Goal: Task Accomplishment & Management: Complete application form

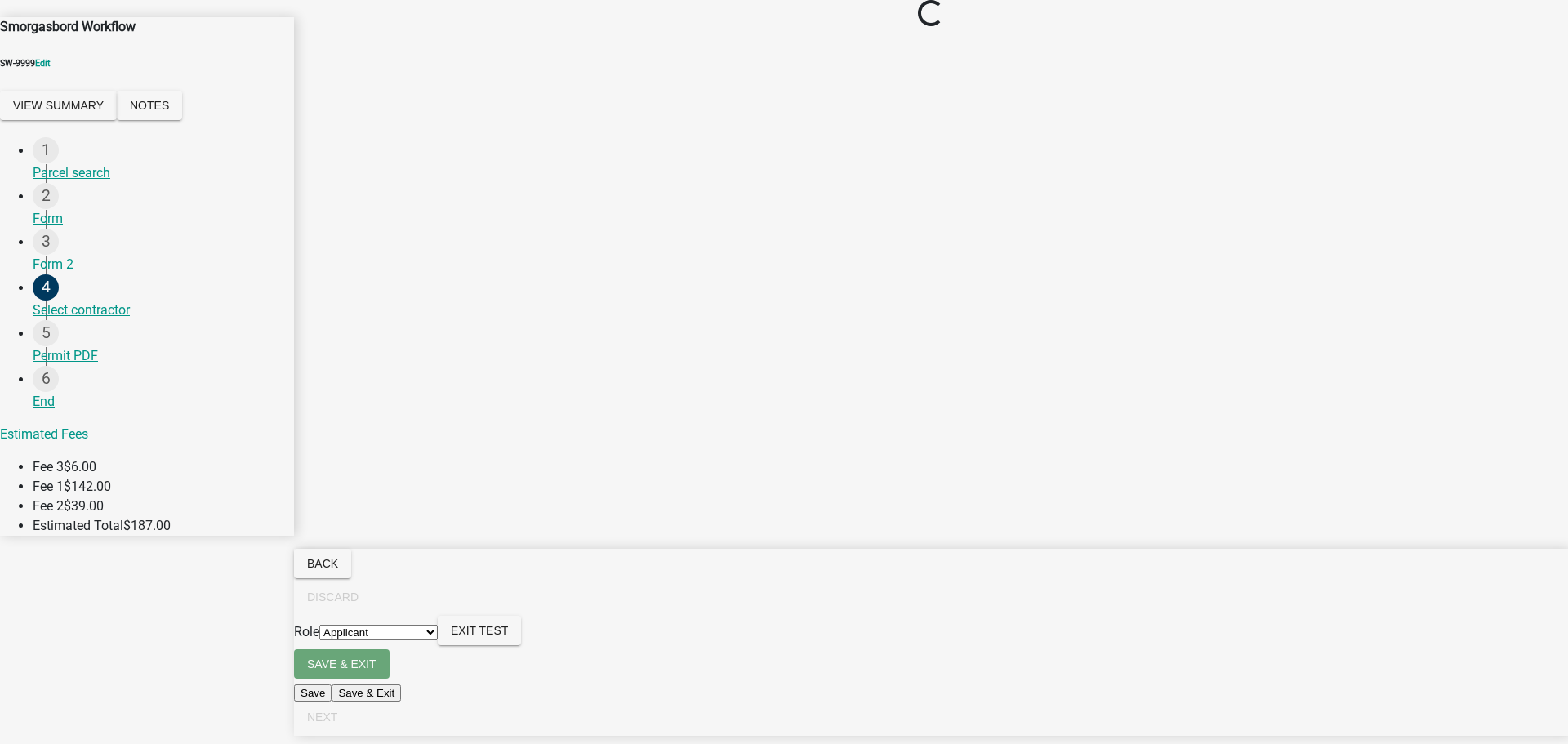
select select "2a416b77-a80c-4c3c-b109-cf64325d1428"
select select "b8d5bcd2-bece-4707-95b6-9fec9873b350"
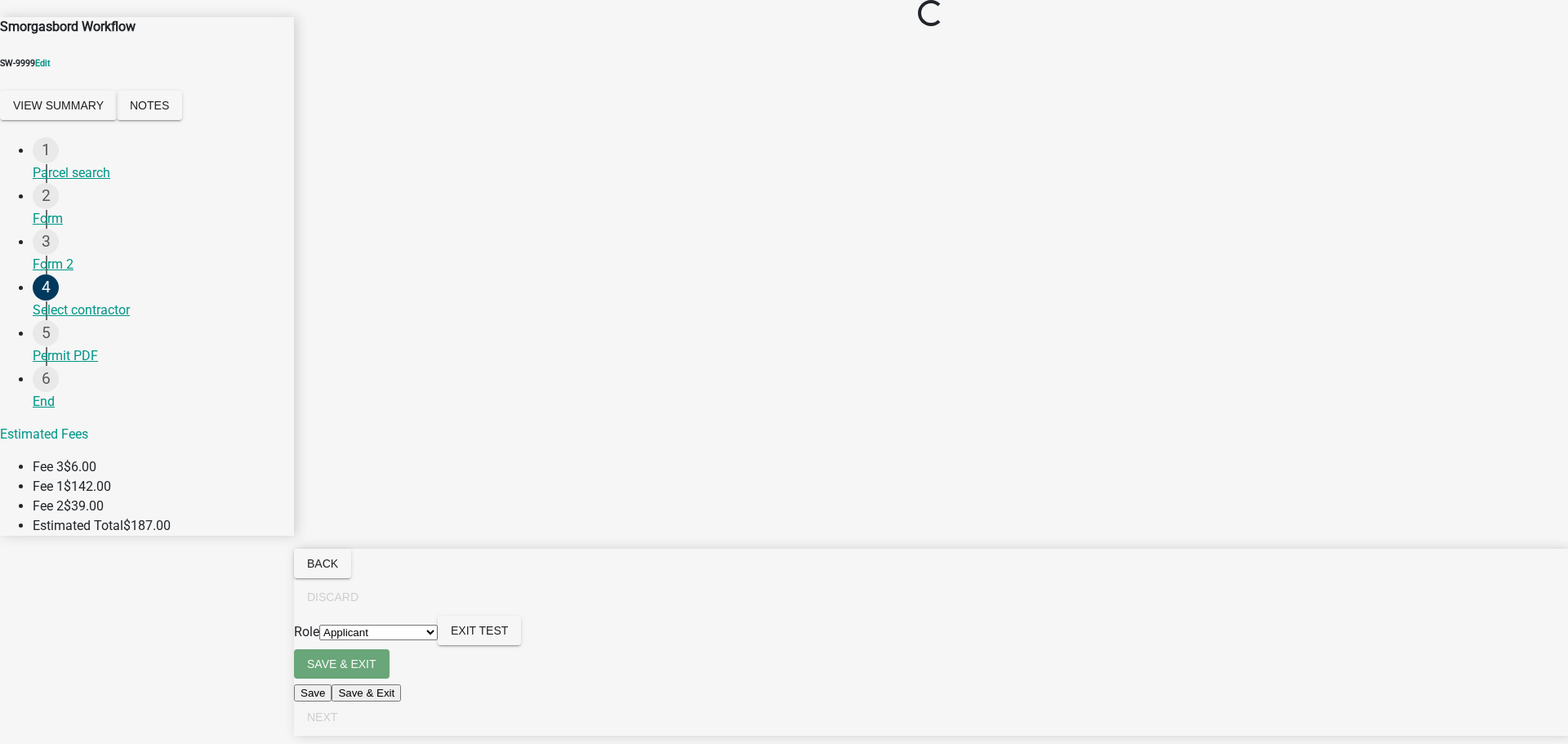
select select "4feb5628-d33b-4ef7-a81d-45c1b687b4d5"
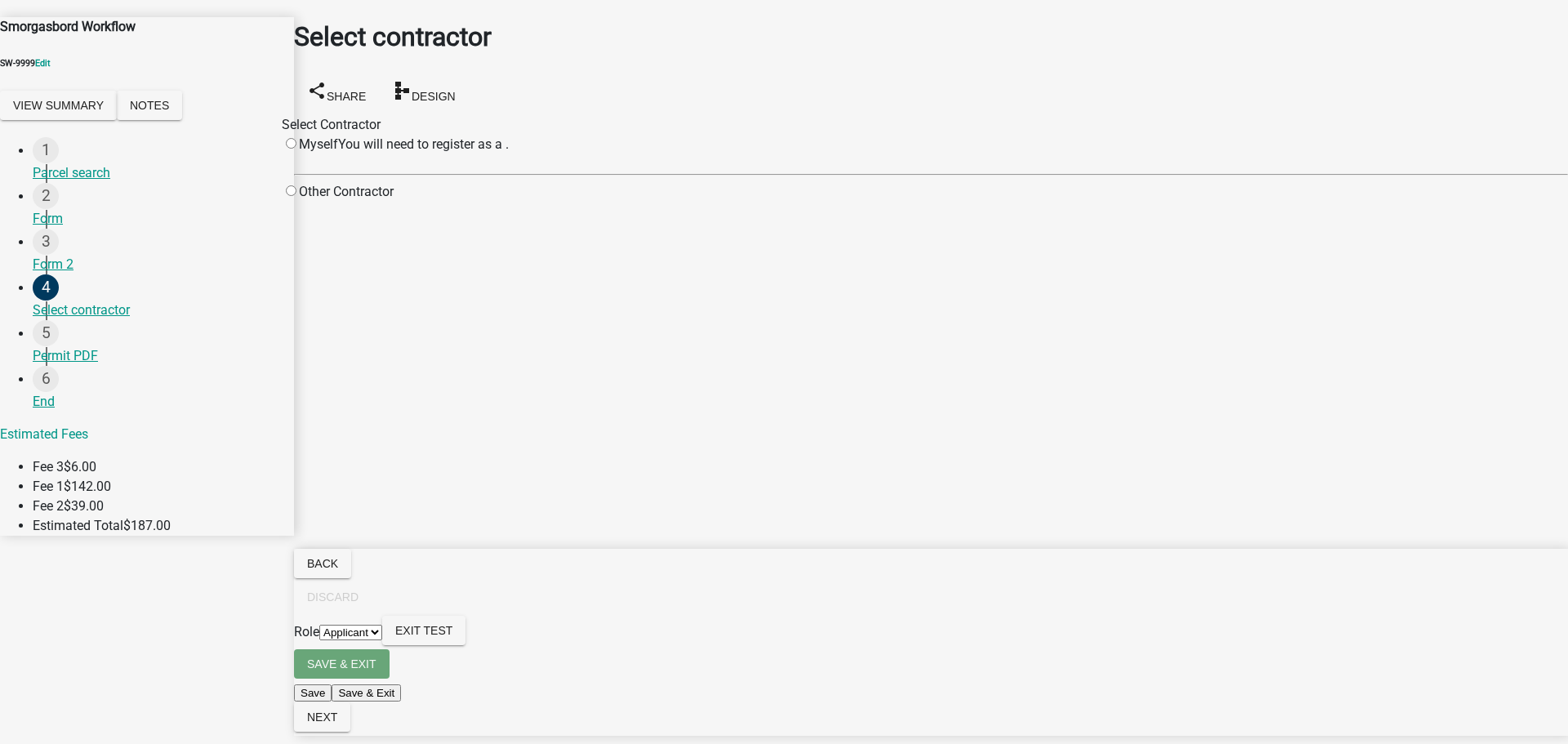
drag, startPoint x: 448, startPoint y: 478, endPoint x: 457, endPoint y: 337, distance: 141.3
click at [448, 475] on main "Select contractor share Share schema Design Select Contractor Myself You will n…" at bounding box center [931, 347] width 1274 height 695
click at [795, 84] on div "Select contractor share Share schema Design Select Contractor Myself You will n…" at bounding box center [931, 101] width 1298 height 202
click at [783, 70] on div "Select contractor share Share schema Design" at bounding box center [931, 66] width 1274 height 97
click at [544, 306] on main "Select contractor share Share schema Design Select Contractor Myself You will n…" at bounding box center [931, 347] width 1274 height 695
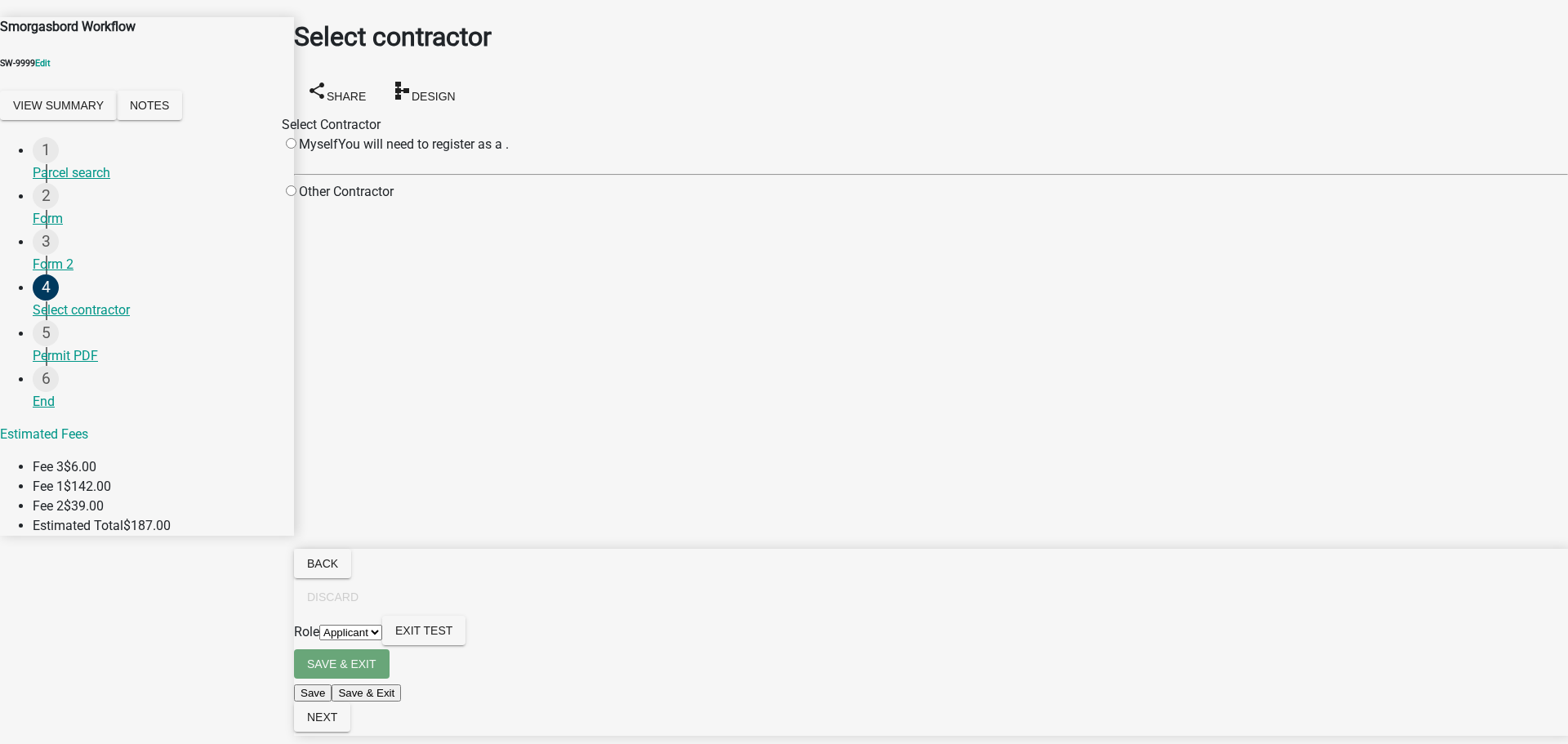
click at [625, 59] on div "Select contractor share Share schema Design" at bounding box center [931, 66] width 1274 height 97
click at [711, 53] on div "Select contractor share Share schema Design" at bounding box center [931, 66] width 1274 height 97
click at [681, 49] on div "Select contractor share Share schema Design" at bounding box center [931, 66] width 1274 height 97
click at [573, 376] on main "Select contractor share Share schema Design Select Contractor Myself You will n…" at bounding box center [931, 347] width 1274 height 695
click at [297, 194] on input "radio" at bounding box center [291, 191] width 11 height 11
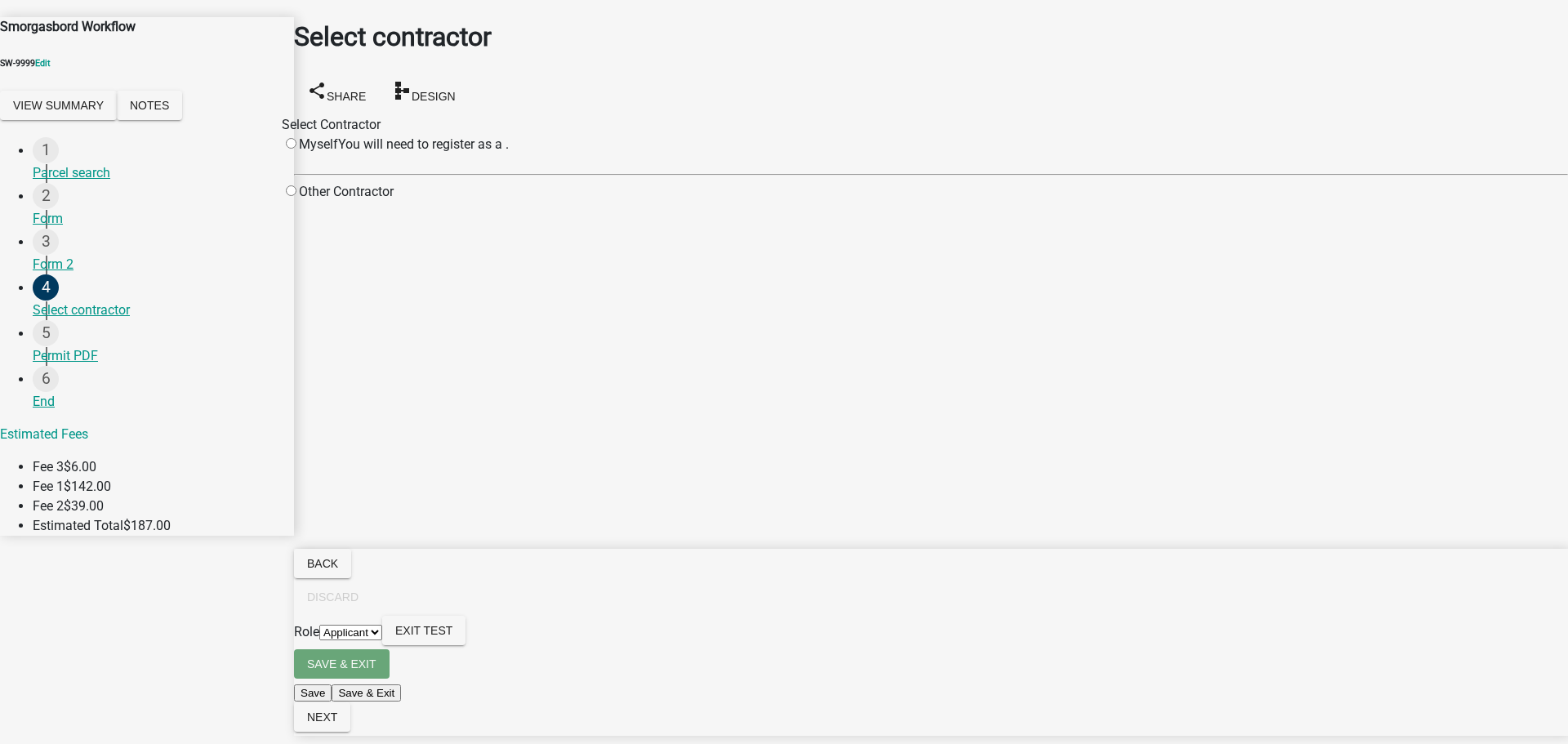
radio input "true"
click at [297, 141] on input "radio" at bounding box center [291, 144] width 11 height 11
radio input "false"
radio input "true"
click at [297, 139] on input "radio" at bounding box center [291, 144] width 11 height 11
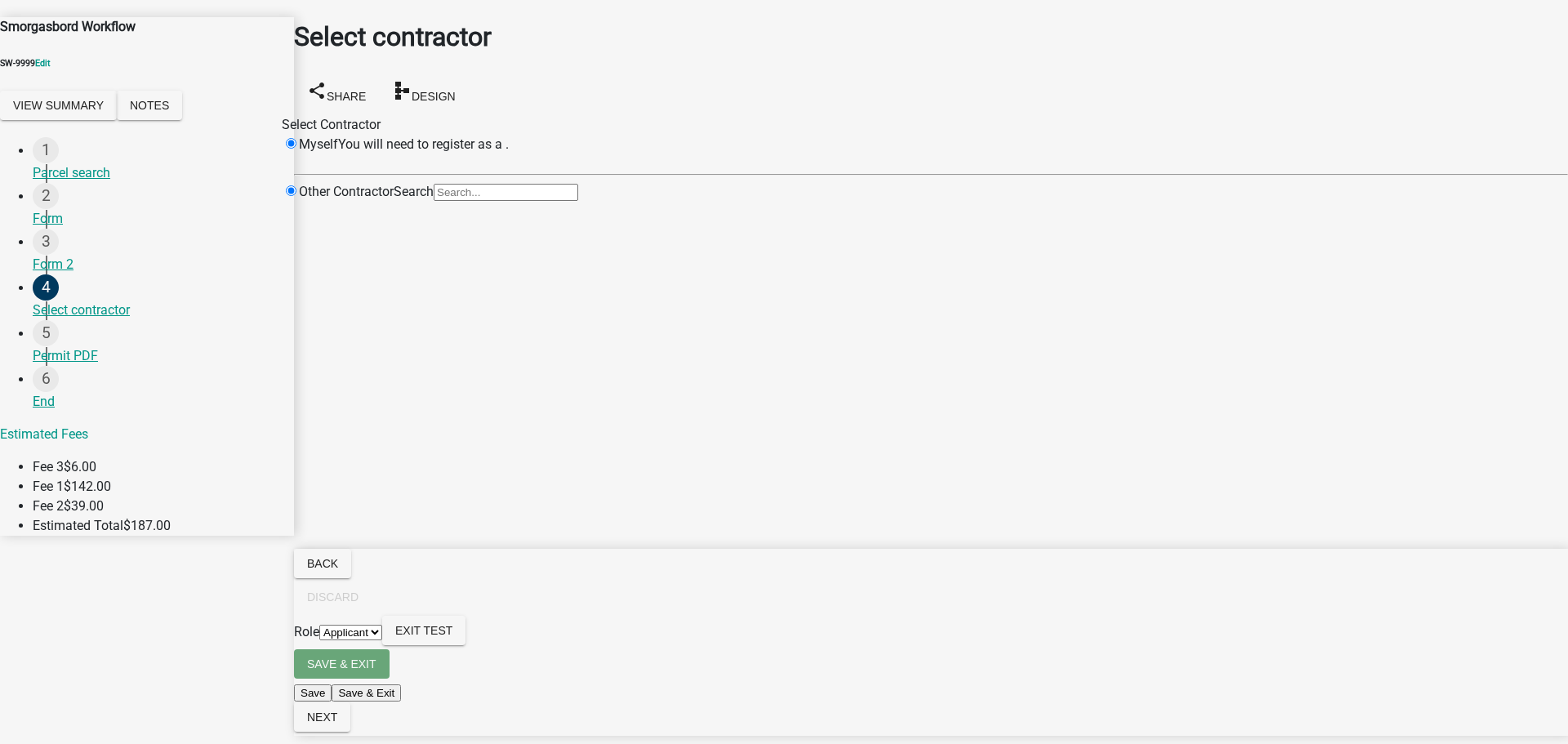
radio input "false"
radio input "true"
click at [297, 138] on input "radio" at bounding box center [291, 144] width 11 height 11
radio input "false"
radio input "true"
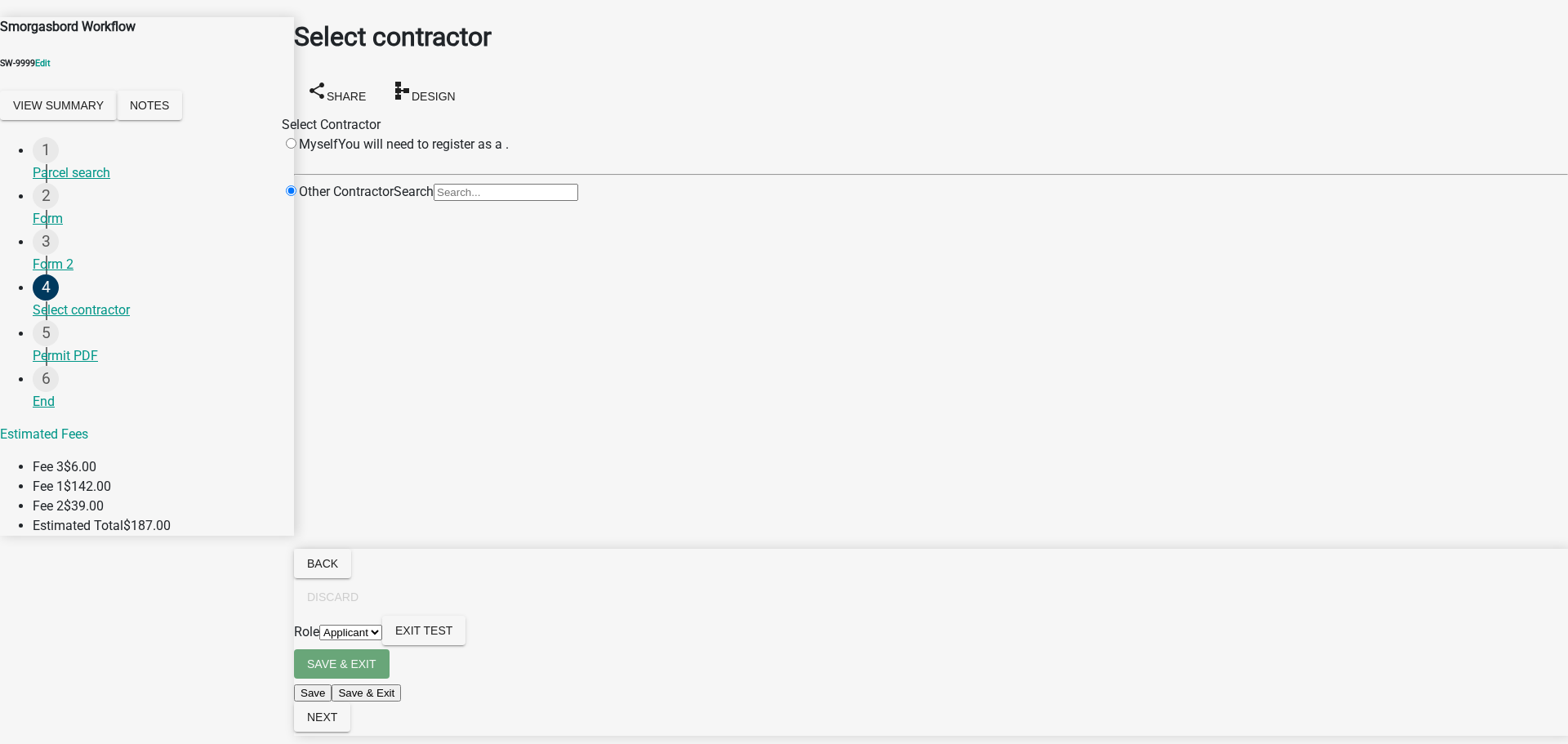
click at [468, 215] on div "Select Contractor Myself You will need to register as a . Other Contractor Sear…" at bounding box center [931, 164] width 1274 height 99
click at [297, 138] on input "radio" at bounding box center [291, 144] width 11 height 11
radio input "false"
radio input "true"
drag, startPoint x: 352, startPoint y: 138, endPoint x: 372, endPoint y: 143, distance: 20.6
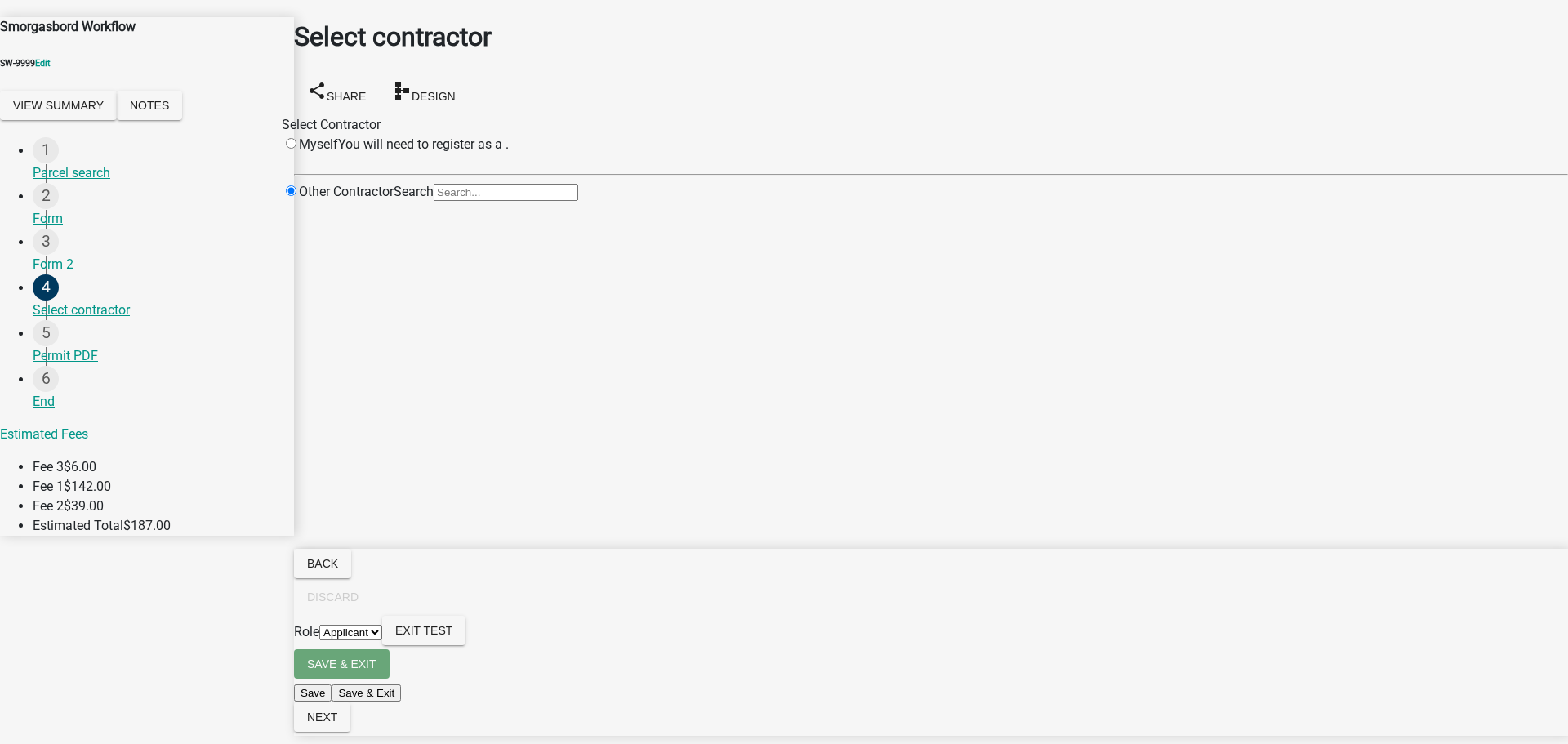
click at [297, 138] on input "radio" at bounding box center [291, 144] width 11 height 11
radio input "false"
radio input "true"
click at [578, 201] on input "Search" at bounding box center [505, 192] width 145 height 17
click at [393, 215] on div "Other Contractor" at bounding box center [337, 199] width 112 height 33
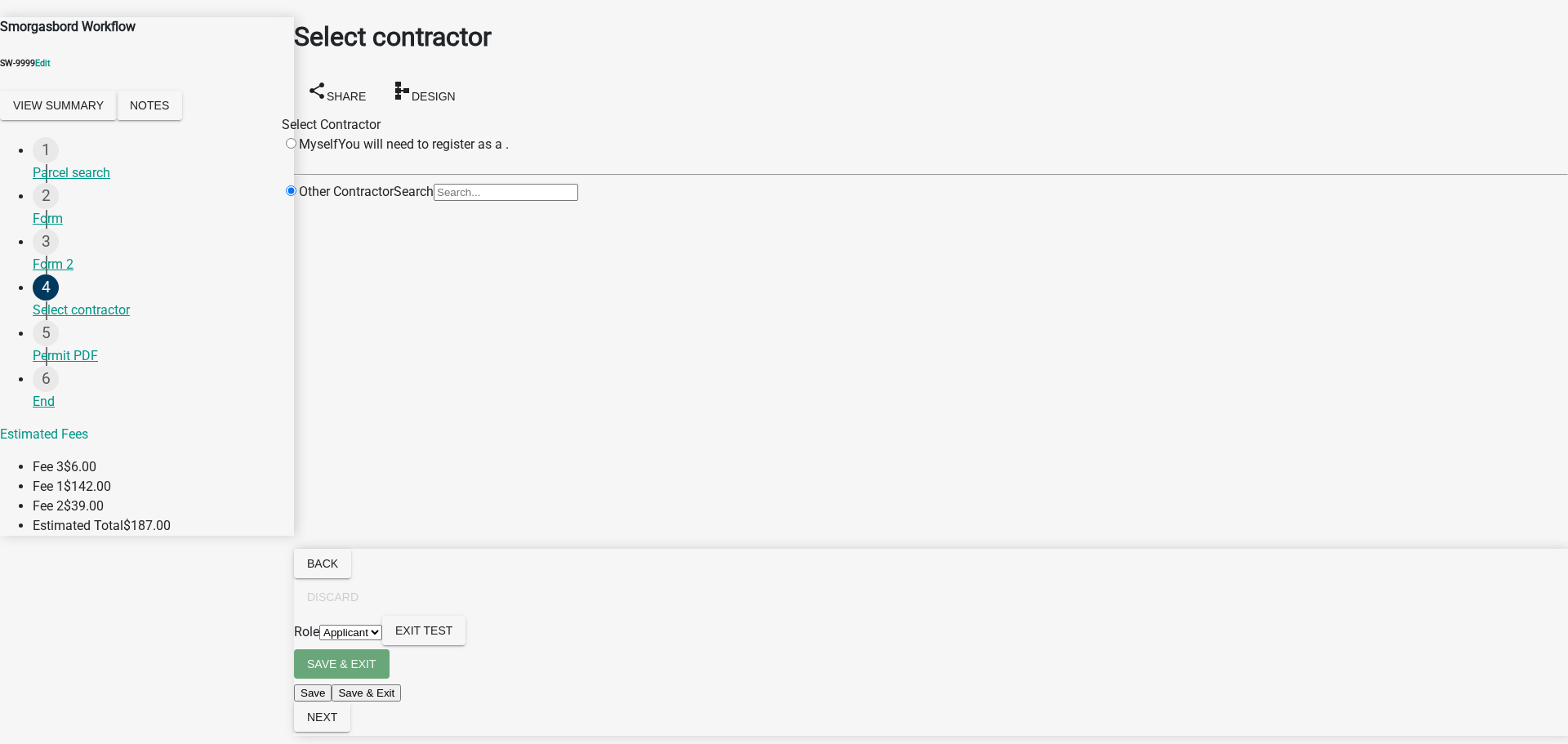
click at [578, 201] on input "Search" at bounding box center [505, 192] width 145 height 17
click at [673, 215] on div "Select Contractor Myself You will need to register as a . Other Contractor Sear…" at bounding box center [931, 164] width 1274 height 99
click at [393, 215] on div "Other Contractor" at bounding box center [337, 199] width 112 height 33
click at [1214, 531] on main "Select contractor share Share schema Design Select Contractor Myself You will n…" at bounding box center [931, 347] width 1274 height 695
click at [578, 201] on input "Search" at bounding box center [505, 192] width 145 height 17
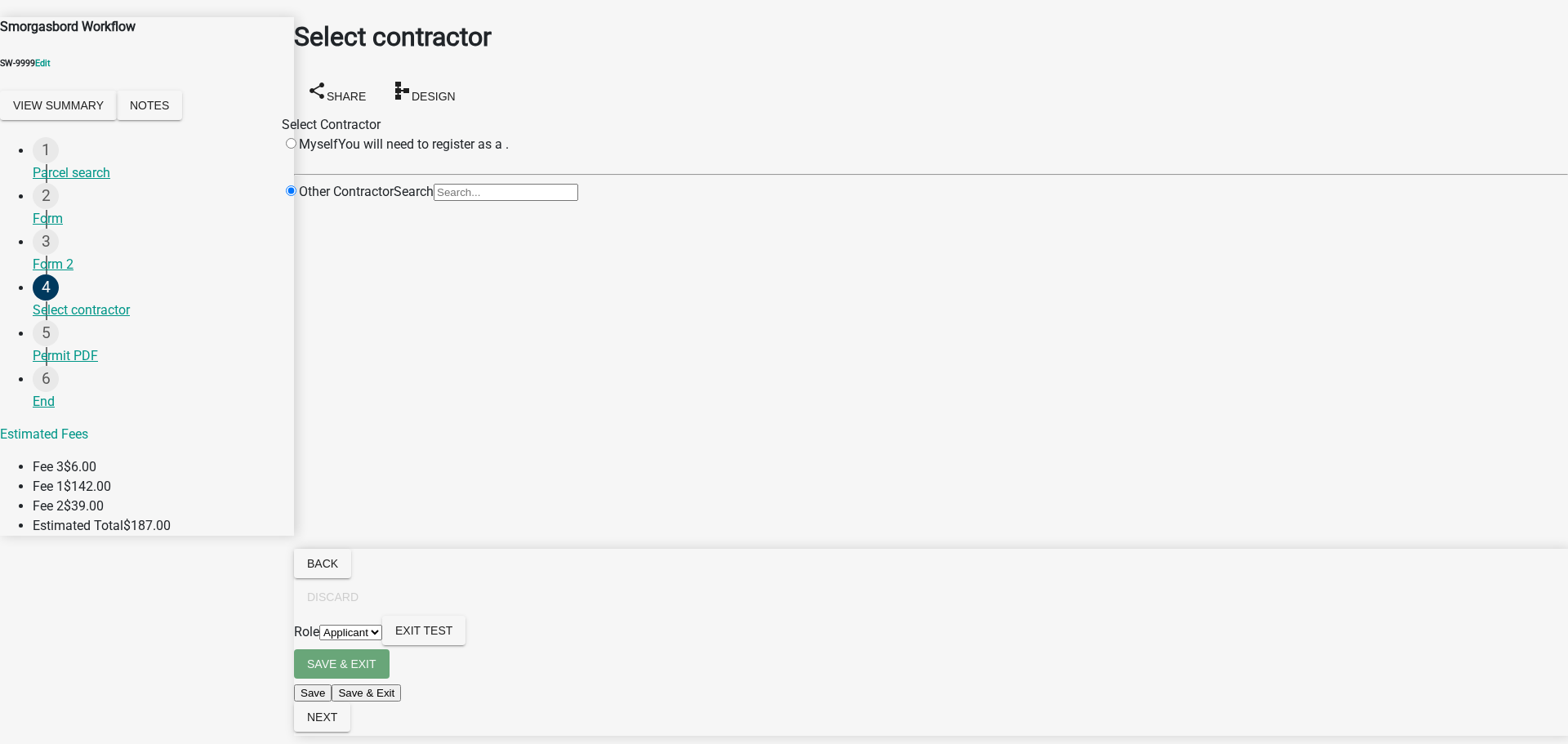
drag, startPoint x: 663, startPoint y: 267, endPoint x: 671, endPoint y: 266, distance: 8.1
click at [578, 215] on ul at bounding box center [485, 215] width 185 height 0
click at [393, 215] on div "Other Contractor" at bounding box center [337, 199] width 112 height 33
click at [1204, 564] on main "Select contractor share Share schema Design Select Contractor Myself You will n…" at bounding box center [931, 347] width 1274 height 695
click at [1019, 431] on main "Select contractor share Share schema Design Select Contractor Myself You will n…" at bounding box center [931, 347] width 1274 height 695
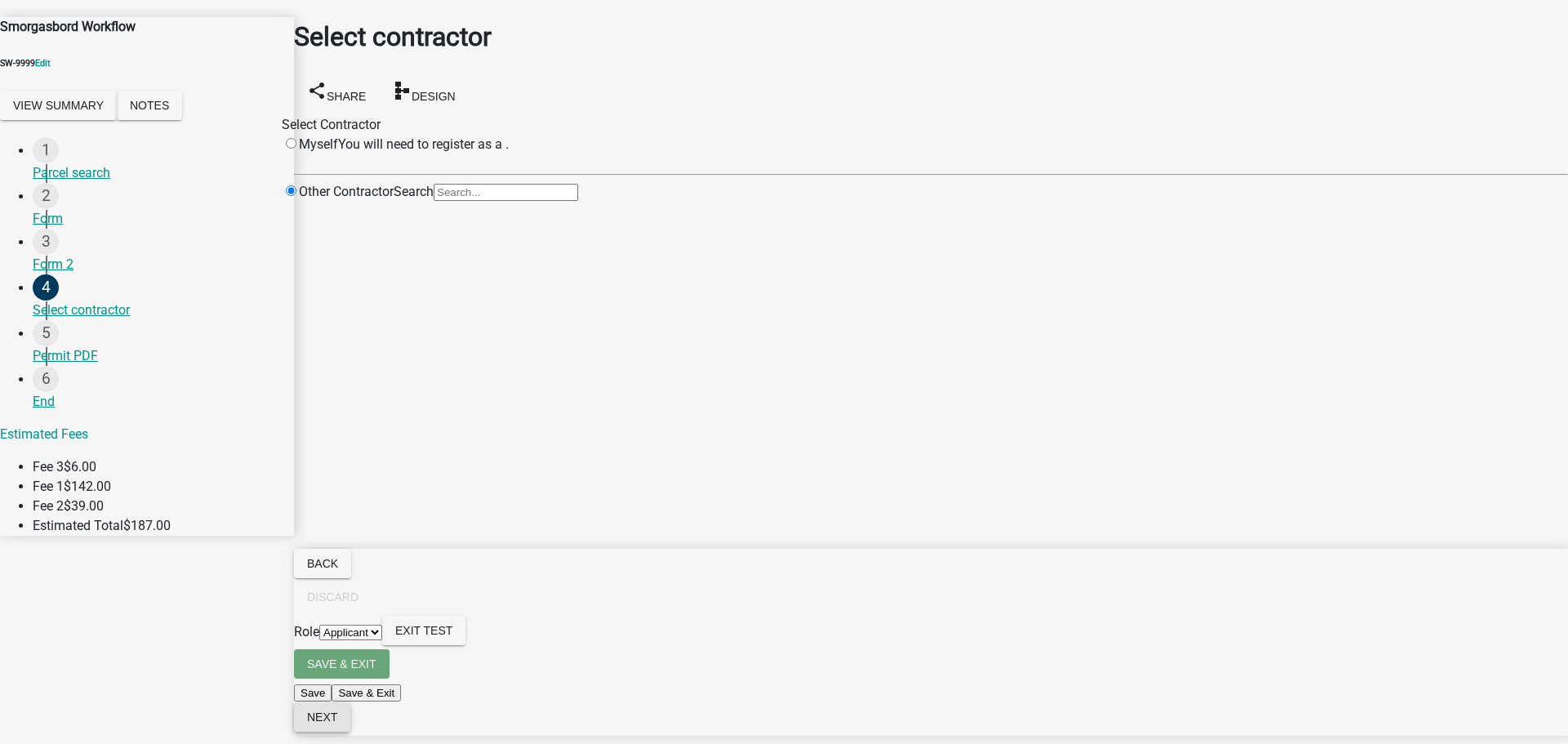
click at [337, 724] on span "Next" at bounding box center [321, 717] width 30 height 13
click at [720, 398] on main "Select contractor share Share schema Design Select Contractor Myself You will n…" at bounding box center [931, 347] width 1274 height 695
click at [297, 138] on input "radio" at bounding box center [291, 144] width 11 height 11
radio input "false"
radio input "true"
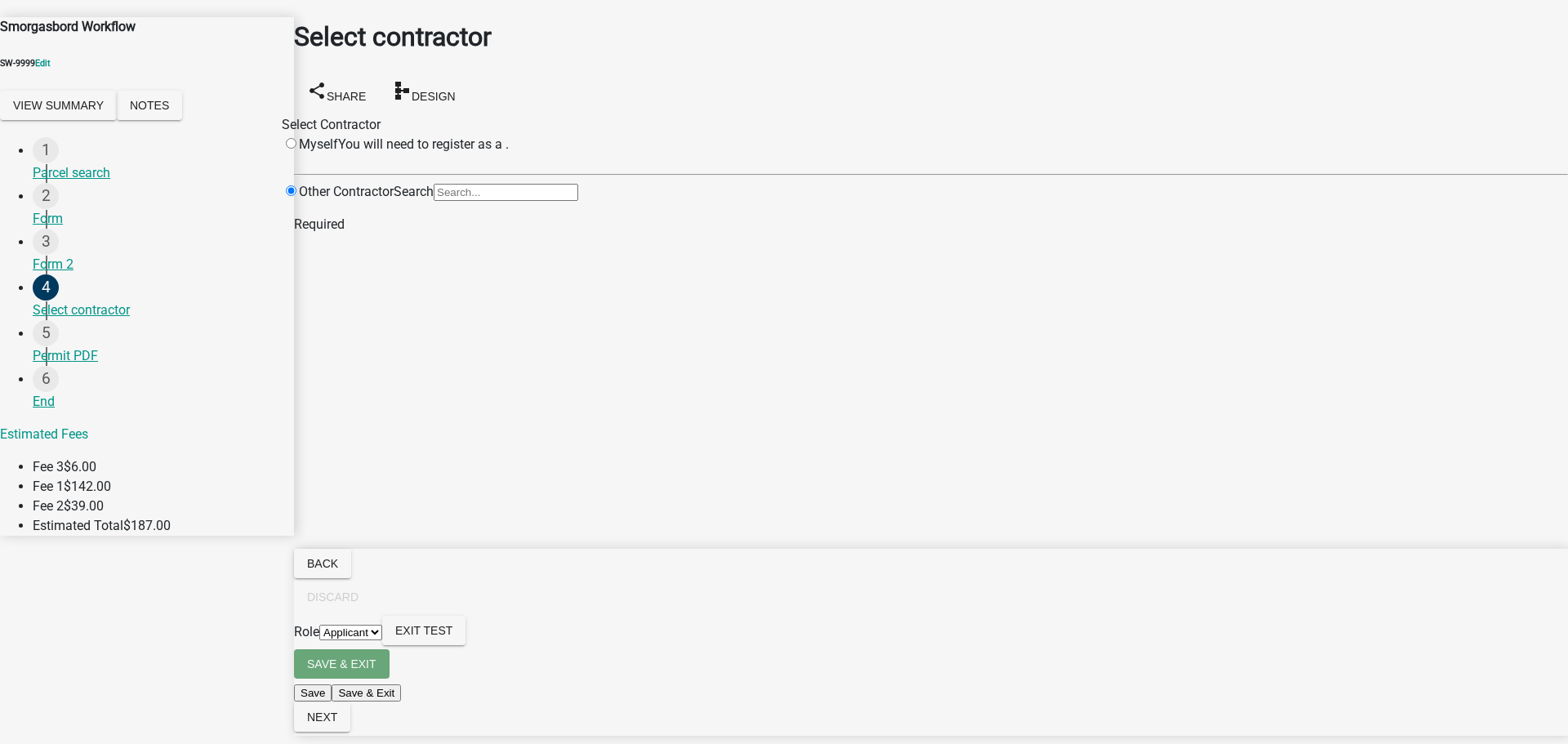
click at [693, 48] on div "Select contractor share Share schema Design" at bounding box center [931, 66] width 1274 height 97
click at [297, 138] on input "radio" at bounding box center [291, 144] width 11 height 11
radio input "false"
radio input "true"
click at [67, 255] on div "Form 2" at bounding box center [157, 265] width 249 height 20
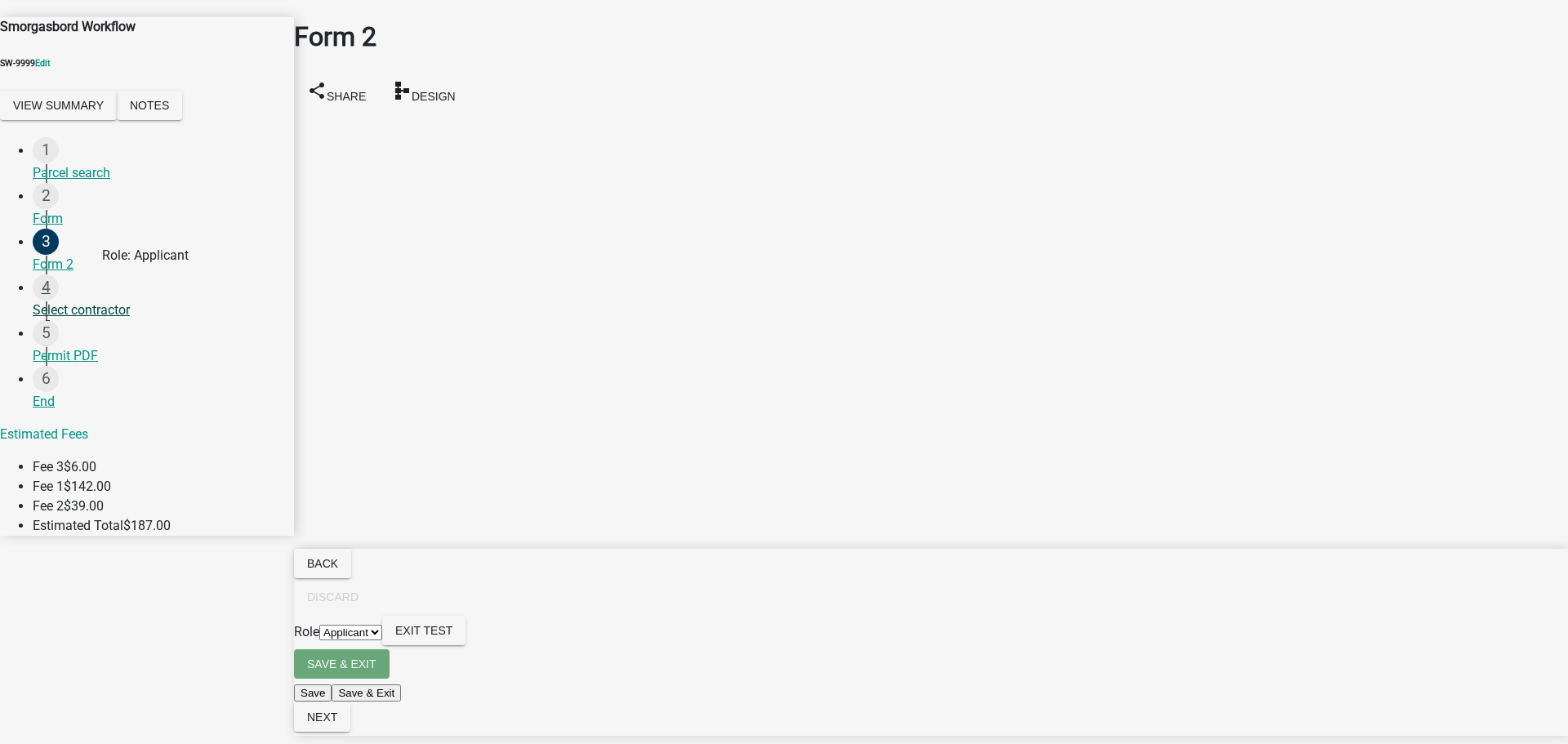
click at [83, 301] on div "Select contractor" at bounding box center [157, 311] width 249 height 20
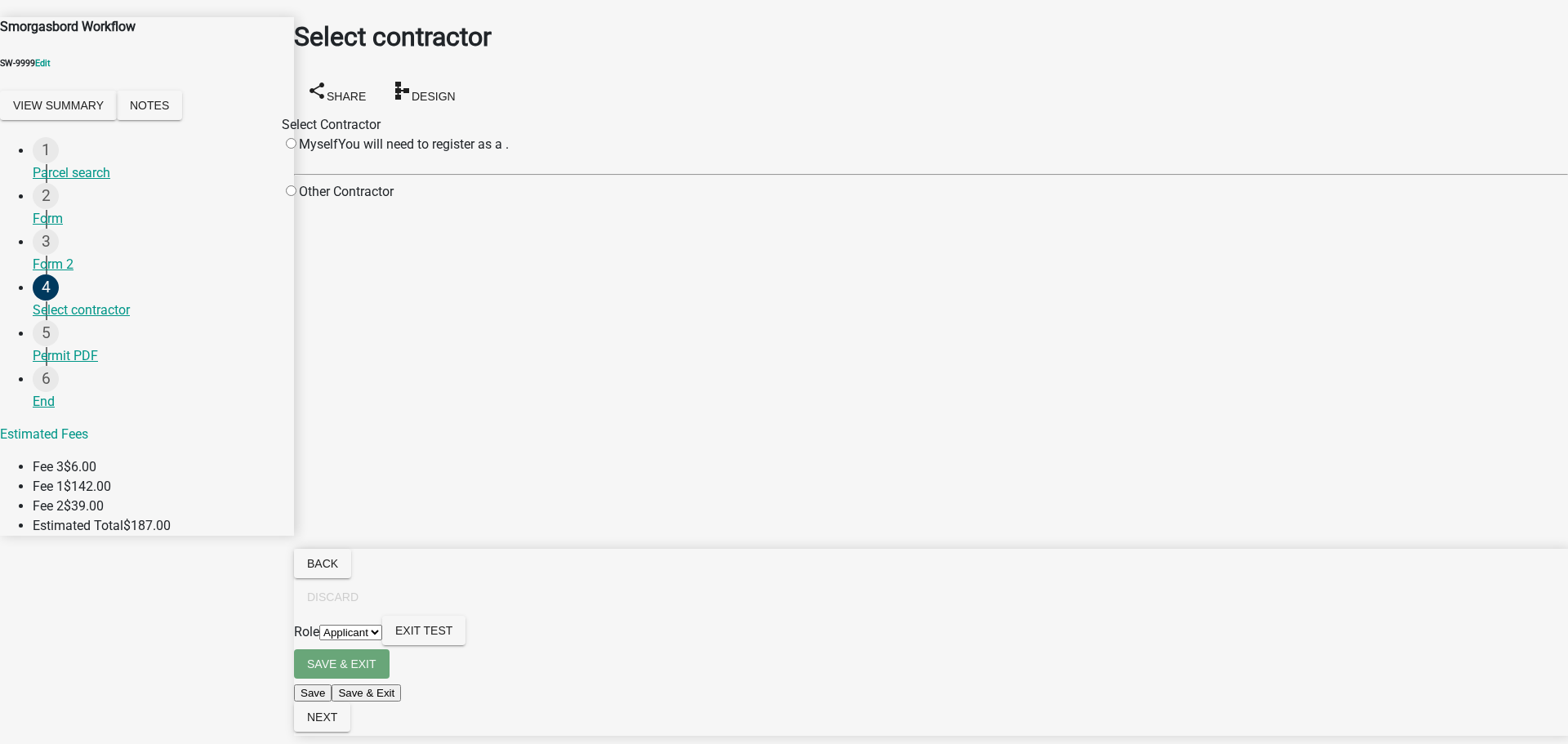
click at [297, 194] on input "radio" at bounding box center [291, 191] width 11 height 11
radio input "true"
click at [578, 201] on input "Search" at bounding box center [505, 192] width 145 height 17
click at [539, 330] on main "Select contractor share Share schema Design Select Contractor Myself You will n…" at bounding box center [931, 347] width 1274 height 695
click at [509, 142] on p "You will need to register as a ." at bounding box center [423, 145] width 170 height 20
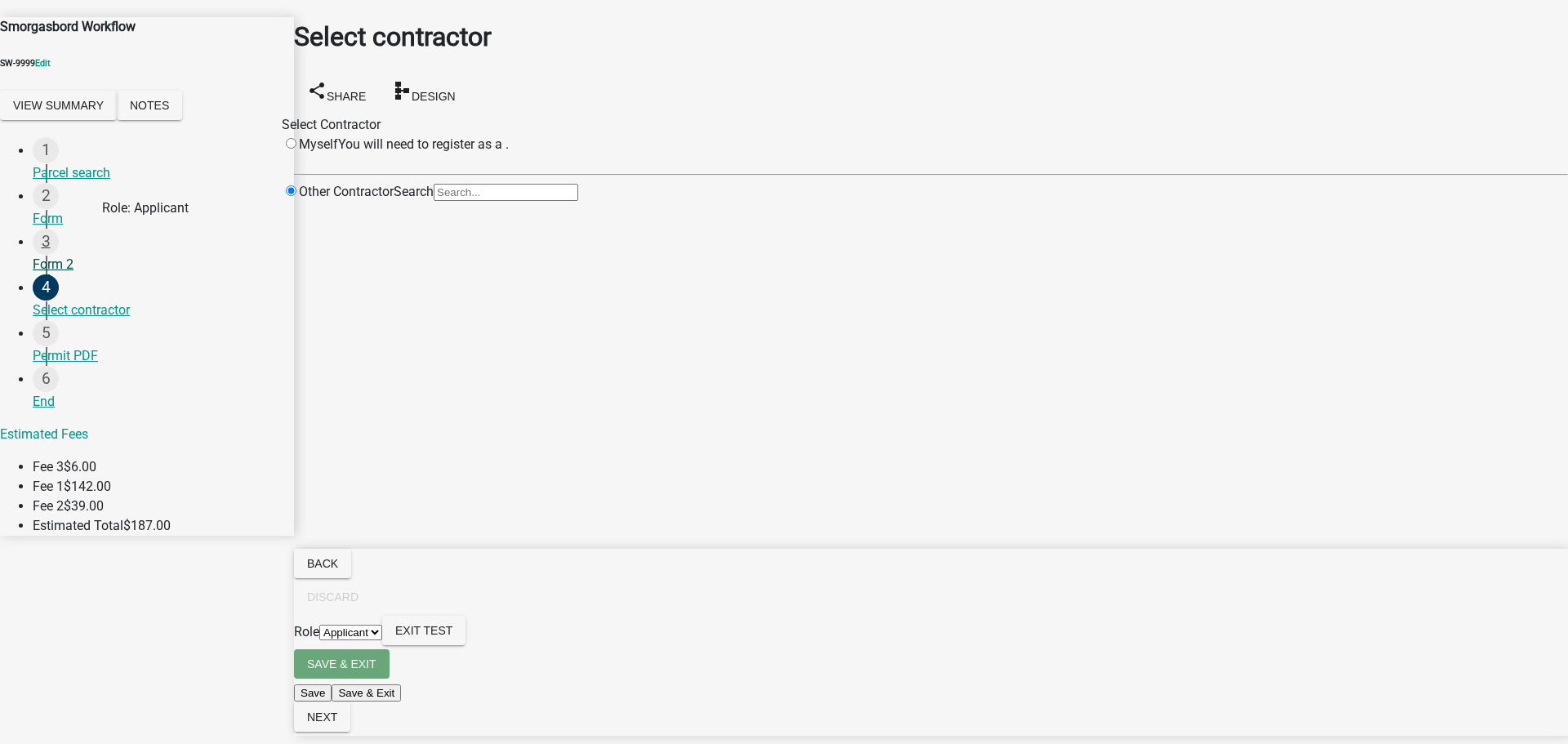
click at [67, 255] on div "Form 2" at bounding box center [157, 265] width 249 height 20
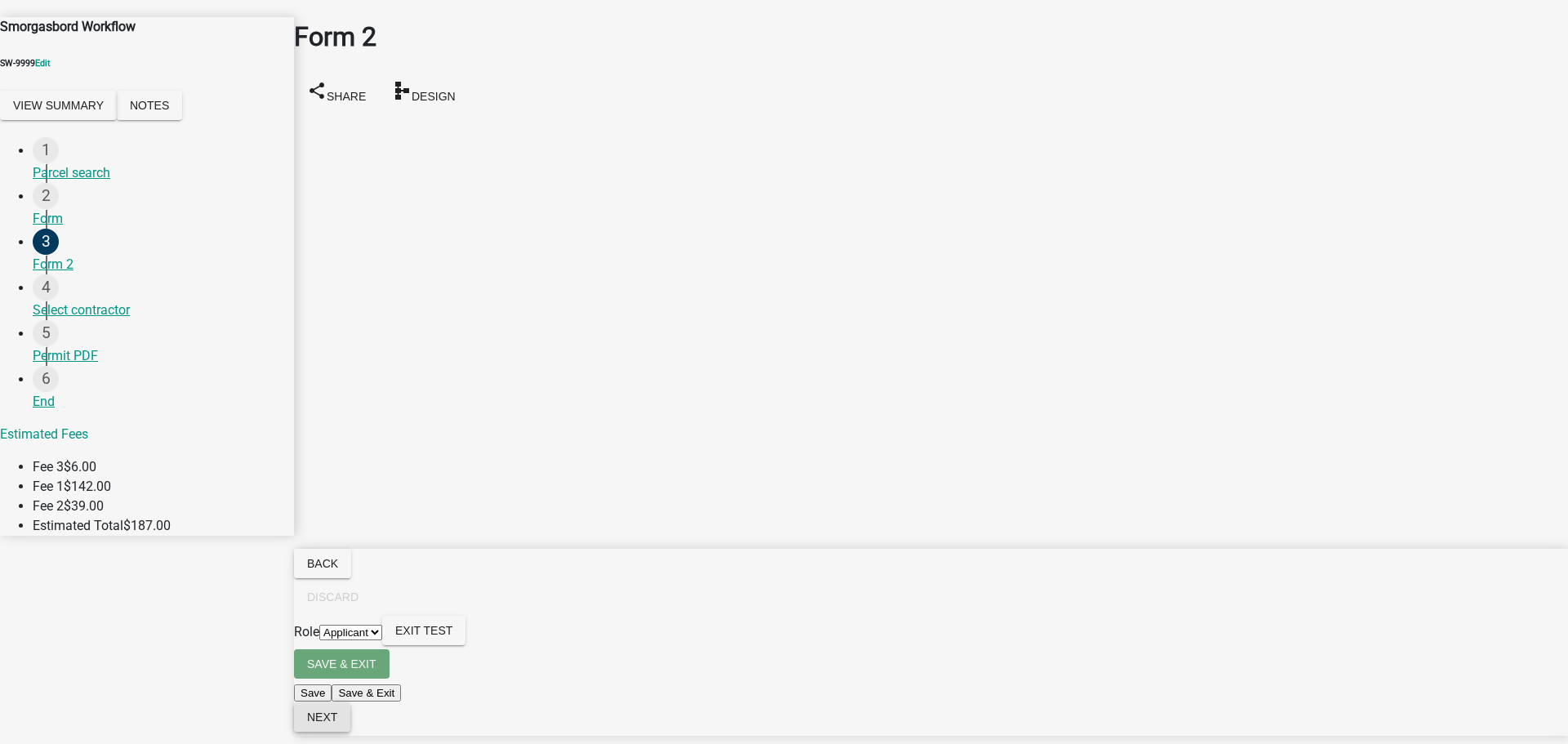
click at [351, 729] on button "Next" at bounding box center [322, 717] width 56 height 29
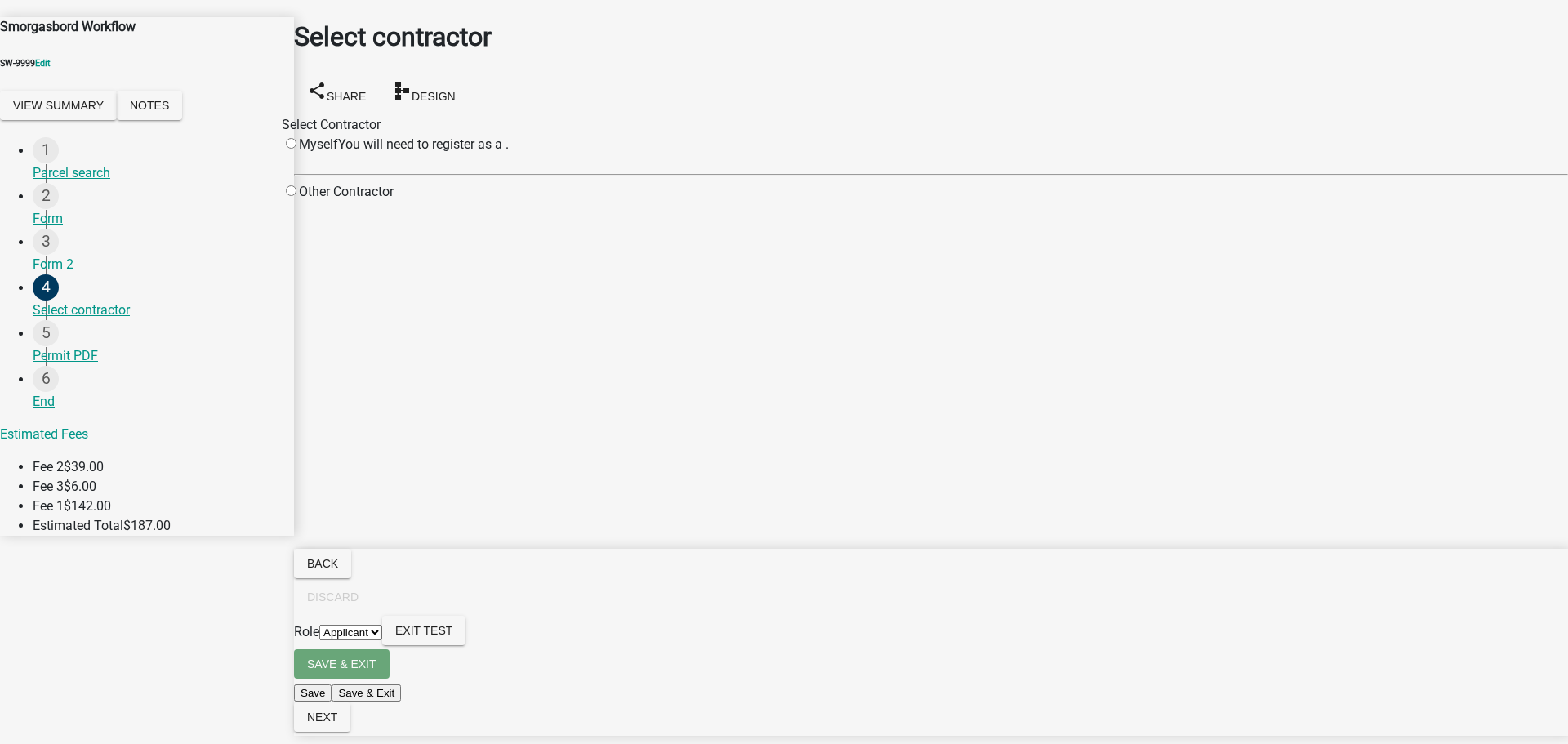
drag, startPoint x: 757, startPoint y: 254, endPoint x: 647, endPoint y: 232, distance: 112.2
click at [757, 255] on main "Select contractor share Share schema Design Select Contractor Myself You will n…" at bounding box center [931, 347] width 1274 height 695
click at [670, 305] on main "Select contractor share Share schema Design Select Contractor Myself You will n…" at bounding box center [931, 347] width 1274 height 695
click at [297, 196] on input "radio" at bounding box center [291, 191] width 11 height 11
radio input "true"
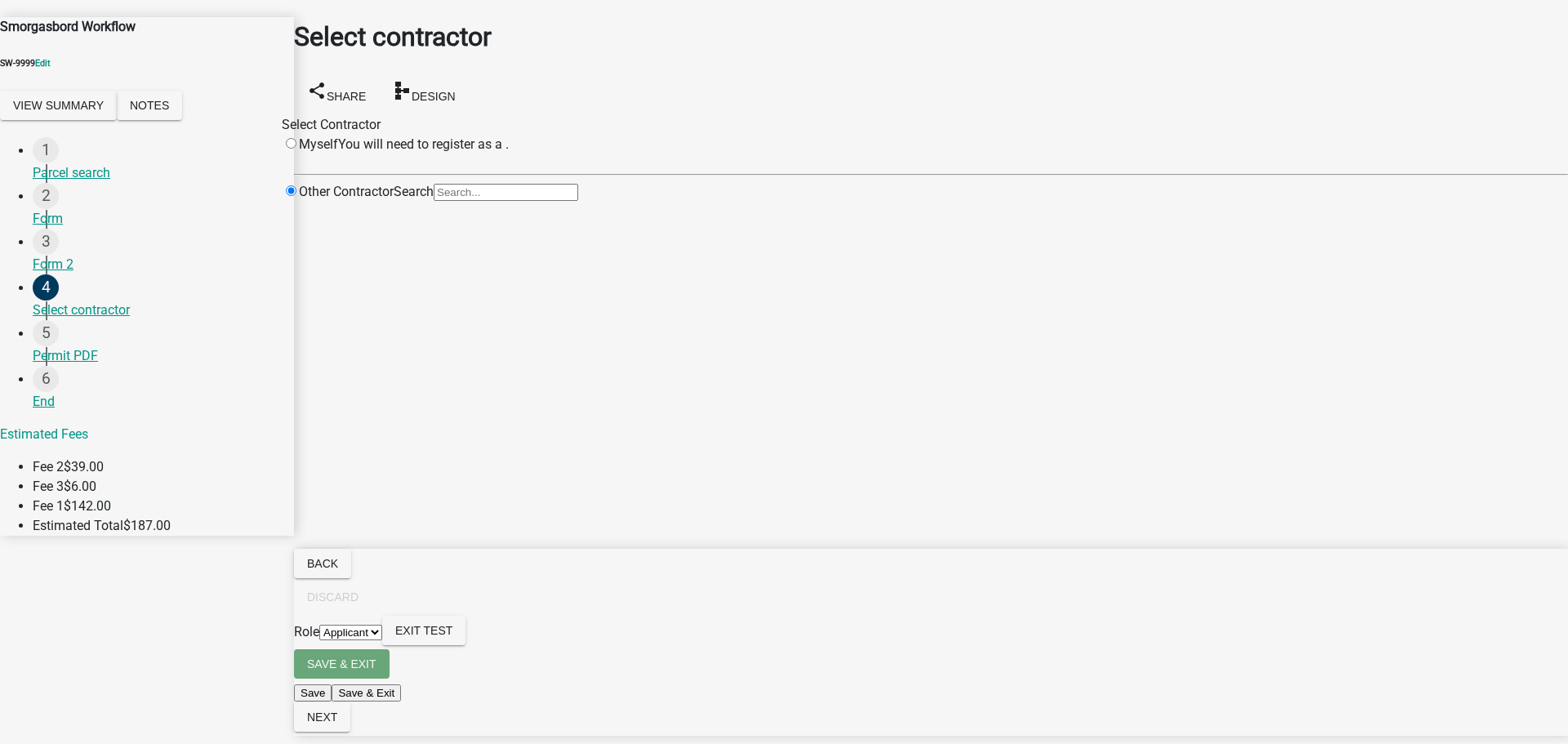
click at [829, 439] on main "Select contractor share Share schema Design Select Contractor Myself You will n…" at bounding box center [931, 347] width 1274 height 695
click at [614, 548] on main "Select contractor share Share schema Design Select Contractor Myself You will n…" at bounding box center [931, 347] width 1274 height 695
click at [157, 444] on div "Smorgasbord Workflow SW-9999 Edit View Summary Notes 1 Parcel search 2 Form 3 F…" at bounding box center [147, 277] width 294 height 519
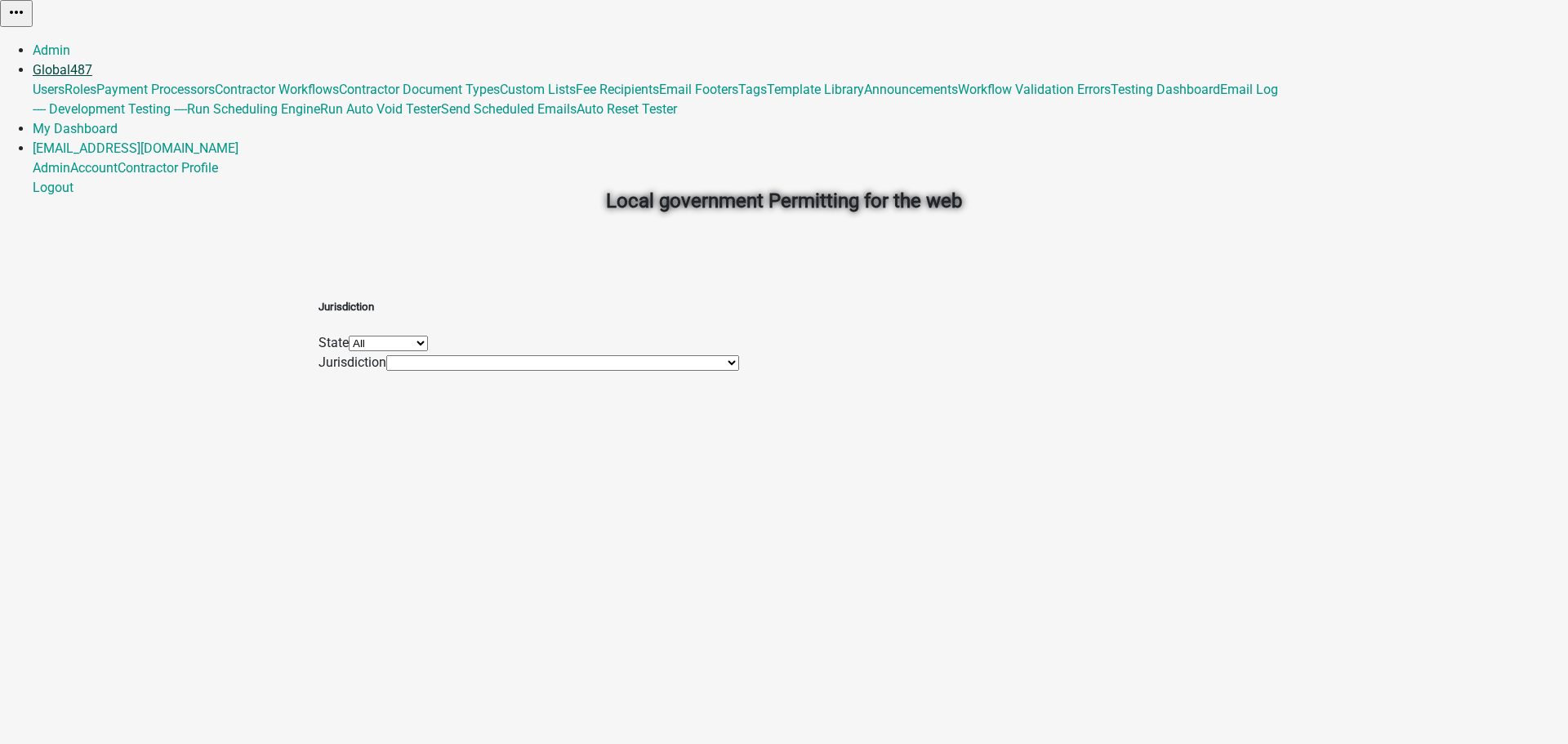
click at [92, 62] on link "Global 487" at bounding box center [62, 69] width 59 height 15
click at [864, 97] on link "Template Library" at bounding box center [815, 89] width 97 height 15
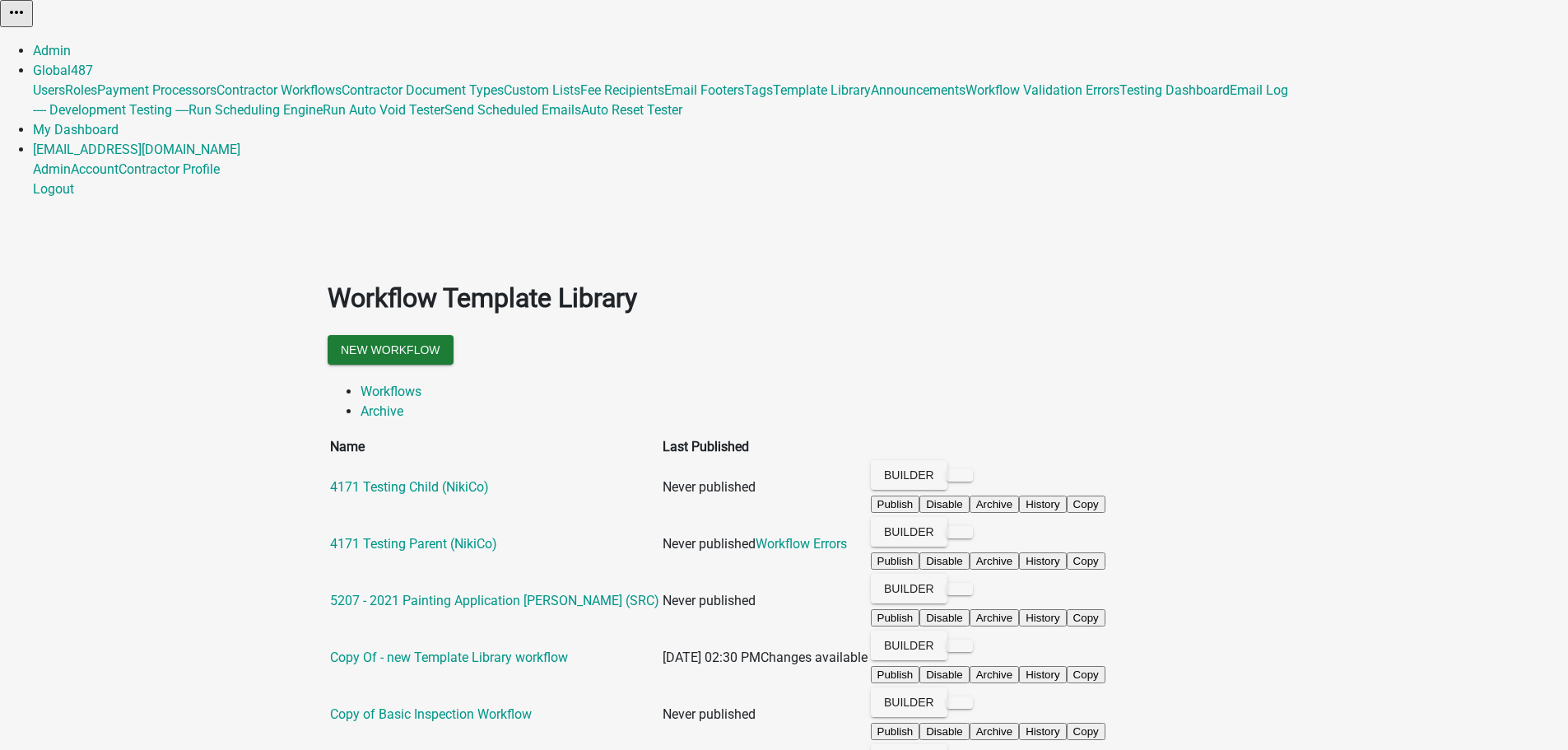
click at [232, 346] on app-global-admin "Toggle drawer menu more_horiz Admin Global 487 Users Roles Payment Processors C…" at bounding box center [784, 583] width 1568 height 1166
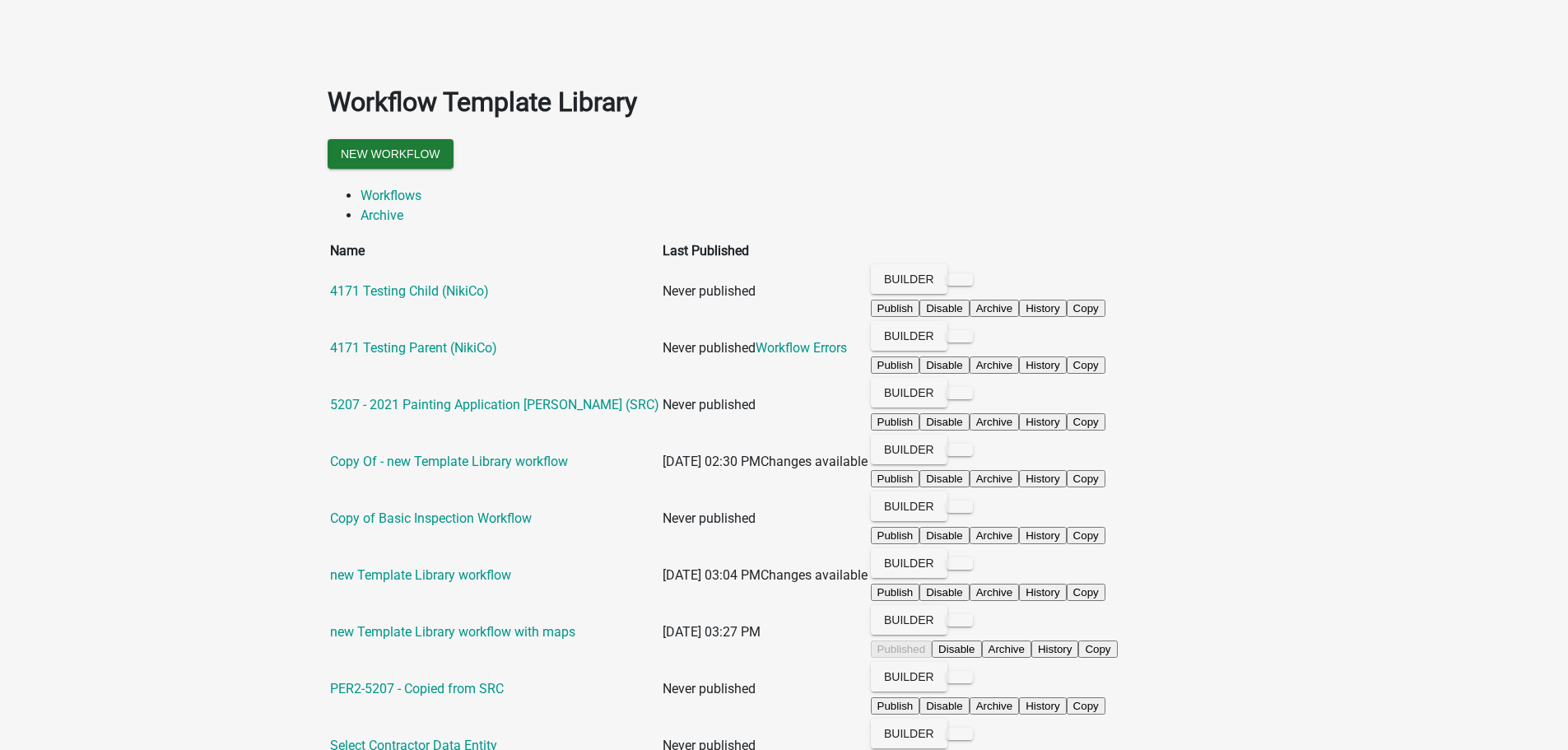
scroll to position [305, 0]
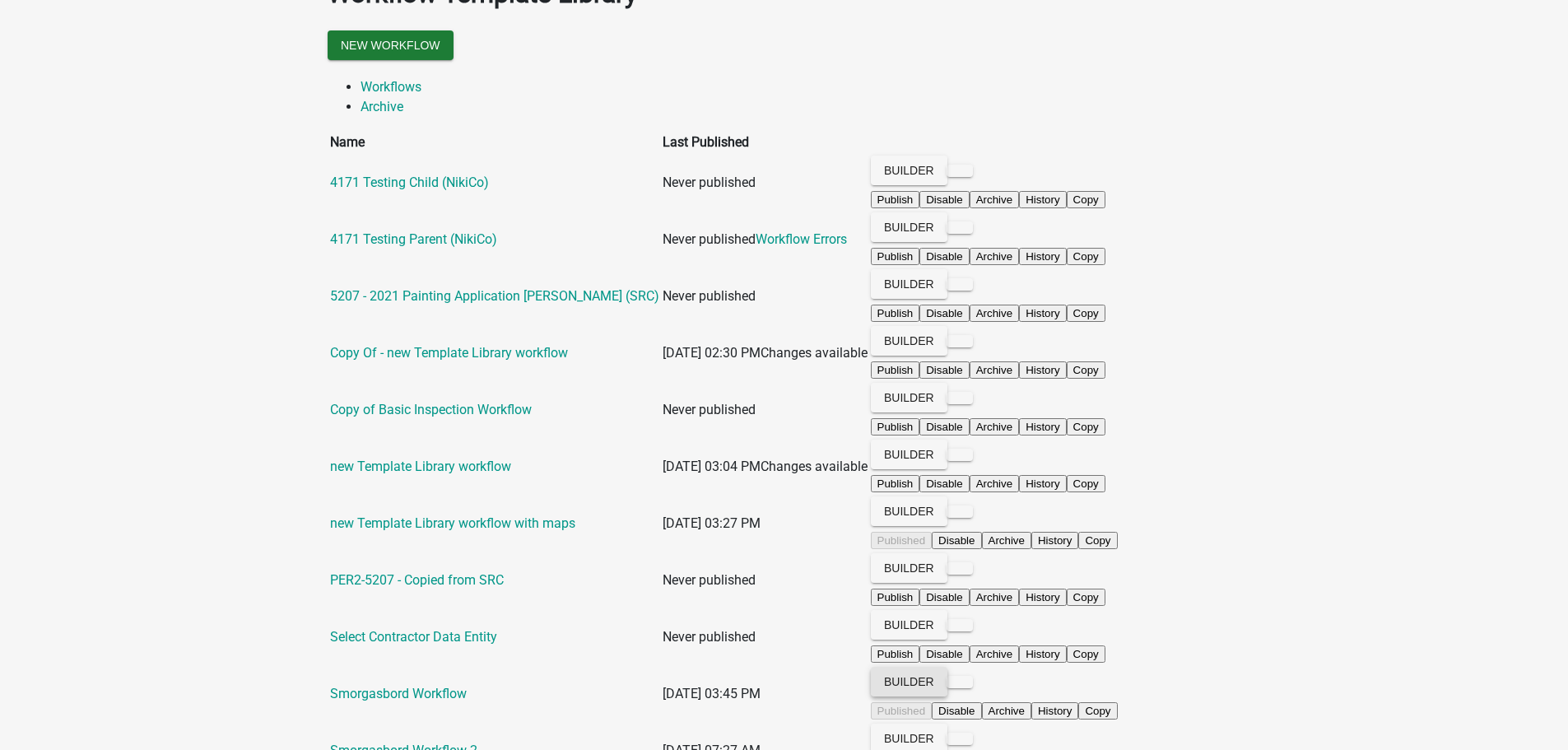
click at [947, 667] on button "Builder" at bounding box center [908, 682] width 76 height 29
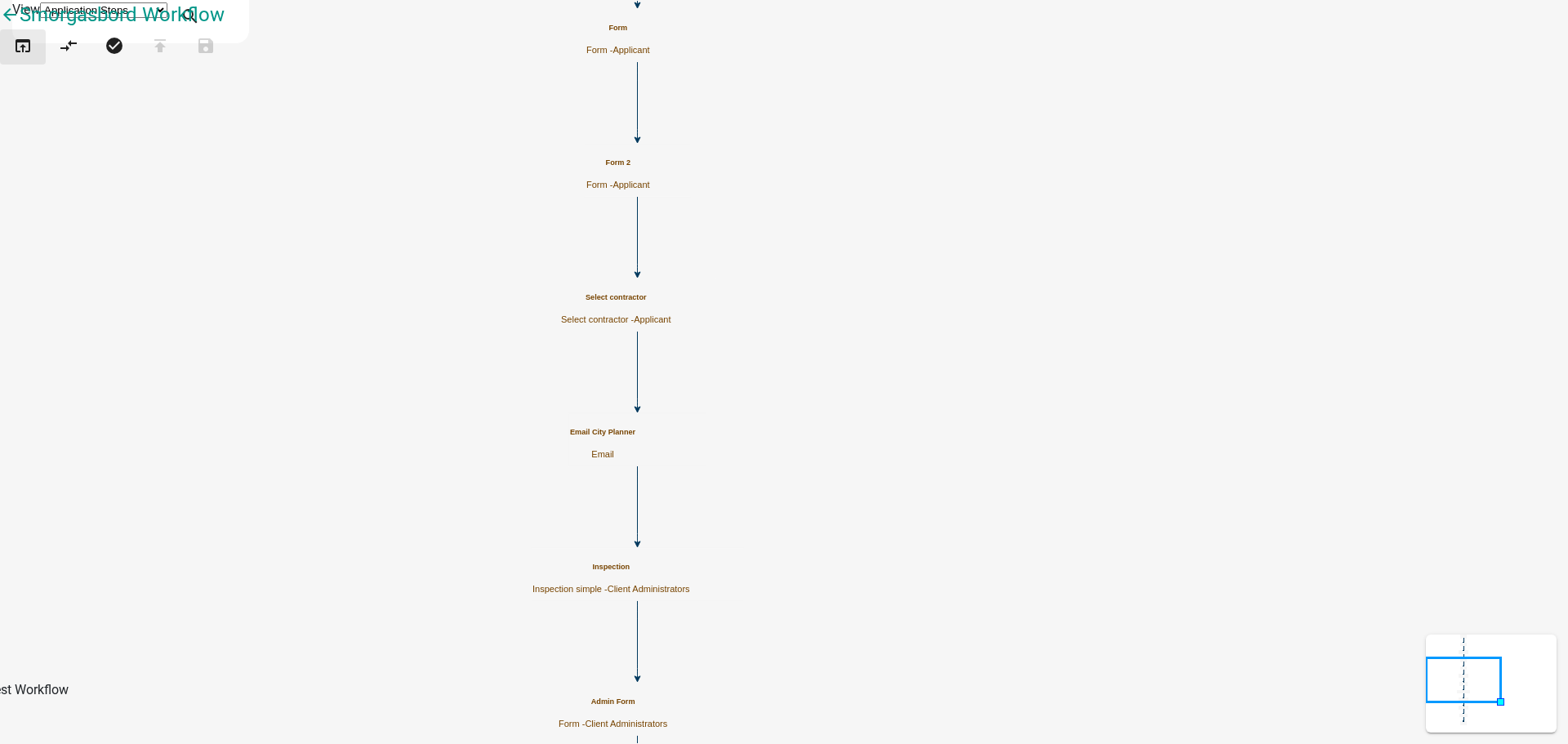
click at [33, 59] on icon "open_in_browser" at bounding box center [23, 46] width 20 height 23
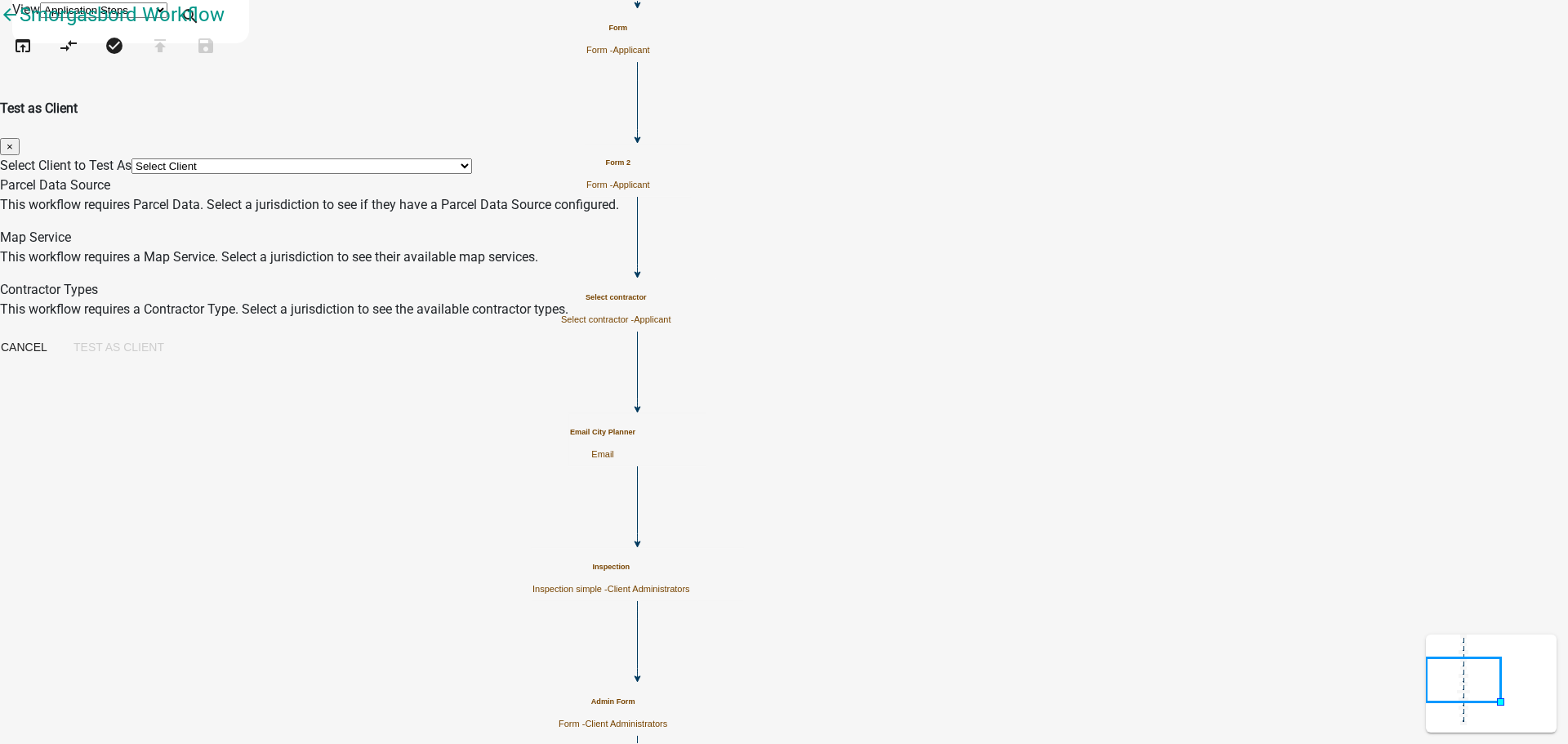
click at [472, 158] on select "Select Client *[GEOGRAPHIC_DATA], [US_STATE] (Migrated) 060 [GEOGRAPHIC_DATA][P…" at bounding box center [301, 166] width 341 height 15
select select "2a416b77-a80c-4c3c-b109-cf64325d1428"
click at [472, 158] on select "Select Client *[GEOGRAPHIC_DATA], [US_STATE] (Migrated) 060 [GEOGRAPHIC_DATA][P…" at bounding box center [301, 166] width 341 height 15
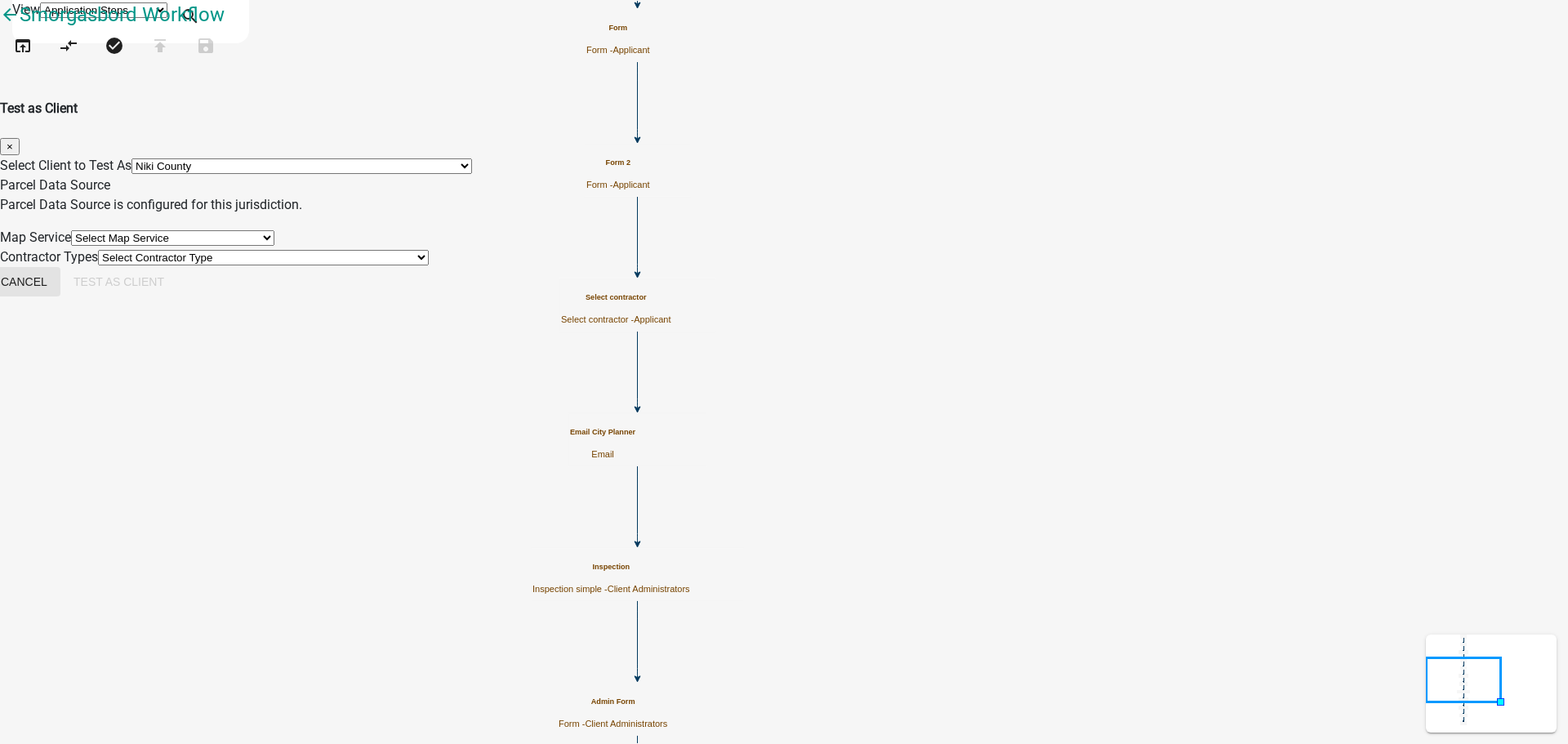
drag, startPoint x: 941, startPoint y: 382, endPoint x: 949, endPoint y: 385, distance: 8.5
click at [60, 297] on button "Cancel" at bounding box center [25, 281] width 73 height 29
select select
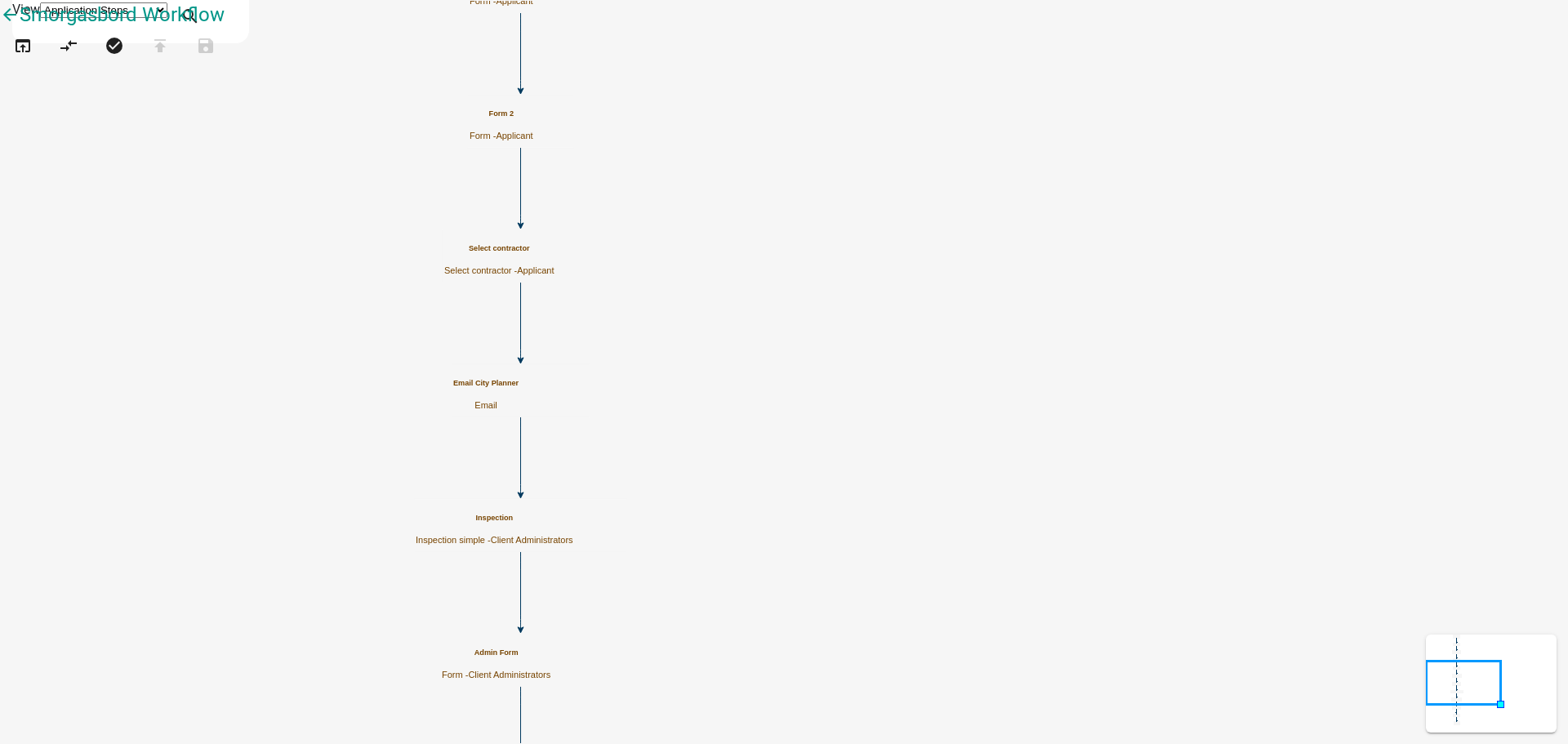
click at [555, 244] on div "Select contractor Select contractor - Applicant" at bounding box center [499, 260] width 110 height 32
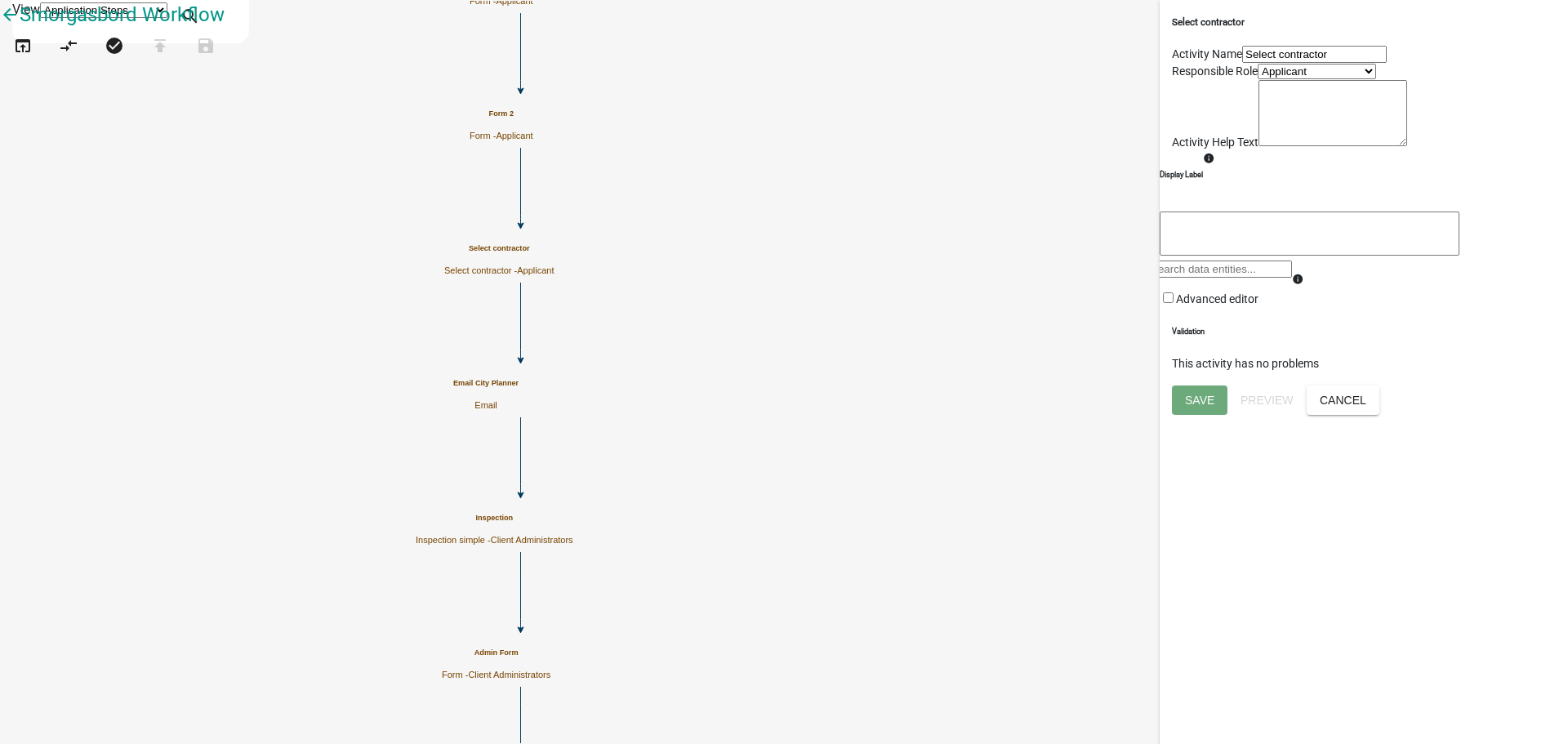
drag, startPoint x: 1284, startPoint y: 591, endPoint x: 1284, endPoint y: 565, distance: 26.0
click at [1284, 591] on div "Select contractor Activity Name Select contractor Responsible Role Applicant co…" at bounding box center [1364, 372] width 408 height 744
click at [1258, 385] on div "Select contractor Activity Name Select contractor Responsible Role Applicant co…" at bounding box center [1364, 192] width 408 height 385
click at [1257, 385] on div "Select contractor Activity Name Select contractor Responsible Role Applicant co…" at bounding box center [1364, 192] width 408 height 385
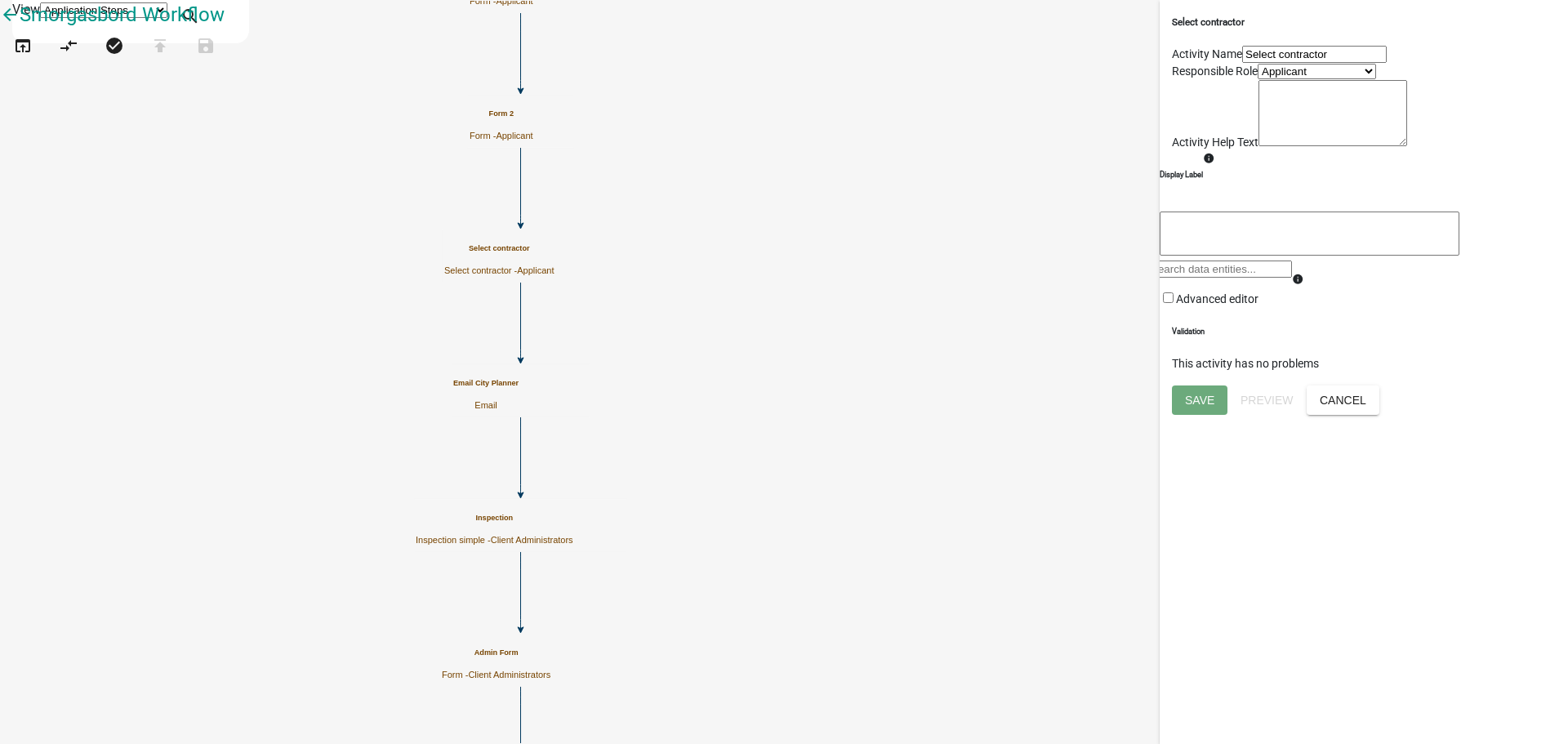
click at [1312, 337] on h6 "Validation" at bounding box center [1364, 331] width 384 height 12
click at [1352, 337] on h6 "Validation" at bounding box center [1364, 331] width 384 height 12
click at [1354, 385] on div "Select contractor Activity Name Select contractor Responsible Role Applicant co…" at bounding box center [1364, 192] width 408 height 385
click at [1281, 385] on div "Select contractor Activity Name Select contractor Responsible Role Applicant co…" at bounding box center [1364, 192] width 408 height 385
click at [1320, 630] on div "Select contractor Activity Name Select contractor Responsible Role Applicant co…" at bounding box center [1364, 372] width 408 height 744
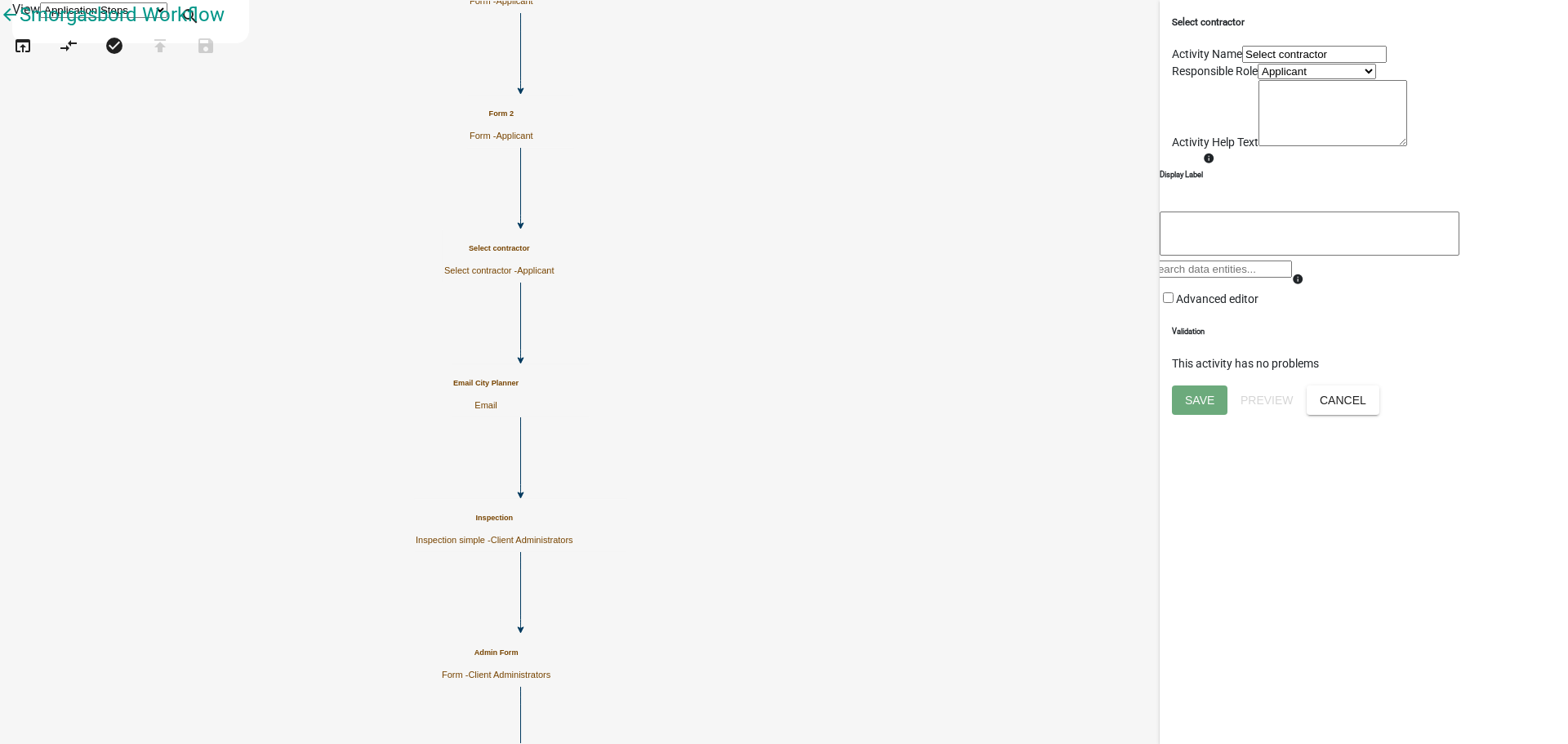
click at [1315, 308] on div "info Advanced editor" at bounding box center [1309, 253] width 300 height 109
click at [1307, 385] on div "Select contractor Activity Name Select contractor Responsible Role Applicant co…" at bounding box center [1364, 192] width 408 height 385
click at [1296, 385] on div "Select contractor Activity Name Select contractor Responsible Role Applicant co…" at bounding box center [1364, 192] width 408 height 385
click at [1380, 415] on button "Cancel" at bounding box center [1343, 400] width 73 height 29
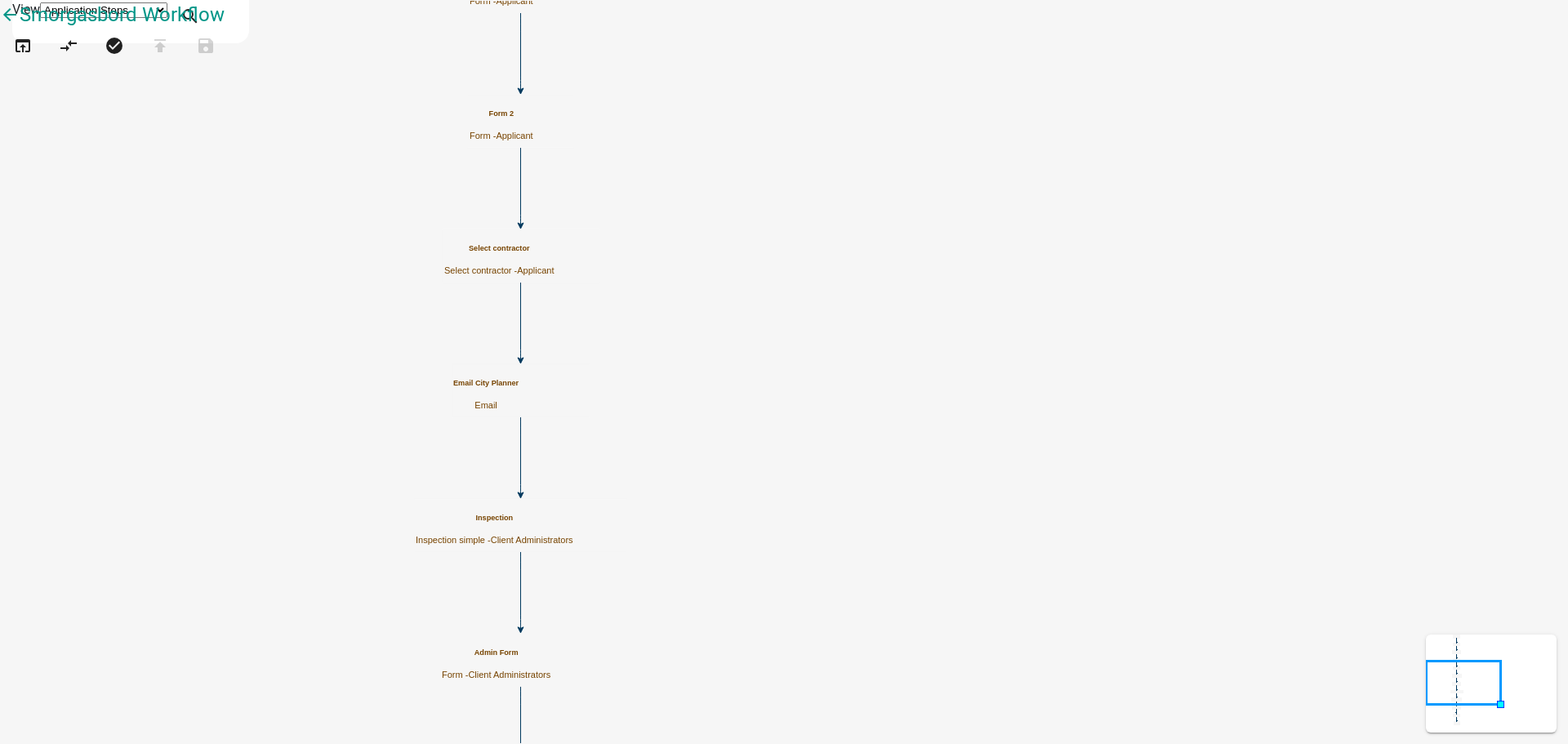
click at [562, 337] on icon "Start Start - Applicant Form Form - Applicant End End - Applicant Select contra…" at bounding box center [784, 545] width 1566 height 1090
click at [1064, 277] on icon "Start Start - Applicant Form Form - Applicant End End - Applicant Select contra…" at bounding box center [784, 545] width 1566 height 1090
click at [563, 238] on icon "Start Start - Applicant Form Form - Applicant End End - Applicant Select contra…" at bounding box center [784, 545] width 1566 height 1090
click at [563, 235] on icon "Start Start - Applicant Form Form - Applicant End End - Applicant Select contra…" at bounding box center [784, 545] width 1566 height 1090
click at [1015, 199] on icon "Start Start - Applicant Form Form - Applicant End End - Applicant Select contra…" at bounding box center [784, 545] width 1566 height 1090
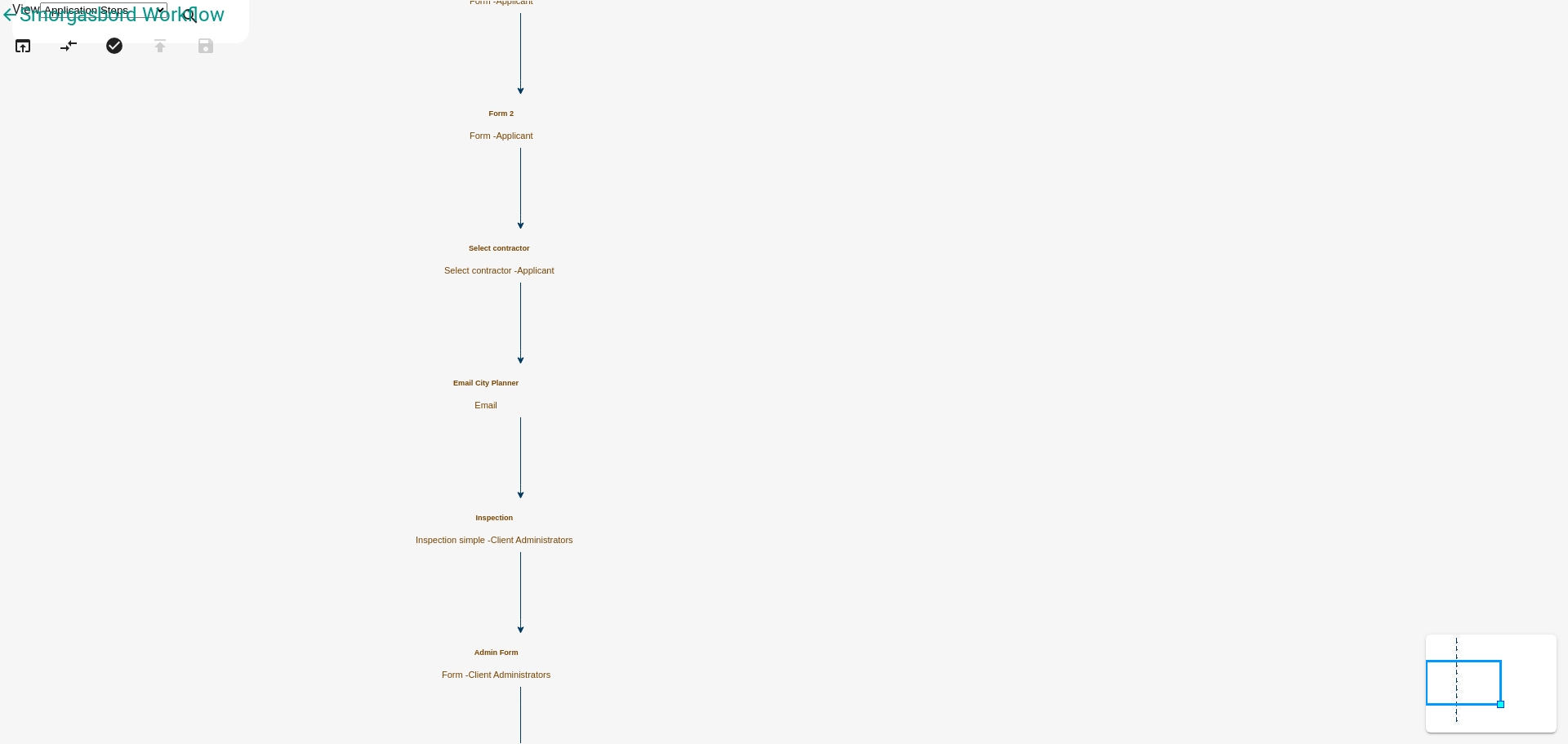
click at [511, 197] on icon "Start Start - Applicant Form Form - Applicant End End - Applicant Select contra…" at bounding box center [784, 545] width 1566 height 1090
click at [1043, 257] on icon "Start Start - Applicant Form Form - Applicant End End - Applicant Select contra…" at bounding box center [784, 545] width 1566 height 1090
click at [590, 266] on icon "Start Start - Applicant Form Form - Applicant End End - Applicant Select contra…" at bounding box center [784, 545] width 1566 height 1090
click at [1098, 205] on icon "Start Start - Applicant Form Form - Applicant End End - Applicant Select contra…" at bounding box center [784, 545] width 1566 height 1090
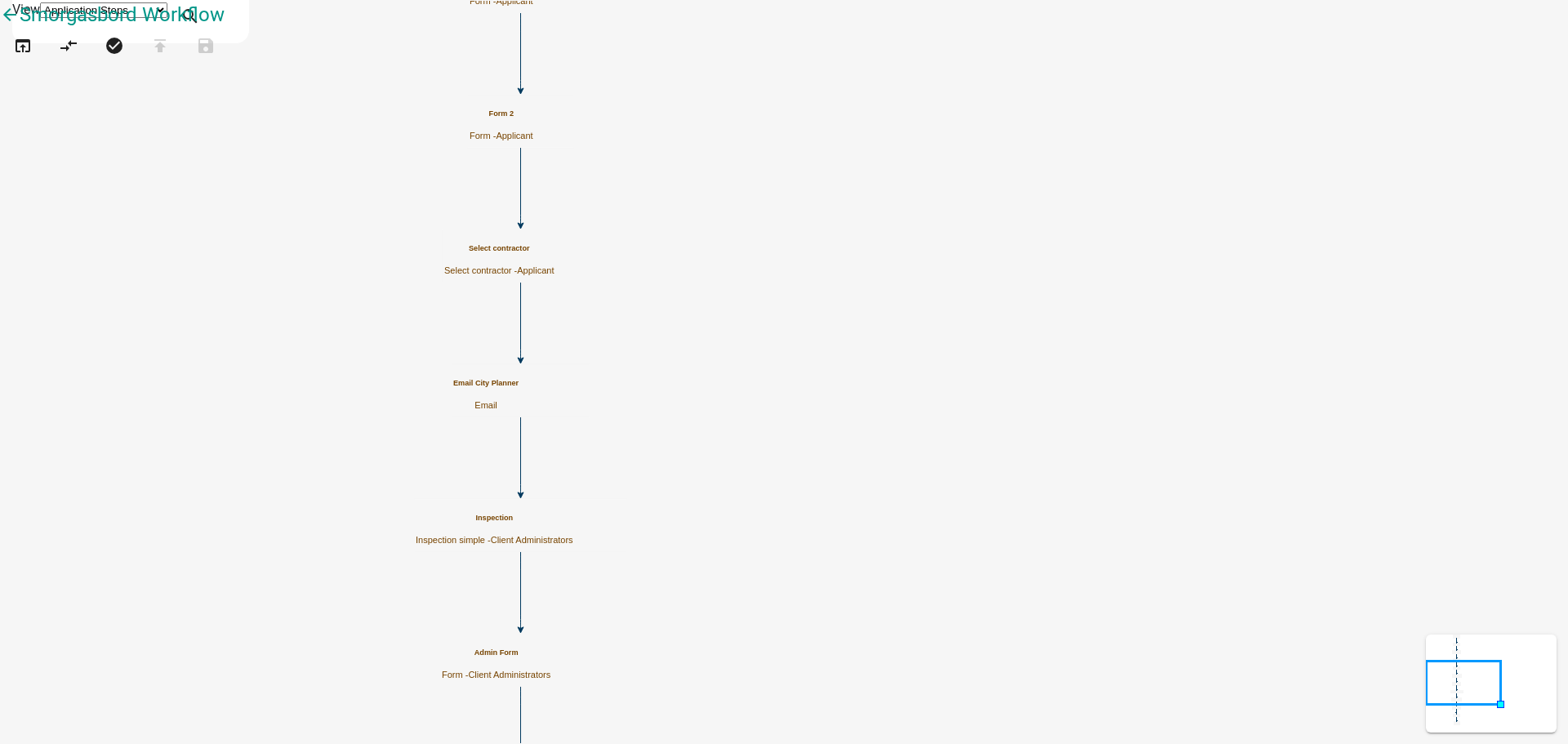
click at [513, 228] on icon "Start Start - Applicant Form Form - Applicant End End - Applicant Select contra…" at bounding box center [784, 545] width 1566 height 1090
click at [519, 242] on icon "Start Start - Applicant Form Form - Applicant End End - Applicant Select contra…" at bounding box center [784, 545] width 1566 height 1090
click at [1207, 270] on icon "Start Start - Applicant Form Form - Applicant End End - Applicant Select contra…" at bounding box center [784, 545] width 1566 height 1090
click at [965, 280] on icon "Start Start - Applicant Form Form - Applicant End End - Applicant Select contra…" at bounding box center [784, 545] width 1566 height 1090
click at [619, 277] on icon "Start Start - Applicant Form Form - Applicant End End - Applicant Select contra…" at bounding box center [784, 545] width 1566 height 1090
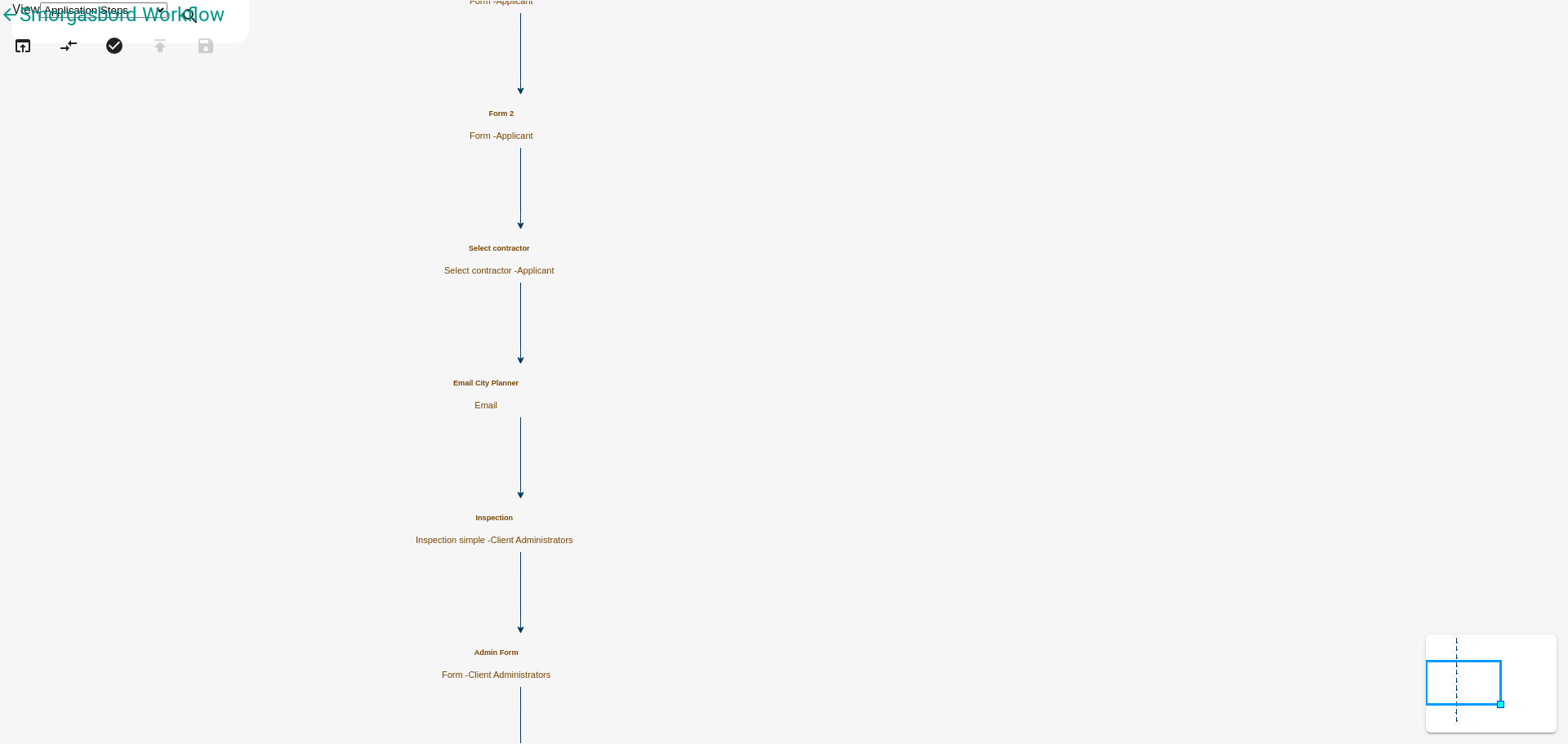
click at [585, 266] on icon "Start Start - Applicant Form Form - Applicant End End - Applicant Select contra…" at bounding box center [784, 545] width 1566 height 1090
click at [1038, 301] on icon "Start Start - Applicant Form Form - Applicant End End - Applicant Select contra…" at bounding box center [784, 545] width 1566 height 1090
click at [1036, 242] on icon "Start Start - Applicant Form Form - Applicant End End - Applicant Select contra…" at bounding box center [784, 545] width 1566 height 1090
click at [1062, 273] on icon "Start Start - Applicant Form Form - Applicant End End - Applicant Select contra…" at bounding box center [784, 545] width 1566 height 1090
click at [1161, 386] on icon "Start Start - Applicant Form Form - Applicant End End - Applicant Select contra…" at bounding box center [784, 545] width 1566 height 1090
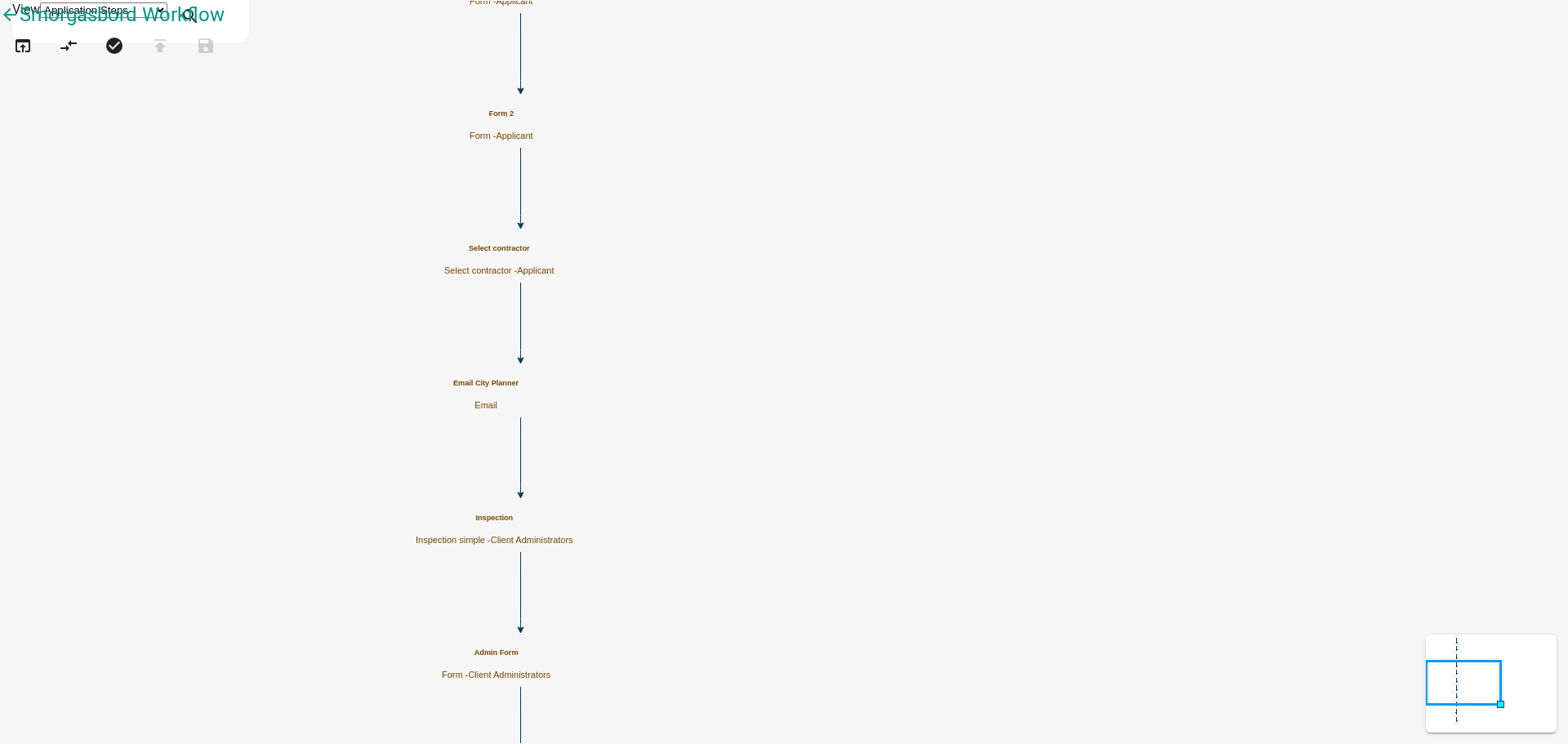
click at [583, 290] on icon "Start Start - Applicant Form Form - Applicant End End - Applicant Select contra…" at bounding box center [784, 545] width 1566 height 1090
click at [523, 218] on icon "Start Start - Applicant Form Form - Applicant End End - Applicant Select contra…" at bounding box center [784, 545] width 1566 height 1090
click at [592, 251] on icon "Start Start - Applicant Form Form - Applicant End End - Applicant Select contra…" at bounding box center [784, 545] width 1566 height 1090
click at [592, 250] on icon "Start Start - Applicant Form Form - Applicant End End - Applicant Select contra…" at bounding box center [784, 545] width 1566 height 1090
click at [567, 225] on icon "Start Start - Applicant Form Form - Applicant End End - Applicant Select contra…" at bounding box center [784, 545] width 1566 height 1090
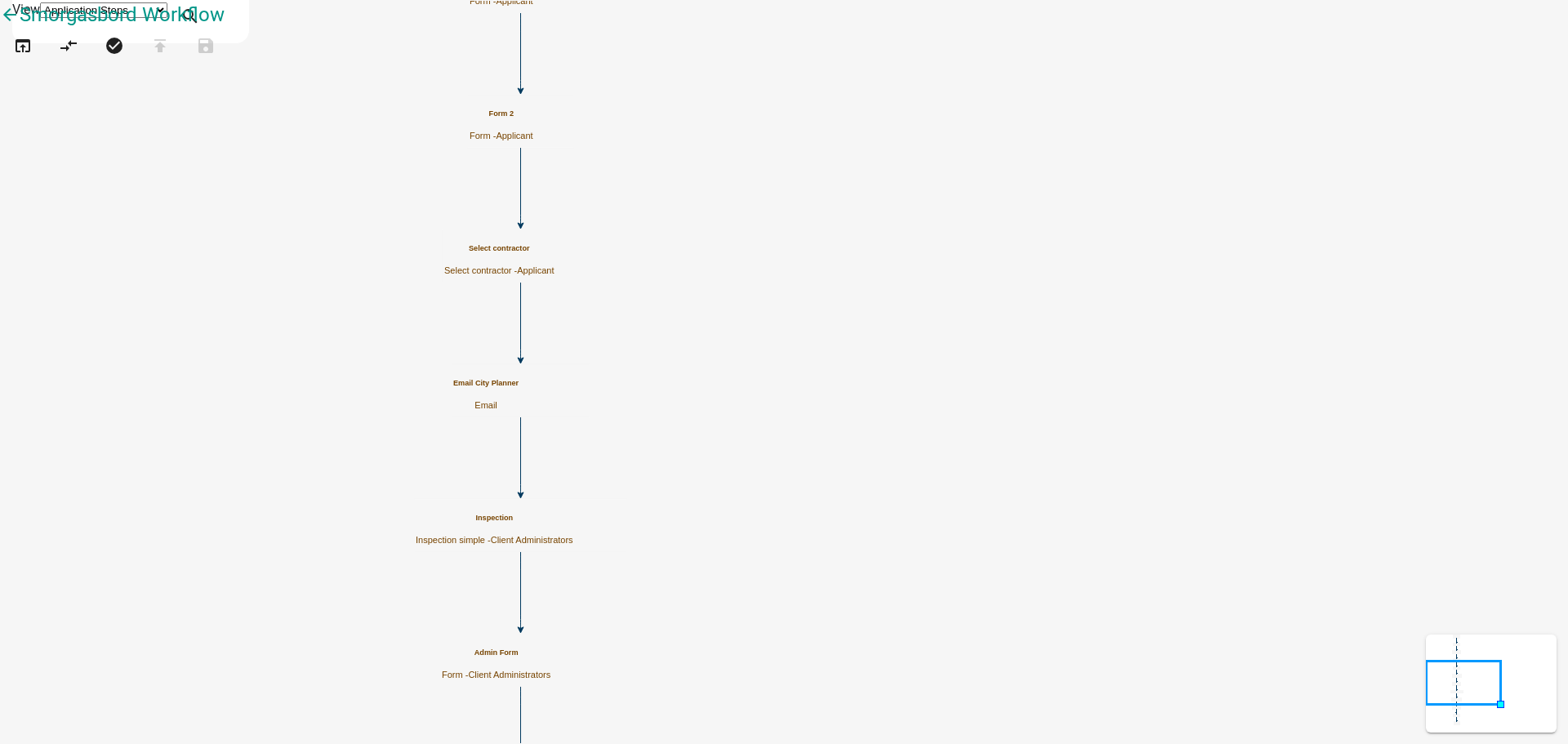
click at [559, 216] on icon "Start Start - Applicant Form Form - Applicant End End - Applicant Select contra…" at bounding box center [784, 545] width 1566 height 1090
click at [1012, 224] on icon "Start Start - Applicant Form Form - Applicant End End - Applicant Select contra…" at bounding box center [784, 545] width 1566 height 1090
click at [597, 210] on icon "Start Start - Applicant Form Form - Applicant End End - Applicant Select contra…" at bounding box center [784, 545] width 1566 height 1090
click at [944, 227] on icon "Start Start - Applicant Form Form - Applicant End End - Applicant Select contra…" at bounding box center [784, 545] width 1566 height 1090
click at [604, 179] on icon "Start Start - Applicant Form Form - Applicant End End - Applicant Select contra…" at bounding box center [784, 545] width 1566 height 1090
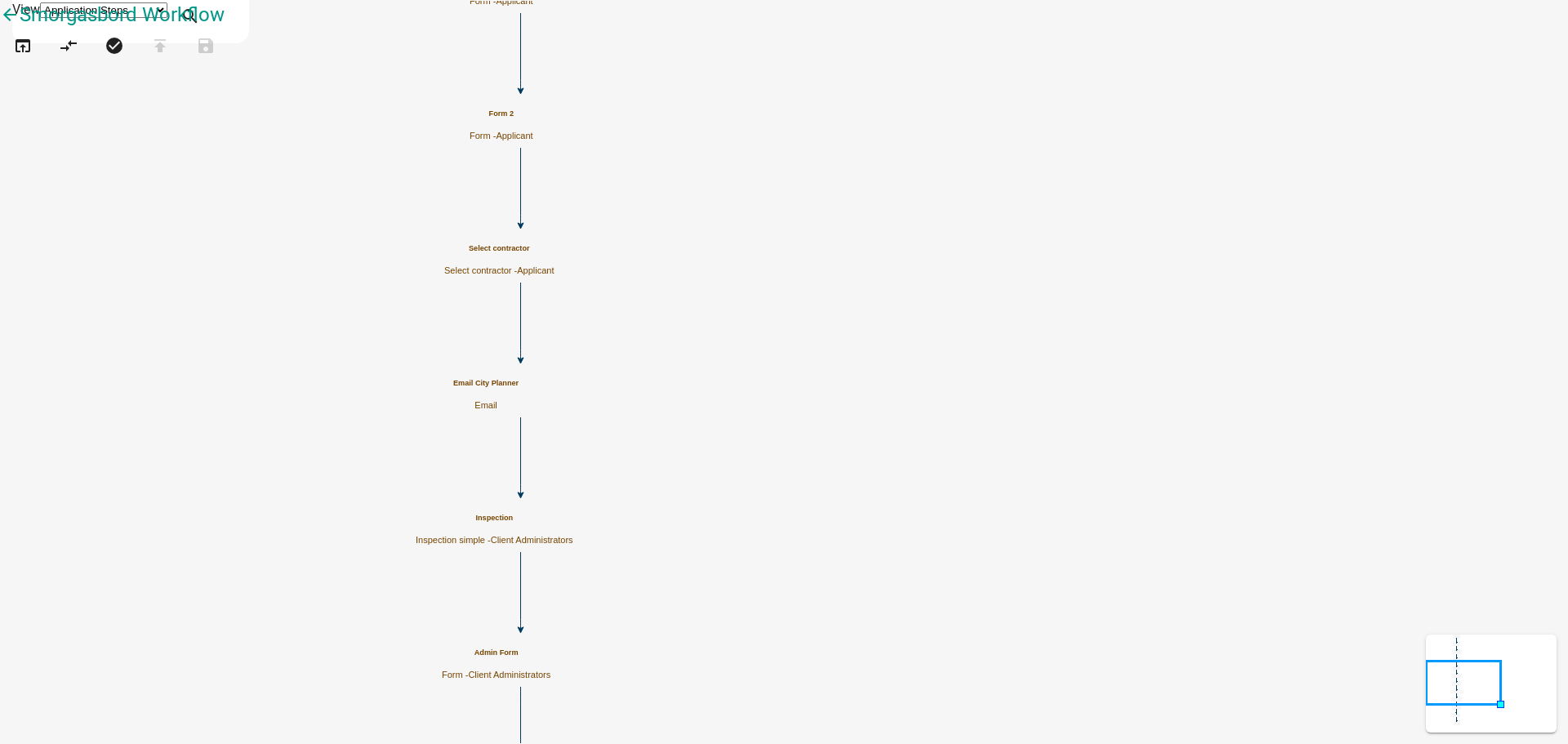
click at [1017, 258] on icon "Start Start - Applicant Form Form - Applicant End End - Applicant Select contra…" at bounding box center [784, 545] width 1566 height 1090
click at [643, 177] on icon "Start Start - Applicant Form Form - Applicant End End - Applicant Select contra…" at bounding box center [784, 545] width 1566 height 1090
click at [635, 168] on icon "Start Start - Applicant Form Form - Applicant End End - Applicant Select contra…" at bounding box center [784, 545] width 1566 height 1090
click at [585, 200] on icon "Start Start - Applicant Form Form - Applicant End End - Applicant Select contra…" at bounding box center [784, 545] width 1566 height 1090
click at [486, 362] on icon "Start Start - Applicant Form Form - Applicant End End - Applicant Select contra…" at bounding box center [784, 545] width 1566 height 1090
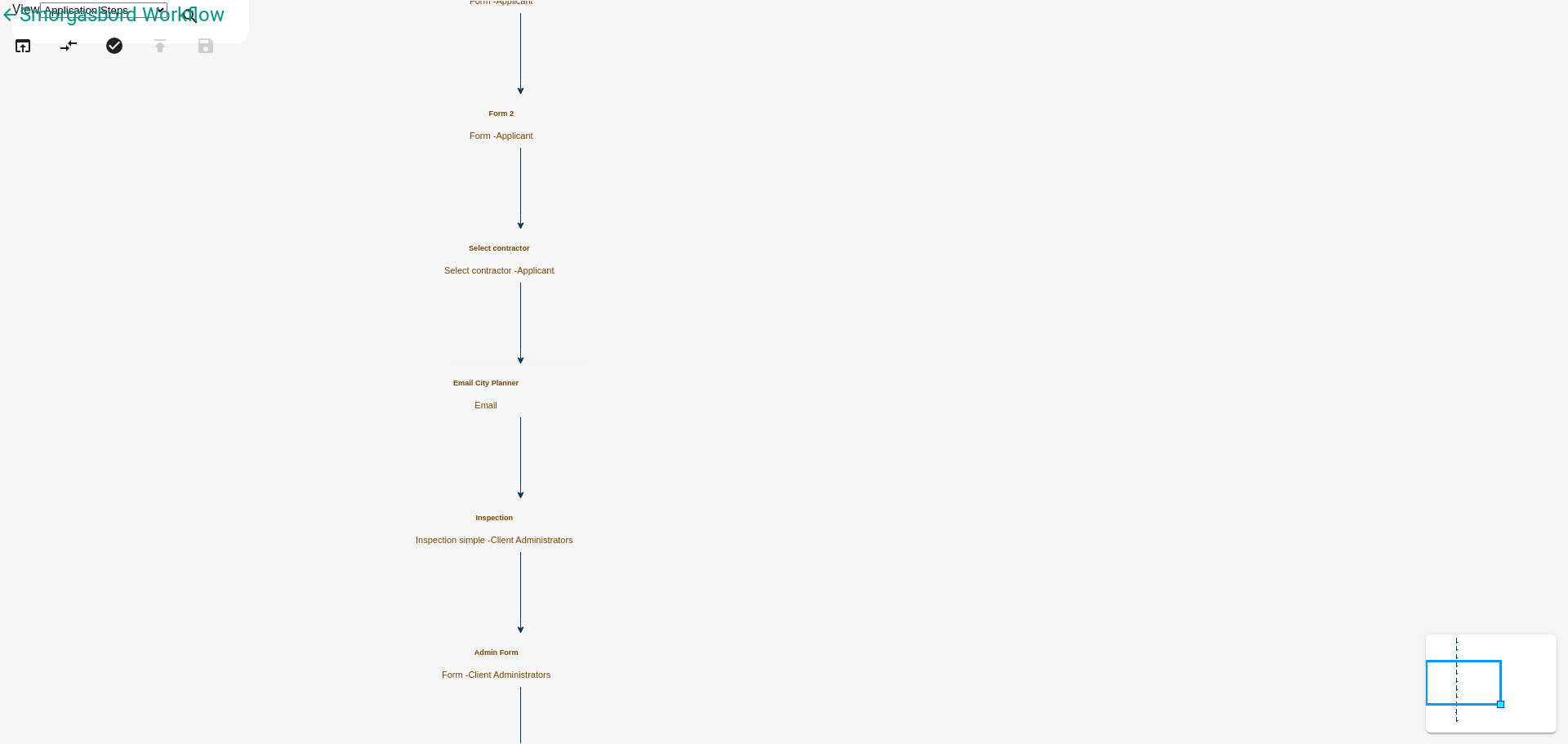
click at [638, 316] on icon "Start Start - Applicant Form Form - Applicant End End - Applicant Select contra…" at bounding box center [784, 545] width 1566 height 1090
click at [1142, 230] on icon "Start Start - Applicant Form Form - Applicant End End - Applicant Select contra…" at bounding box center [784, 545] width 1566 height 1090
click at [573, 276] on icon "Start Start - Applicant Form Form - Applicant End End - Applicant Select contra…" at bounding box center [784, 545] width 1566 height 1090
click at [1106, 305] on icon "Start Start - Applicant Form Form - Applicant End End - Applicant Select contra…" at bounding box center [784, 545] width 1566 height 1090
click at [22, 59] on icon "open_in_browser" at bounding box center [23, 46] width 20 height 23
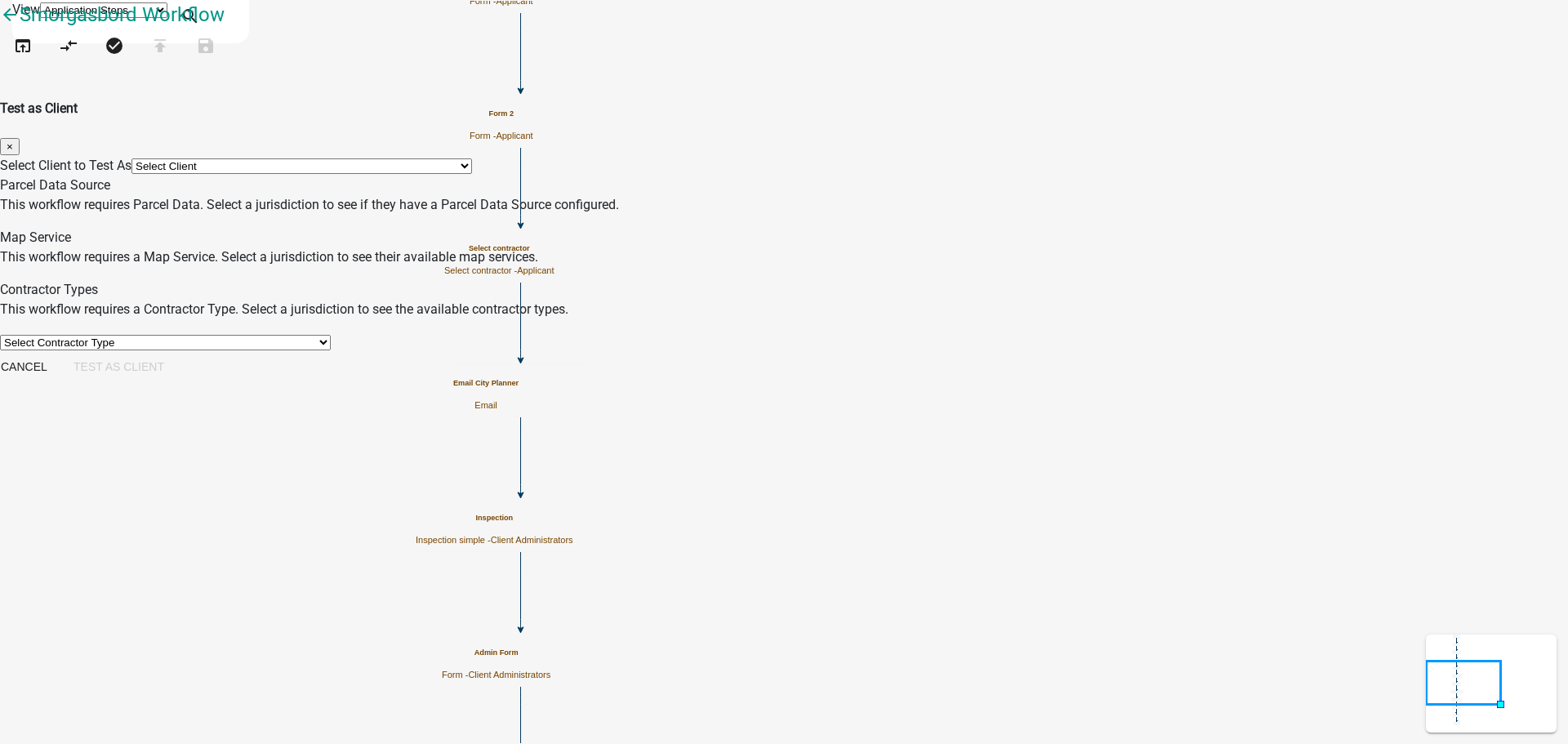
click at [472, 158] on select "Select Client *[GEOGRAPHIC_DATA], [US_STATE] (Migrated) 060 [GEOGRAPHIC_DATA][P…" at bounding box center [301, 166] width 341 height 15
select select "2a416b77-a80c-4c3c-b109-cf64325d1428"
click at [472, 158] on select "Select Client *[GEOGRAPHIC_DATA], [US_STATE] (Migrated) 060 [GEOGRAPHIC_DATA][P…" at bounding box center [301, 166] width 341 height 15
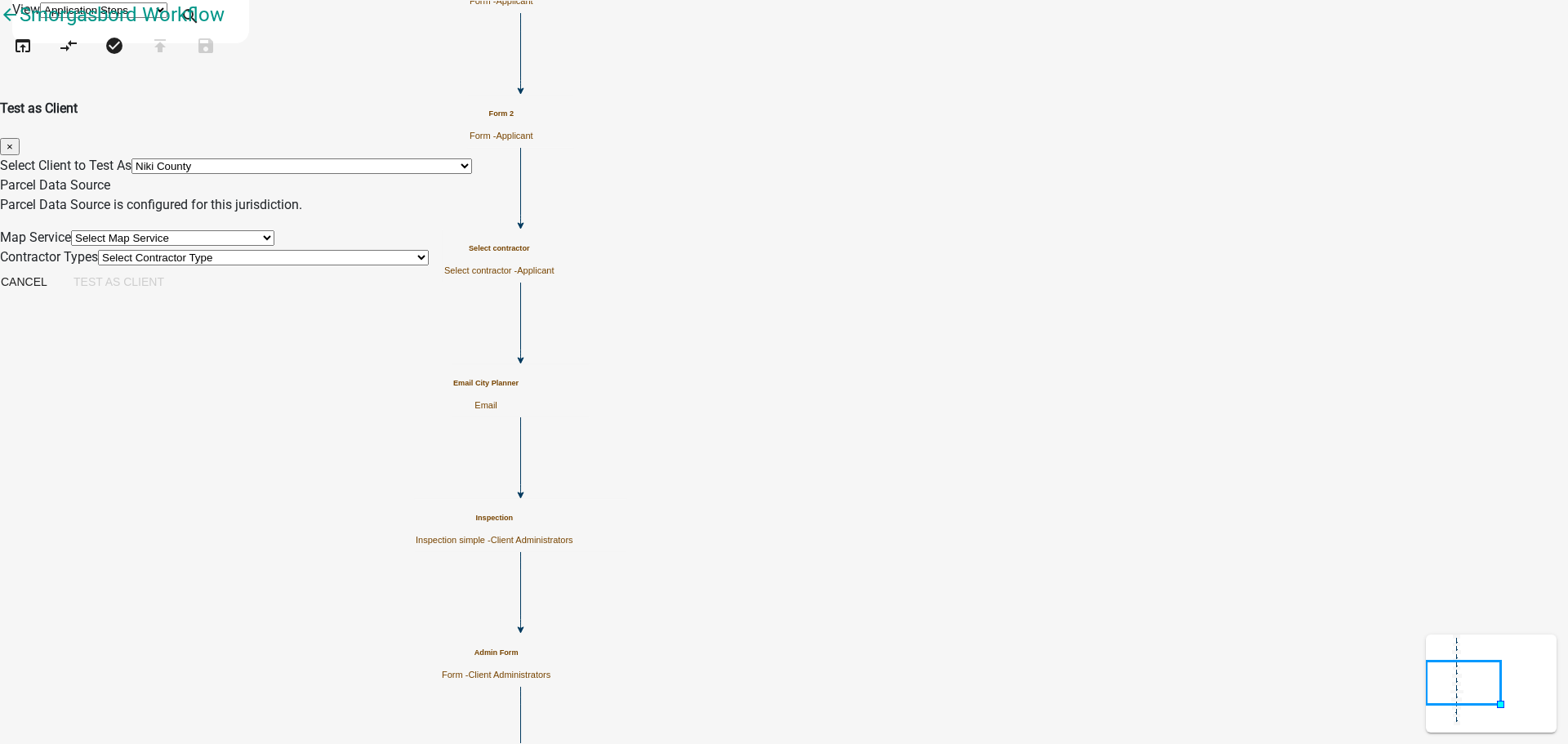
select select "d3b80baa-f571-4777-9d1a-decbbae181a7"
click at [274, 246] on select "Select Map Service 4002 Testing - [GEOGRAPHIC_DATA] HancockCoIN 4002 Testing - …" at bounding box center [172, 238] width 203 height 15
select select "b8d5bcd2-bece-4707-95b6-9fec9873b350"
click at [274, 236] on select "Select Map Service 4002 Testing - [GEOGRAPHIC_DATA] HancockCoIN 4002 Testing - …" at bounding box center [172, 238] width 203 height 15
click at [429, 266] on select "Select Contractor Type 2713 Testing Contractor Validation 2821 Contractor A 282…" at bounding box center [263, 257] width 331 height 15
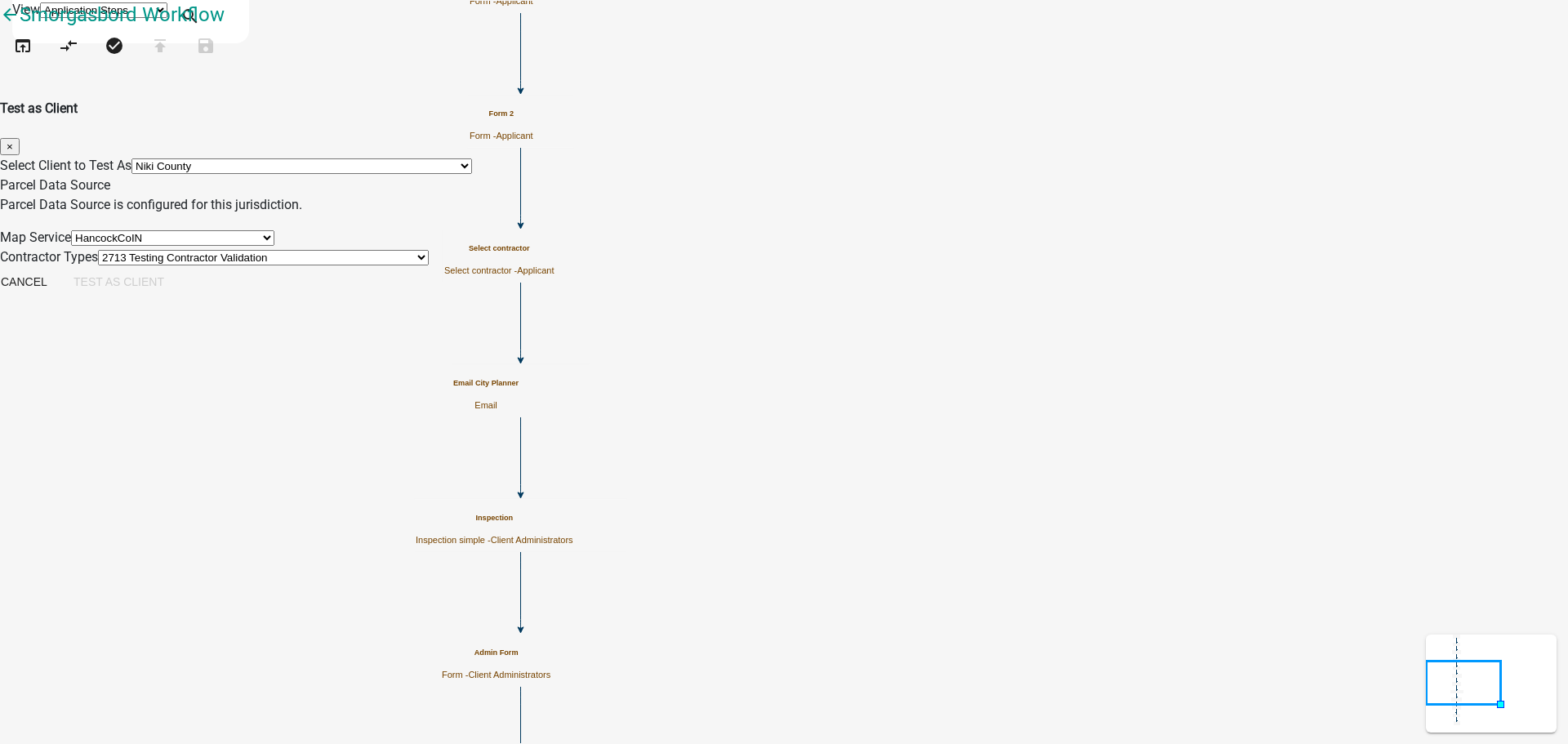
select select "4feb5628-d33b-4ef7-a81d-45c1b687b4d5"
click at [429, 266] on select "Select Contractor Type 2713 Testing Contractor Validation 2821 Contractor A 282…" at bounding box center [263, 257] width 331 height 15
click at [686, 195] on p "Parcel Data Source is configured for this jurisdiction." at bounding box center [784, 205] width 1568 height 20
click at [799, 199] on p "Parcel Data Source is configured for this jurisdiction." at bounding box center [784, 205] width 1568 height 20
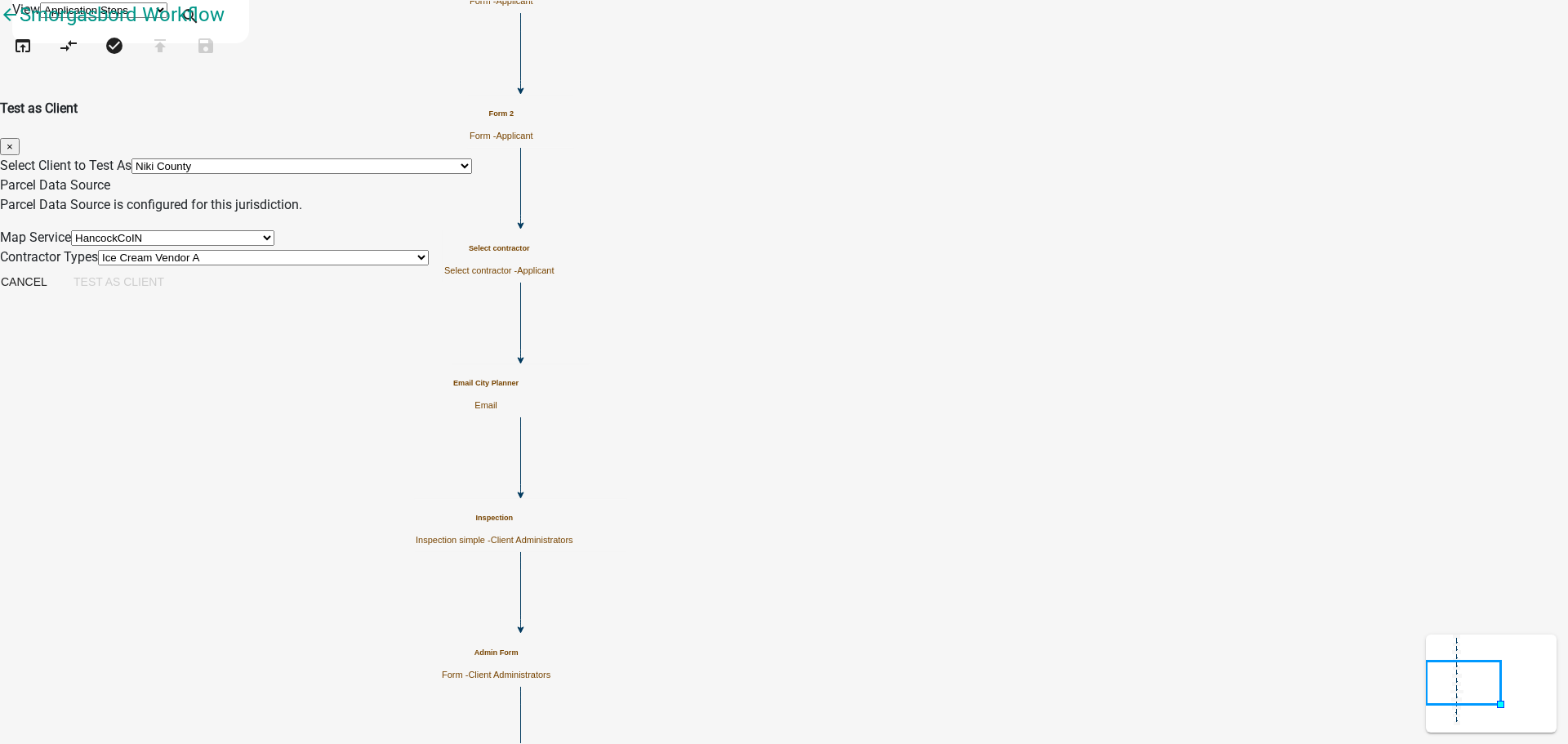
click at [789, 195] on p "Parcel Data Source is configured for this jurisdiction." at bounding box center [784, 205] width 1568 height 20
click at [626, 156] on div "Select Client to Test As Select Client *DEARBORN COUNTY, INDIANA (Migrated) 060…" at bounding box center [784, 166] width 1568 height 20
click at [504, 156] on div "Select Client to Test As Select Client *DEARBORN COUNTY, INDIANA (Migrated) 060…" at bounding box center [784, 166] width 1568 height 20
click at [472, 158] on select "Select Client *[GEOGRAPHIC_DATA], [US_STATE] (Migrated) 060 [GEOGRAPHIC_DATA][P…" at bounding box center [301, 166] width 341 height 15
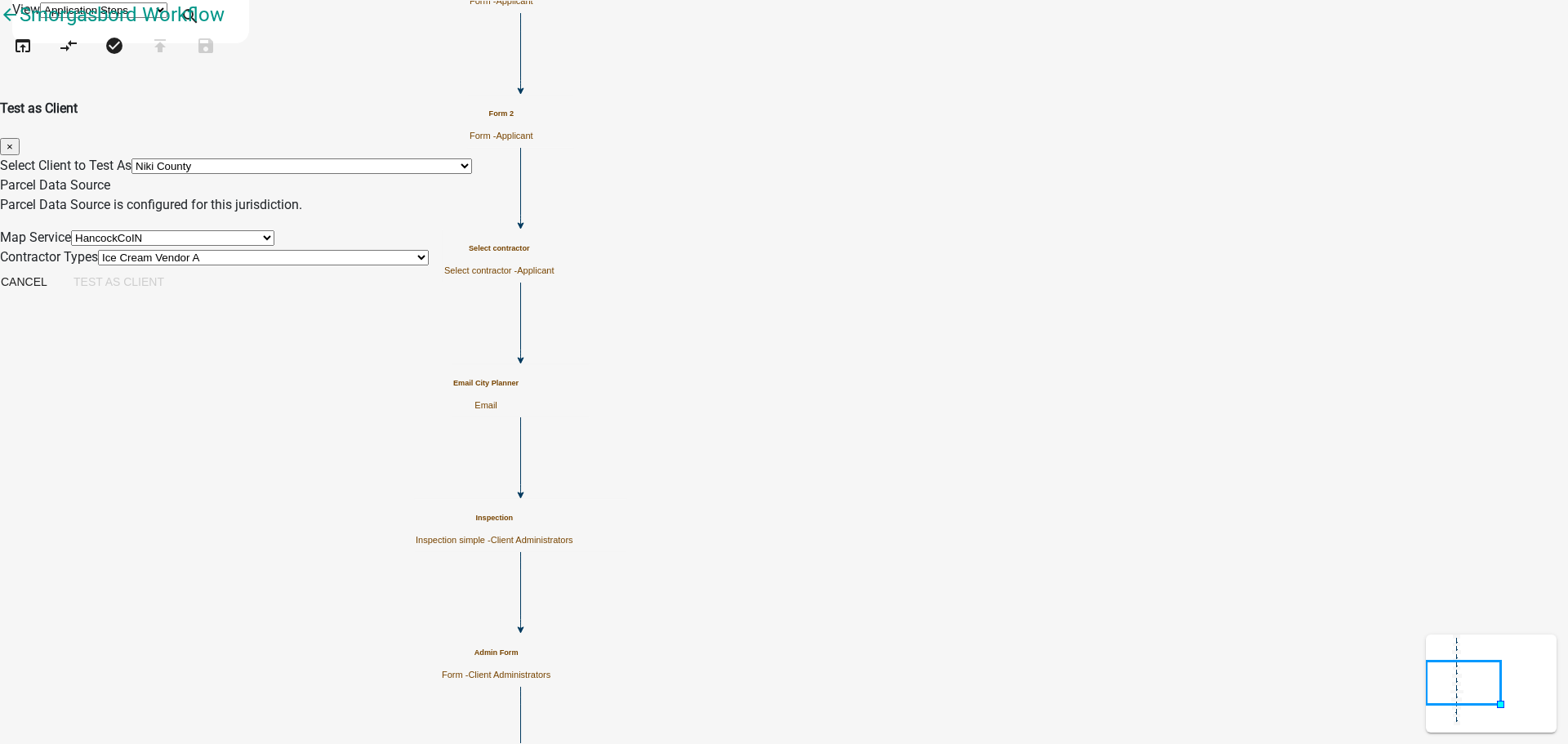
click at [472, 158] on select "Select Client *[GEOGRAPHIC_DATA], [US_STATE] (Migrated) 060 [GEOGRAPHIC_DATA][P…" at bounding box center [301, 166] width 341 height 15
click at [801, 99] on div "Test as Client ×" at bounding box center [784, 127] width 1568 height 56
click at [274, 246] on select "Select Map Service 4002 Testing - [GEOGRAPHIC_DATA] HancockCoIN 4002 Testing - …" at bounding box center [172, 238] width 203 height 15
click at [274, 236] on select "Select Map Service 4002 Testing - [GEOGRAPHIC_DATA] HancockCoIN 4002 Testing - …" at bounding box center [172, 238] width 203 height 15
click at [274, 246] on select "Select Map Service 4002 Testing - [GEOGRAPHIC_DATA] HancockCoIN 4002 Testing - …" at bounding box center [172, 238] width 203 height 15
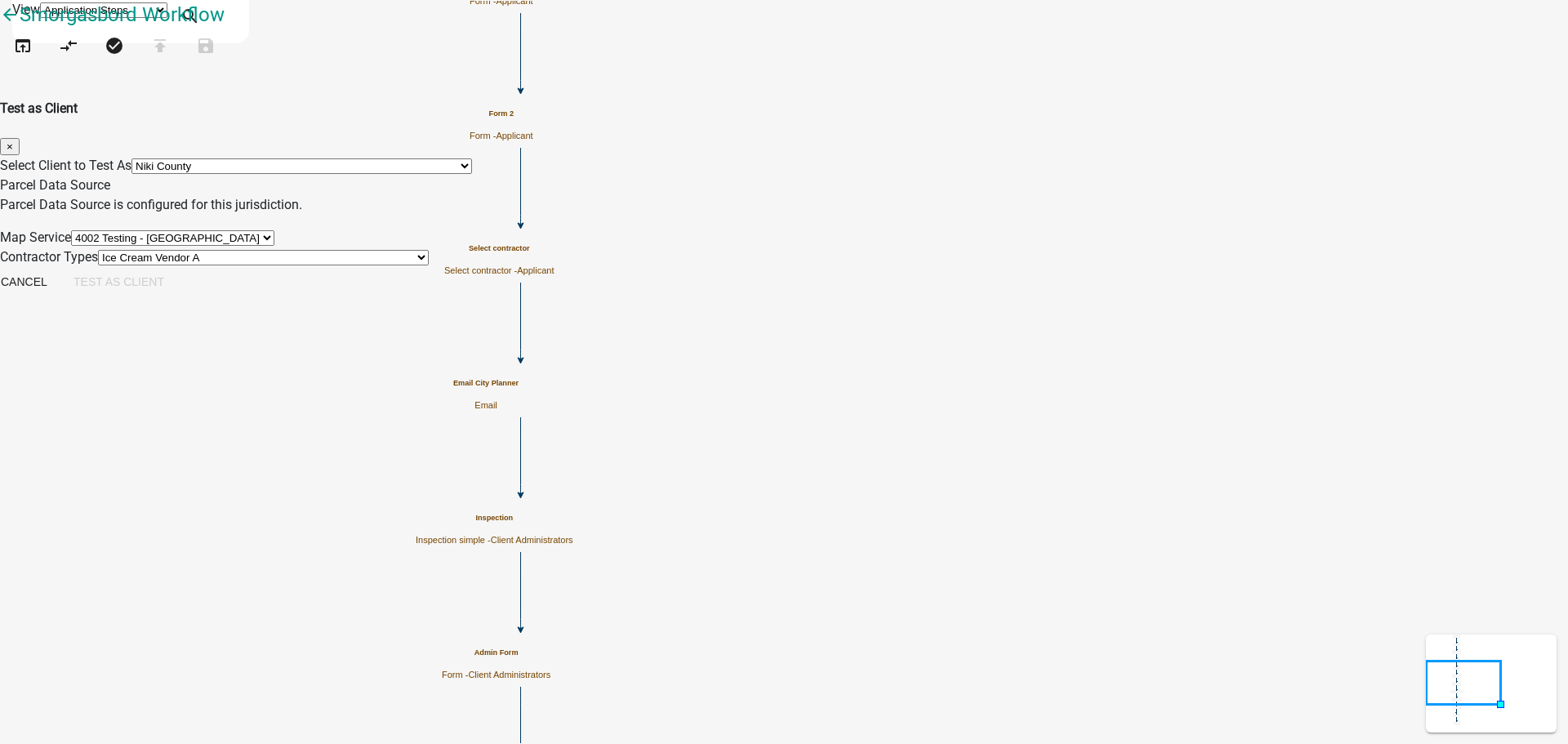
select select "b8d5bcd2-bece-4707-95b6-9fec9873b350"
click at [274, 236] on select "Select Map Service 4002 Testing - [GEOGRAPHIC_DATA] HancockCoIN 4002 Testing - …" at bounding box center [172, 238] width 203 height 15
click at [60, 297] on button "Cancel" at bounding box center [25, 281] width 73 height 29
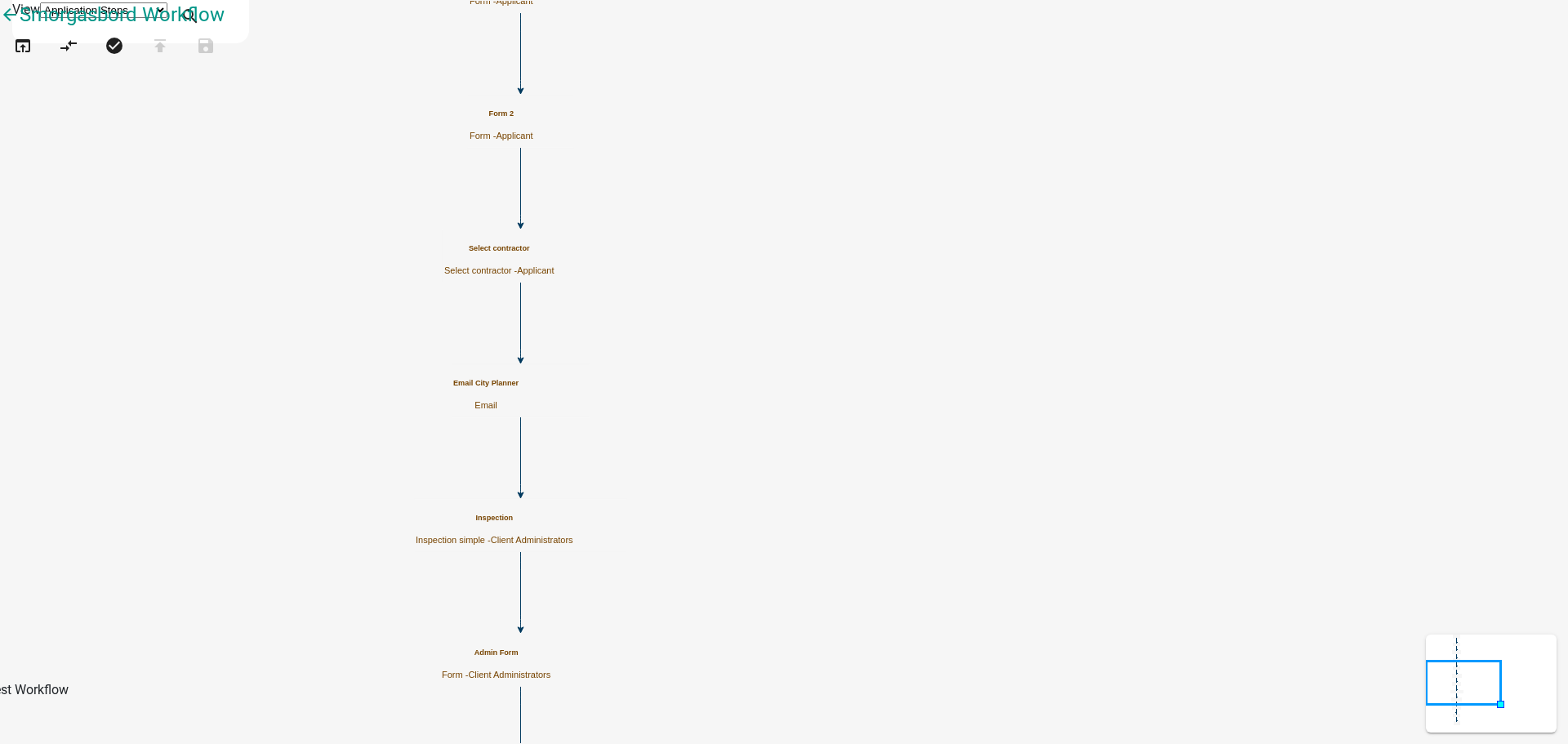
click at [505, 175] on icon "Start Start - Applicant Form Form - Applicant End End - Applicant Select contra…" at bounding box center [784, 545] width 1566 height 1090
click at [30, 59] on icon "open_in_browser" at bounding box center [23, 46] width 20 height 23
select select "2a416b77-a80c-4c3c-b109-cf64325d1428"
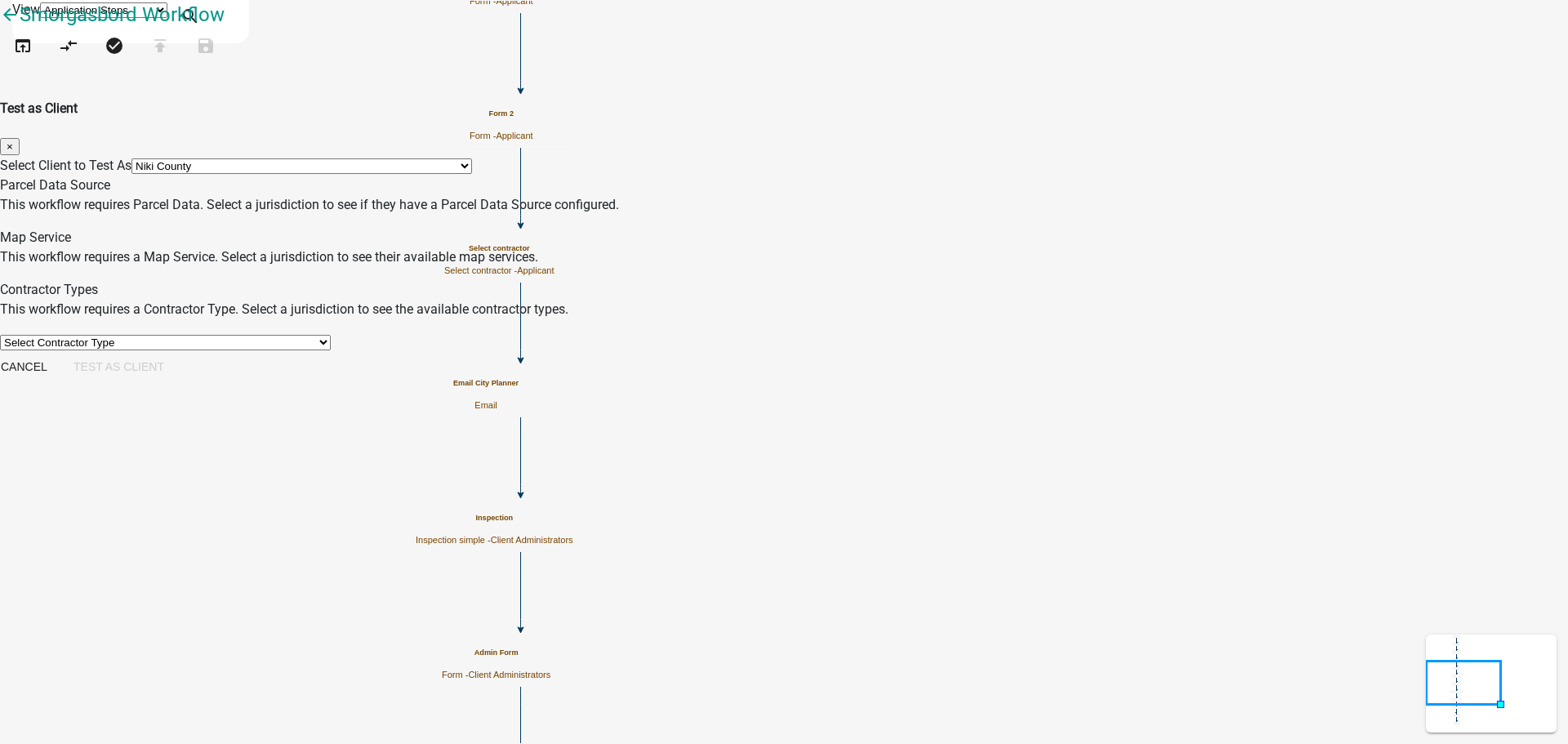
click at [551, 277] on div "Select Client to Test As Select Client *DEARBORN COUNTY, INDIANA (Migrated) 060…" at bounding box center [784, 253] width 1568 height 196
click at [789, 267] on p "This workflow requires a Map Service. Select a jurisdiction to see their availa…" at bounding box center [784, 258] width 1568 height 20
click at [60, 382] on button "Cancel" at bounding box center [25, 367] width 73 height 29
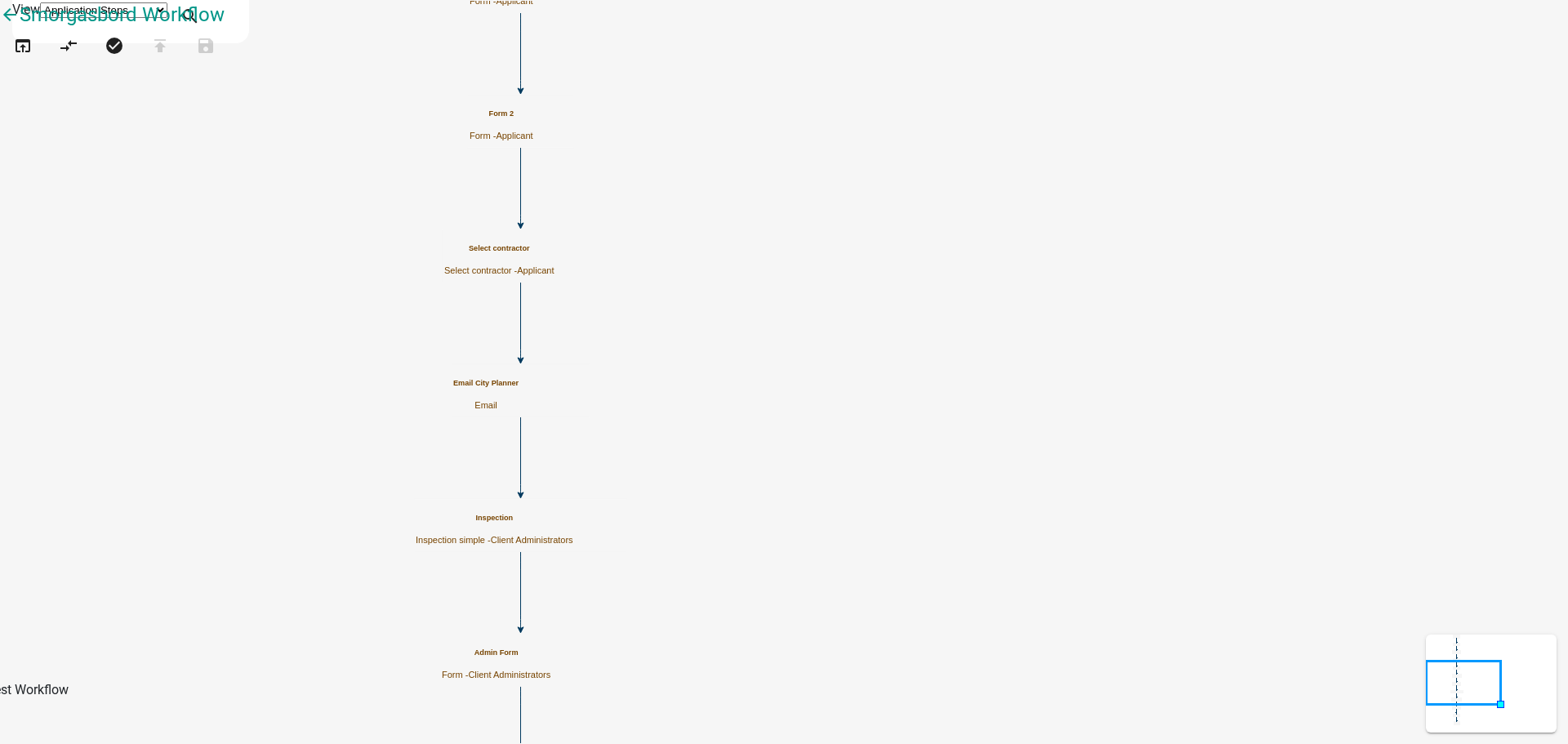
click at [485, 288] on icon "Start Start - Applicant Form Form - Applicant End End - Applicant Select contra…" at bounding box center [784, 545] width 1566 height 1090
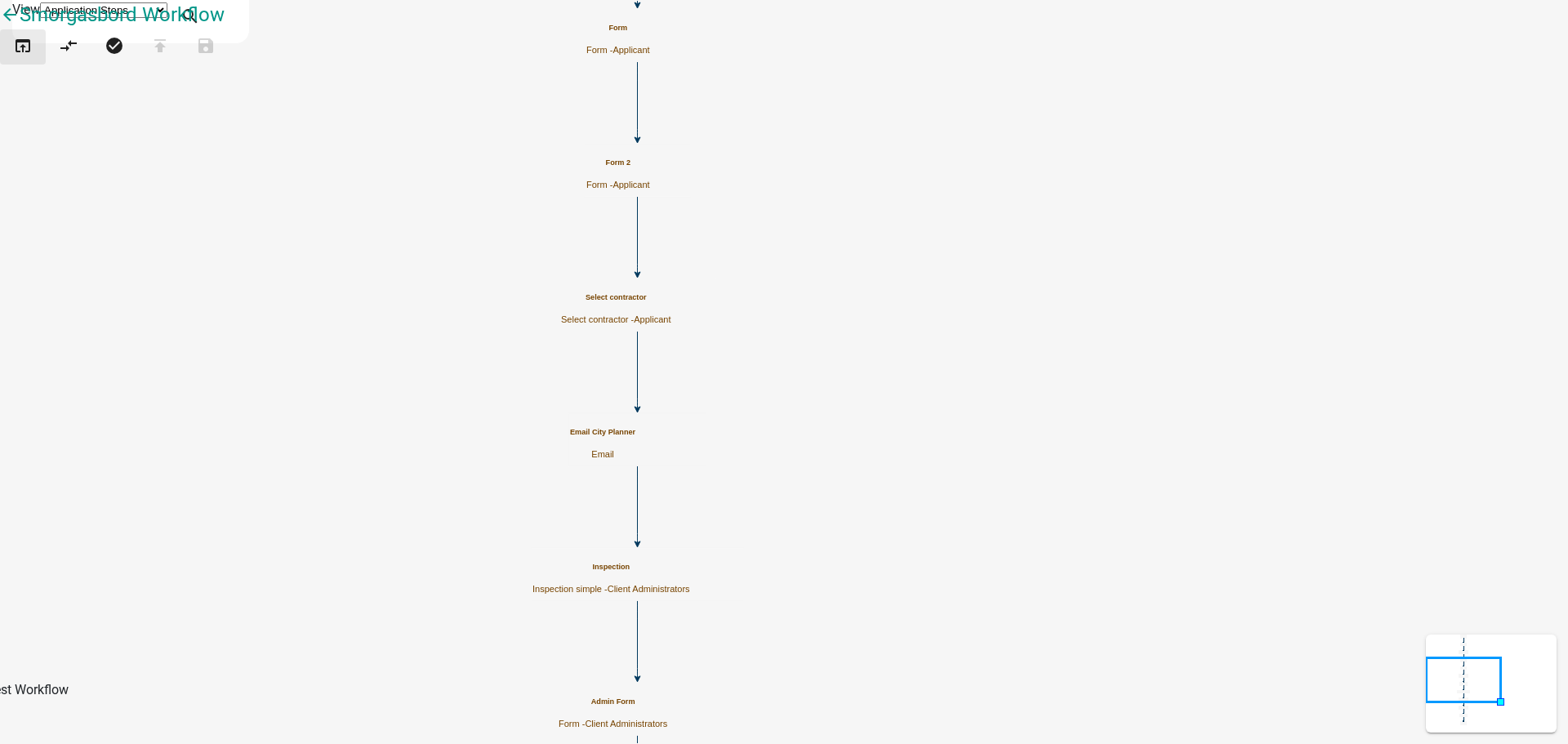
click at [33, 59] on icon "open_in_browser" at bounding box center [23, 46] width 20 height 23
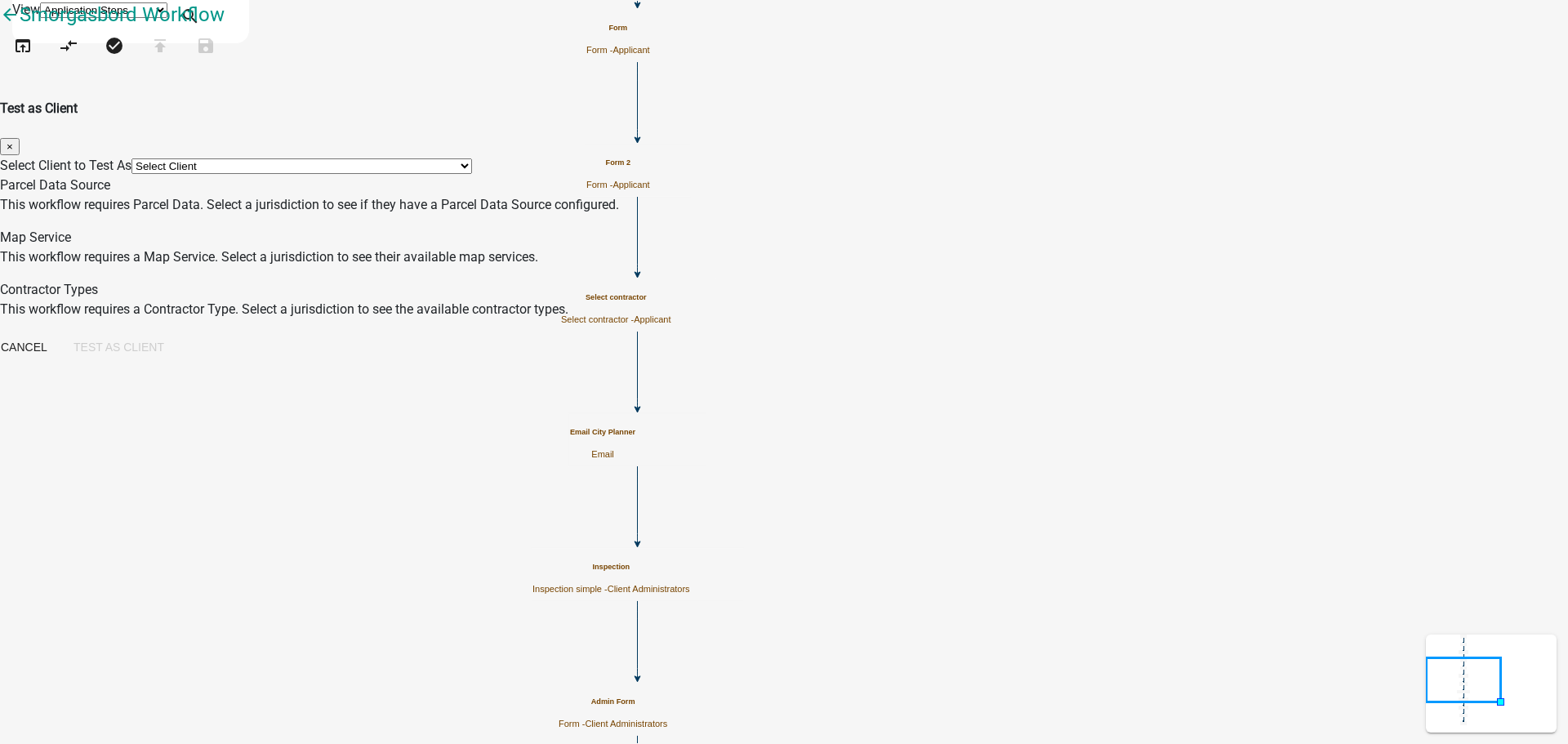
click at [472, 158] on select "Select Client *[GEOGRAPHIC_DATA], [US_STATE] (Migrated) 060 [GEOGRAPHIC_DATA][P…" at bounding box center [301, 166] width 341 height 15
select select "2a416b77-a80c-4c3c-b109-cf64325d1428"
click at [472, 158] on select "Select Client *[GEOGRAPHIC_DATA], [US_STATE] (Migrated) 060 [GEOGRAPHIC_DATA][P…" at bounding box center [301, 166] width 341 height 15
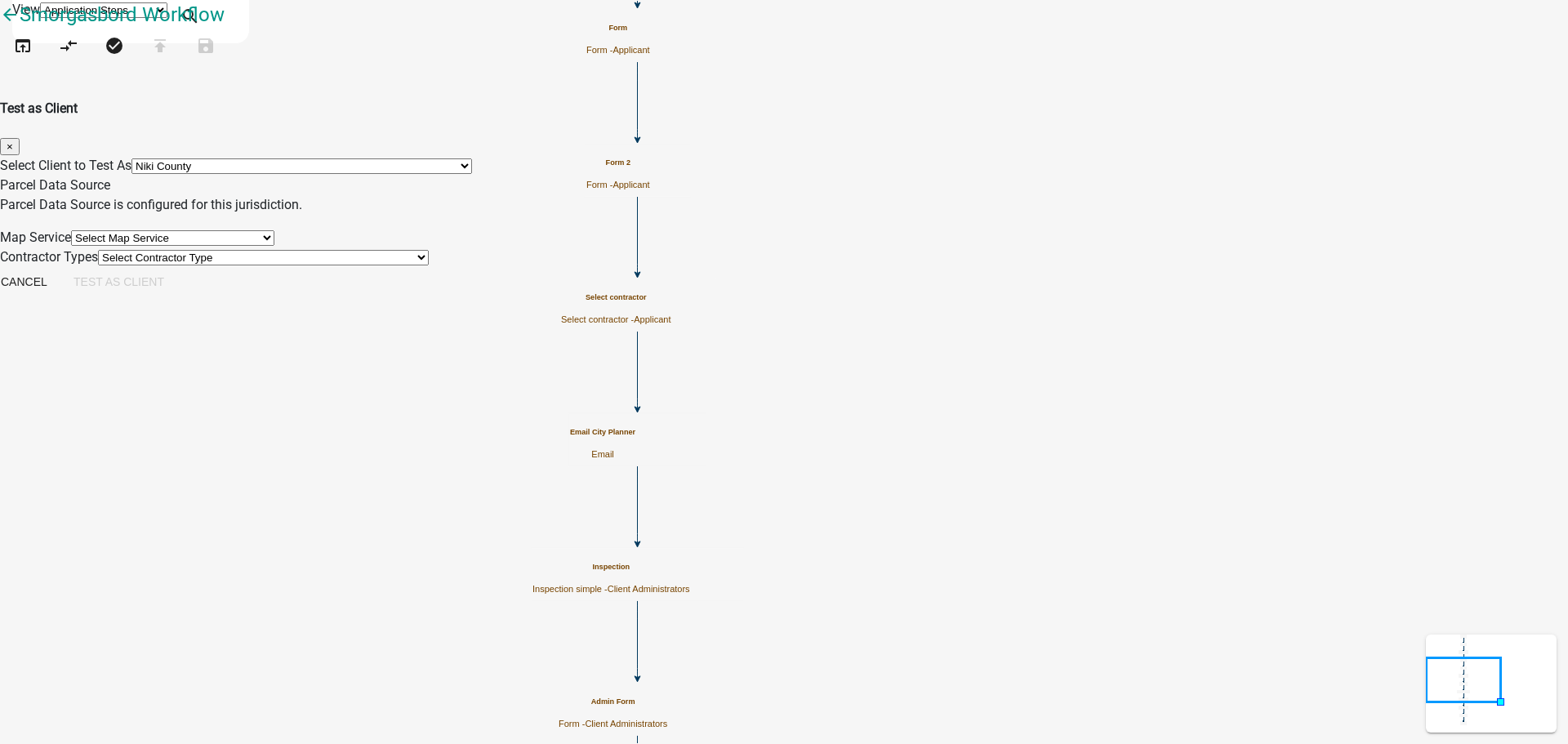
click at [274, 246] on select "Select Map Service 4002 Testing - [GEOGRAPHIC_DATA] HancockCoIN 4002 Testing - …" at bounding box center [172, 238] width 203 height 15
select select "b8d5bcd2-bece-4707-95b6-9fec9873b350"
click at [274, 236] on select "Select Map Service 4002 Testing - [GEOGRAPHIC_DATA] HancockCoIN 4002 Testing - …" at bounding box center [172, 238] width 203 height 15
click at [429, 266] on select "Select Contractor Type 2713 Testing Contractor Validation 2821 Contractor A 282…" at bounding box center [263, 257] width 331 height 15
select select "4feb5628-d33b-4ef7-a81d-45c1b687b4d5"
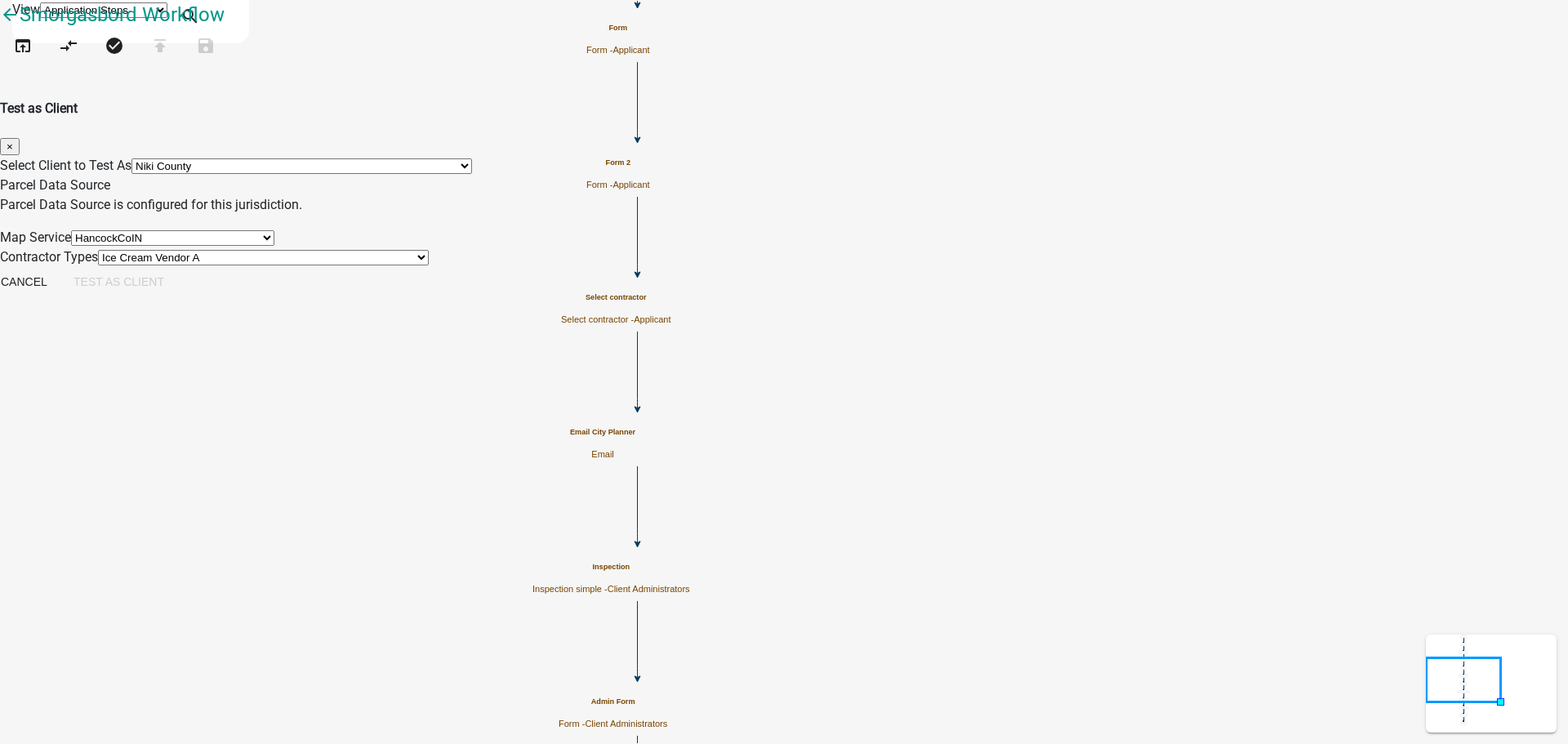
click at [429, 266] on select "Select Contractor Type 2713 Testing Contractor Validation 2821 Contractor A 282…" at bounding box center [263, 257] width 331 height 15
click at [178, 301] on div "Cancel Test as Client" at bounding box center [83, 283] width 189 height 34
click at [178, 297] on button "Test as Client" at bounding box center [118, 281] width 117 height 29
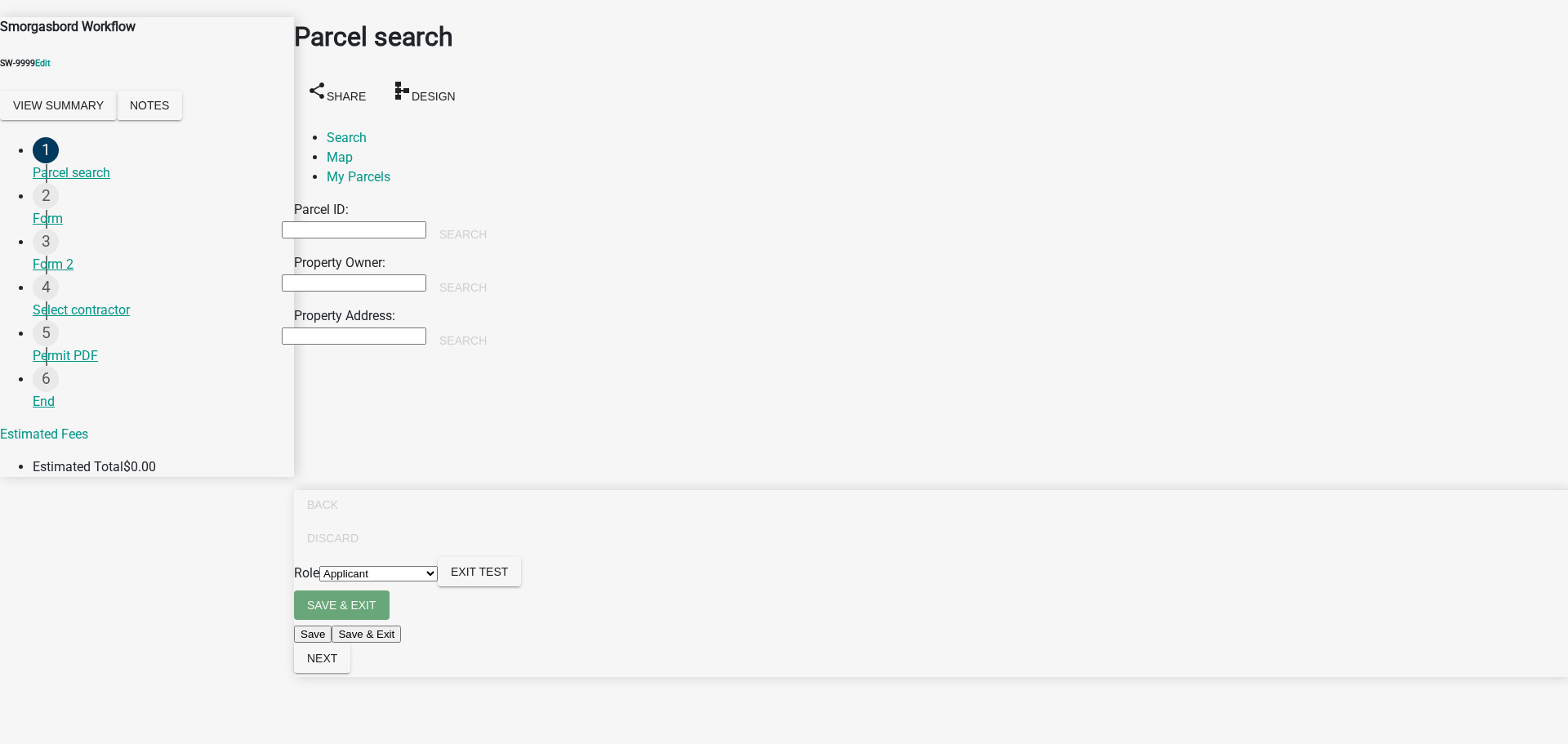
drag, startPoint x: 574, startPoint y: 59, endPoint x: 530, endPoint y: 87, distance: 52.2
click at [574, 58] on div "Parcel search share Share schema Design" at bounding box center [931, 66] width 1274 height 97
click at [408, 274] on input "Property Owner:" at bounding box center [353, 282] width 145 height 17
type input "[PERSON_NAME]"
click at [500, 273] on button "Search" at bounding box center [463, 288] width 74 height 29
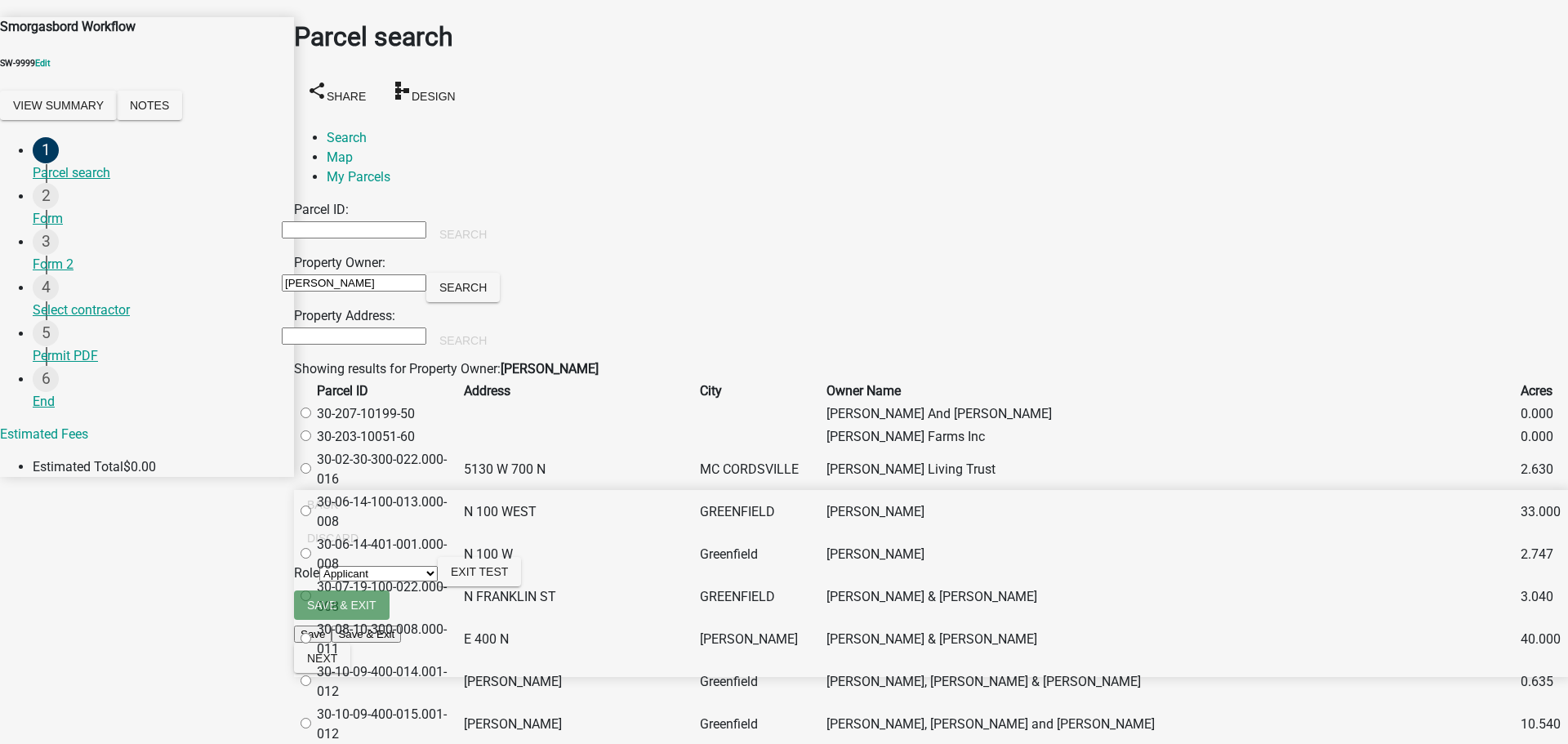
click at [313, 422] on label at bounding box center [313, 413] width 0 height 15
click at [311, 418] on input "radio" at bounding box center [306, 413] width 11 height 11
radio input "true"
click at [337, 665] on span "Next" at bounding box center [321, 658] width 30 height 13
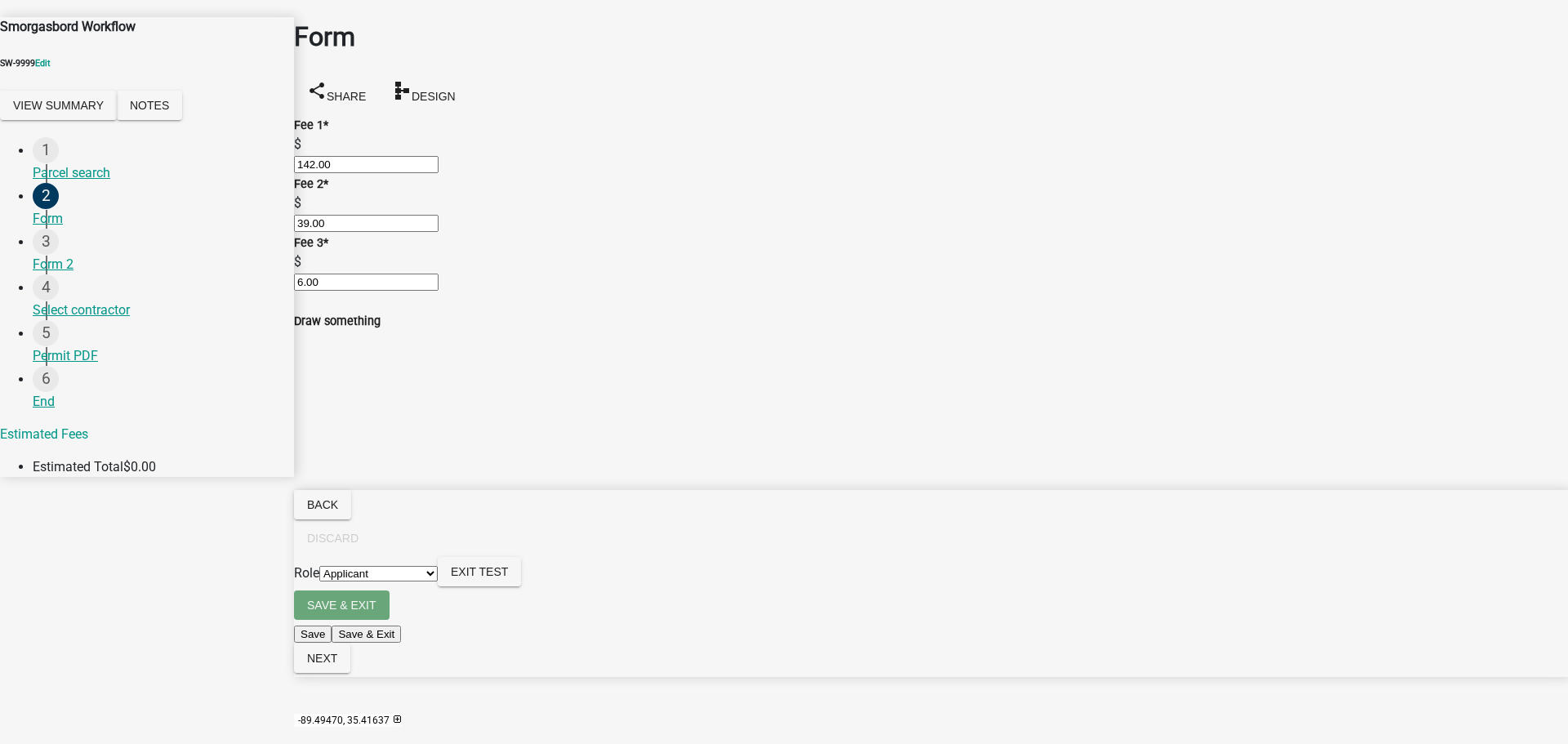
scroll to position [456, 0]
radio input "true"
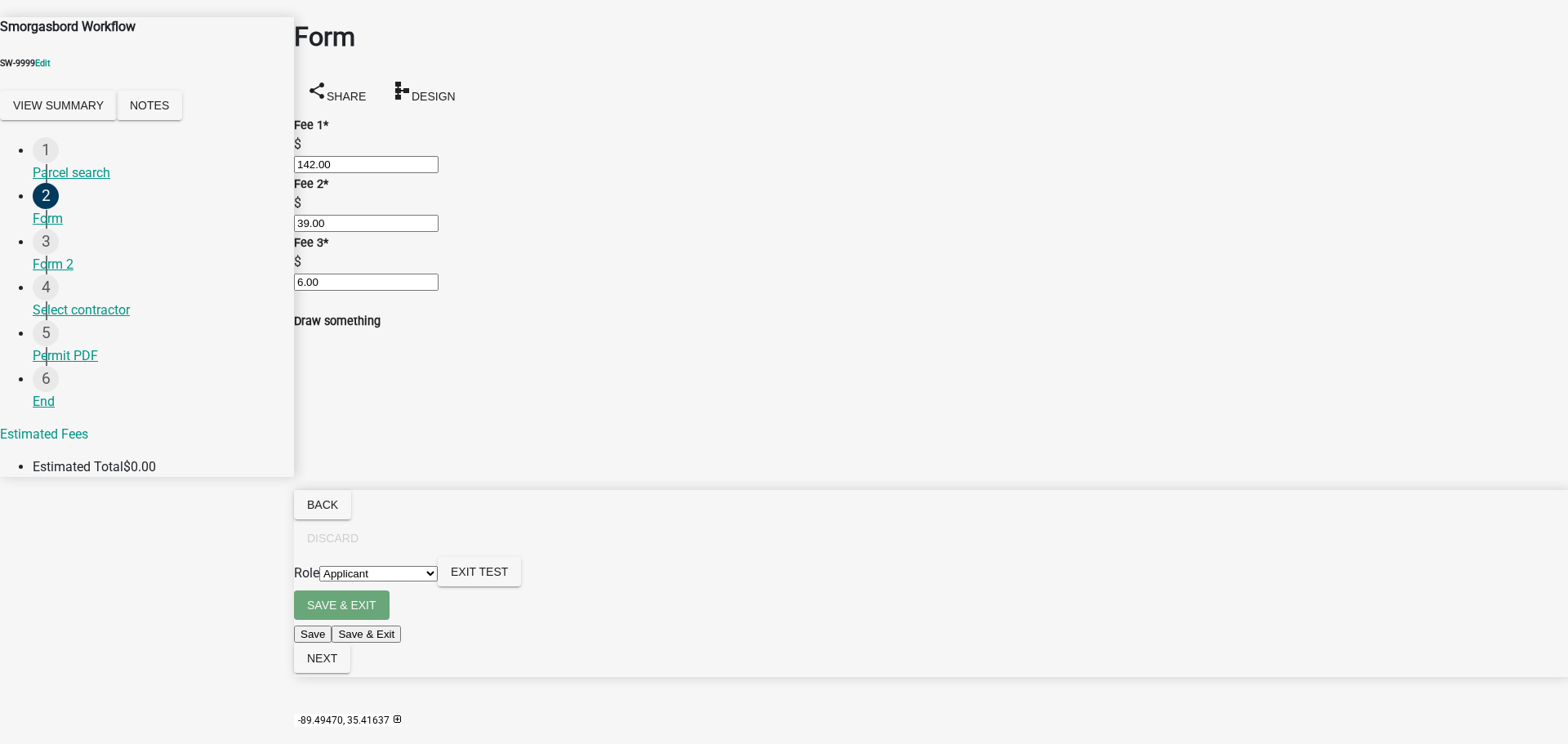
radio input "true"
click at [337, 665] on span "Next" at bounding box center [321, 658] width 30 height 13
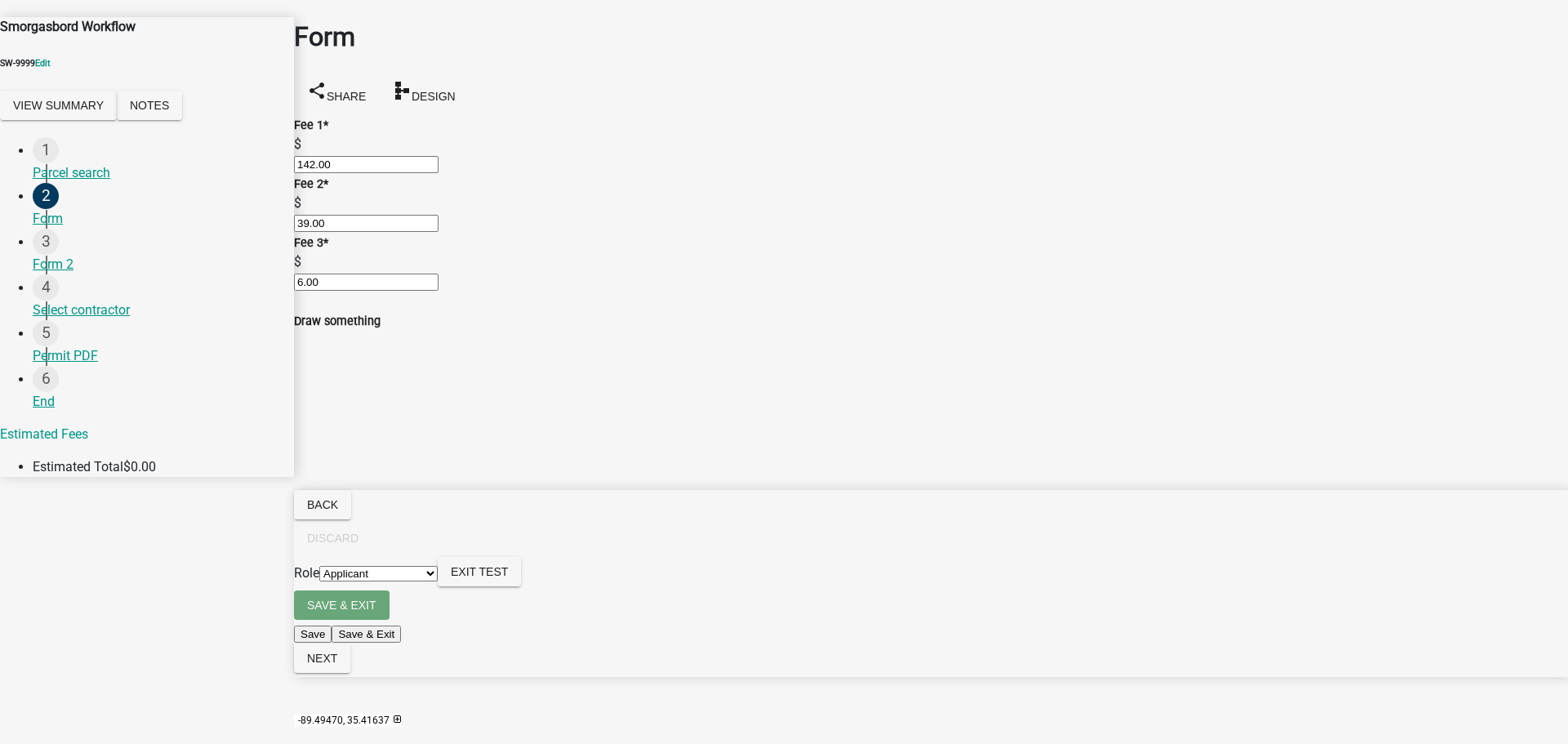
radio input "true"
radio input "false"
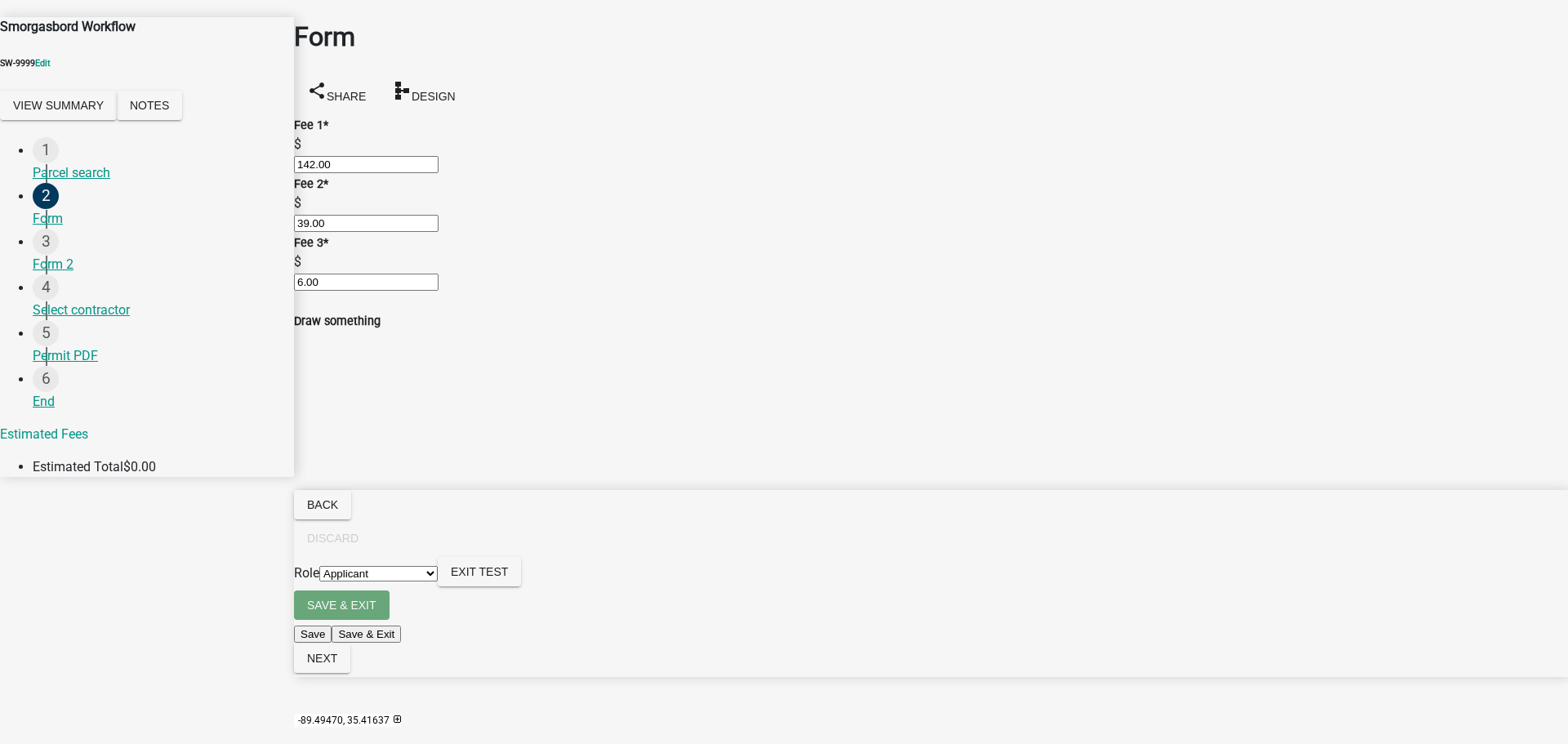
click at [351, 673] on button "Next" at bounding box center [322, 658] width 56 height 29
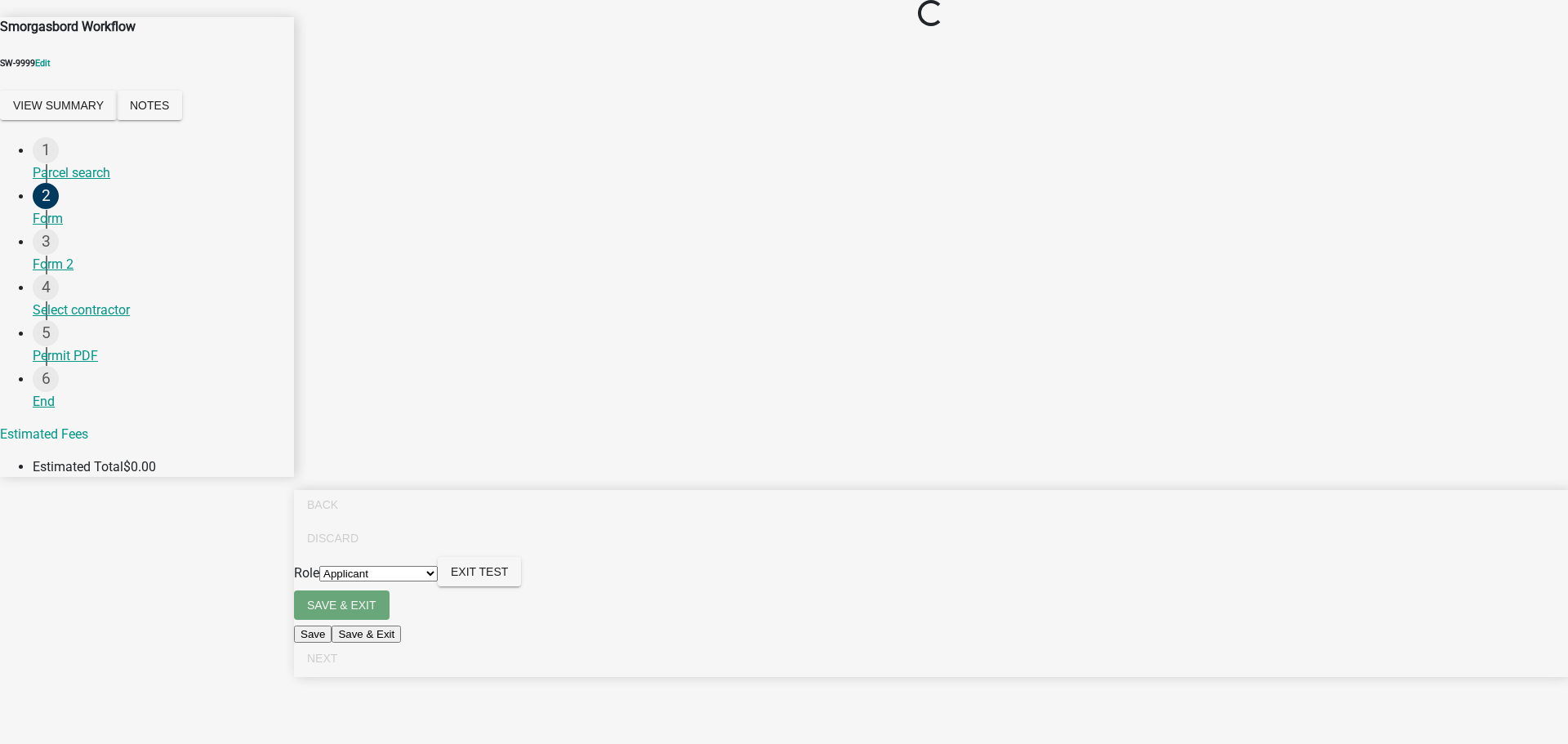
scroll to position [0, 0]
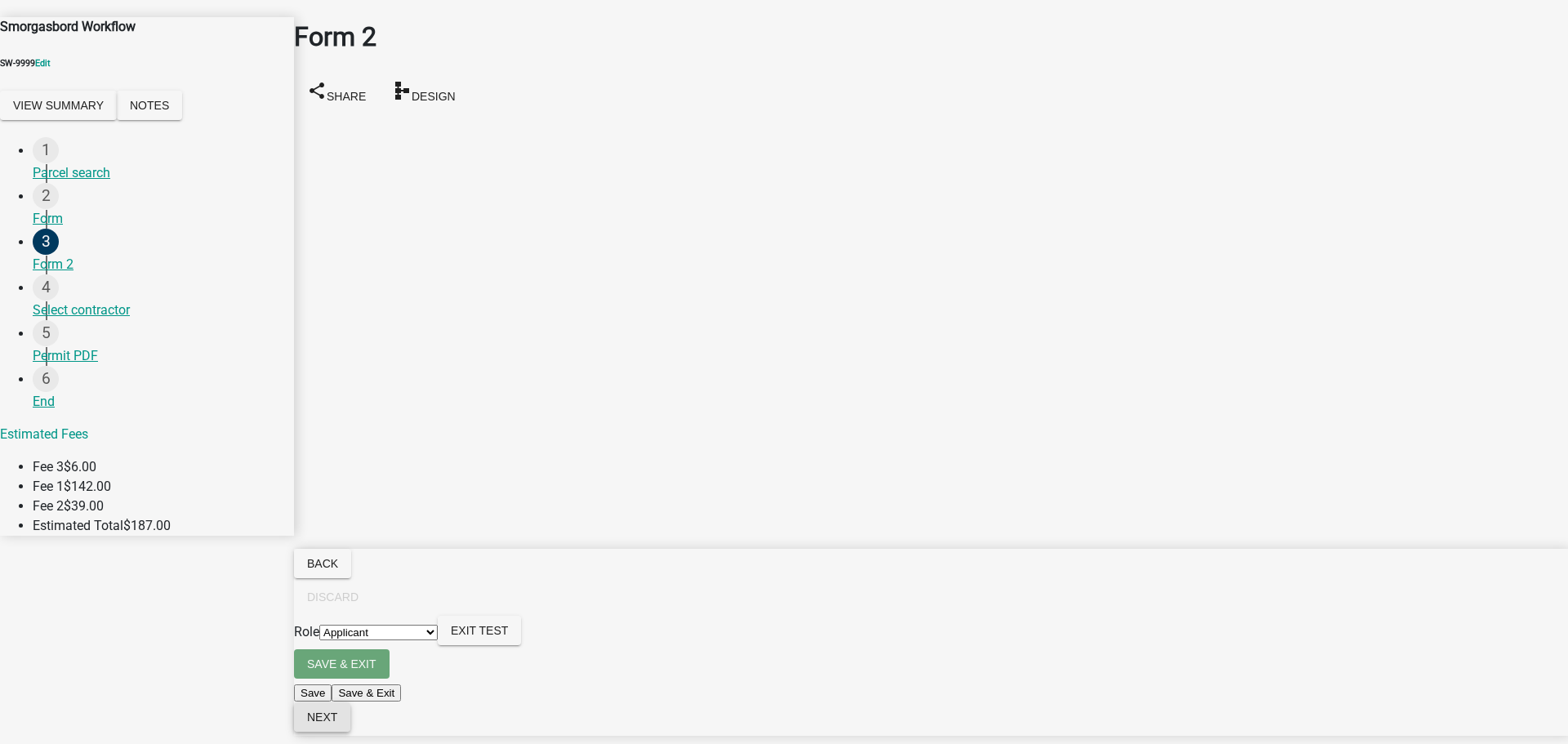
click at [337, 721] on span "Next" at bounding box center [321, 717] width 30 height 13
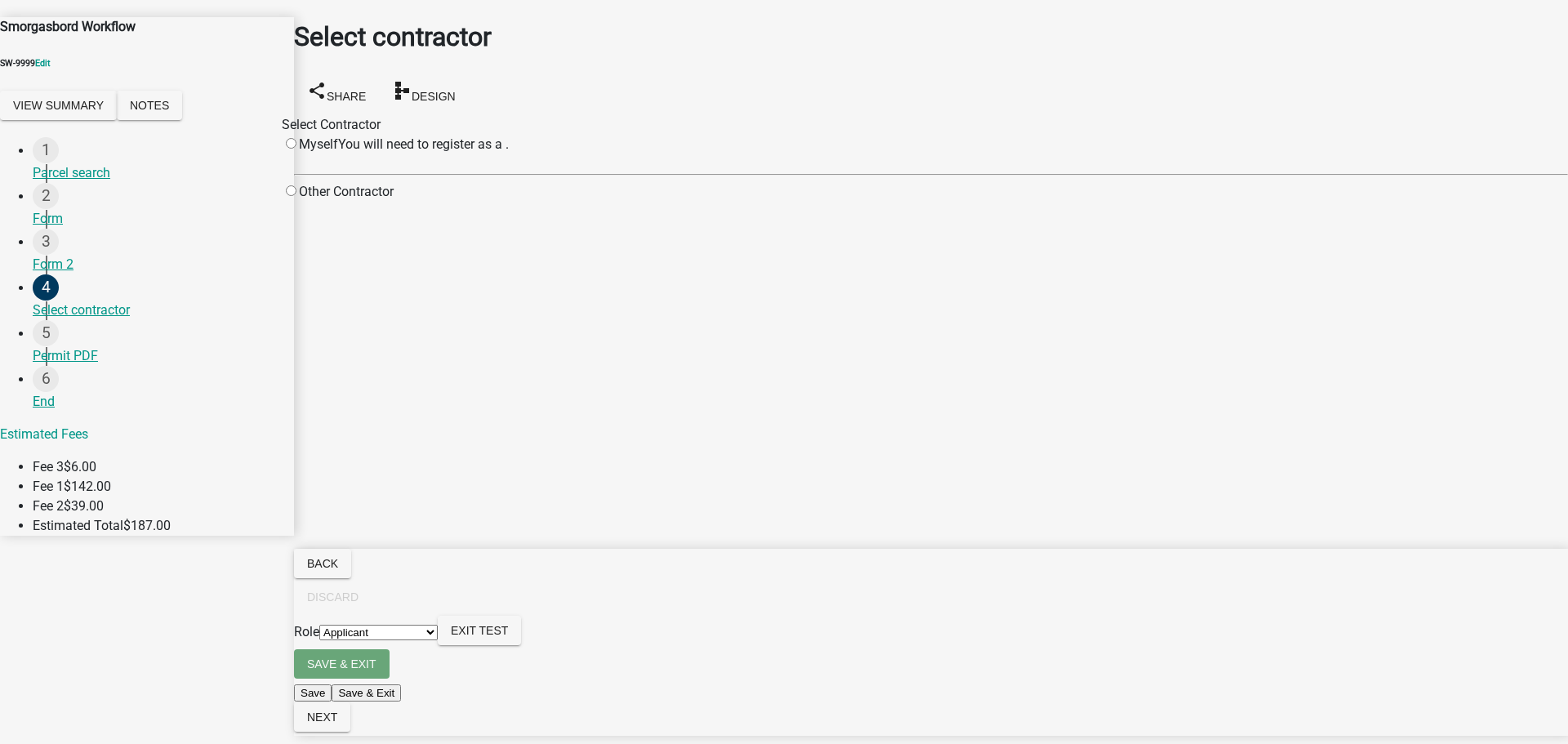
click at [826, 38] on div "Select contractor share Share schema Design" at bounding box center [931, 66] width 1274 height 97
click at [796, 65] on div "Select contractor share Share schema Design" at bounding box center [931, 66] width 1274 height 97
click at [697, 24] on div "Select contractor share Share schema Design" at bounding box center [931, 66] width 1274 height 97
click at [598, 647] on main "Select contractor share Share schema Design Select Contractor Myself You will n…" at bounding box center [931, 347] width 1274 height 695
click at [622, 411] on main "Select contractor share Share schema Design Select Contractor Myself You will n…" at bounding box center [931, 347] width 1274 height 695
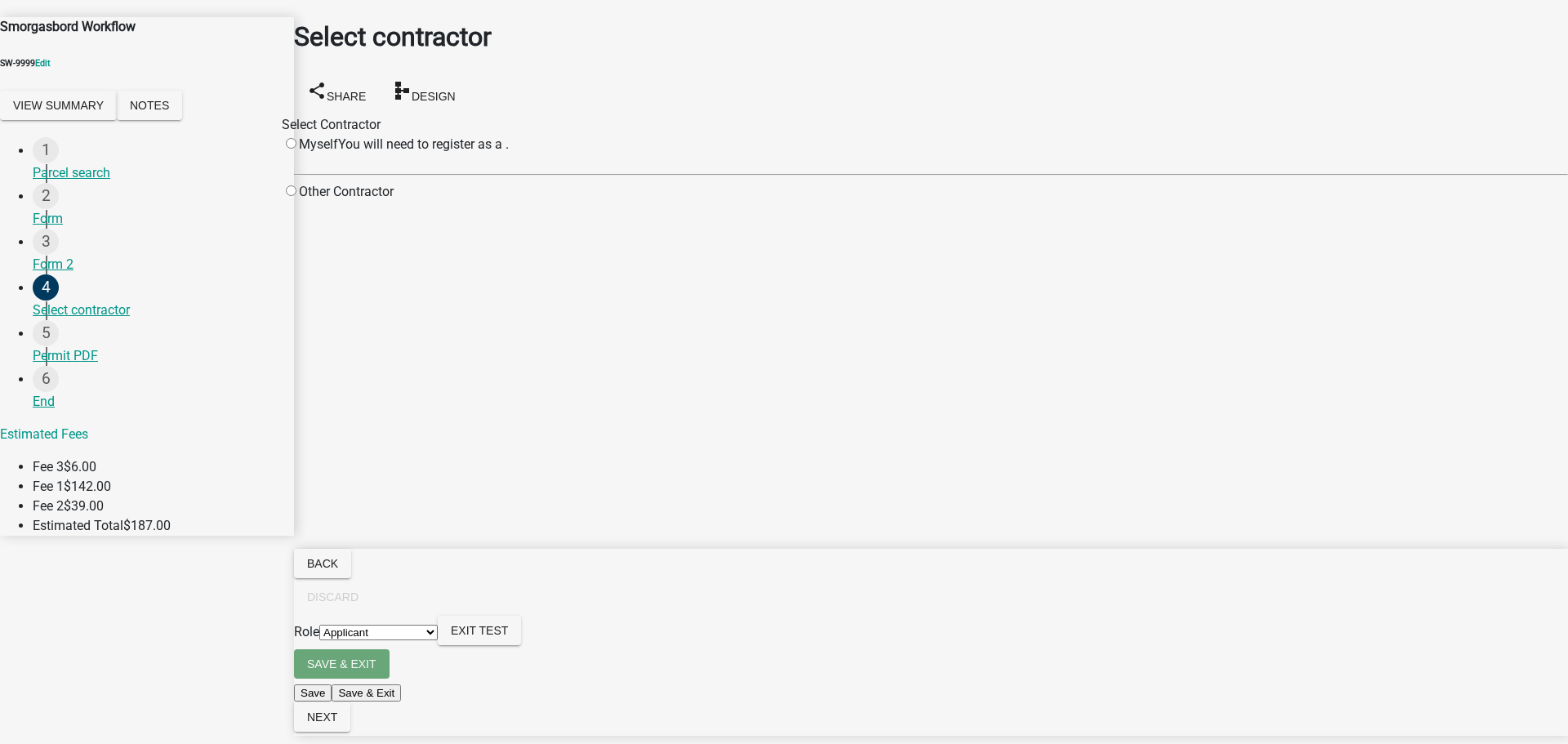
click at [297, 191] on input "radio" at bounding box center [291, 191] width 11 height 11
radio input "true"
click at [777, 484] on main "Select contractor share Share schema Design Select Contractor Myself You will n…" at bounding box center [931, 347] width 1274 height 695
click at [508, 637] on span "Exit Test" at bounding box center [479, 630] width 57 height 13
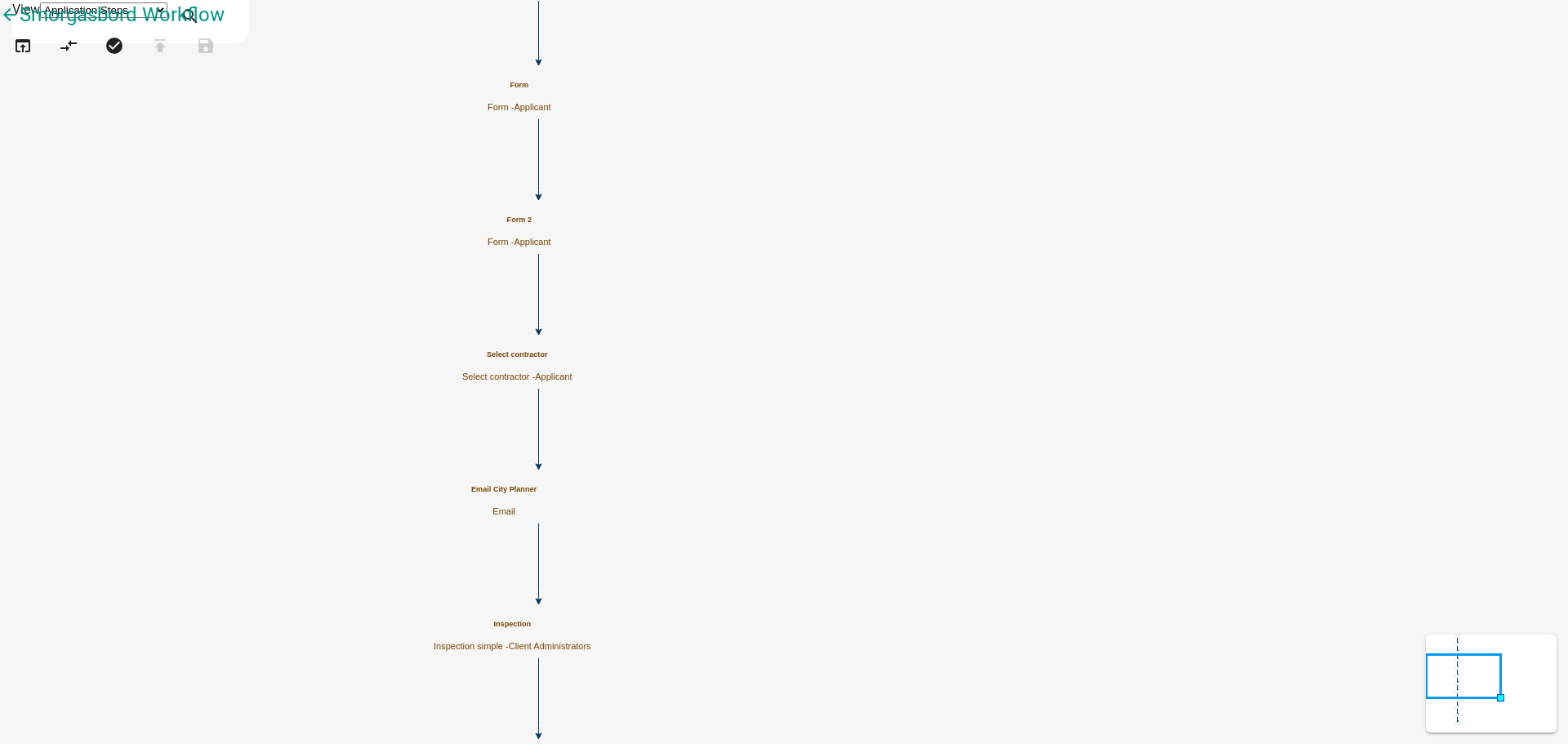
click at [572, 372] on span "Applicant" at bounding box center [554, 376] width 36 height 10
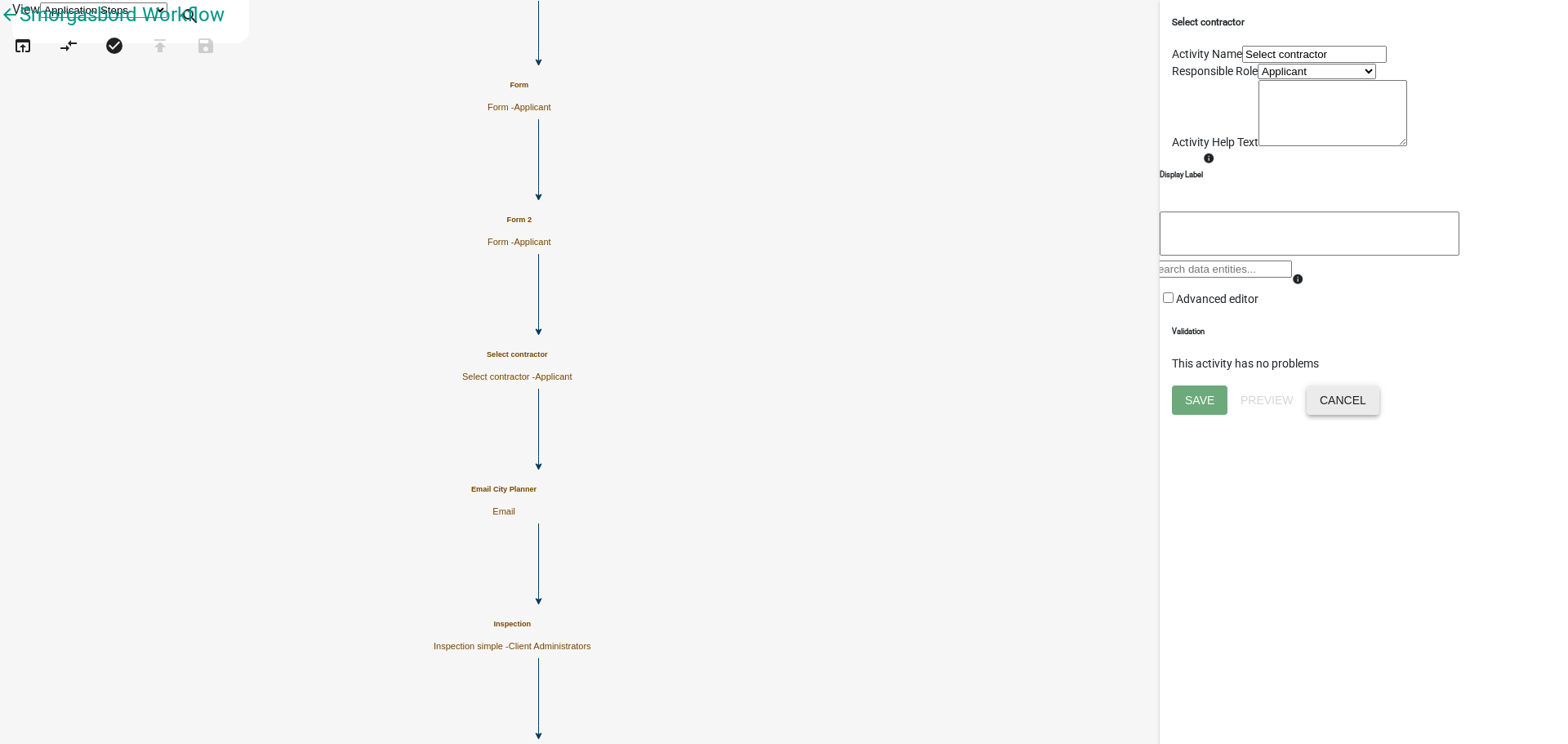
click at [1380, 415] on button "Cancel" at bounding box center [1343, 400] width 73 height 29
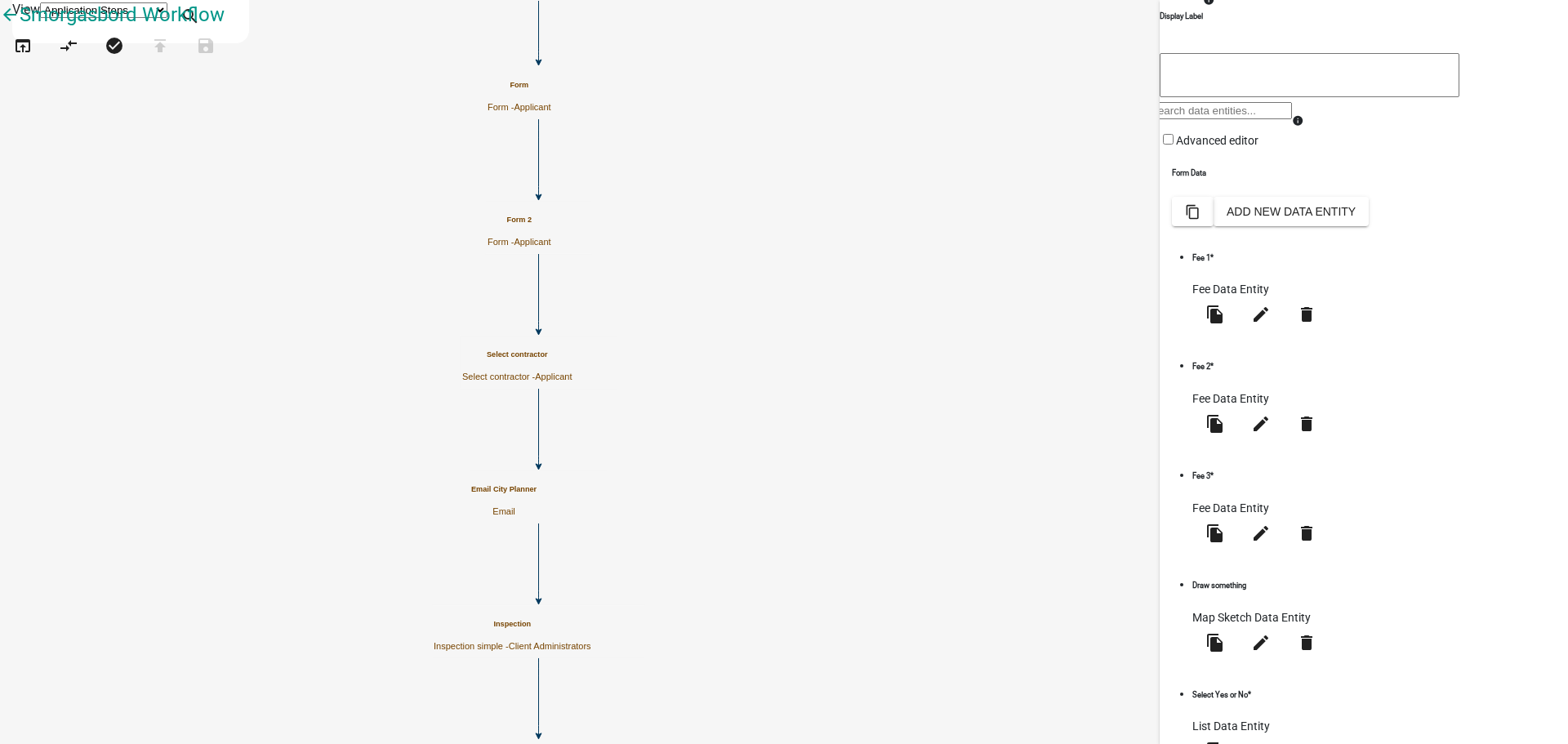
scroll to position [266, 0]
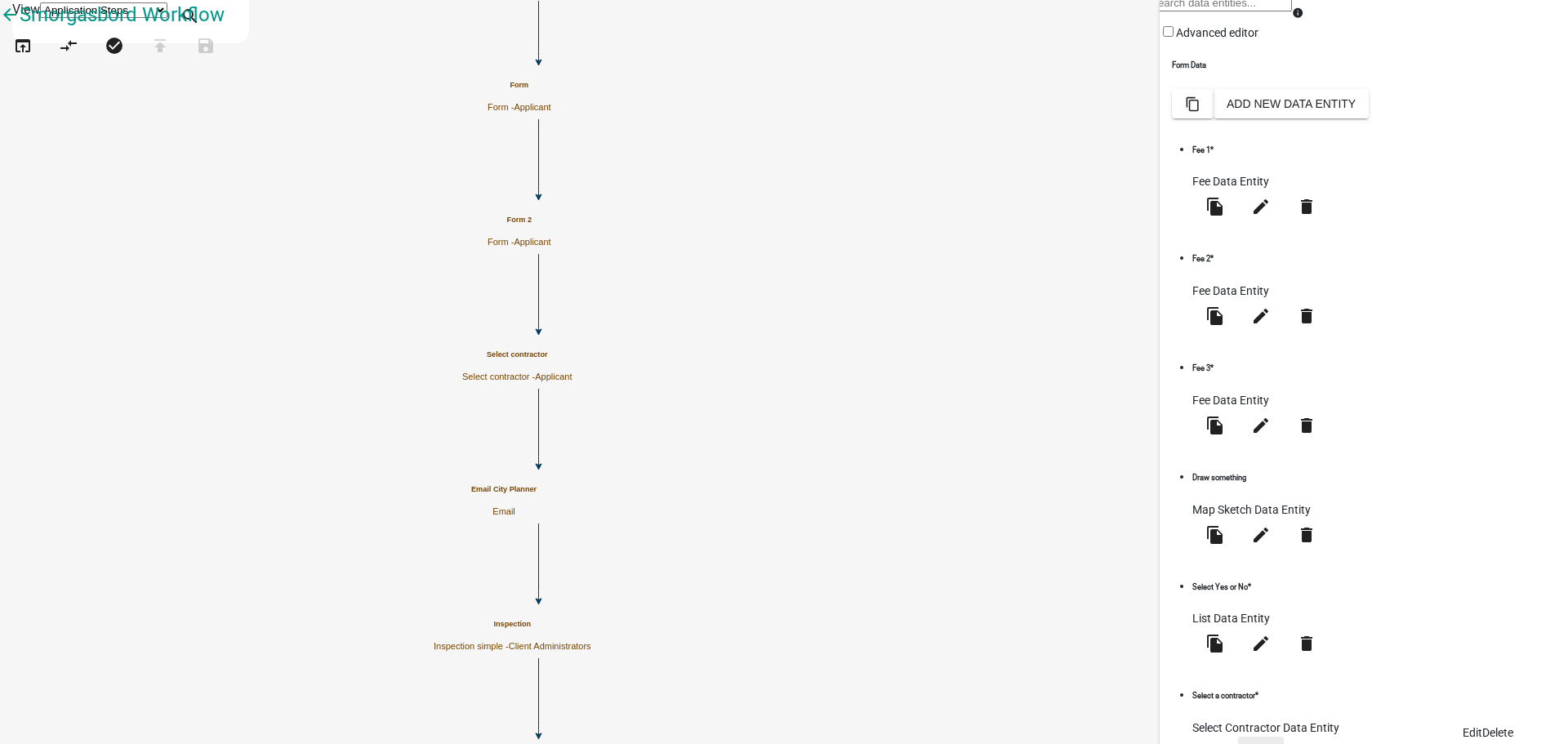
click at [1271, 743] on icon "edit" at bounding box center [1261, 753] width 20 height 20
select select "select-contractor"
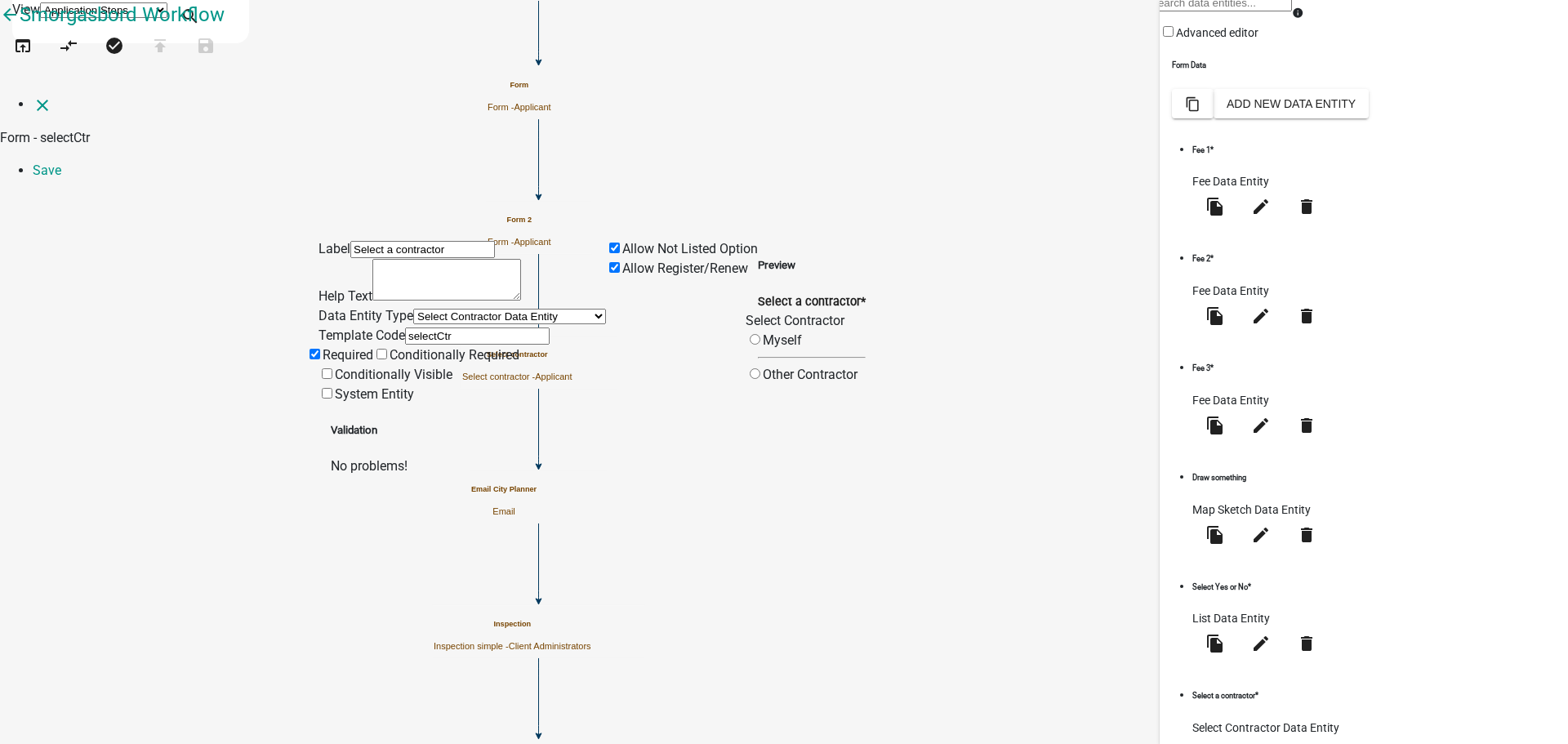
click at [179, 380] on div "Label Select a contractor Help Text Data Entity Type Free Form Text Document Di…" at bounding box center [784, 335] width 1568 height 282
click at [33, 96] on icon "close" at bounding box center [43, 106] width 20 height 20
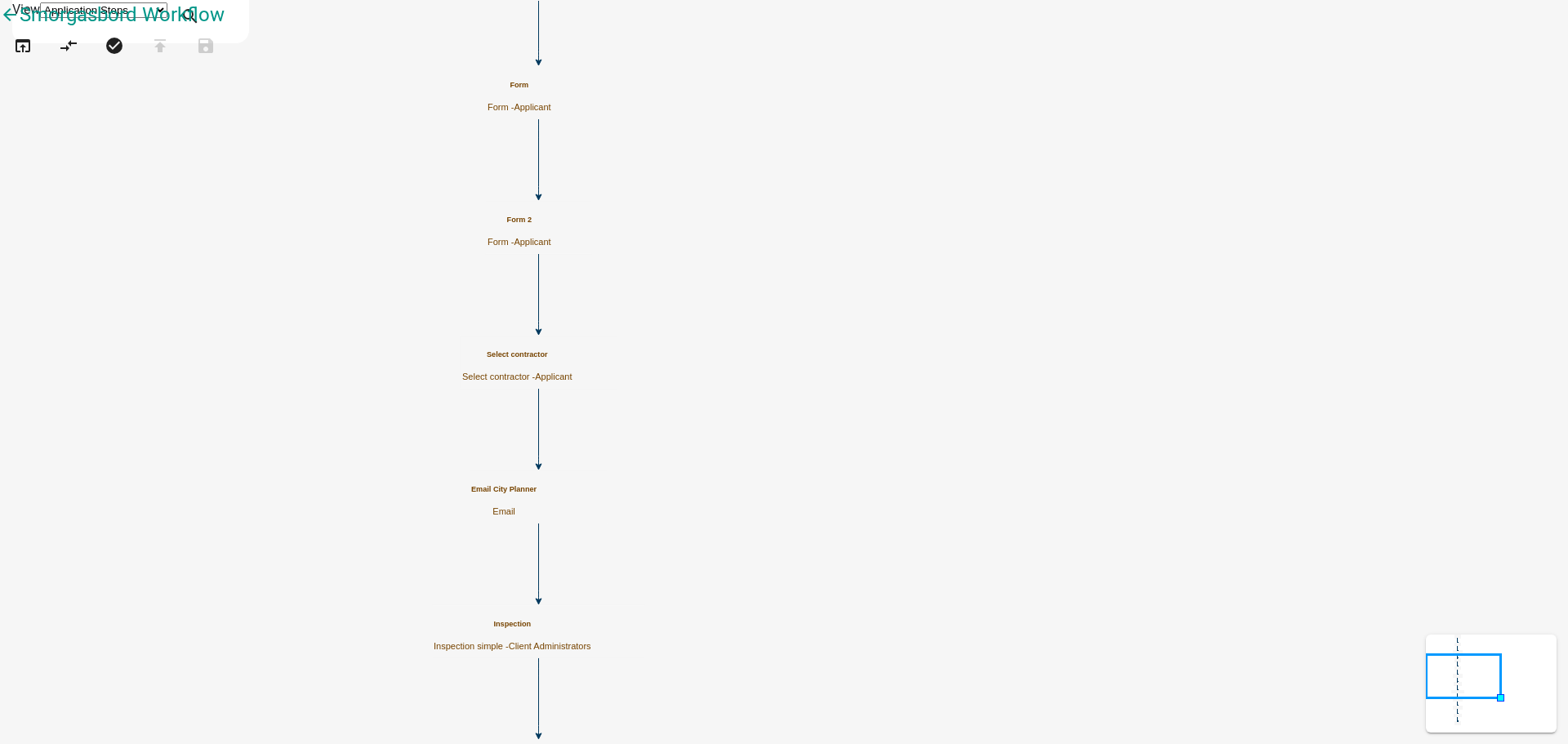
click at [585, 191] on icon "Start Start - Applicant Form Form - Applicant End End - Applicant Select contra…" at bounding box center [784, 599] width 1566 height 1197
click at [619, 258] on icon "Start Start - Applicant Form Form - Applicant End End - Applicant Select contra…" at bounding box center [784, 599] width 1566 height 1197
click at [507, 305] on icon "Start Start - Applicant Form Form - Applicant End End - Applicant Select contra…" at bounding box center [784, 599] width 1566 height 1197
click at [548, 288] on icon "Start Start - Applicant Form Form - Applicant End End - Applicant Select contra…" at bounding box center [784, 599] width 1566 height 1197
click at [565, 260] on icon "Start Start - Applicant Form Form - Applicant End End - Applicant Select contra…" at bounding box center [784, 599] width 1566 height 1197
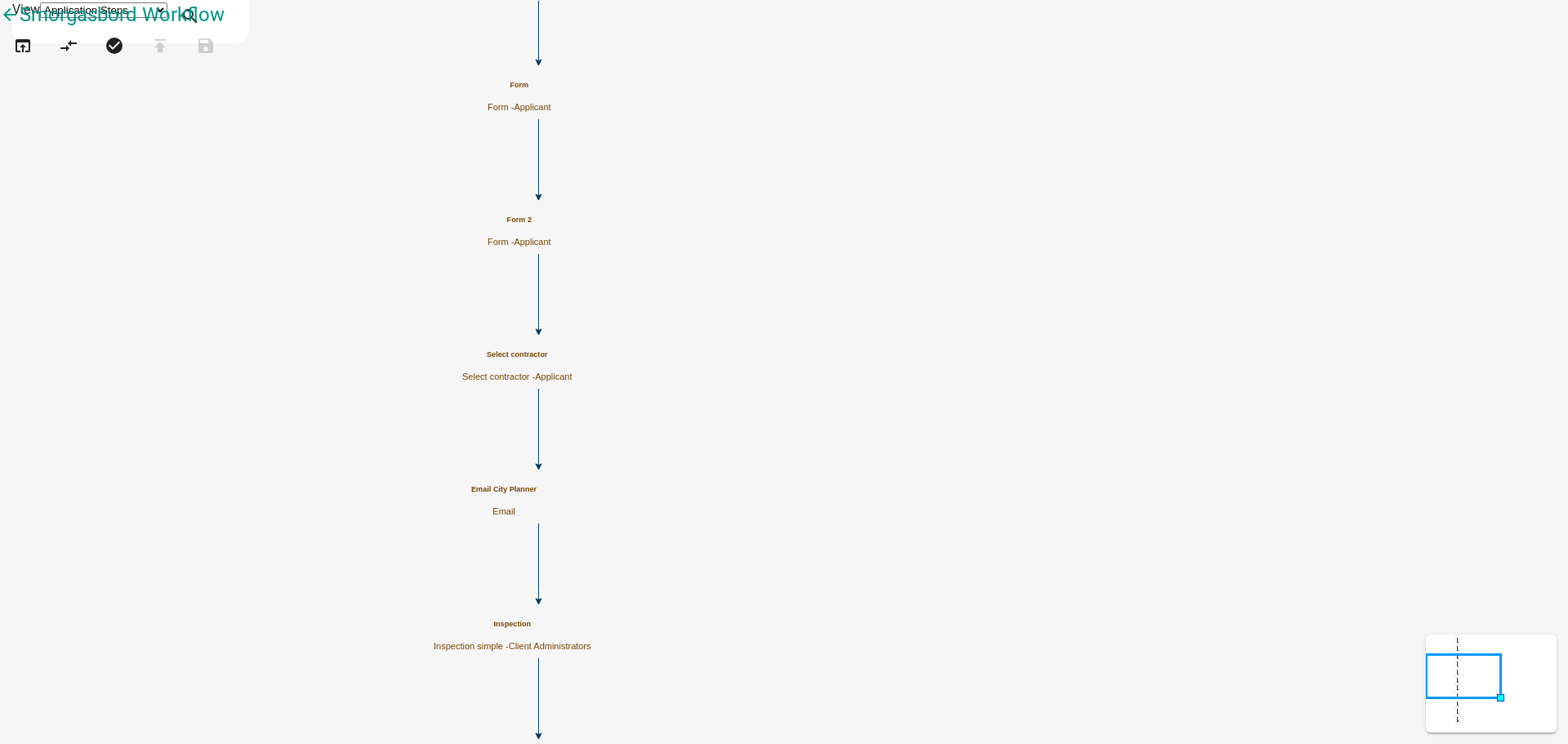
click at [552, 321] on icon "Start Start - Applicant Form Form - Applicant End End - Applicant Select contra…" at bounding box center [784, 599] width 1566 height 1197
click at [551, 331] on icon "Start Start - Applicant Form Form - Applicant End End - Applicant Select contra…" at bounding box center [784, 599] width 1566 height 1197
click at [553, 333] on icon "Start Start - Applicant Form Form - Applicant End End - Applicant Select contra…" at bounding box center [784, 599] width 1566 height 1197
click at [1139, 381] on icon "Start Start - Applicant Form Form - Applicant End End - Applicant Select contra…" at bounding box center [784, 599] width 1566 height 1197
click at [632, 313] on icon "Start Start - Applicant Form Form - Applicant End End - Applicant Select contra…" at bounding box center [784, 599] width 1566 height 1197
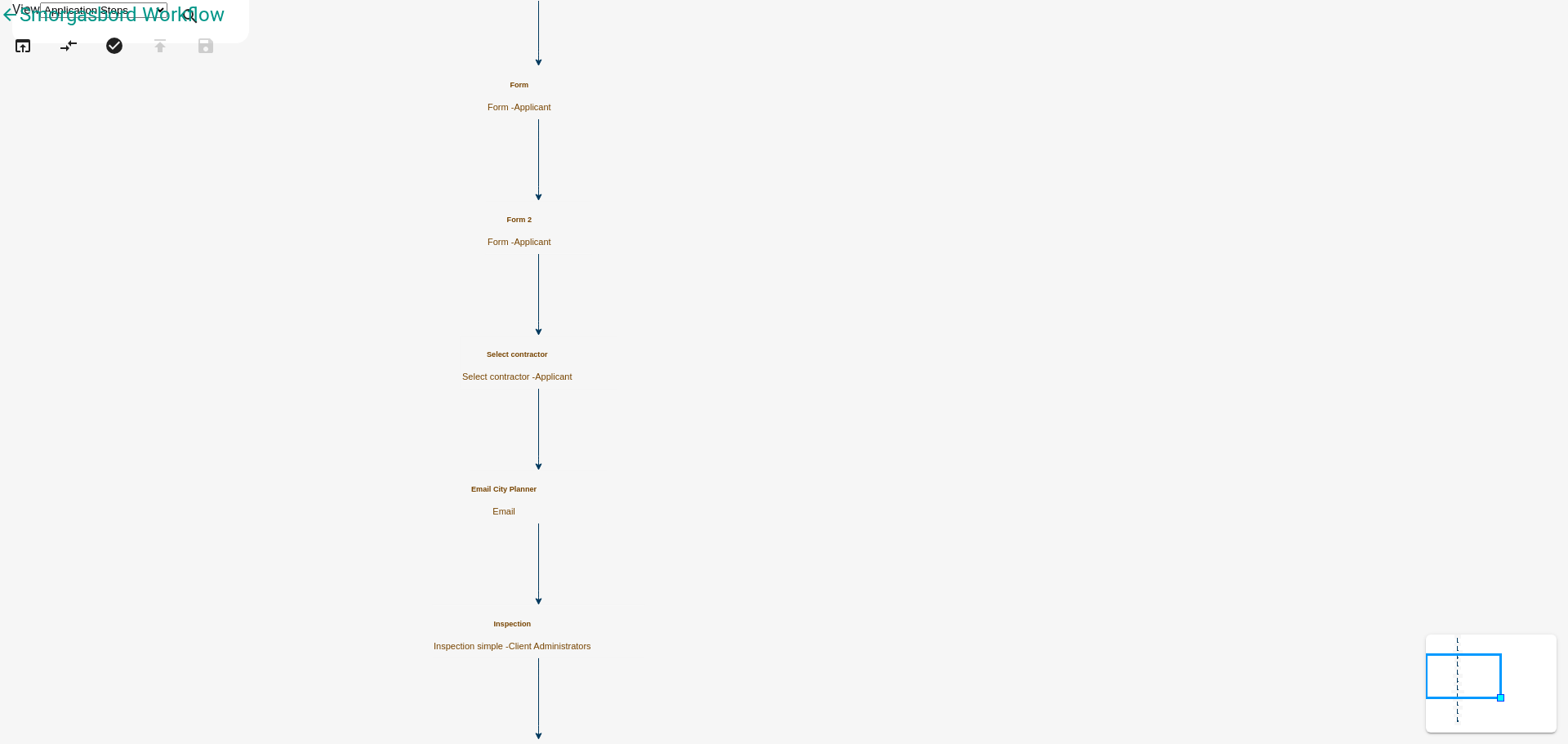
click at [430, 205] on icon "Start Start - Applicant Form Form - Applicant End End - Applicant Select contra…" at bounding box center [784, 599] width 1566 height 1197
click at [497, 351] on icon "Start Start - Applicant Form Form - Applicant End End - Applicant Select contra…" at bounding box center [784, 599] width 1566 height 1197
click at [582, 290] on icon "Start Start - Applicant Form Form - Applicant End End - Applicant Select contra…" at bounding box center [784, 599] width 1566 height 1197
click at [33, 59] on icon "open_in_browser" at bounding box center [23, 46] width 20 height 23
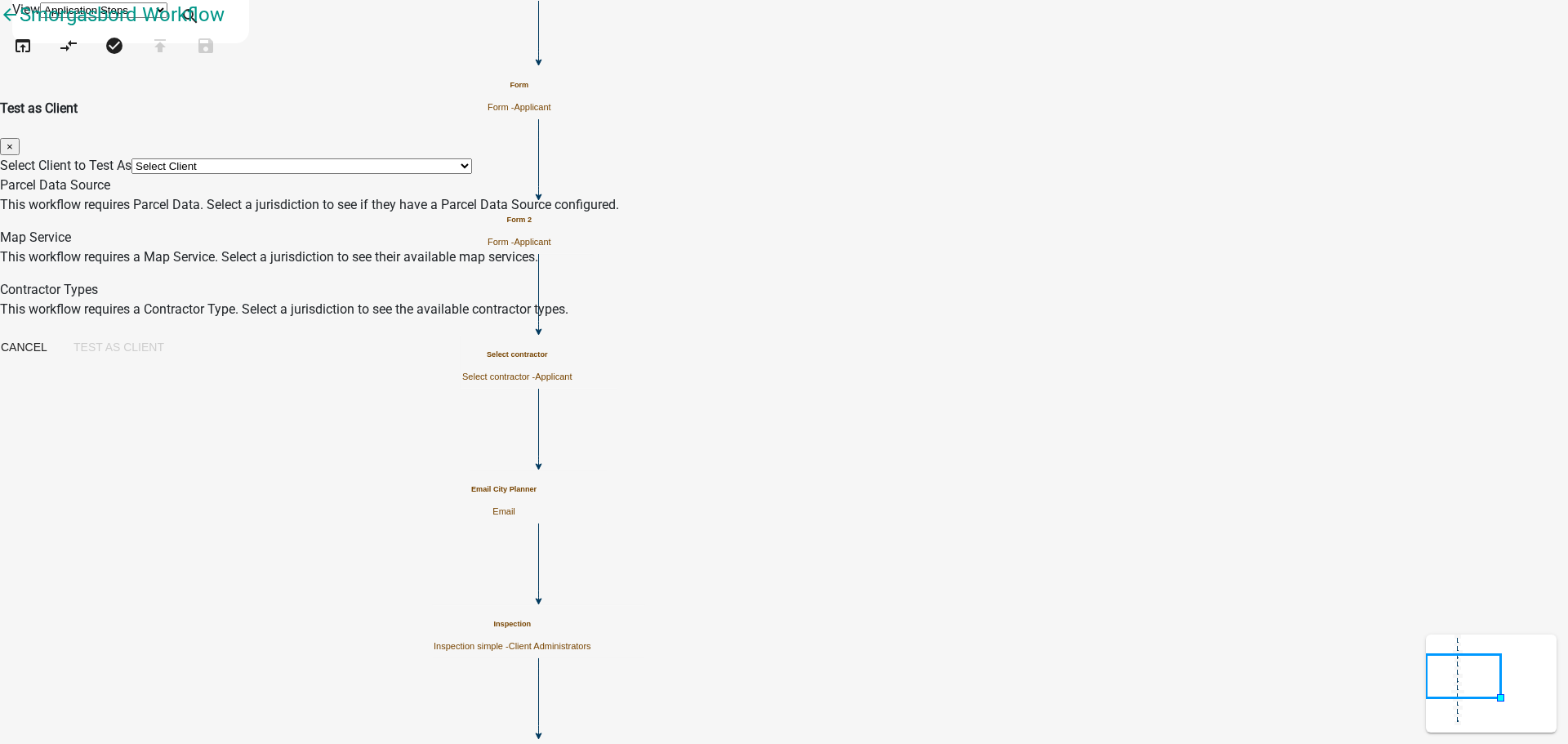
click at [472, 158] on select "Select Client *[GEOGRAPHIC_DATA], [US_STATE] (Migrated) 060 [GEOGRAPHIC_DATA][P…" at bounding box center [301, 166] width 341 height 15
select select "fe58b70b-8e88-4f60-b842-2b1dc41abbdb"
click at [472, 158] on select "Select Client *[GEOGRAPHIC_DATA], [US_STATE] (Migrated) 060 [GEOGRAPHIC_DATA][P…" at bounding box center [301, 166] width 341 height 15
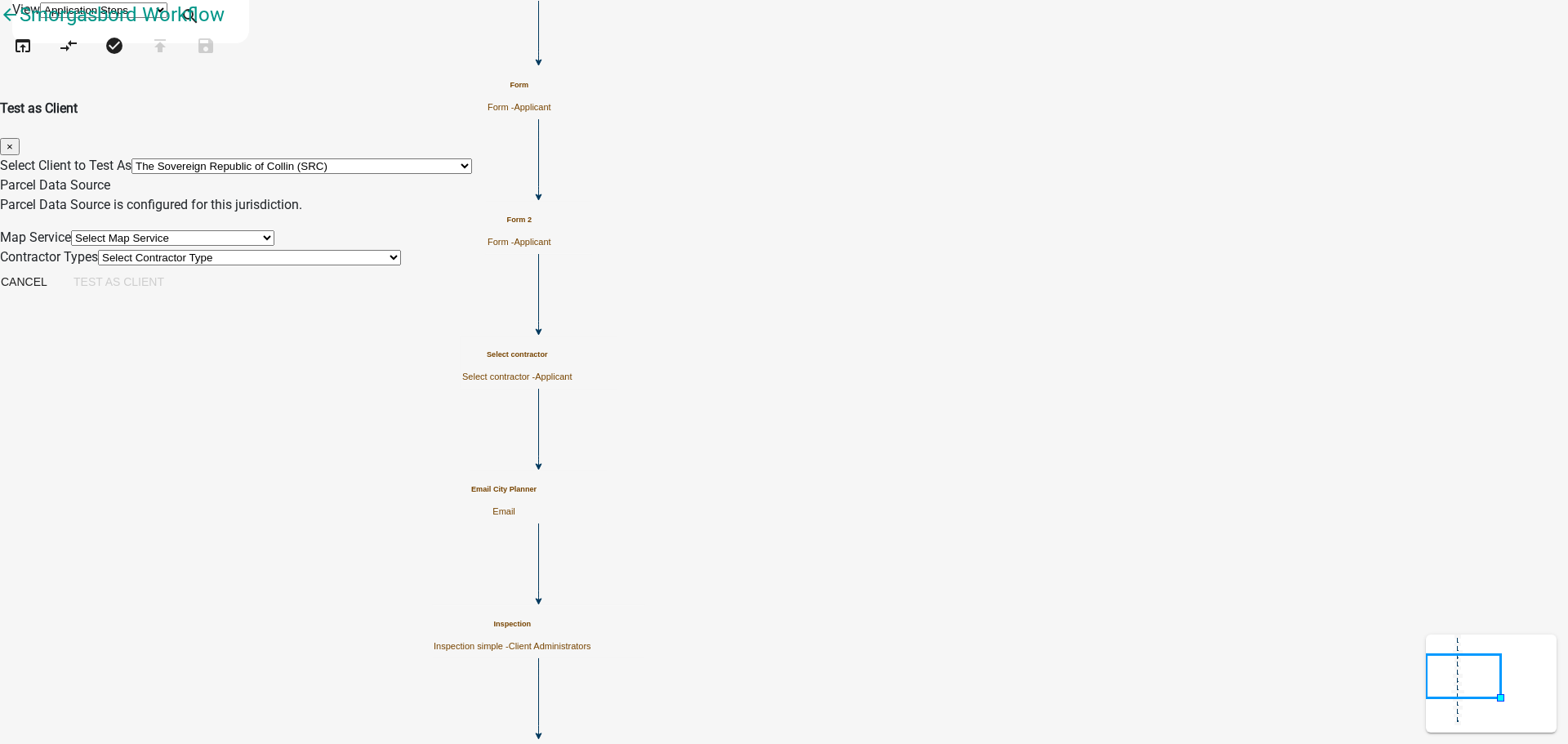
click at [274, 246] on select "Select Map Service 4002 Testing - [GEOGRAPHIC_DATA] [GEOGRAPHIC_DATA] Madison C…" at bounding box center [172, 238] width 203 height 15
select select "588b68f0-6c6b-496c-8576-ce6de742eeac"
click at [274, 236] on select "Select Map Service 4002 Testing - [GEOGRAPHIC_DATA] [GEOGRAPHIC_DATA] Madison C…" at bounding box center [172, 238] width 203 height 15
click at [401, 266] on select "Select Contractor Type 3294 Test Contractor Electrician - Do not use New Contr …" at bounding box center [249, 257] width 303 height 15
select select "5eee3f5e-04d9-4524-8848-f252e2527fb3"
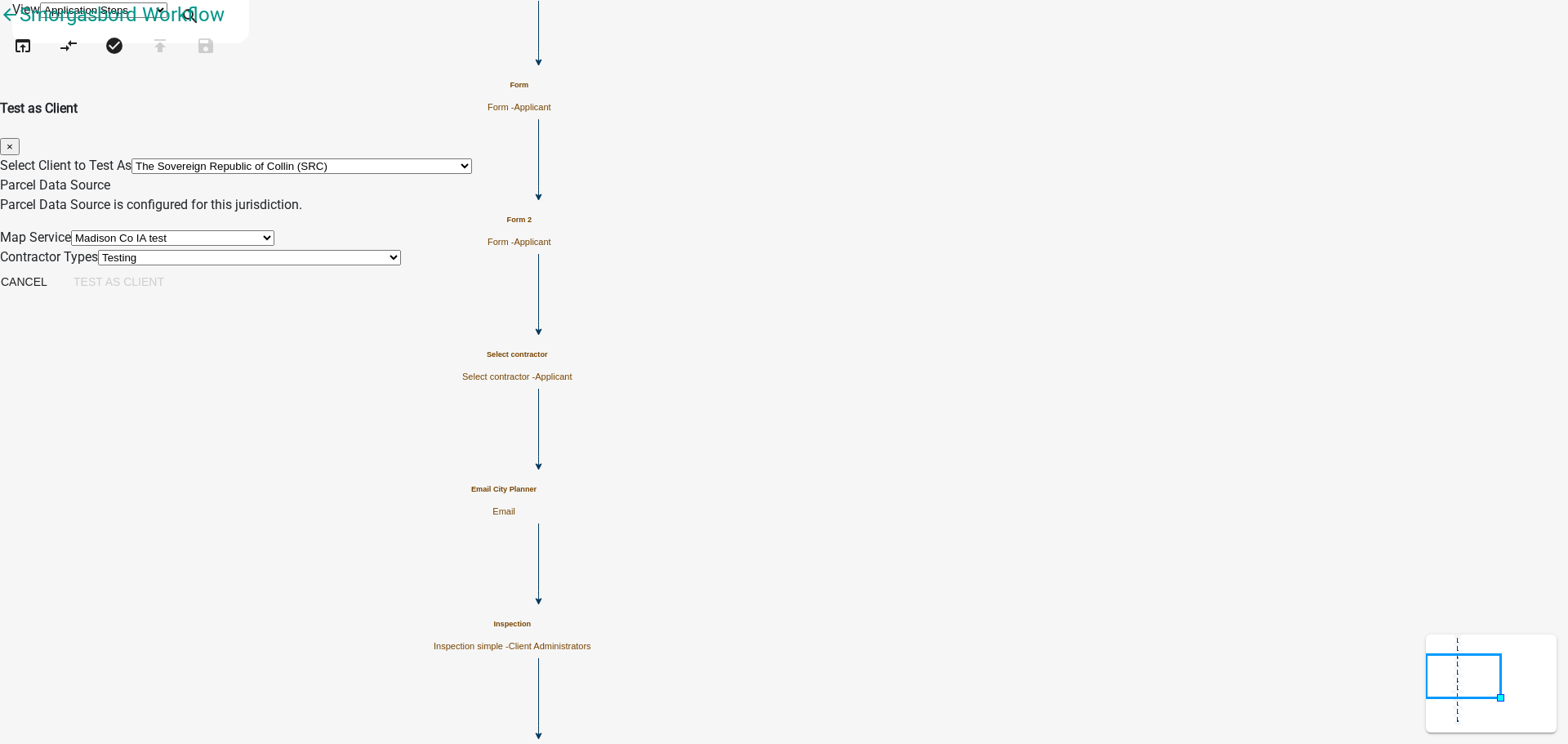
click at [401, 266] on select "Select Contractor Type 3294 Test Contractor Electrician - Do not use New Contr …" at bounding box center [249, 257] width 303 height 15
click at [178, 297] on button "Test as Client" at bounding box center [118, 281] width 117 height 29
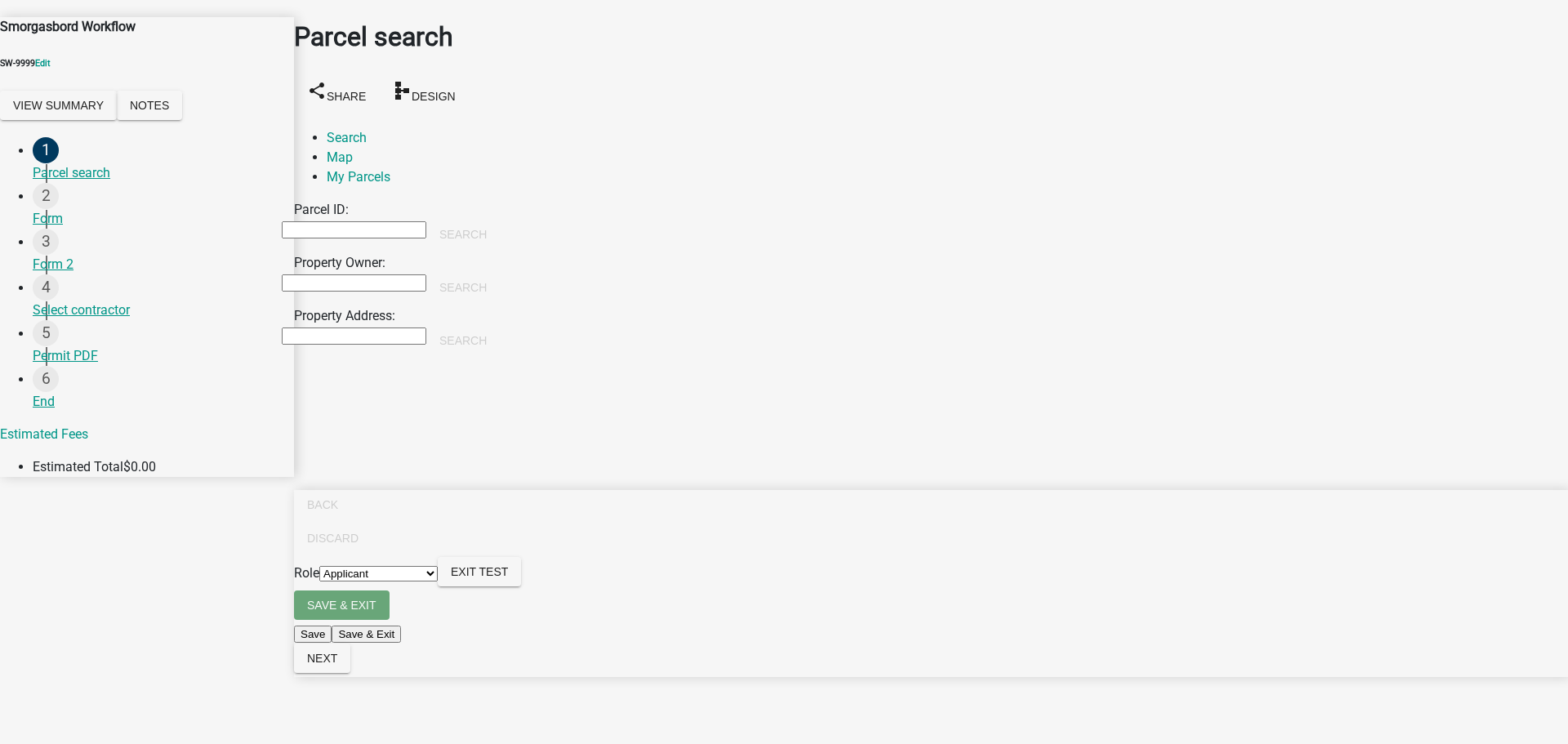
click at [426, 274] on input "Property Owner:" at bounding box center [353, 282] width 145 height 17
type input "[PERSON_NAME]"
click at [500, 273] on button "Search" at bounding box center [463, 288] width 74 height 29
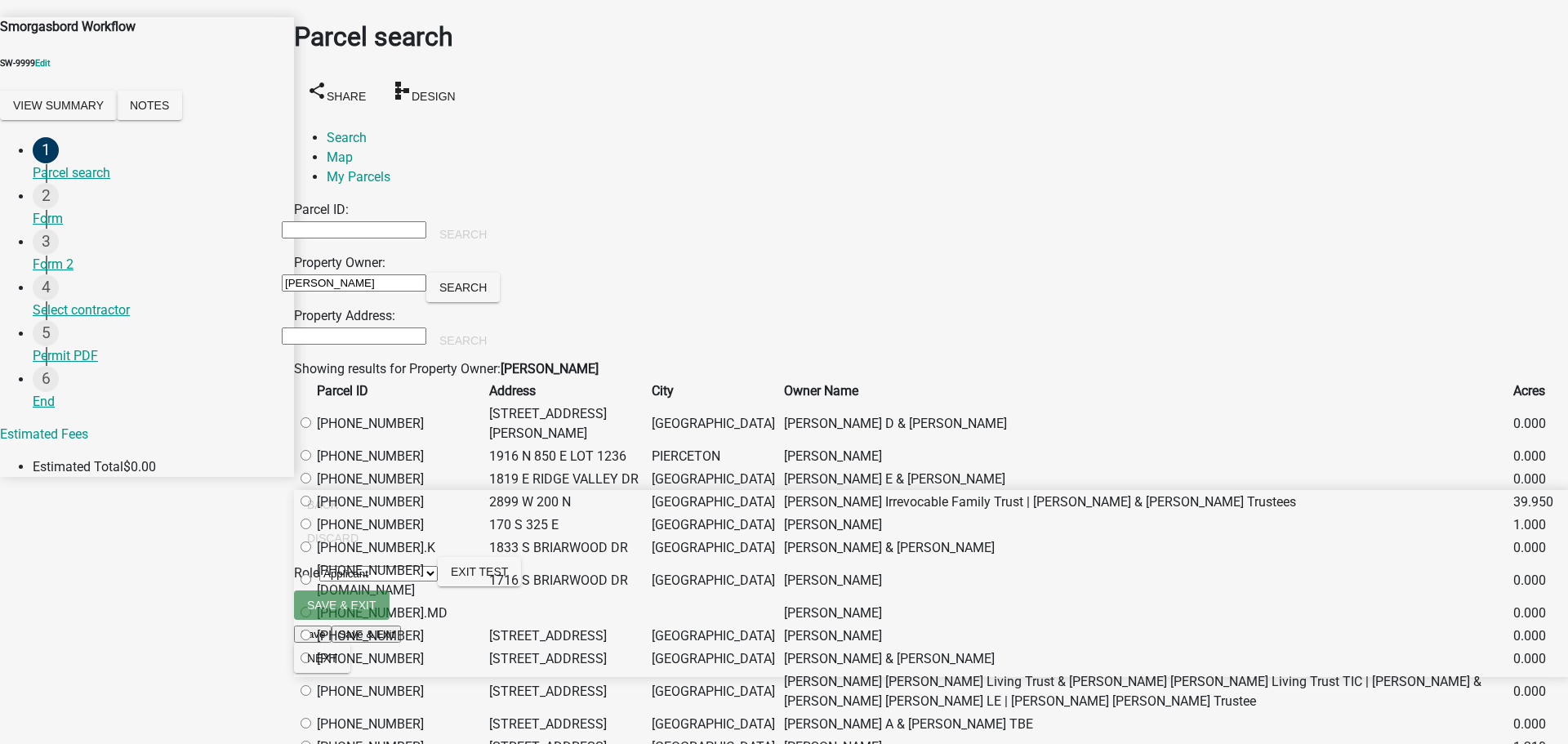
click at [313, 432] on label at bounding box center [313, 423] width 0 height 15
click at [311, 428] on input "radio" at bounding box center [306, 423] width 11 height 11
radio input "true"
click at [337, 665] on span "Next" at bounding box center [321, 658] width 30 height 13
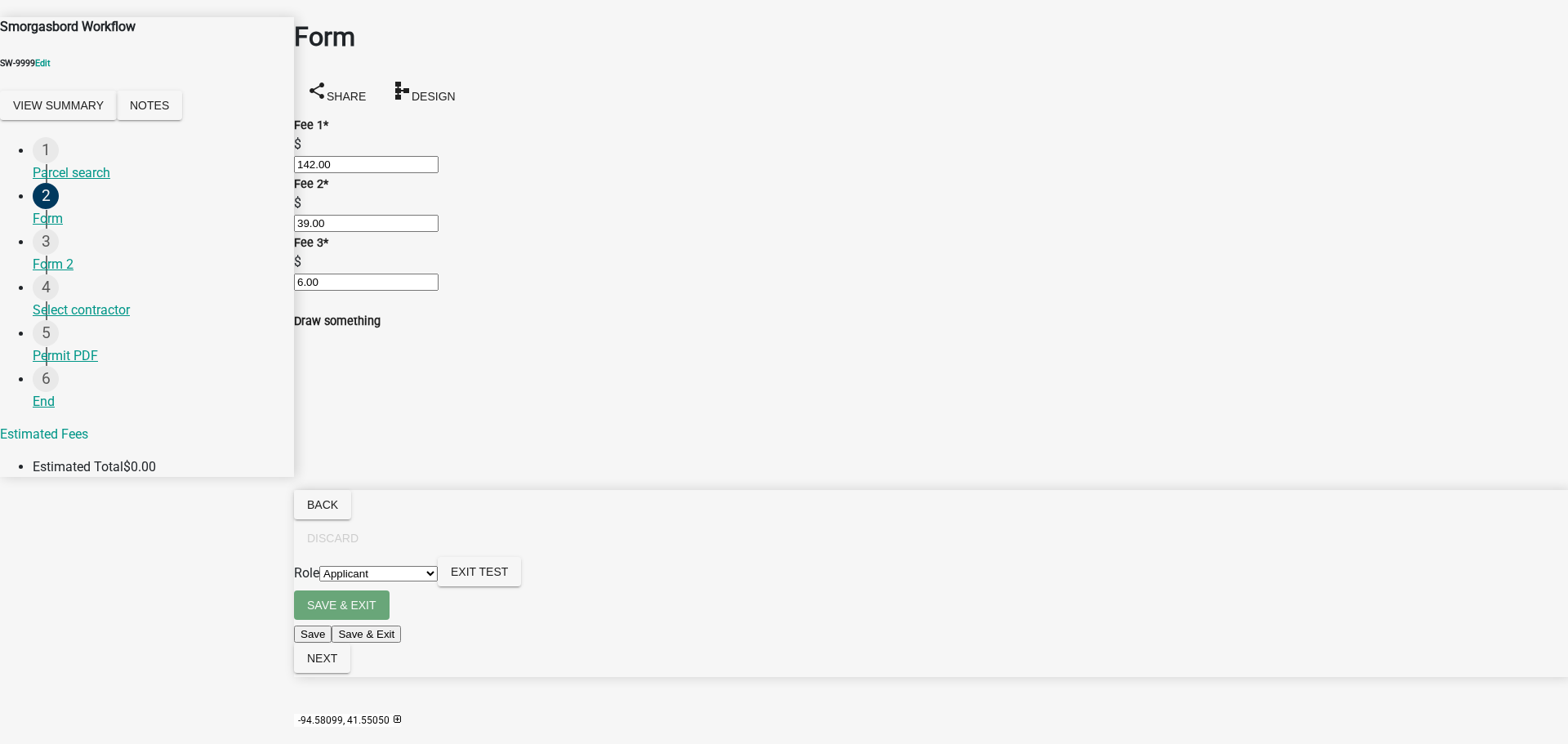
scroll to position [456, 0]
radio input "true"
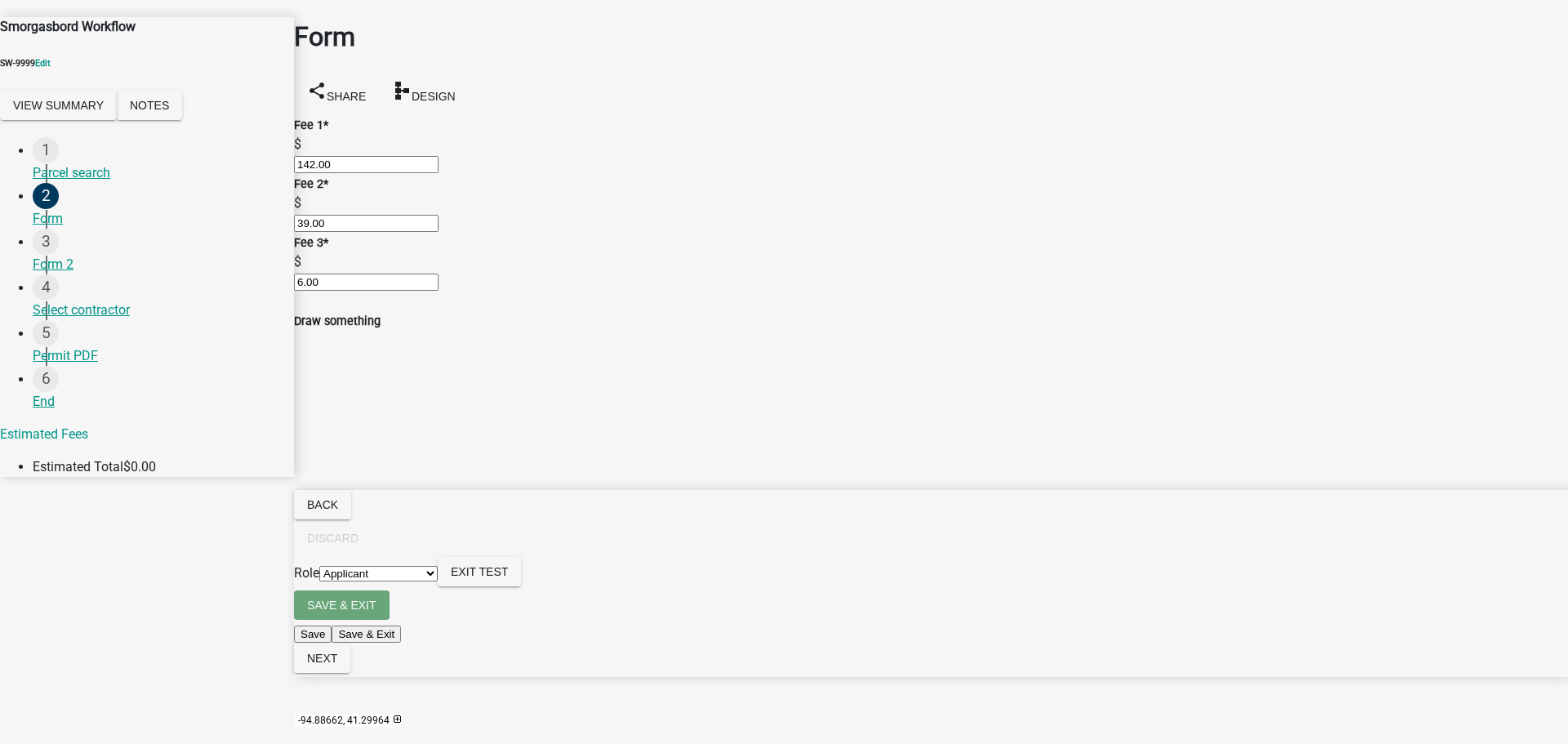
drag, startPoint x: 496, startPoint y: 559, endPoint x: 510, endPoint y: 559, distance: 14.0
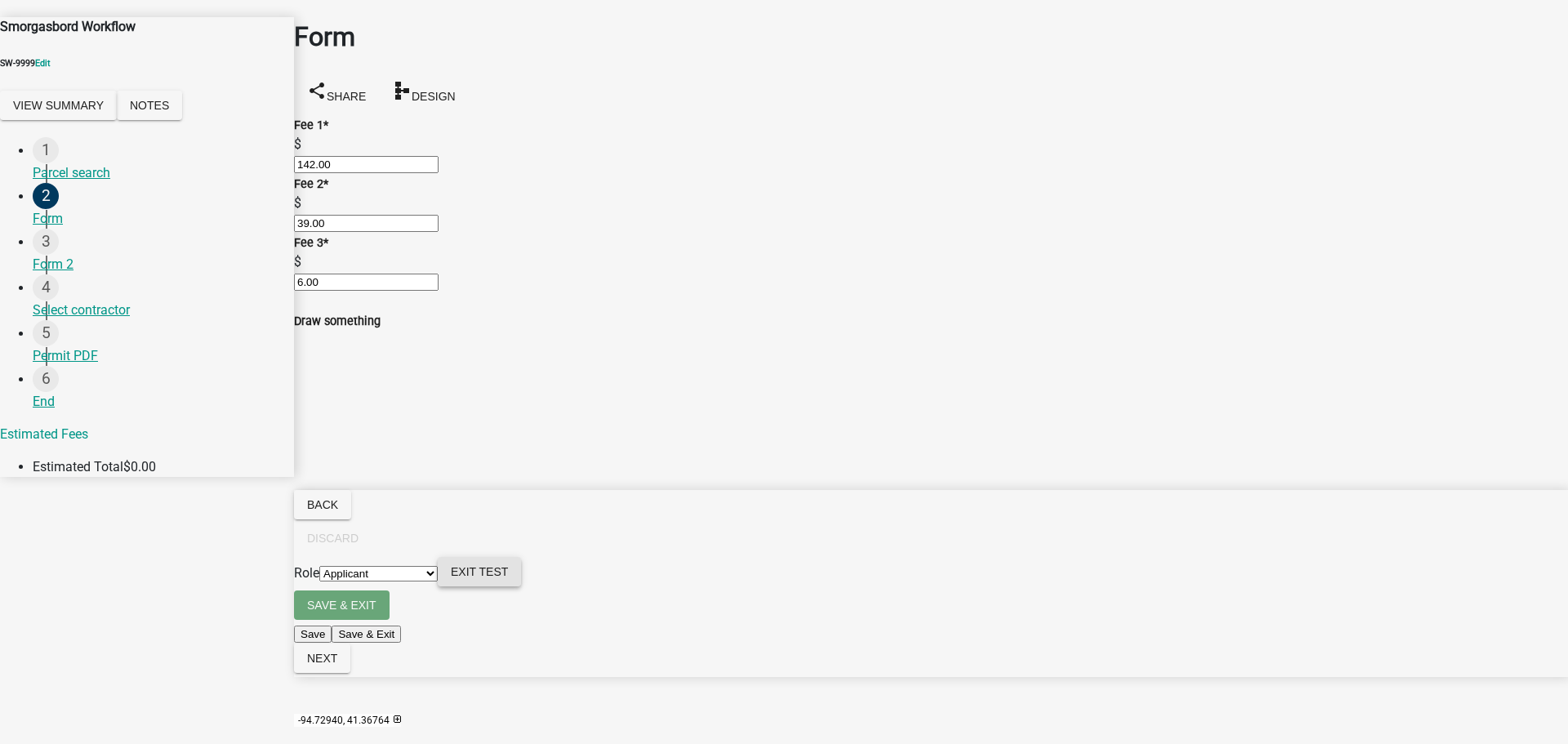
click at [508, 578] on span "Exit Test" at bounding box center [479, 572] width 57 height 13
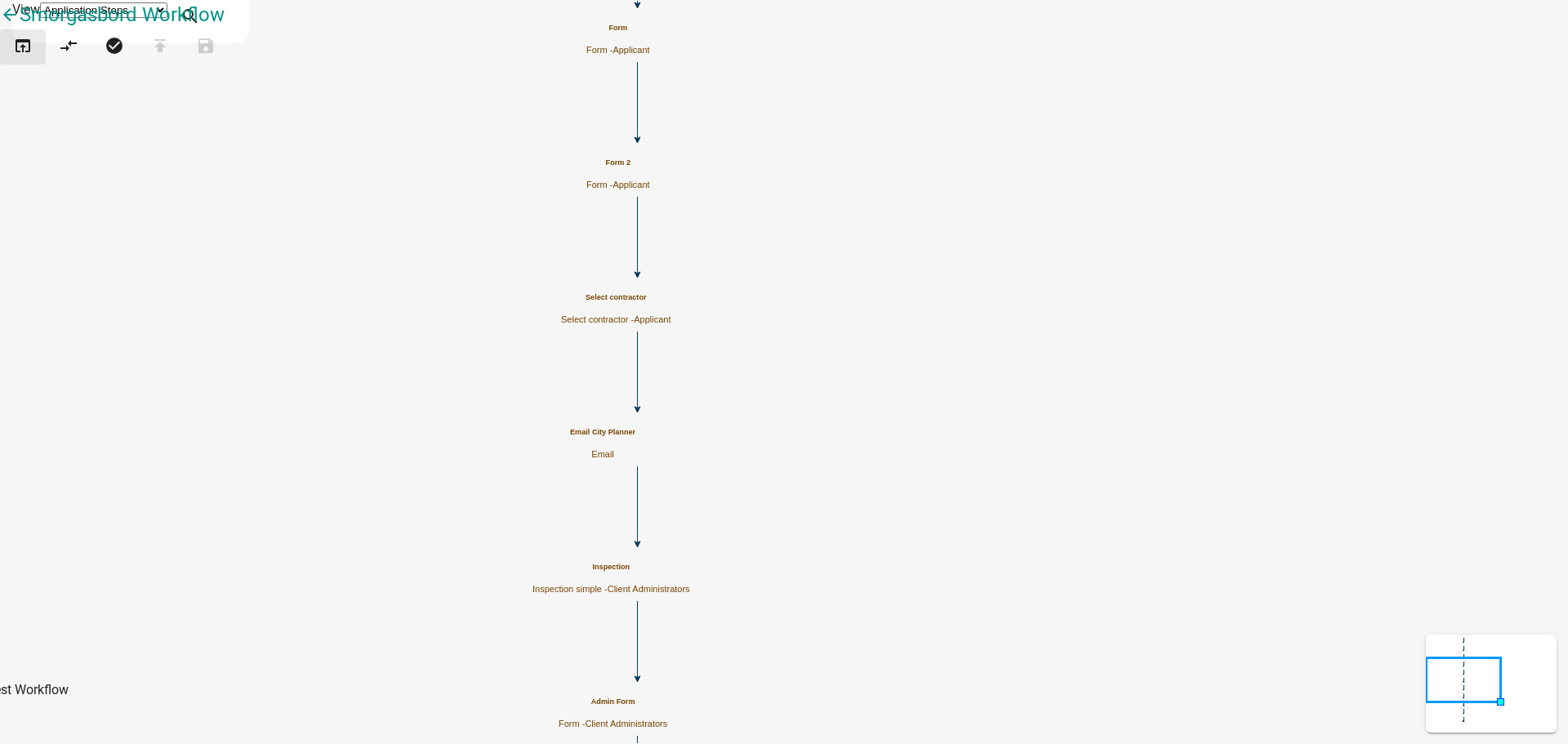
click at [29, 59] on icon "open_in_browser" at bounding box center [23, 46] width 20 height 23
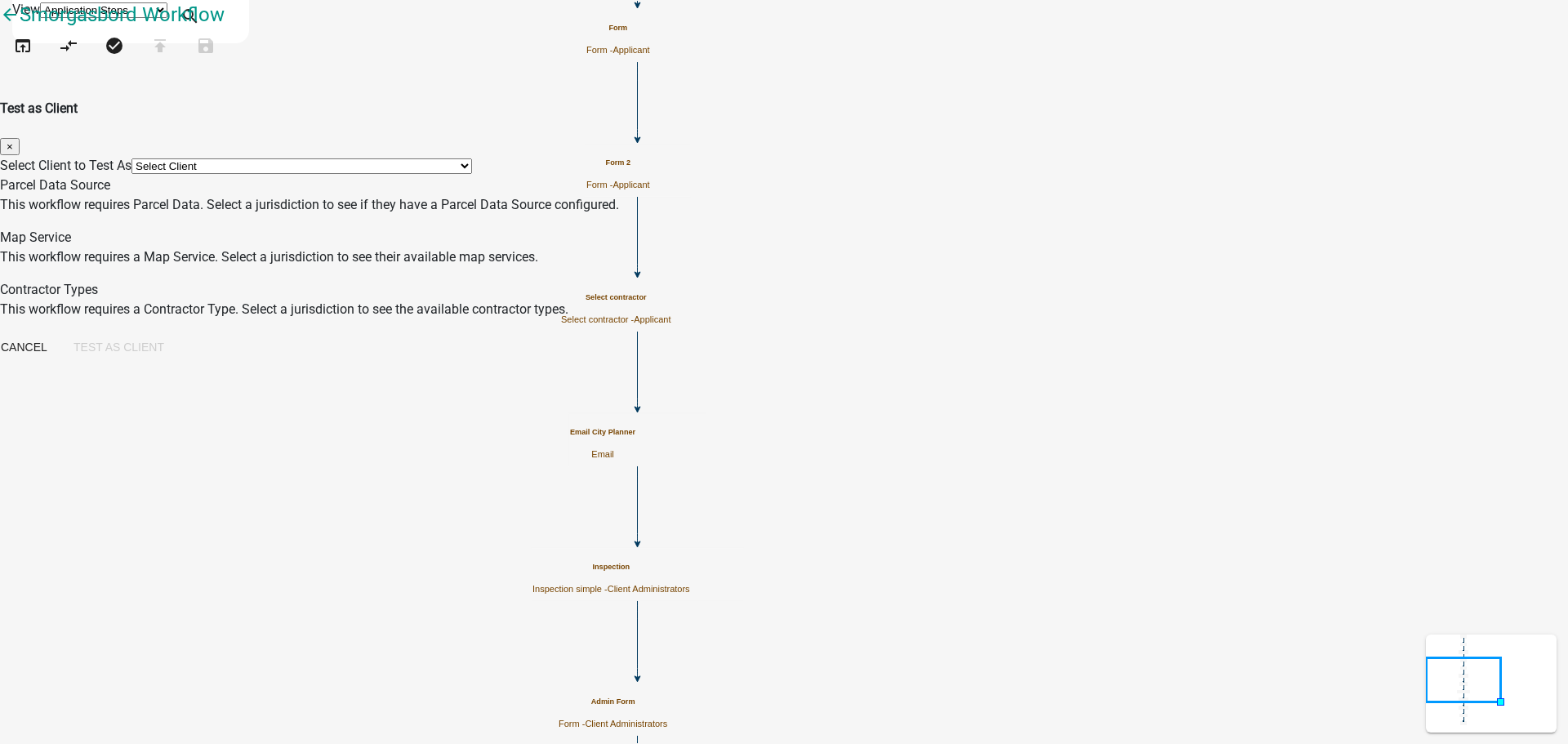
click at [472, 158] on select "Select Client *[GEOGRAPHIC_DATA], [US_STATE] (Migrated) 060 [GEOGRAPHIC_DATA][P…" at bounding box center [301, 166] width 341 height 15
select select "fe58b70b-8e88-4f60-b842-2b1dc41abbdb"
click at [472, 158] on select "Select Client *[GEOGRAPHIC_DATA], [US_STATE] (Migrated) 060 [GEOGRAPHIC_DATA][P…" at bounding box center [301, 166] width 341 height 15
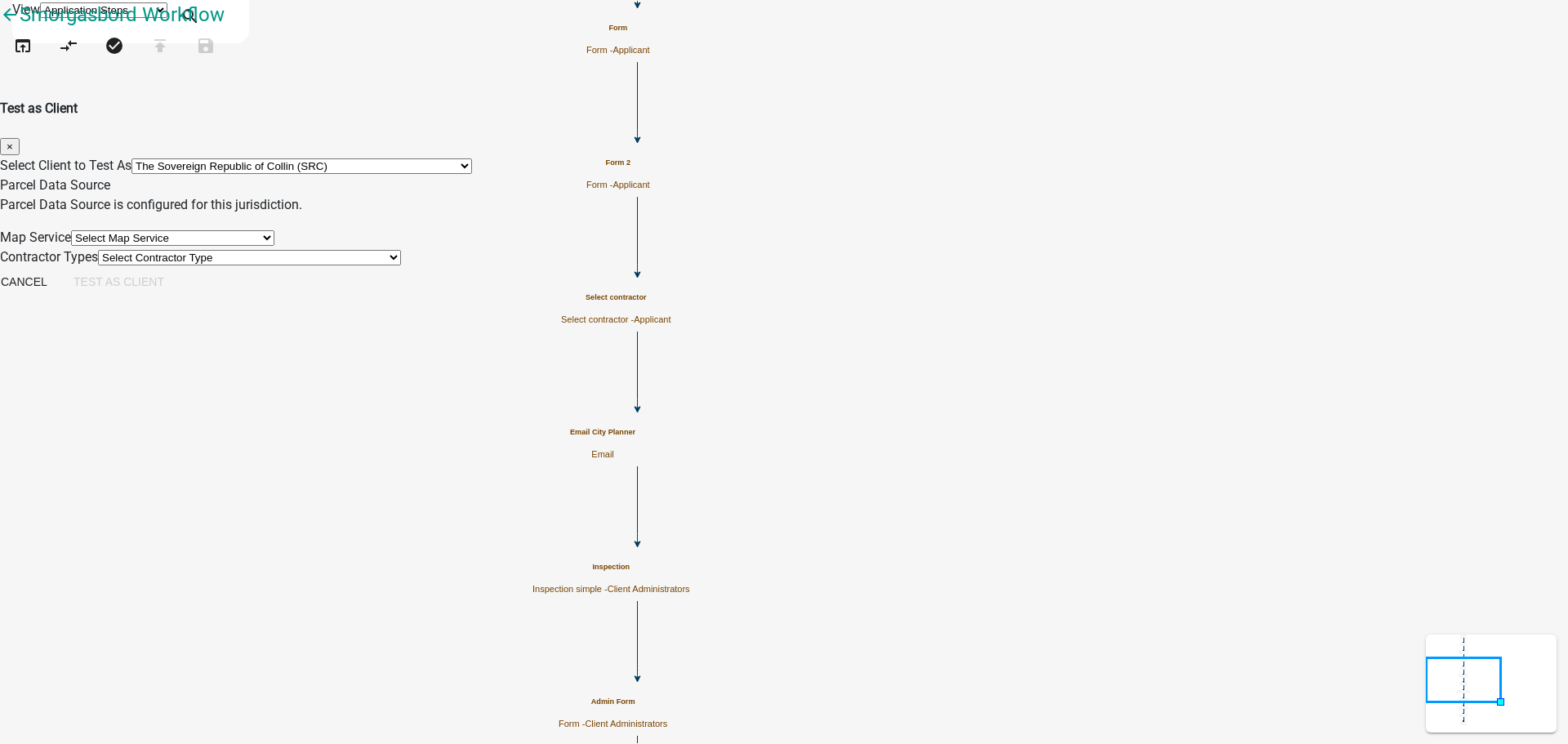
click at [274, 246] on select "Select Map Service 4002 Testing - [GEOGRAPHIC_DATA] [GEOGRAPHIC_DATA] Madison C…" at bounding box center [172, 238] width 203 height 15
select select "588b68f0-6c6b-496c-8576-ce6de742eeac"
click at [274, 236] on select "Select Map Service 4002 Testing - [GEOGRAPHIC_DATA] [GEOGRAPHIC_DATA] Madison C…" at bounding box center [172, 238] width 203 height 15
click at [401, 266] on select "Select Contractor Type 3294 Test Contractor Electrician - Do not use New Contr …" at bounding box center [249, 257] width 303 height 15
select select "d505cc54-b200-4f8c-b9a9-d889f65c437a"
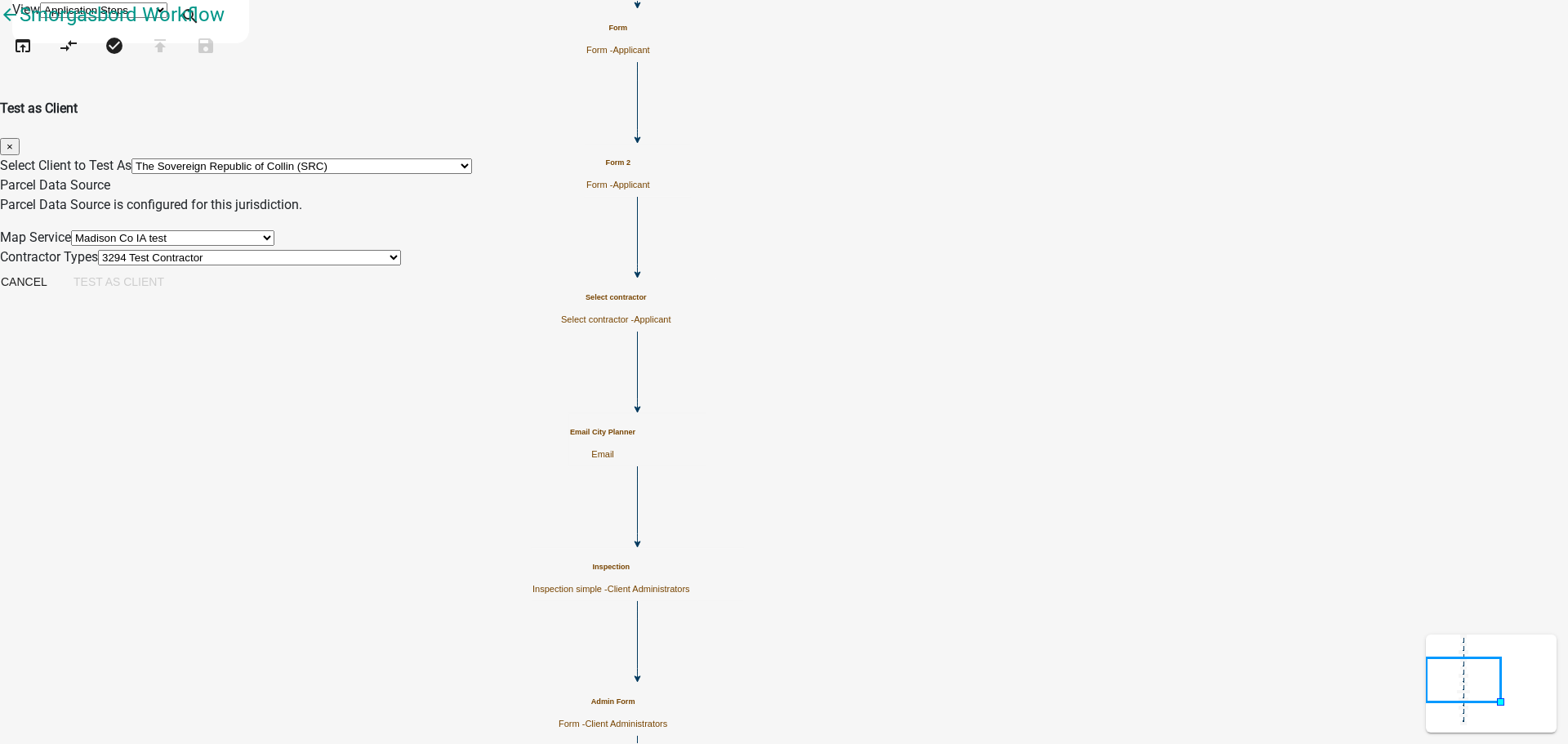
click at [401, 266] on select "Select Contractor Type 3294 Test Contractor Electrician - Do not use New Contr …" at bounding box center [249, 257] width 303 height 15
click at [178, 297] on button "Test as Client" at bounding box center [118, 281] width 117 height 29
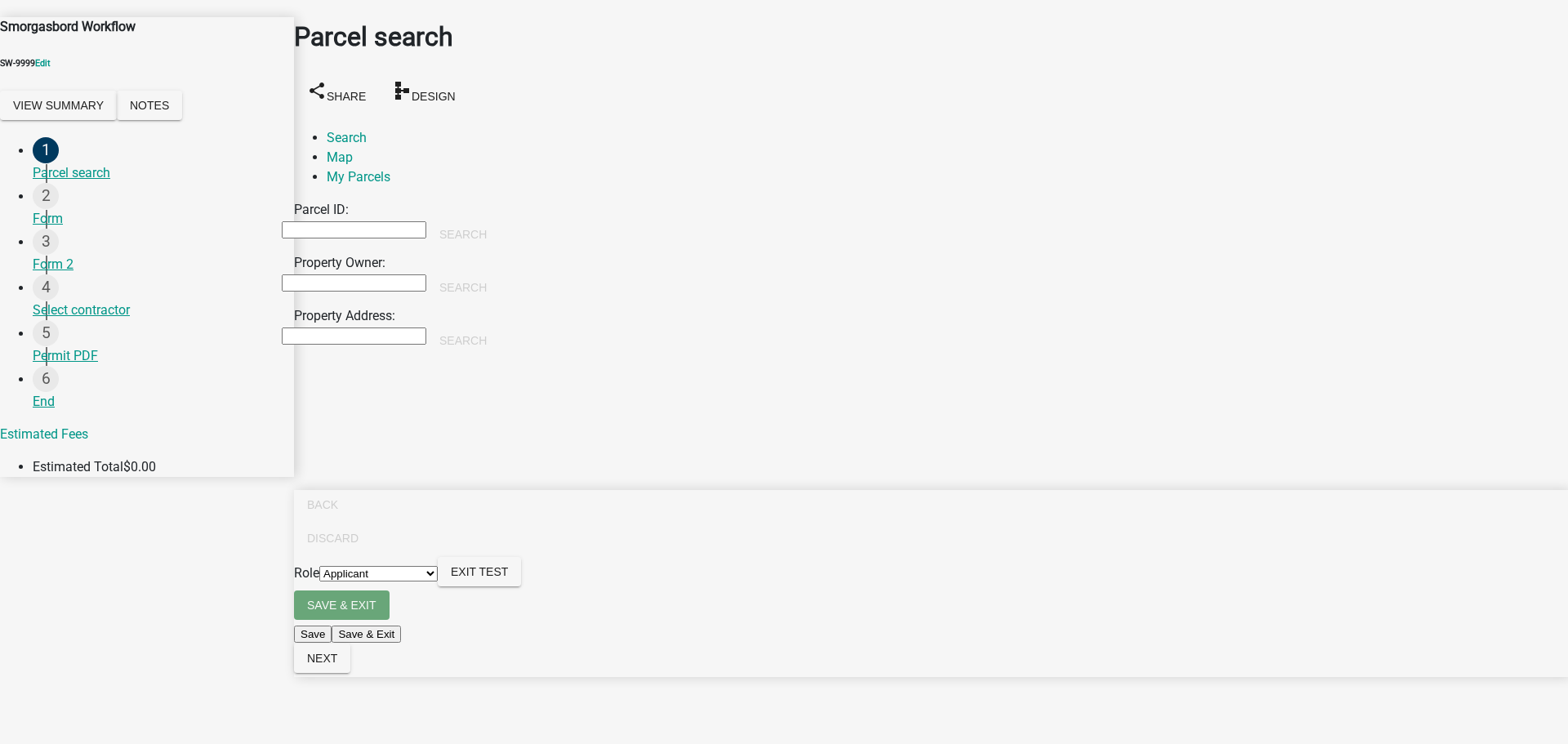
click at [426, 274] on input "Property Owner:" at bounding box center [353, 282] width 145 height 17
type input "[PERSON_NAME]"
click at [500, 273] on button "Search" at bounding box center [463, 288] width 74 height 29
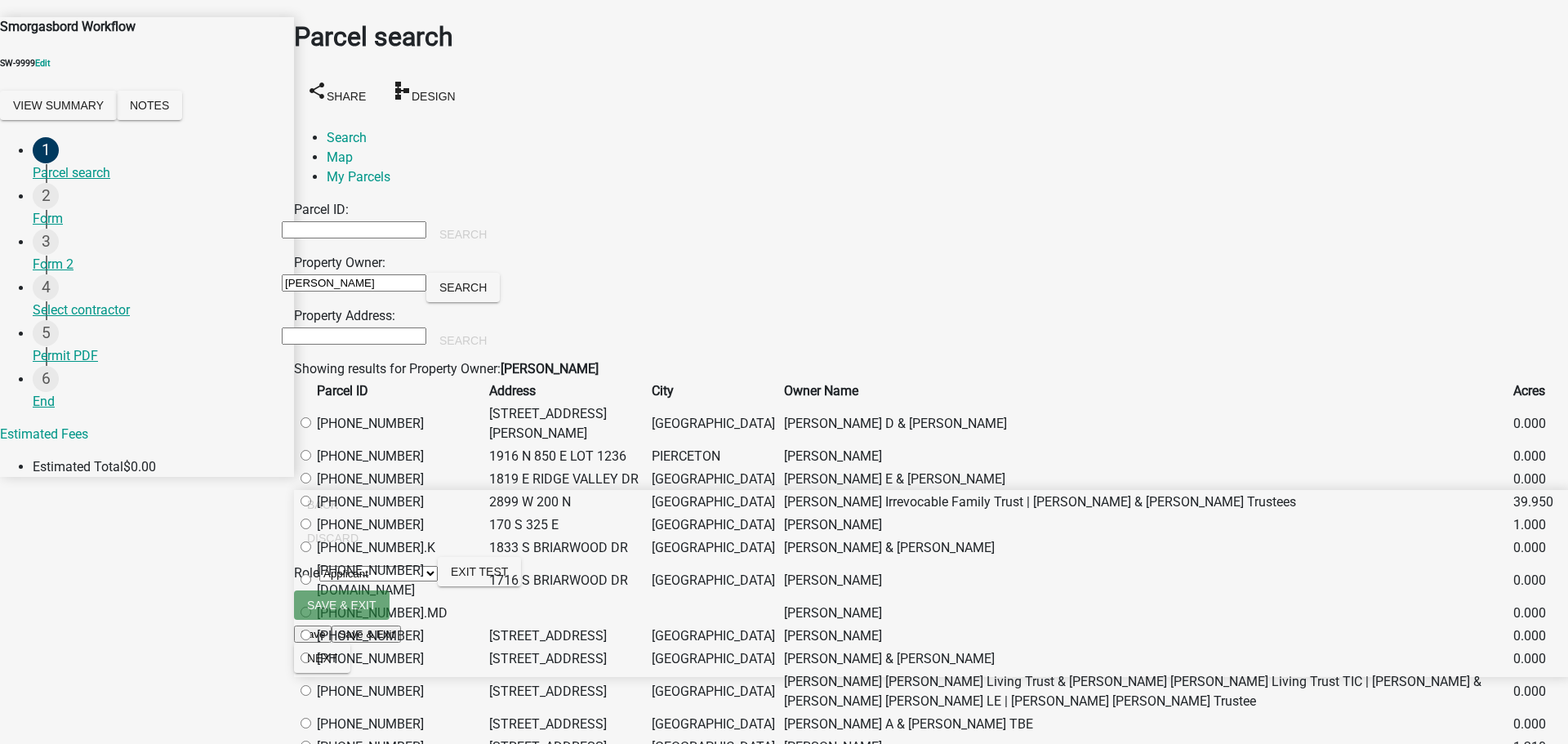
click at [314, 433] on td at bounding box center [305, 423] width 19 height 41
click at [313, 432] on label at bounding box center [313, 423] width 0 height 15
click at [311, 428] on input "radio" at bounding box center [306, 423] width 11 height 11
radio input "true"
click at [351, 673] on button "Next" at bounding box center [322, 658] width 56 height 29
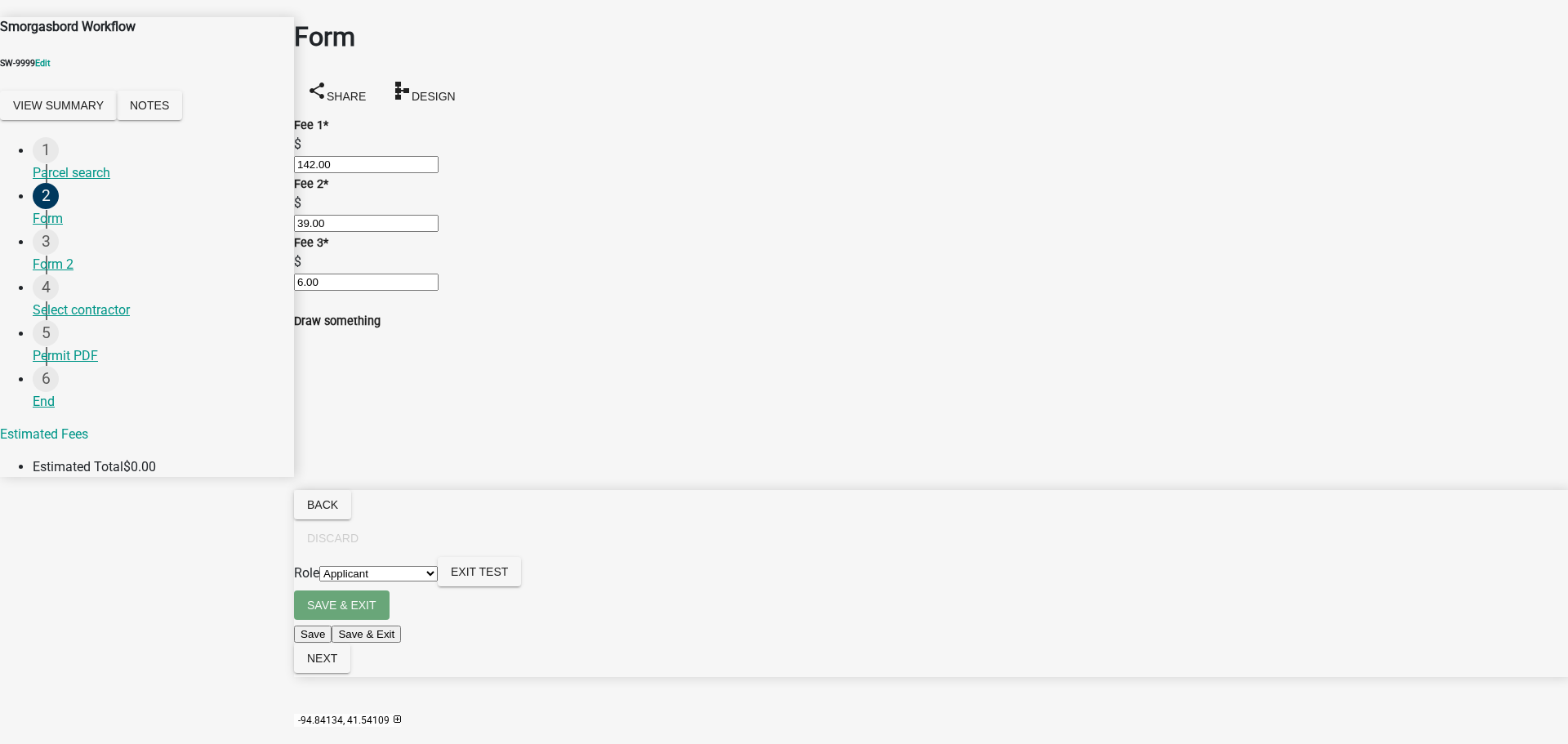
scroll to position [456, 0]
radio input "true"
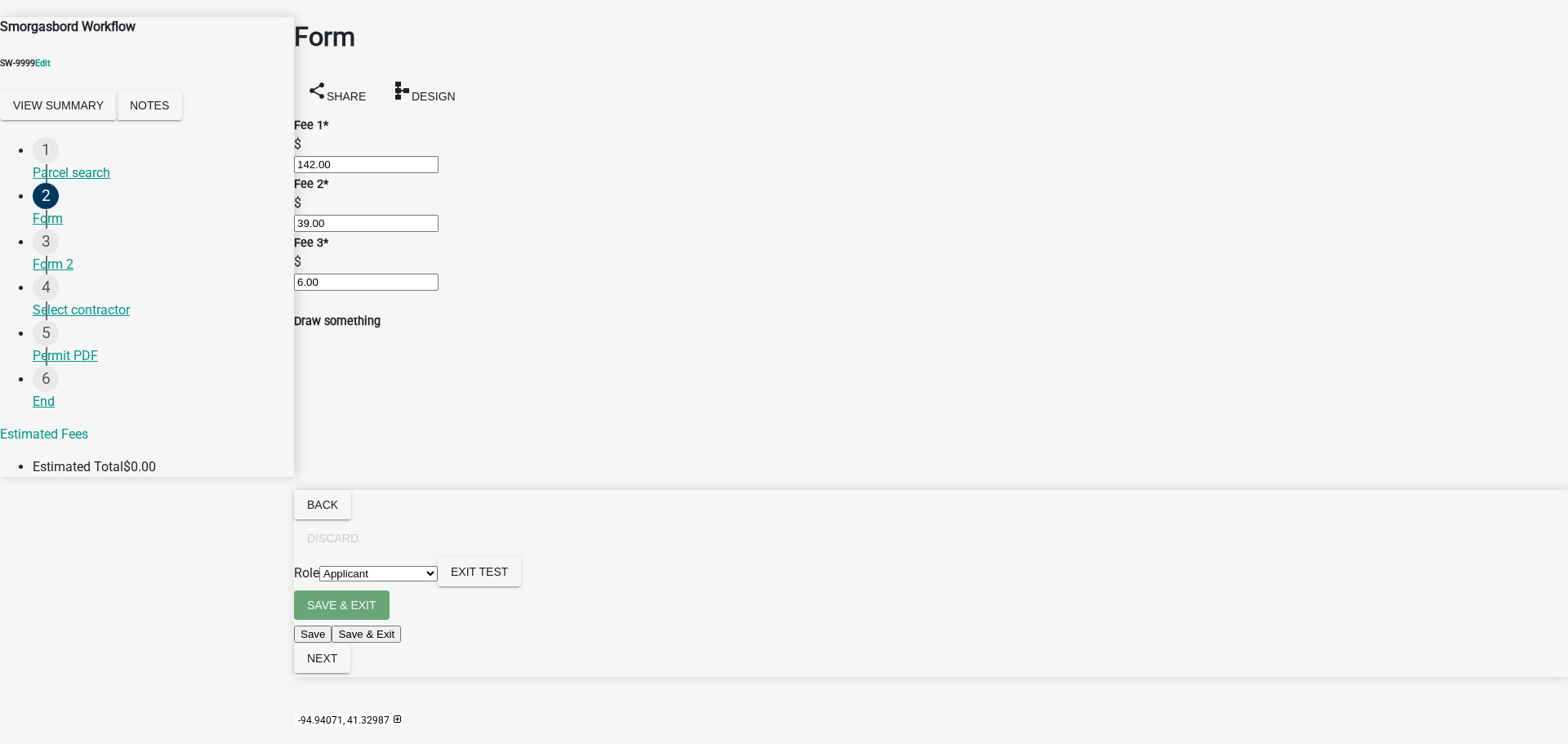
type input "a"
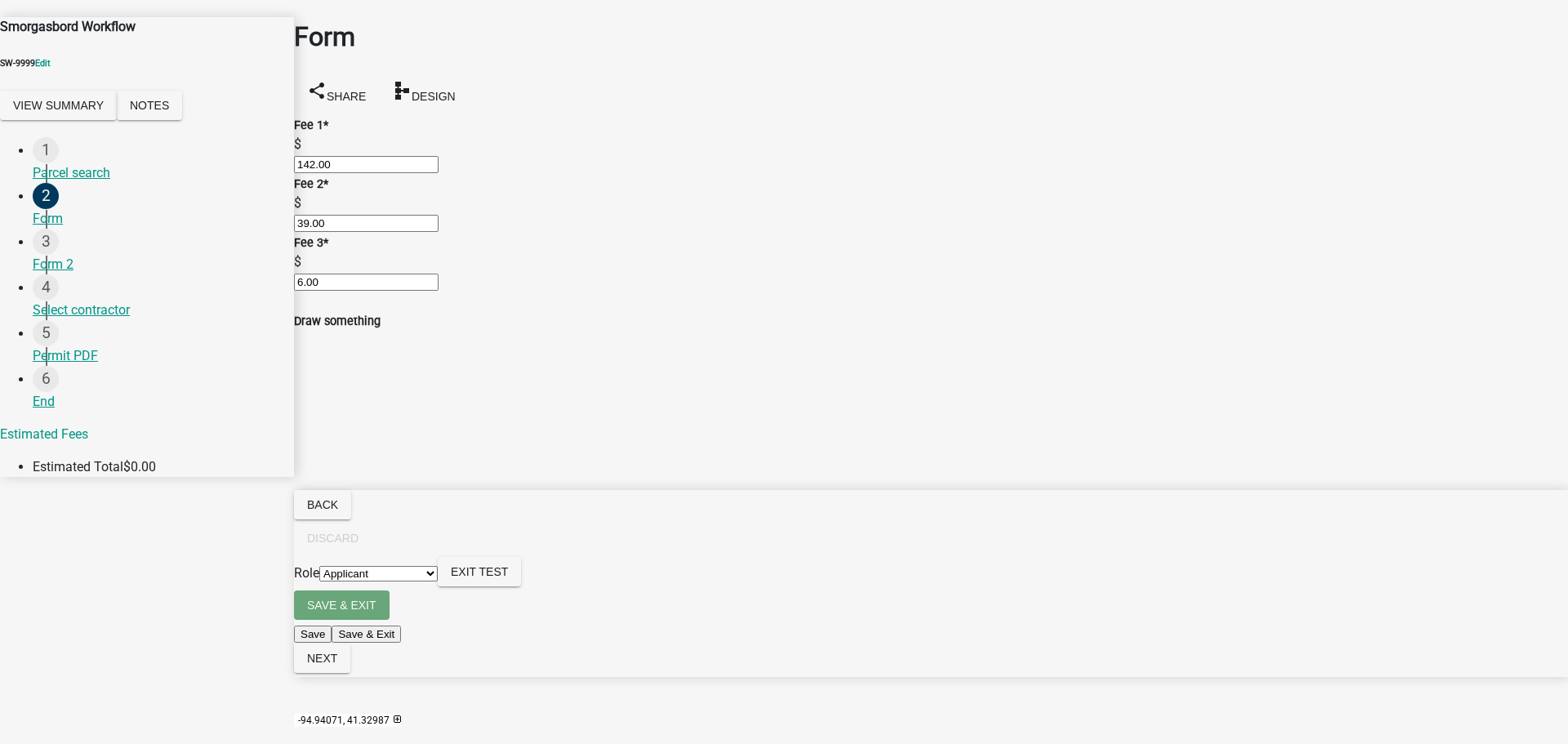
click at [508, 578] on span "Exit Test" at bounding box center [479, 572] width 57 height 13
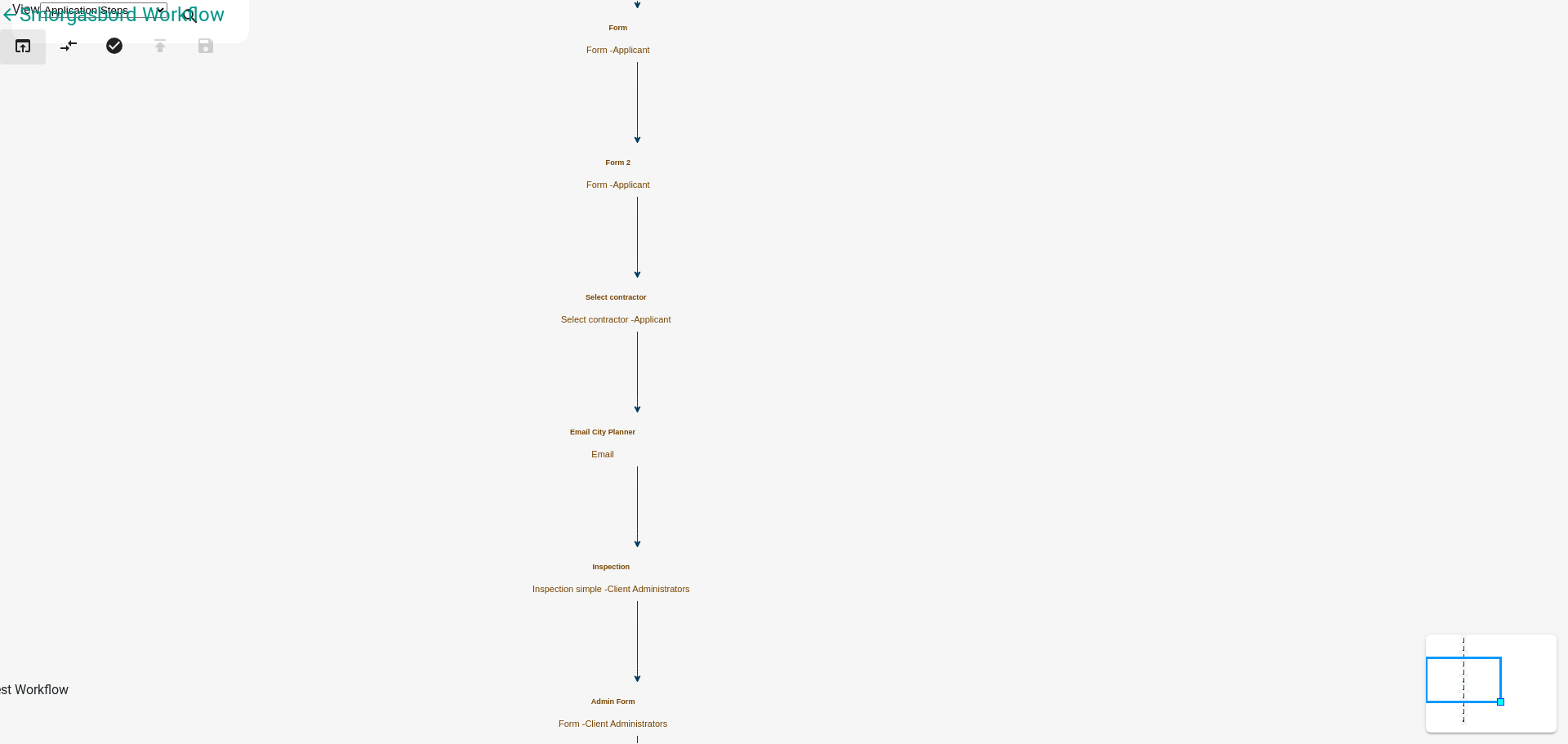
click at [33, 59] on icon "open_in_browser" at bounding box center [23, 46] width 20 height 23
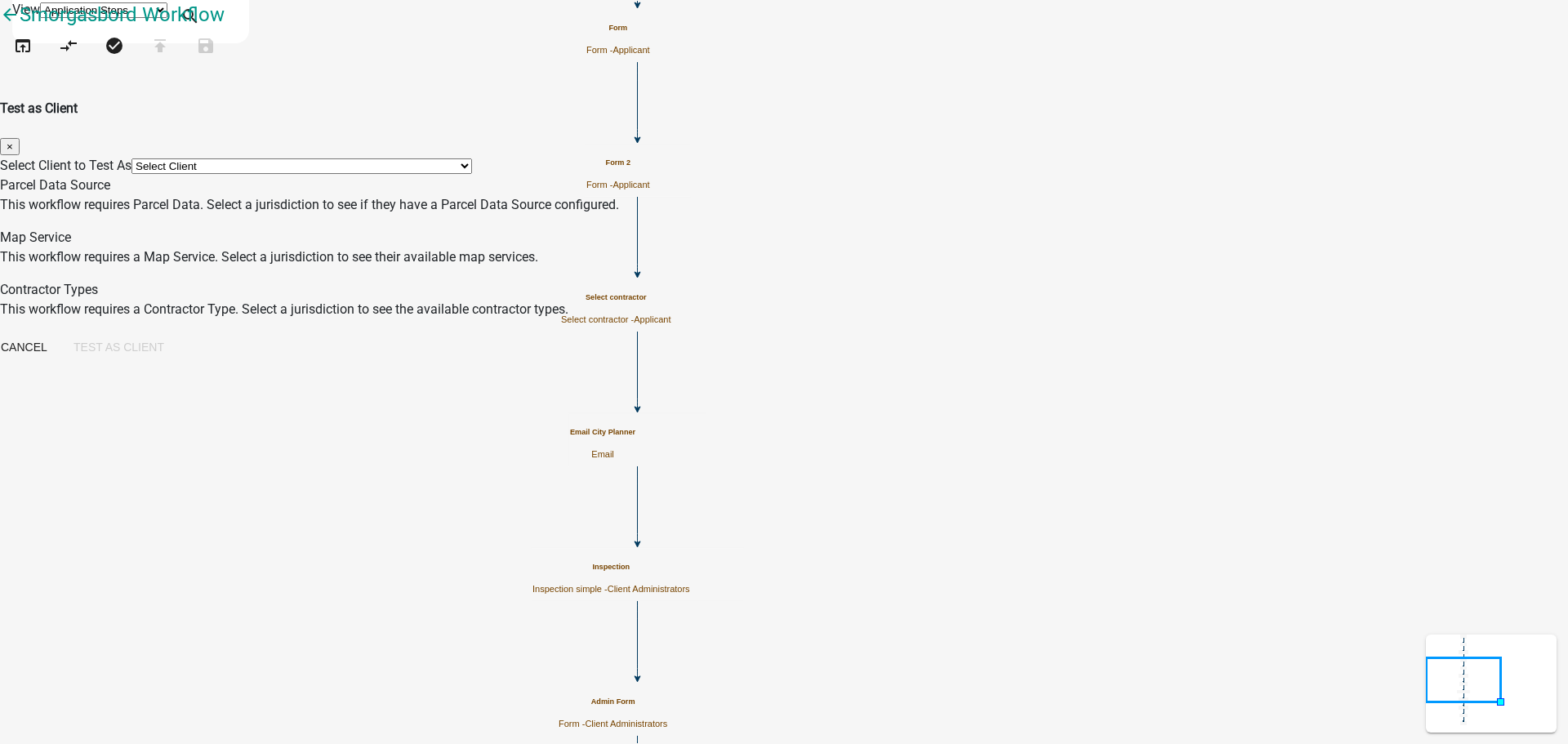
click at [472, 158] on select "Select Client *[GEOGRAPHIC_DATA], [US_STATE] (Migrated) 060 [GEOGRAPHIC_DATA][P…" at bounding box center [301, 166] width 341 height 15
select select "fe58b70b-8e88-4f60-b842-2b1dc41abbdb"
click at [472, 158] on select "Select Client *[GEOGRAPHIC_DATA], [US_STATE] (Migrated) 060 [GEOGRAPHIC_DATA][P…" at bounding box center [301, 166] width 341 height 15
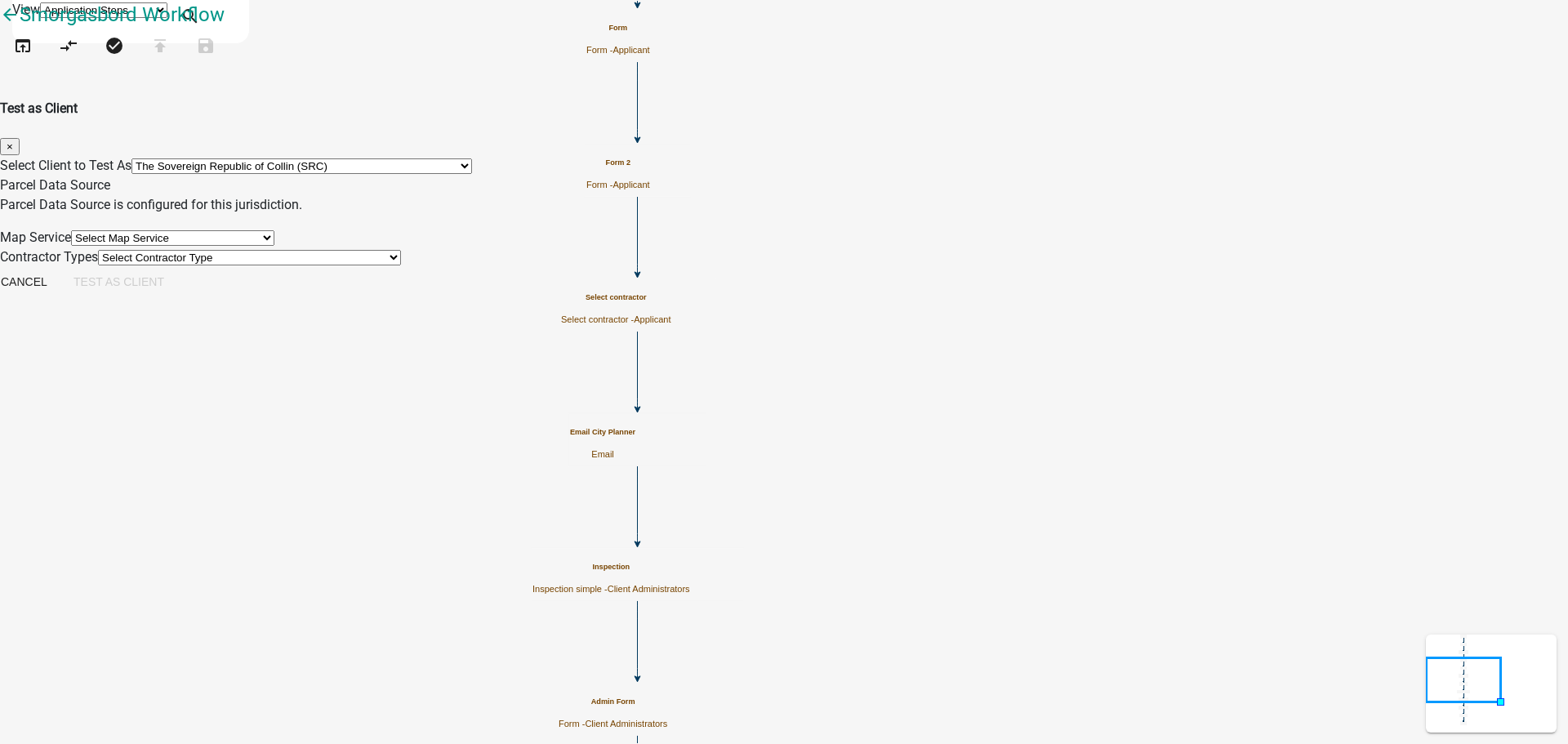
drag, startPoint x: 556, startPoint y: 245, endPoint x: 589, endPoint y: 267, distance: 39.7
click at [274, 245] on select "Select Map Service 4002 Testing - [GEOGRAPHIC_DATA] [GEOGRAPHIC_DATA] Madison C…" at bounding box center [172, 238] width 203 height 15
select select "588b68f0-6c6b-496c-8576-ce6de742eeac"
click at [274, 236] on select "Select Map Service 4002 Testing - [GEOGRAPHIC_DATA] [GEOGRAPHIC_DATA] Madison C…" at bounding box center [172, 238] width 203 height 15
drag, startPoint x: 560, startPoint y: 325, endPoint x: 575, endPoint y: 324, distance: 15.0
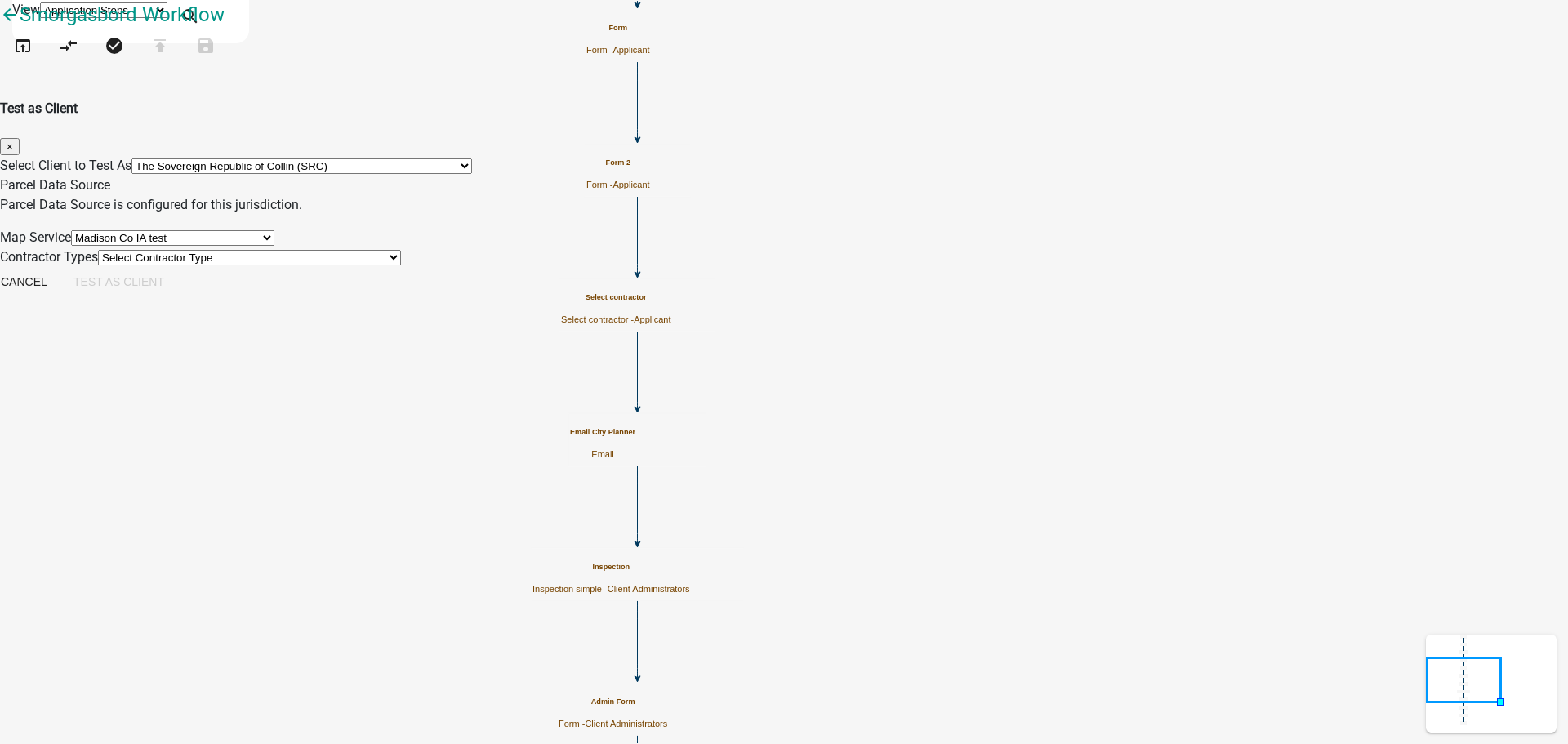
click at [401, 266] on select "Select Contractor Type 3294 Test Contractor Electrician - Do not use New Contr …" at bounding box center [249, 257] width 303 height 15
select select "1e1bf4a0-5c38-46a8-a52f-e99d480856b5"
click at [401, 266] on select "Select Contractor Type 3294 Test Contractor Electrician - Do not use New Contr …" at bounding box center [249, 257] width 303 height 15
click at [178, 301] on div "Cancel Test as Client" at bounding box center [83, 283] width 189 height 34
click at [178, 297] on button "Test as Client" at bounding box center [118, 281] width 117 height 29
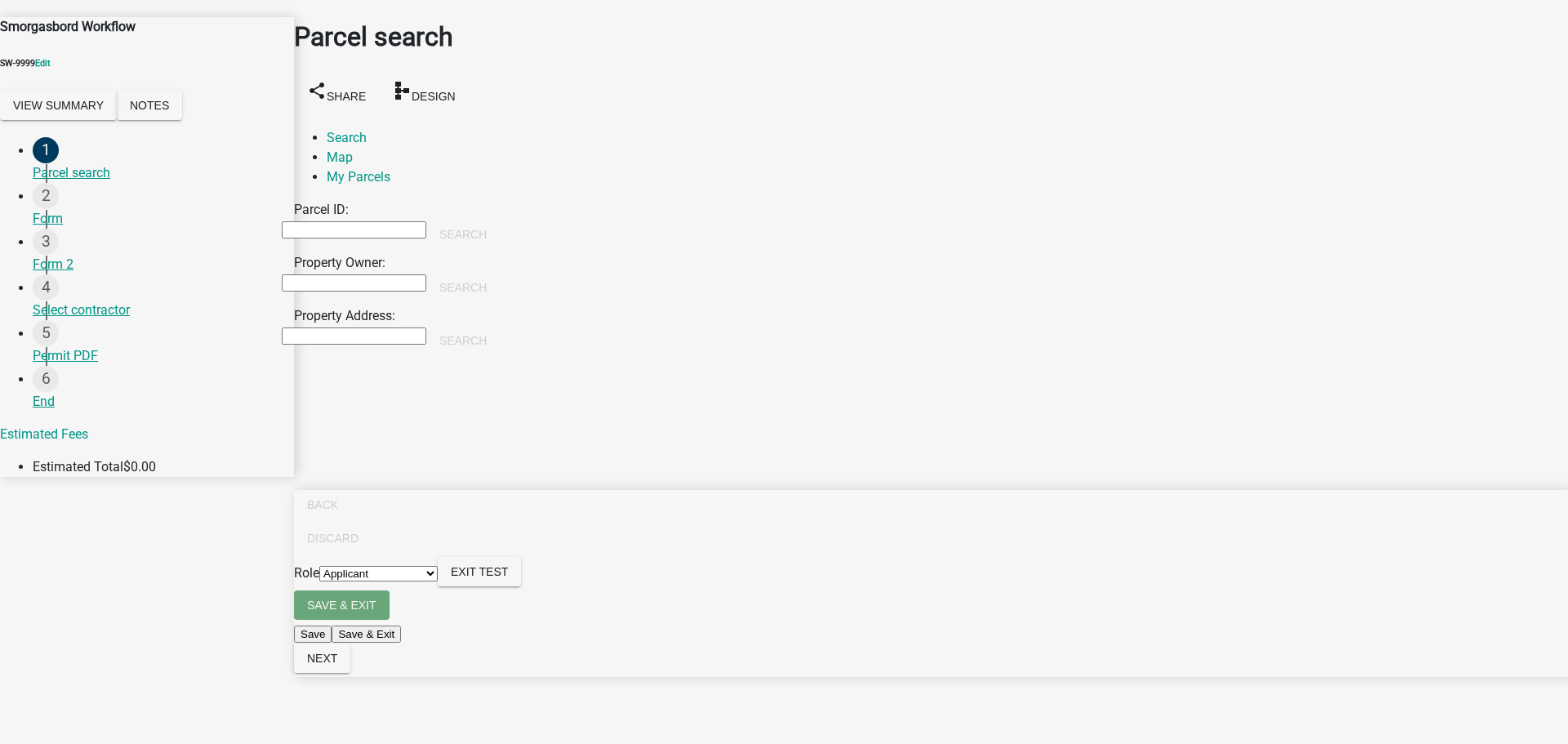
click at [426, 274] on input "Property Owner:" at bounding box center [353, 282] width 145 height 17
type input "[PERSON_NAME]"
click at [426, 273] on div "[PERSON_NAME]" at bounding box center [353, 290] width 145 height 34
click at [500, 273] on button "Search" at bounding box center [463, 288] width 74 height 29
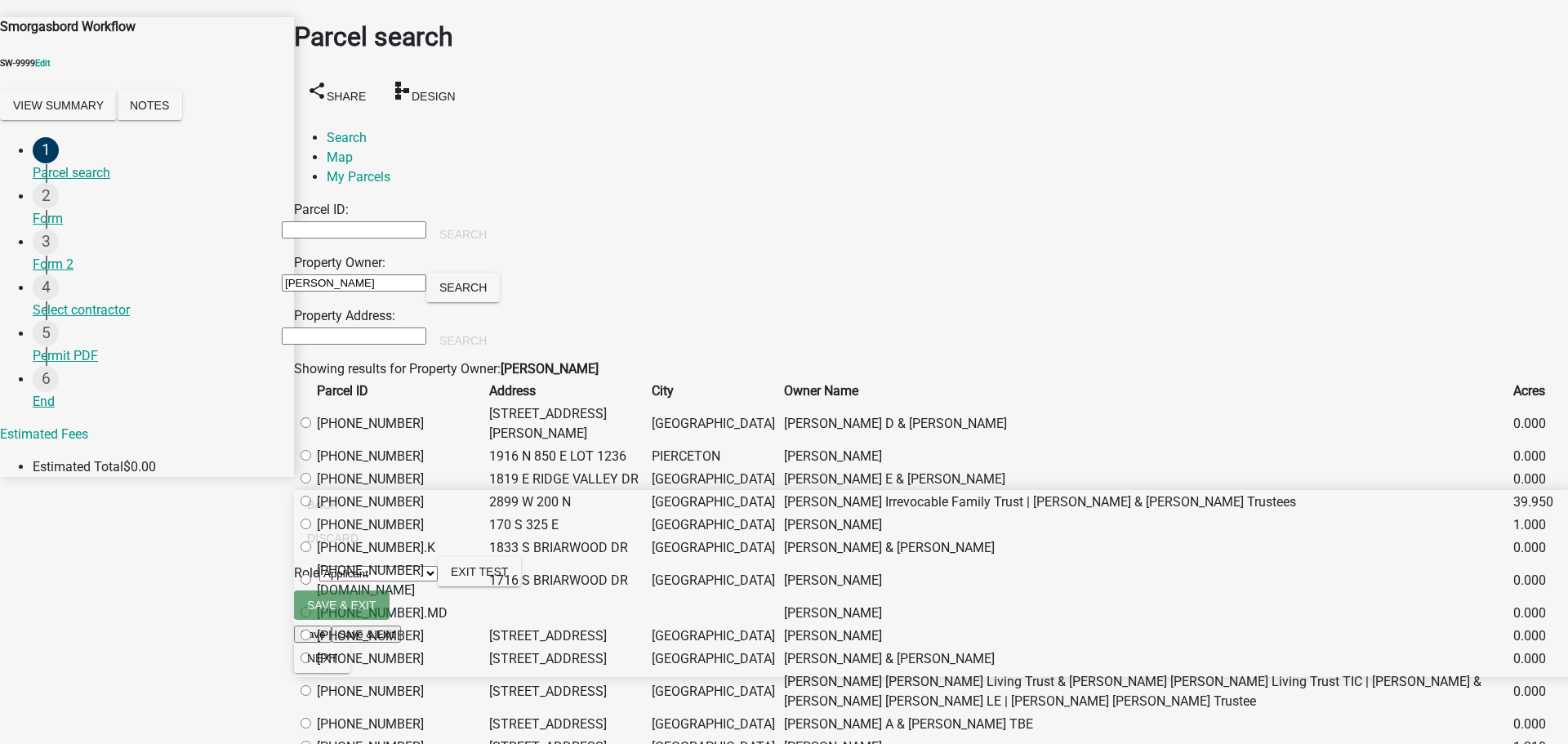
click at [313, 432] on label at bounding box center [313, 423] width 0 height 15
click at [311, 428] on input "radio" at bounding box center [306, 423] width 11 height 11
radio input "true"
click at [351, 673] on button "Next" at bounding box center [322, 658] width 56 height 29
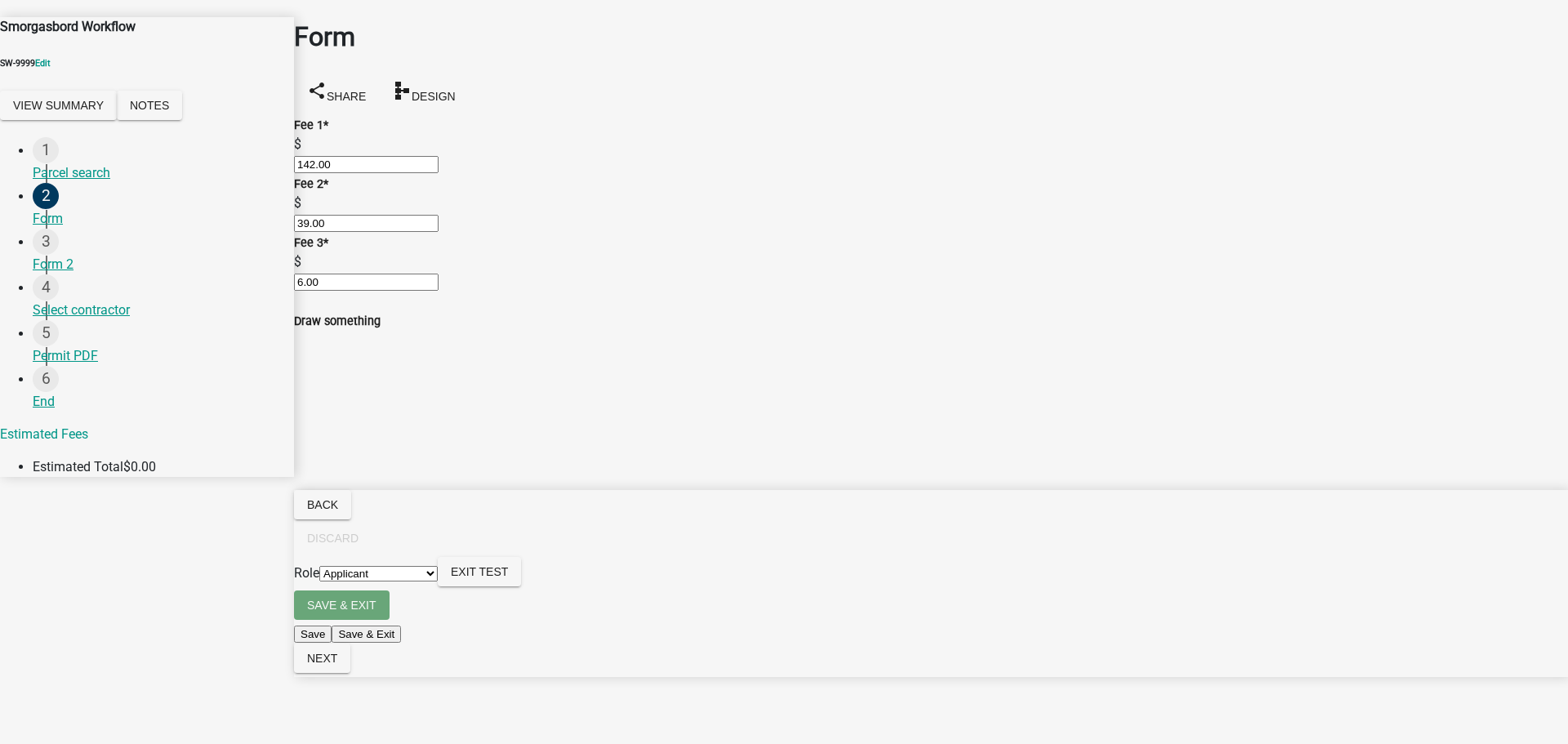
scroll to position [456, 0]
radio input "true"
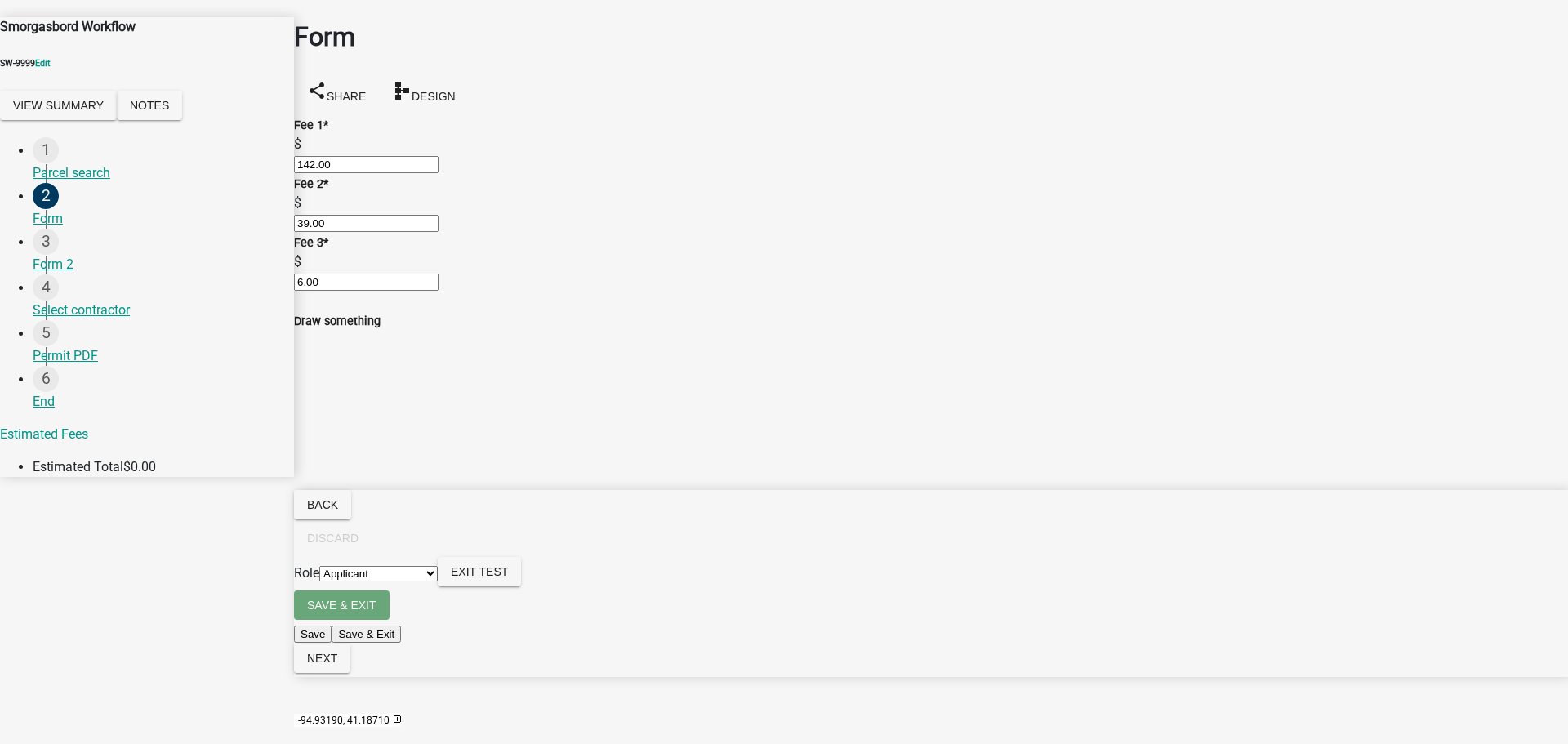
type input "a"
drag, startPoint x: 598, startPoint y: 544, endPoint x: 646, endPoint y: 541, distance: 48.1
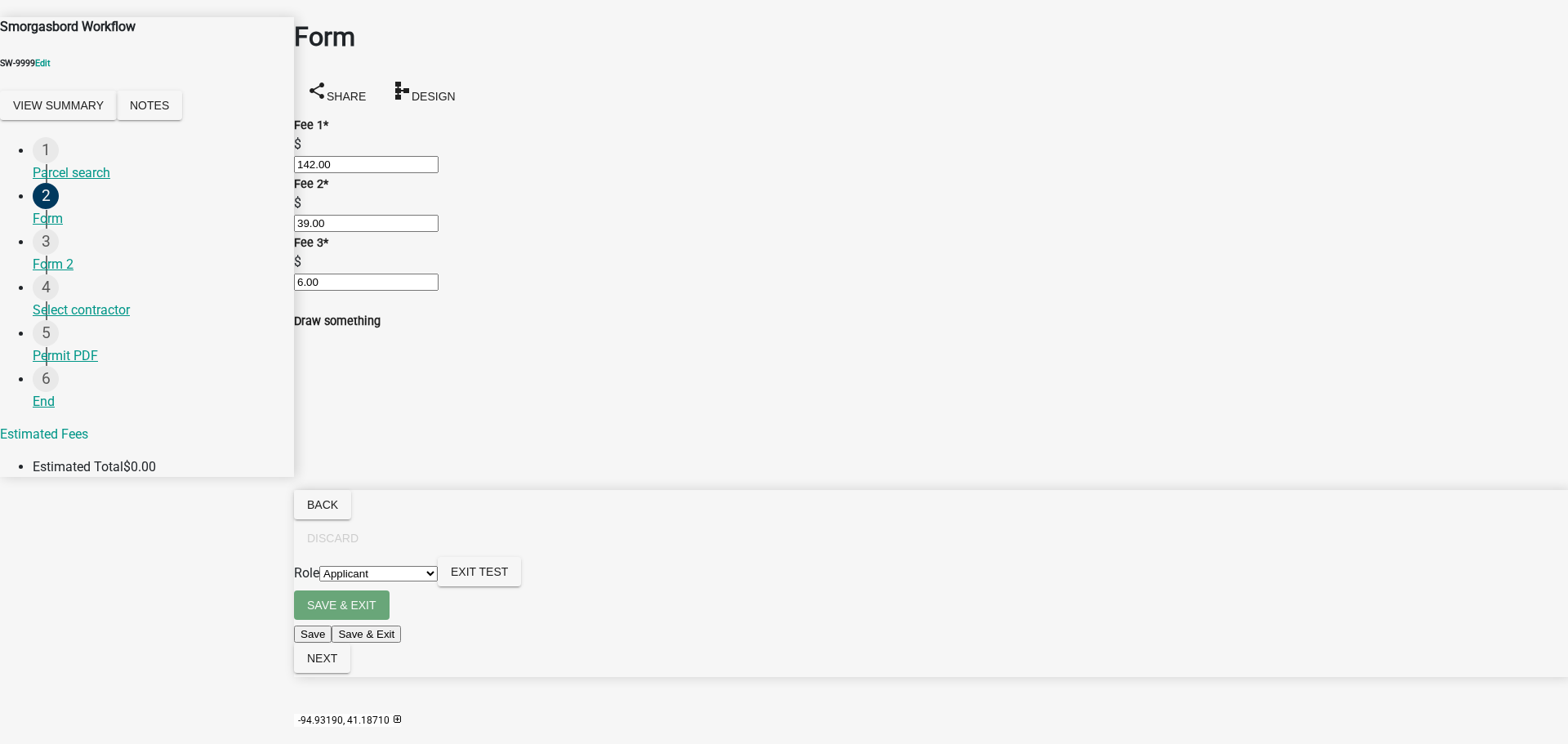
drag, startPoint x: 591, startPoint y: 548, endPoint x: 610, endPoint y: 548, distance: 19.0
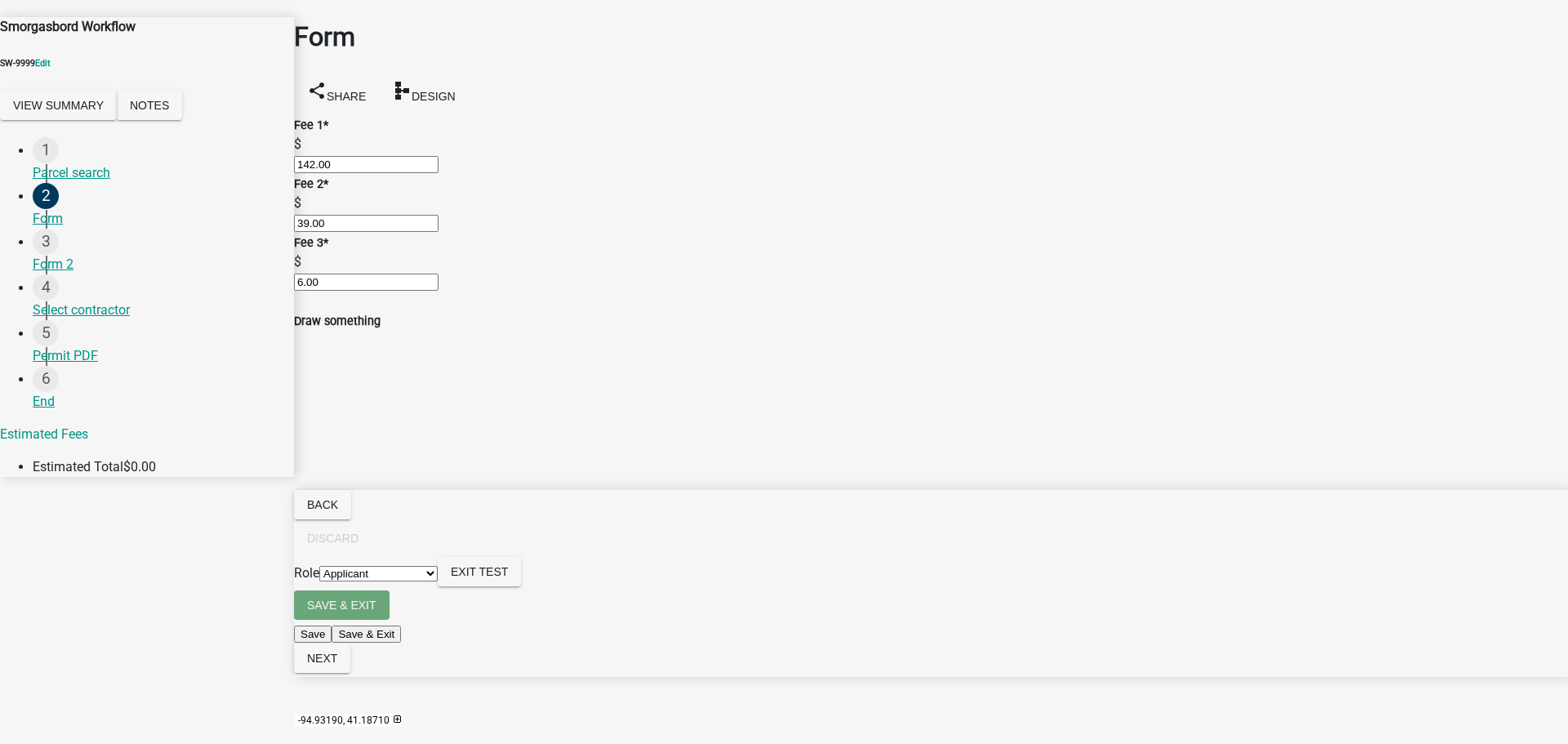
click at [508, 578] on span "Exit Test" at bounding box center [479, 572] width 57 height 13
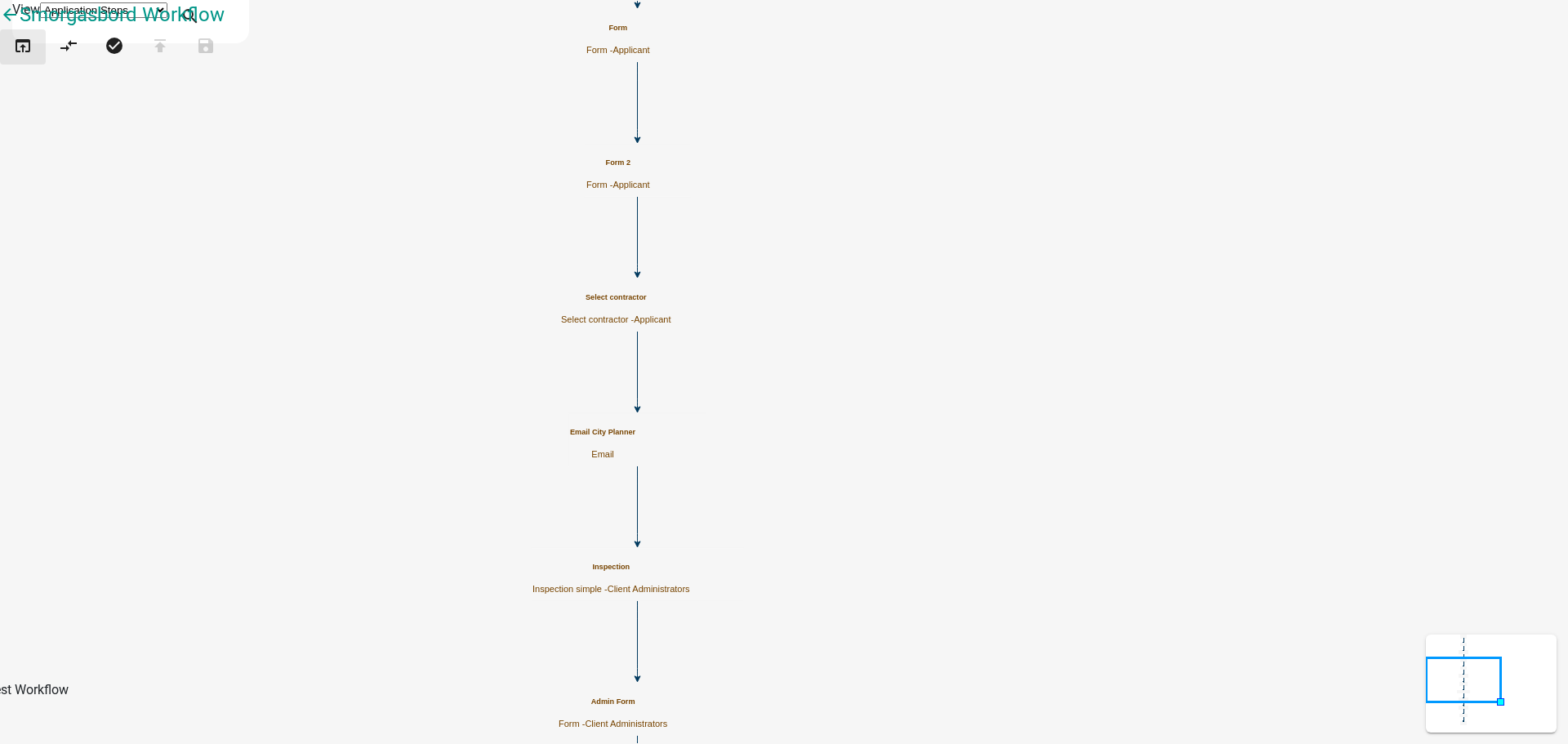
click at [33, 59] on icon "open_in_browser" at bounding box center [23, 46] width 20 height 23
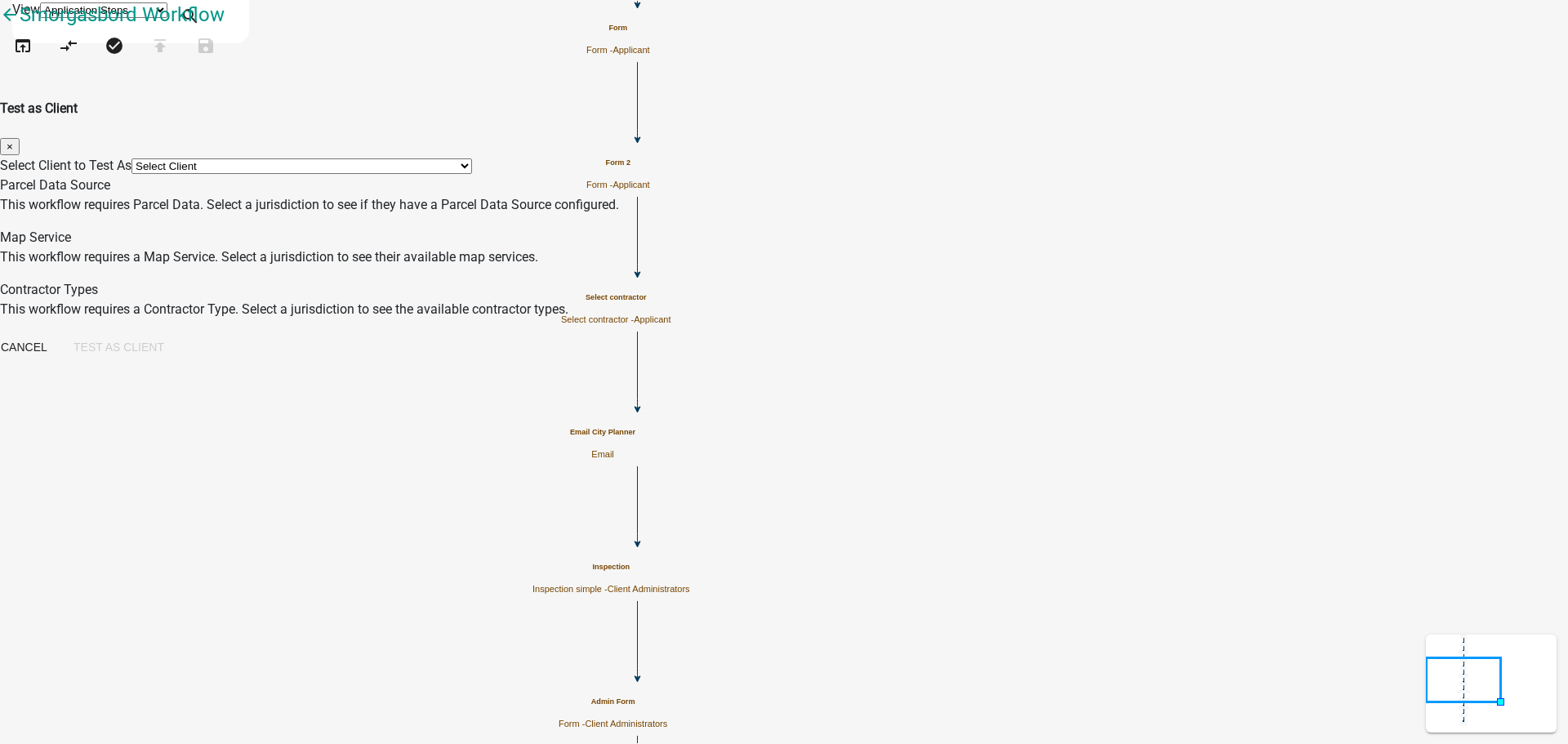
click at [472, 158] on select "Select Client *[GEOGRAPHIC_DATA], [US_STATE] (Migrated) 060 [GEOGRAPHIC_DATA][P…" at bounding box center [301, 166] width 341 height 15
select select "fe58b70b-8e88-4f60-b842-2b1dc41abbdb"
click at [472, 158] on select "Select Client *[GEOGRAPHIC_DATA], [US_STATE] (Migrated) 060 [GEOGRAPHIC_DATA][P…" at bounding box center [301, 166] width 341 height 15
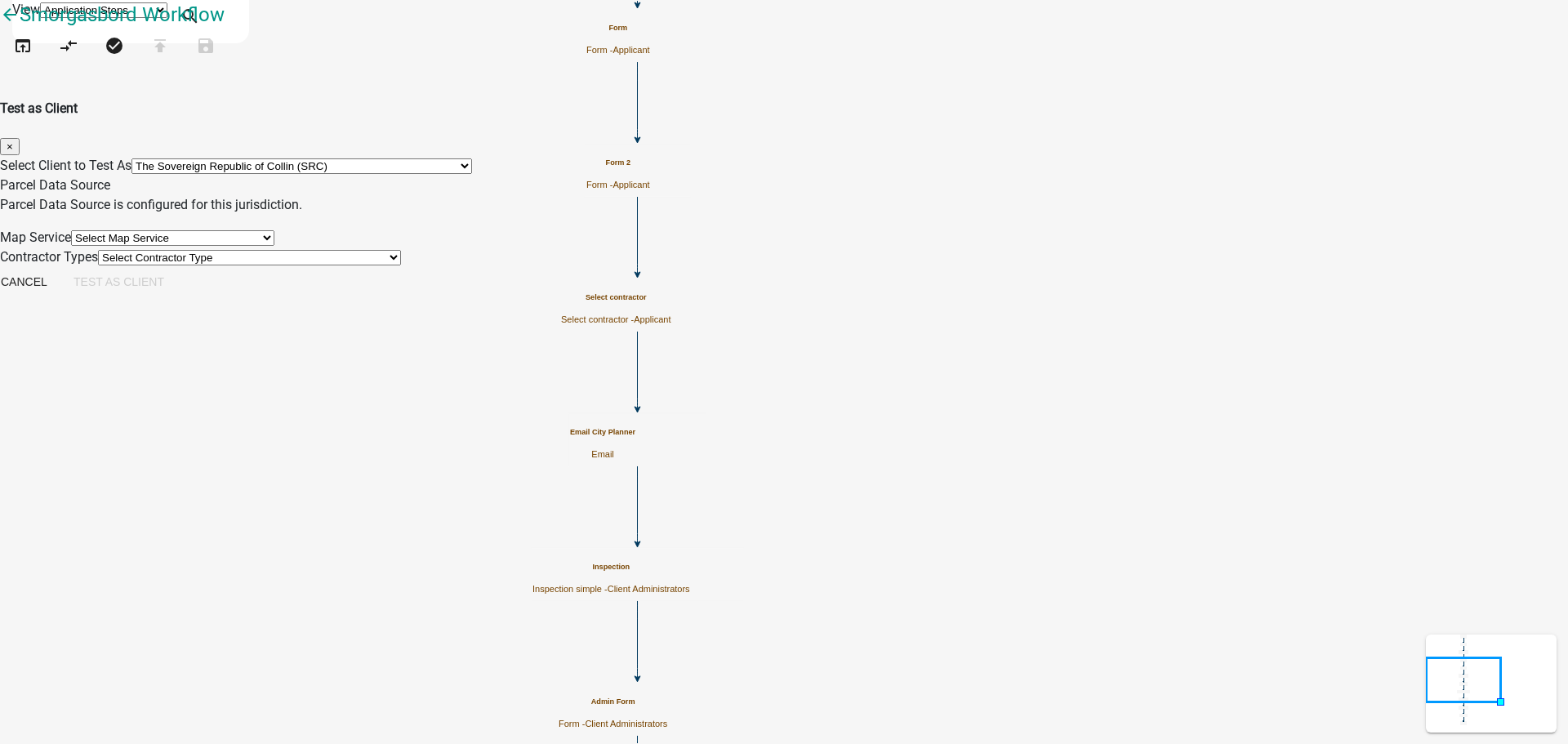
click at [274, 246] on select "Select Map Service 4002 Testing - [GEOGRAPHIC_DATA] [GEOGRAPHIC_DATA] Madison C…" at bounding box center [172, 238] width 203 height 15
select select "588b68f0-6c6b-496c-8576-ce6de742eeac"
click at [274, 236] on select "Select Map Service 4002 Testing - [GEOGRAPHIC_DATA] [GEOGRAPHIC_DATA] Madison C…" at bounding box center [172, 238] width 203 height 15
click at [401, 266] on select "Select Contractor Type 3294 Test Contractor Electrician - Do not use New Contr …" at bounding box center [249, 257] width 303 height 15
select select "526d4001-223a-407c-b4ac-82e8322358cc"
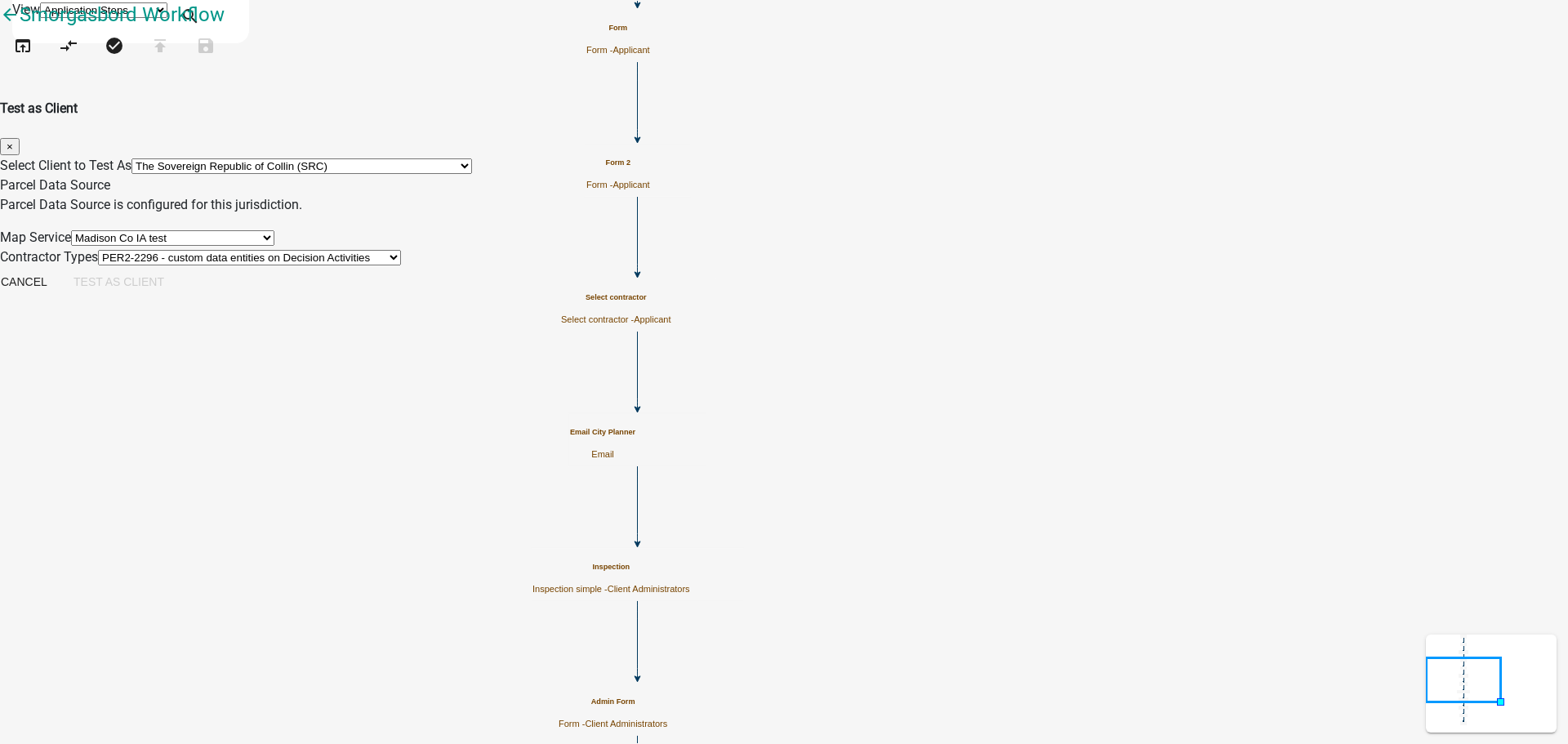
click at [401, 266] on select "Select Contractor Type 3294 Test Contractor Electrician - Do not use New Contr …" at bounding box center [249, 257] width 303 height 15
click at [178, 297] on button "Test as Client" at bounding box center [118, 281] width 117 height 29
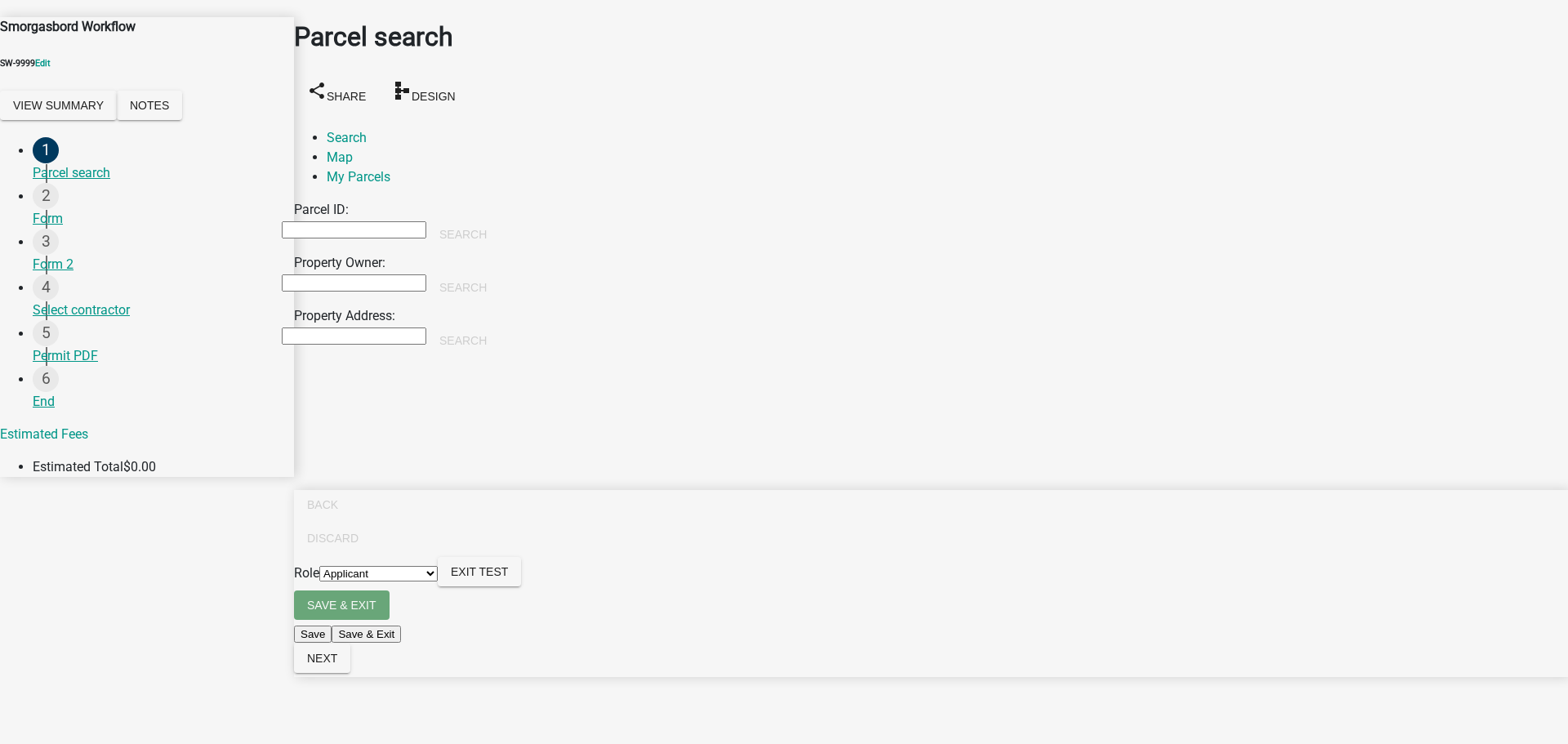
drag, startPoint x: 618, startPoint y: 256, endPoint x: 542, endPoint y: 280, distance: 79.7
click at [426, 274] on input "Property Owner:" at bounding box center [353, 282] width 145 height 17
type input "[PERSON_NAME]"
click at [500, 273] on button "Search" at bounding box center [463, 288] width 74 height 29
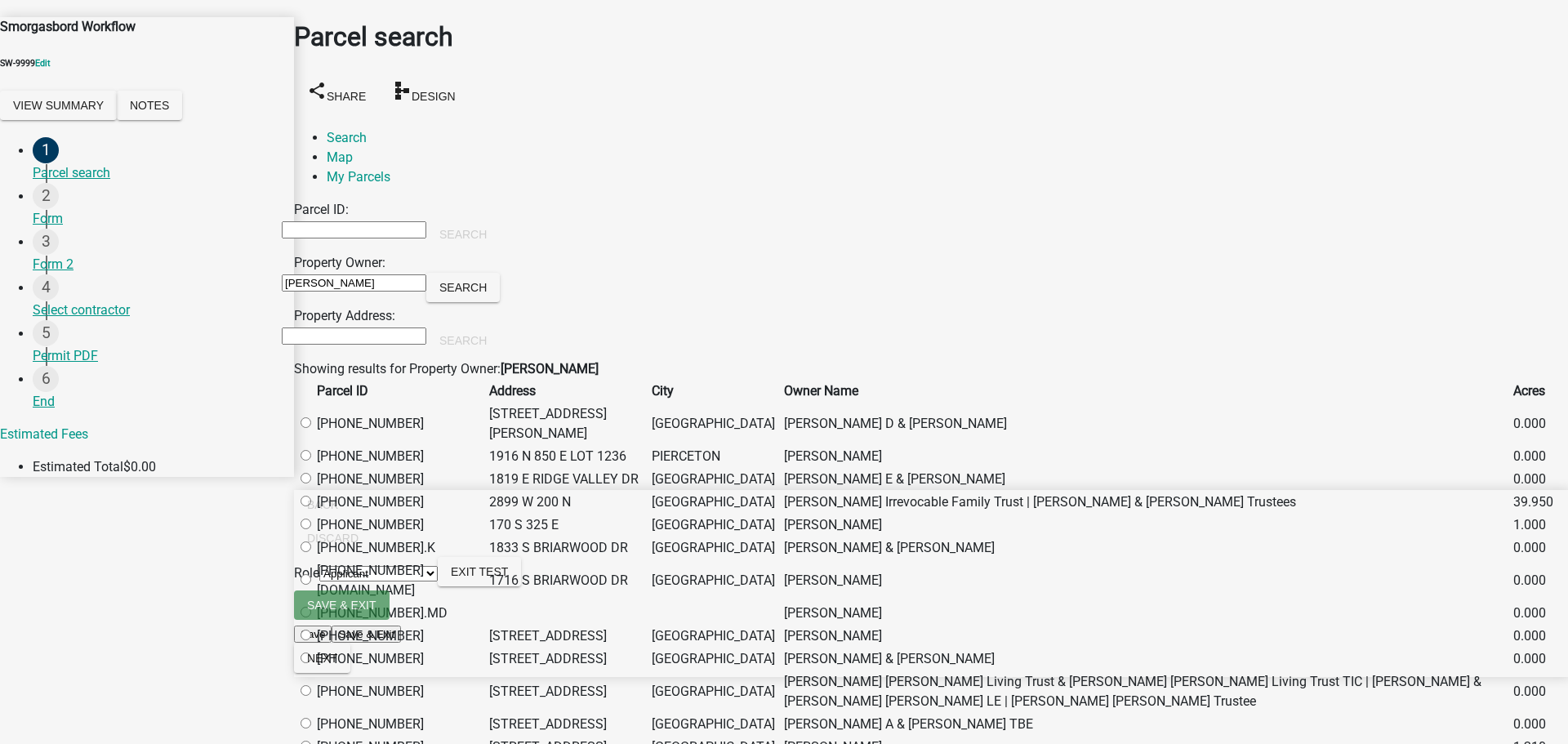
click at [313, 429] on label at bounding box center [313, 423] width 0 height 15
click at [311, 428] on input "radio" at bounding box center [306, 423] width 11 height 11
radio input "true"
drag, startPoint x: 1521, startPoint y: 718, endPoint x: 976, endPoint y: 490, distance: 590.8
click at [337, 665] on span "Next" at bounding box center [321, 658] width 30 height 13
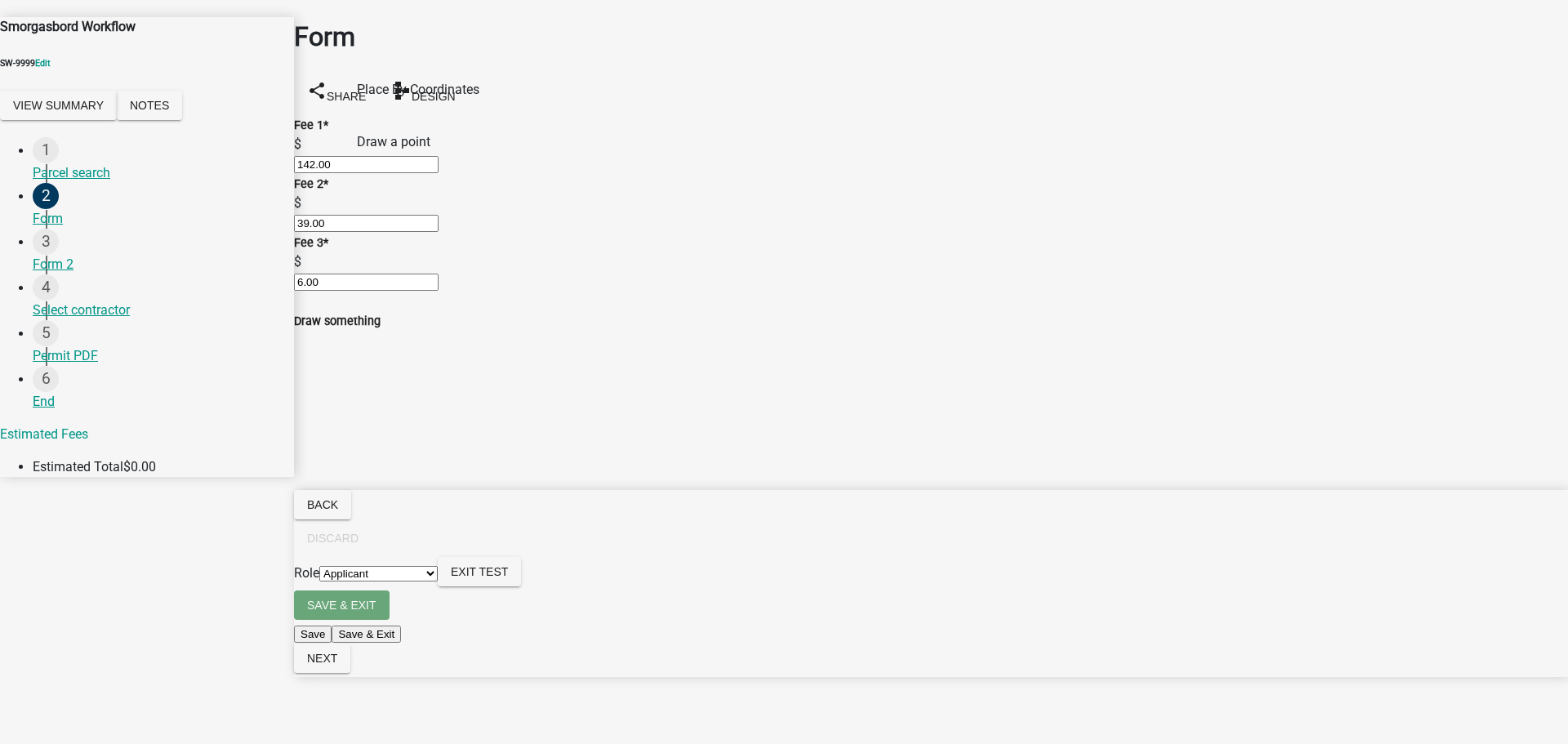
scroll to position [456, 0]
radio input "true"
drag, startPoint x: 702, startPoint y: 641, endPoint x: 725, endPoint y: 622, distance: 29.8
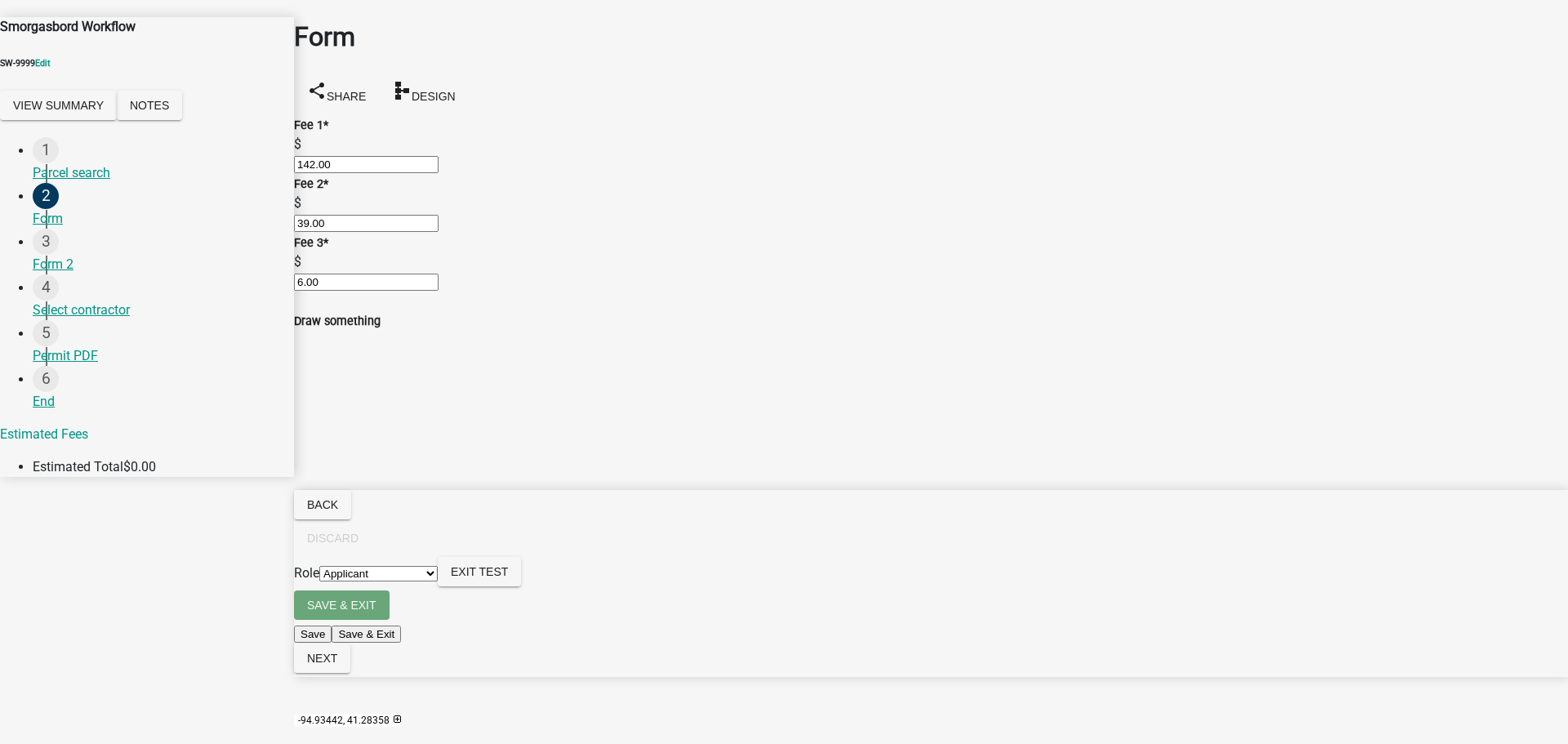
scroll to position [569, 0]
type input "a"
drag, startPoint x: 607, startPoint y: 559, endPoint x: 617, endPoint y: 559, distance: 10.0
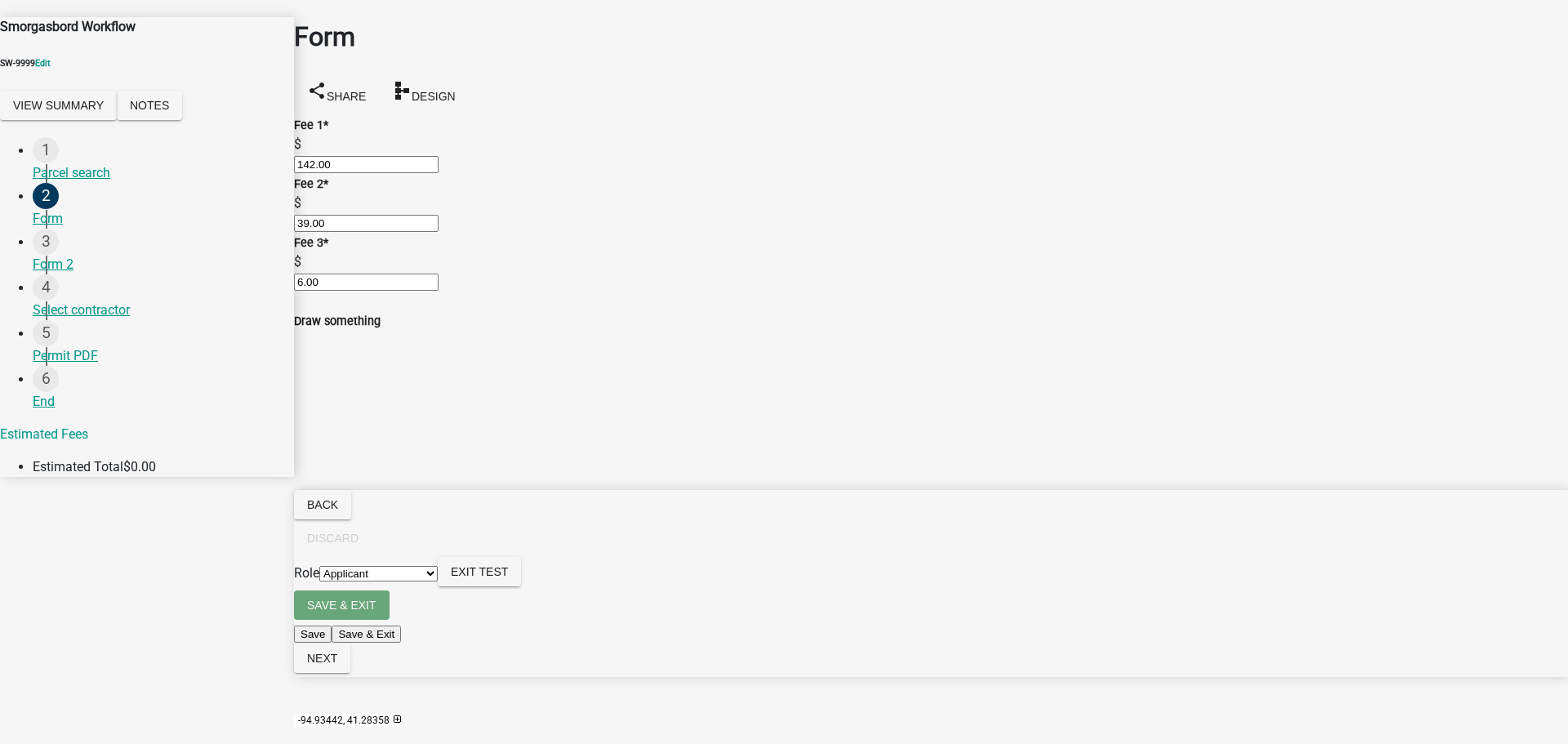
click at [524, 658] on main "Form share Share schema Design Fee 1 * $ 142.00 Fee 2 * $ 39.00 Fee 3 * $ 6.00 …" at bounding box center [931, 347] width 1274 height 695
click at [337, 665] on span "Next" at bounding box center [321, 658] width 30 height 13
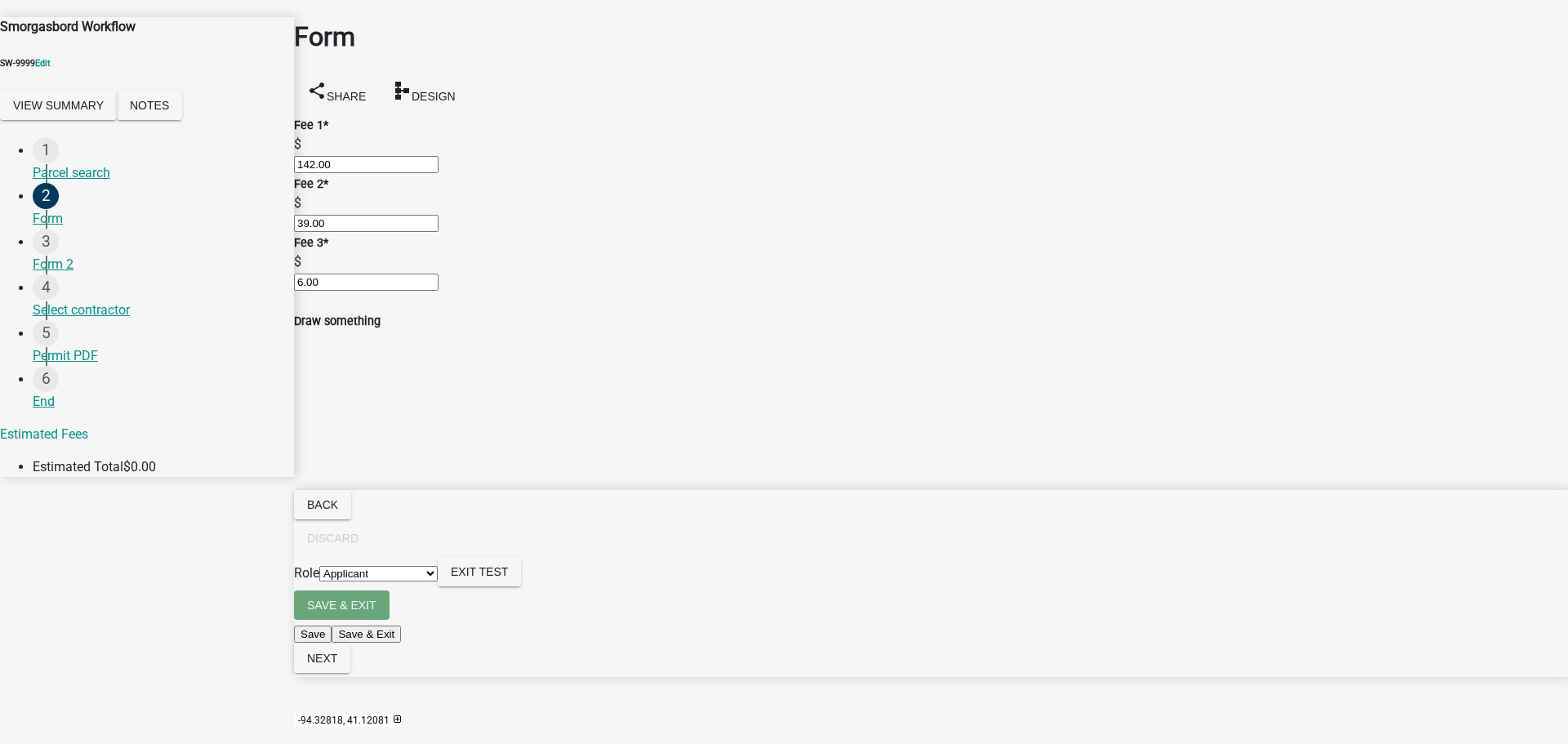
radio input "true"
drag, startPoint x: 1524, startPoint y: 725, endPoint x: 1494, endPoint y: 697, distance: 41.0
click at [351, 673] on button "Next" at bounding box center [322, 658] width 56 height 29
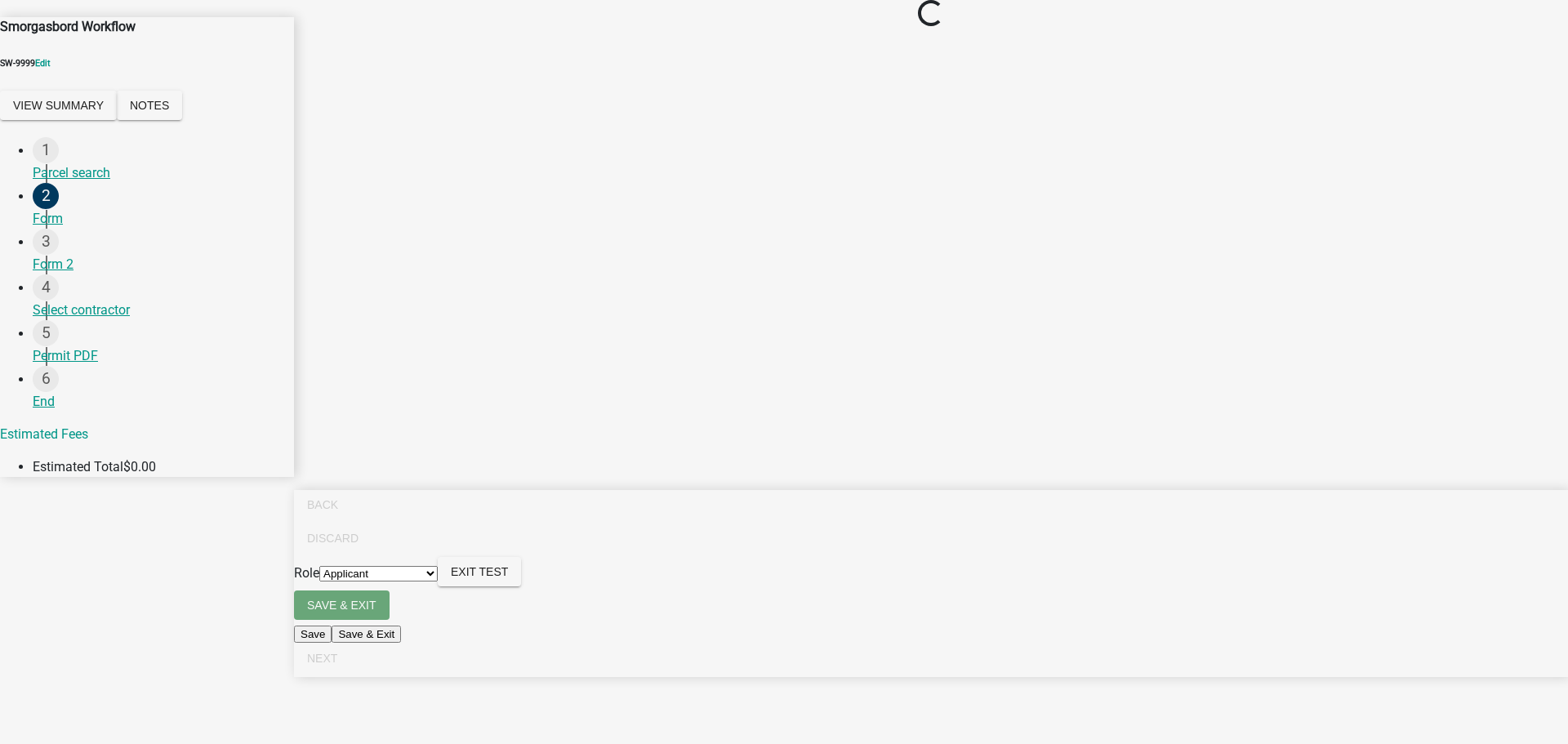
scroll to position [0, 0]
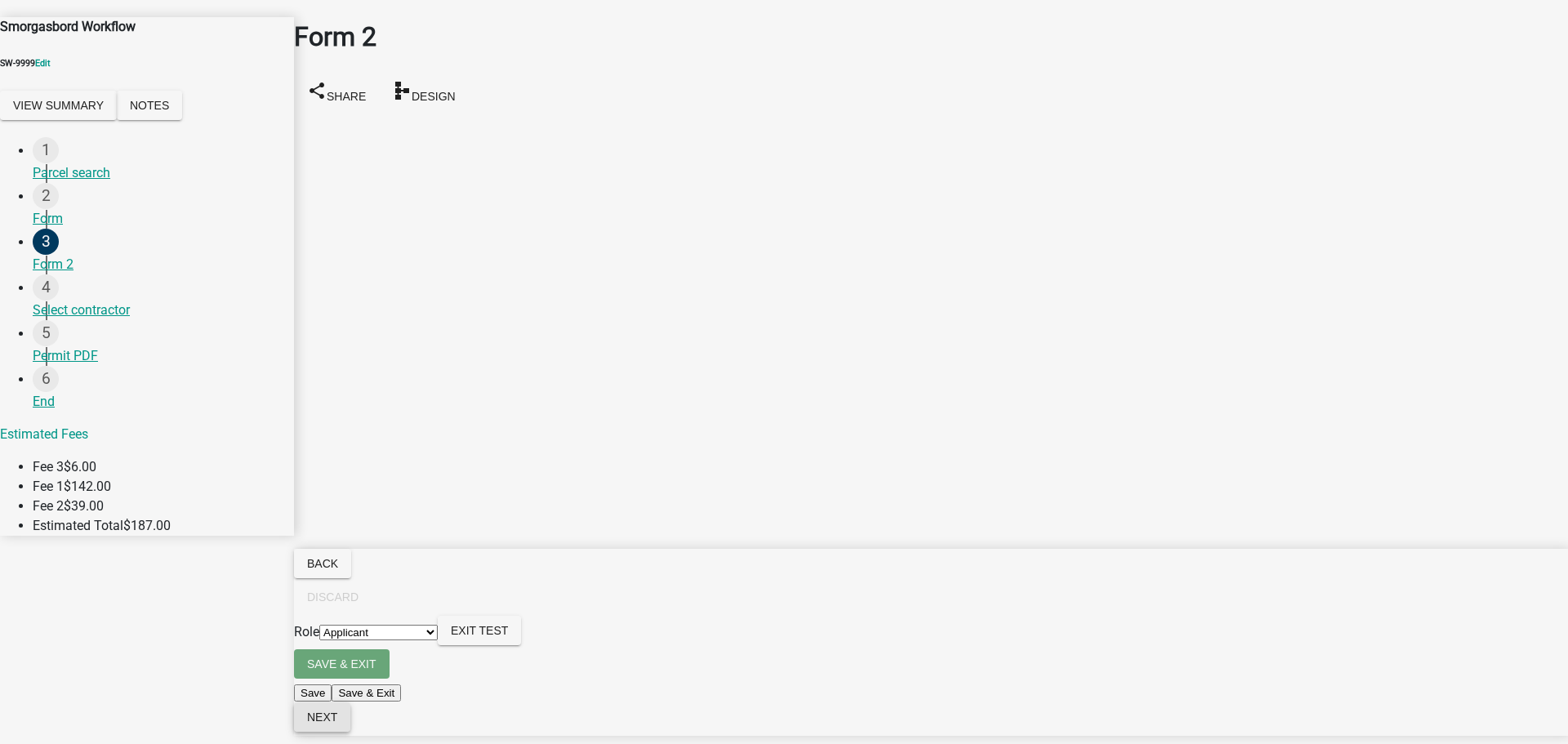
click at [337, 724] on span "Next" at bounding box center [321, 717] width 30 height 13
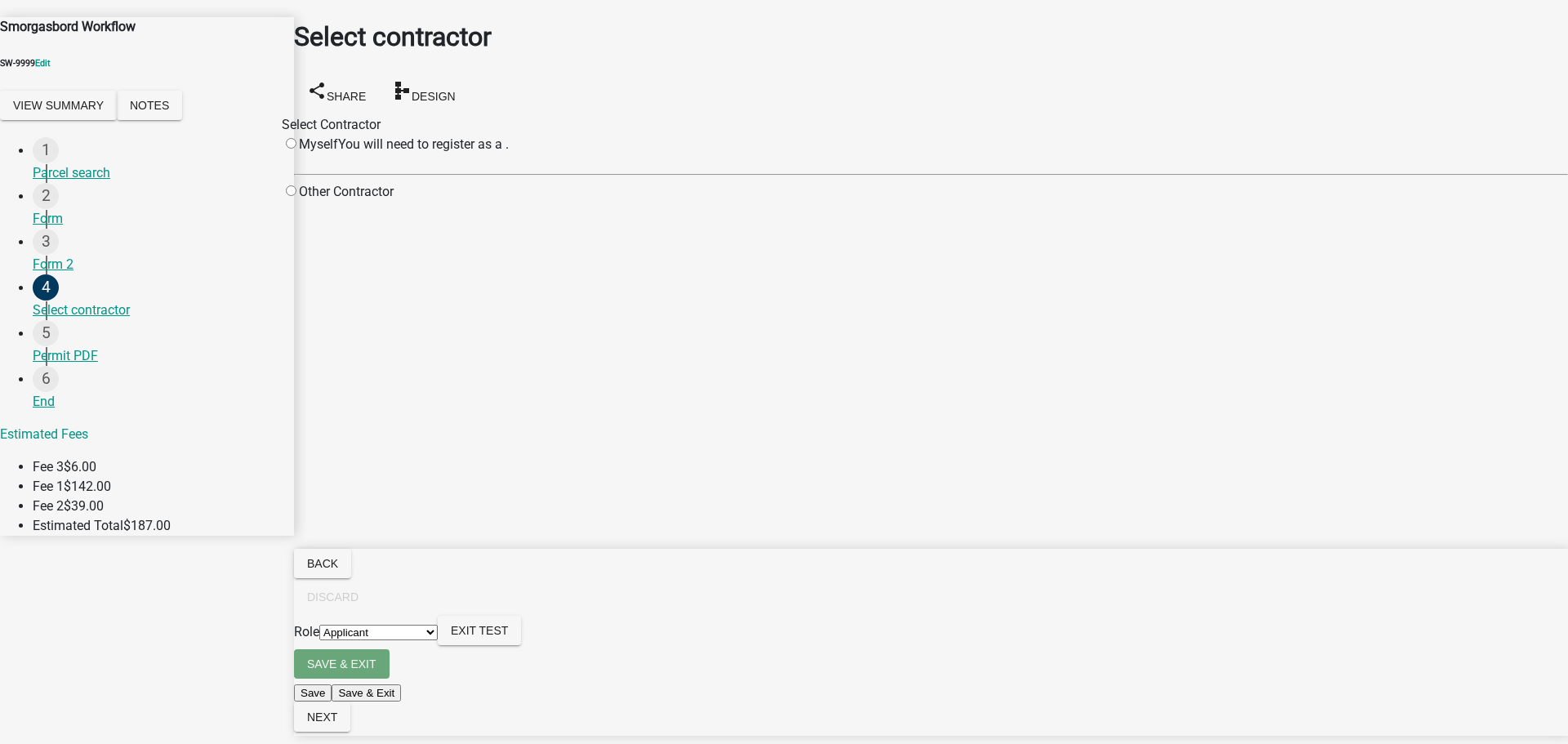
click at [540, 323] on main "Select contractor share Share schema Design Select Contractor Myself You will n…" at bounding box center [931, 347] width 1274 height 695
click at [297, 196] on input "radio" at bounding box center [291, 191] width 11 height 11
radio input "true"
click at [393, 215] on div "Other Contractor" at bounding box center [337, 199] width 112 height 33
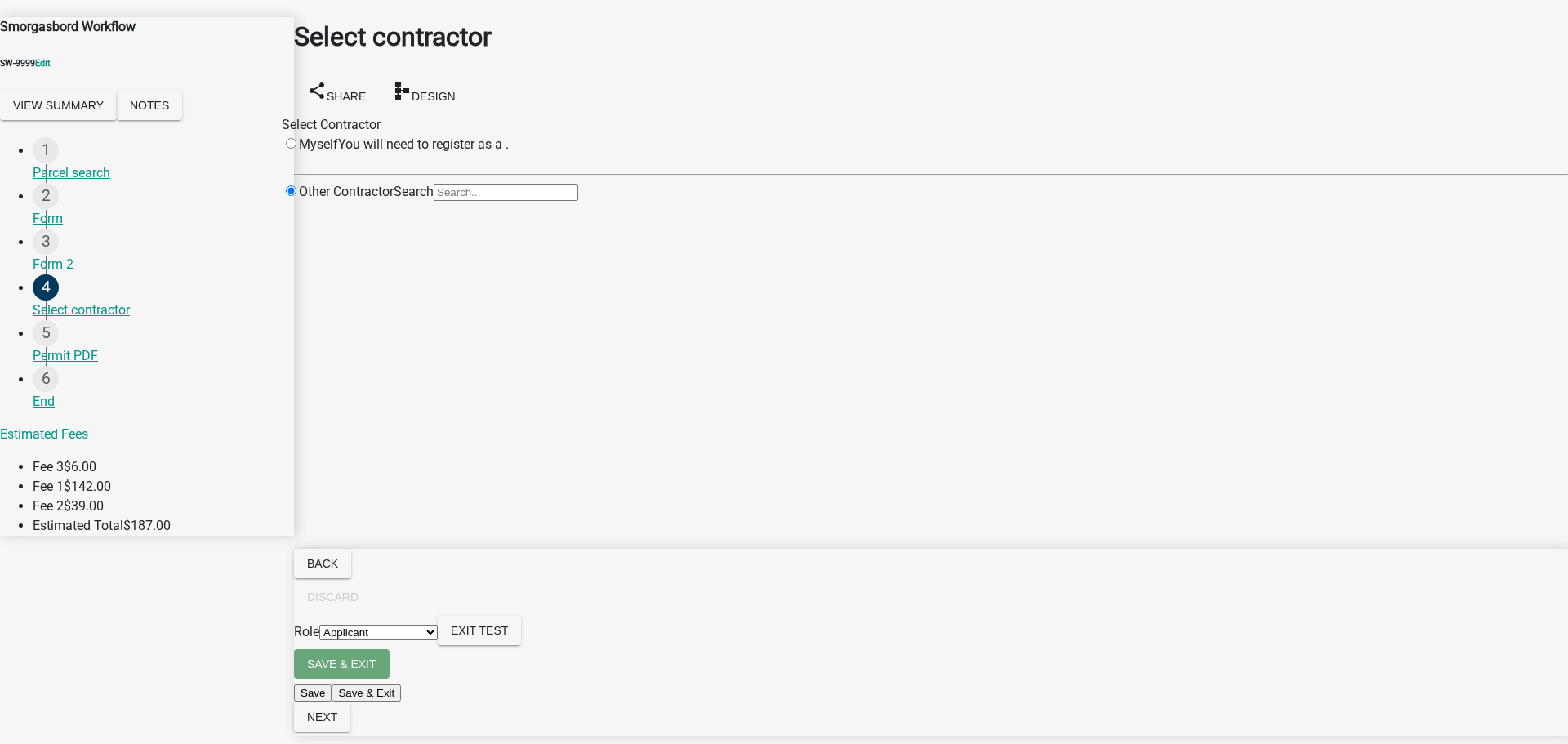
click at [297, 138] on input "radio" at bounding box center [291, 144] width 11 height 11
radio input "false"
radio input "true"
click at [297, 194] on input "radio" at bounding box center [291, 191] width 11 height 11
click at [393, 215] on div "Other Contractor" at bounding box center [337, 199] width 112 height 33
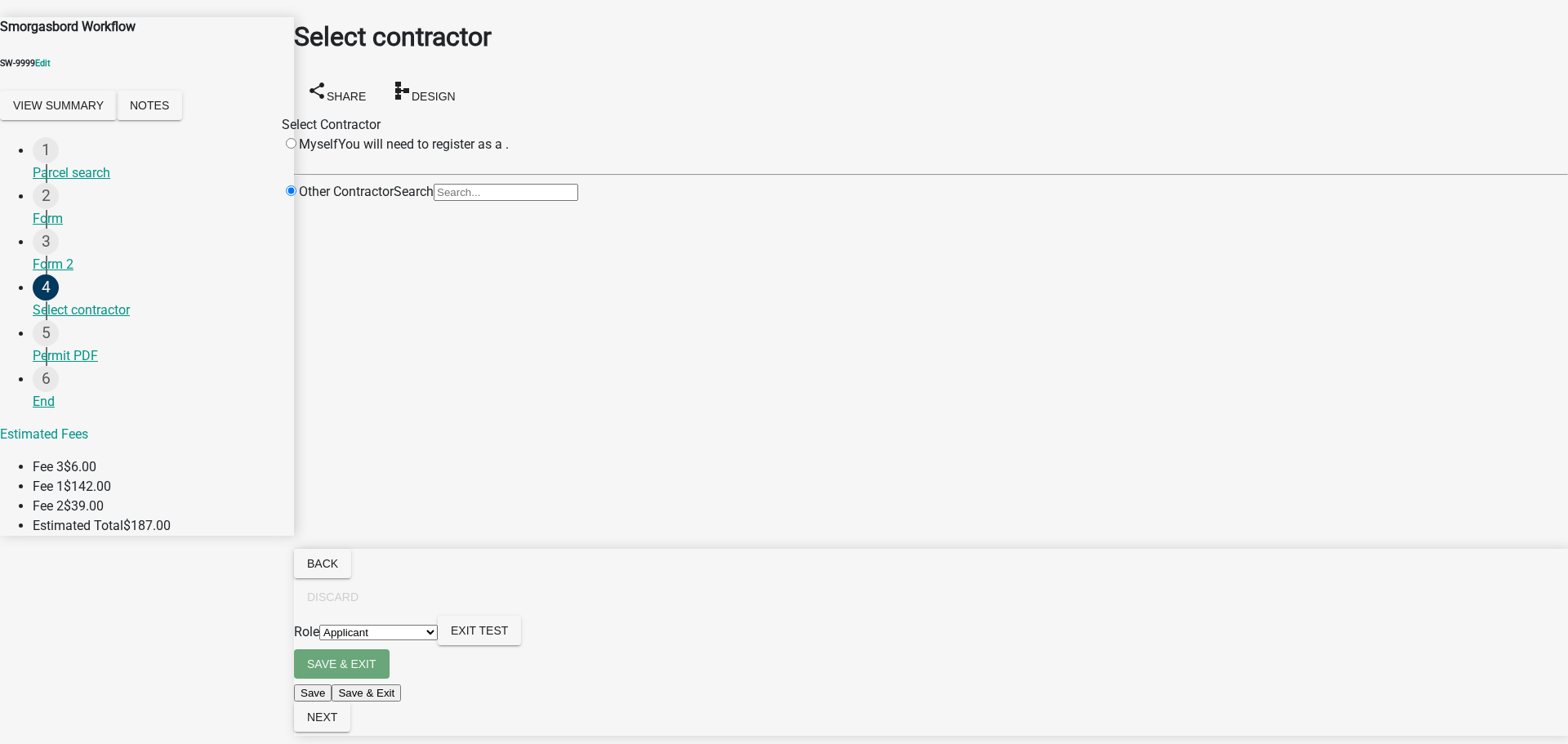
click at [702, 562] on main "Select contractor share Share schema Design Select Contractor Myself You will n…" at bounding box center [931, 347] width 1274 height 695
click at [661, 538] on main "Select contractor share Share schema Design Select Contractor Myself You will n…" at bounding box center [931, 347] width 1274 height 695
click at [725, 437] on main "Select contractor share Share schema Design Select Contractor Myself You will n…" at bounding box center [931, 347] width 1274 height 695
click at [600, 494] on main "Select contractor share Share schema Design Select Contractor Myself You will n…" at bounding box center [931, 347] width 1274 height 695
click at [604, 484] on main "Select contractor share Share schema Design Select Contractor Myself You will n…" at bounding box center [931, 347] width 1274 height 695
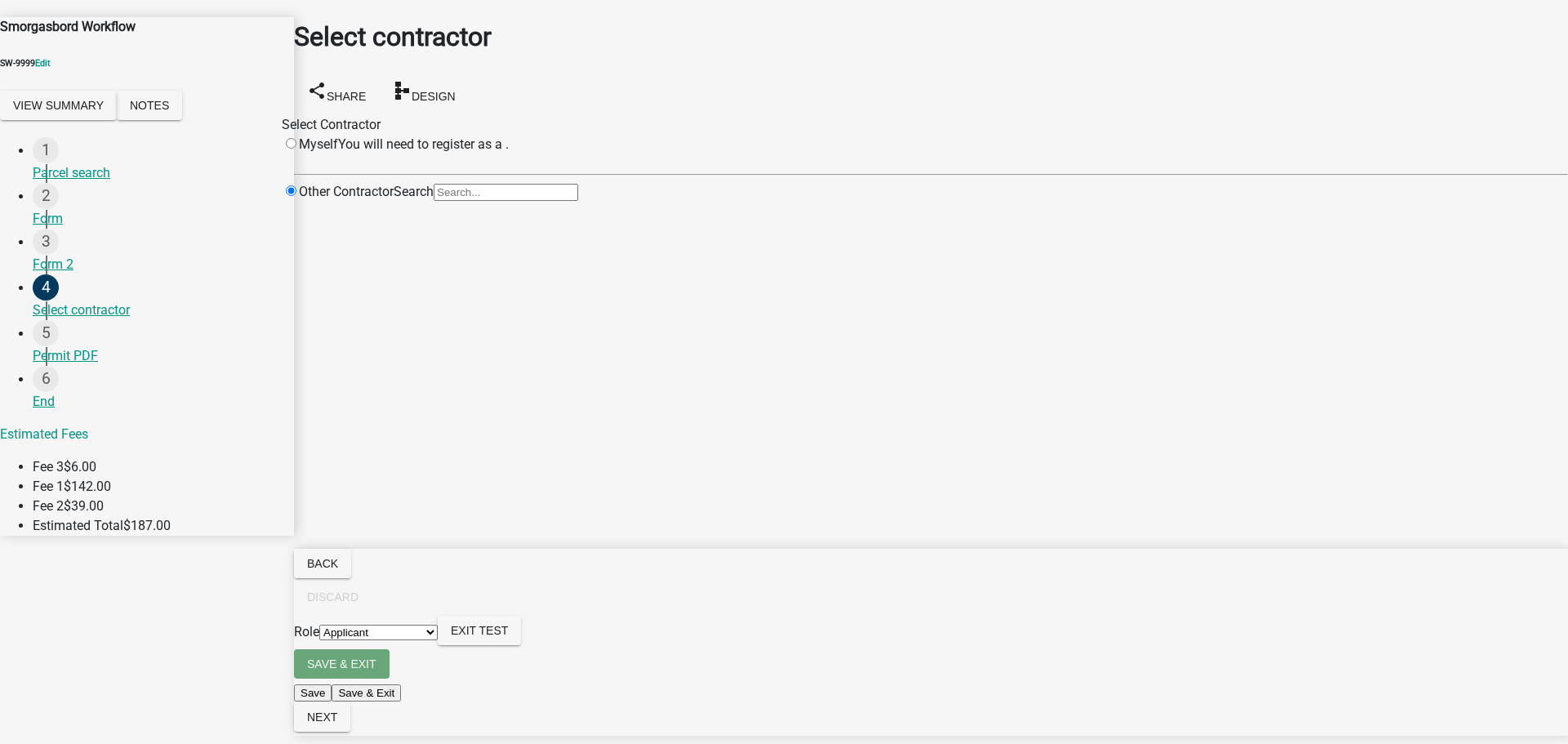
click at [595, 473] on main "Select contractor share Share schema Design Select Contractor Myself You will n…" at bounding box center [931, 347] width 1274 height 695
click at [596, 454] on main "Select contractor share Share schema Design Select Contractor Myself You will n…" at bounding box center [931, 347] width 1274 height 695
click at [606, 457] on main "Select contractor share Share schema Design Select Contractor Myself You will n…" at bounding box center [931, 347] width 1274 height 695
click at [749, 437] on main "Select contractor share Share schema Design Select Contractor Myself You will n…" at bounding box center [931, 347] width 1274 height 695
click at [538, 433] on main "Select contractor share Share schema Design Select Contractor Myself You will n…" at bounding box center [931, 347] width 1274 height 695
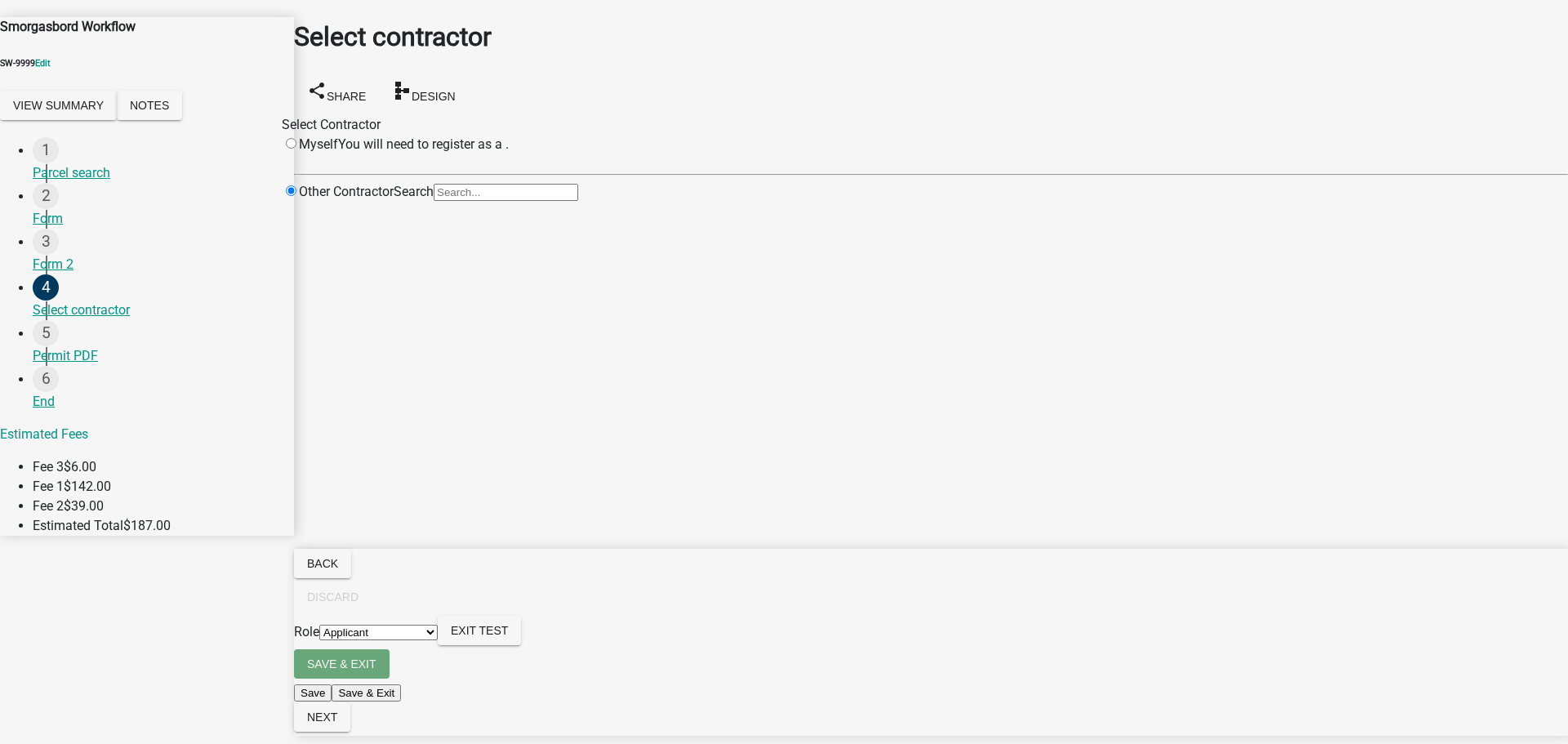
click at [551, 423] on main "Select contractor share Share schema Design Select Contractor Myself You will n…" at bounding box center [931, 347] width 1274 height 695
click at [562, 439] on main "Select contractor share Share schema Design Select Contractor Myself You will n…" at bounding box center [931, 347] width 1274 height 695
drag, startPoint x: 573, startPoint y: 519, endPoint x: 649, endPoint y: 323, distance: 210.2
click at [573, 514] on main "Select contractor share Share schema Design Select Contractor Myself You will n…" at bounding box center [931, 347] width 1274 height 695
click at [625, 385] on main "Select contractor share Share schema Design Select Contractor Myself You will n…" at bounding box center [931, 347] width 1274 height 695
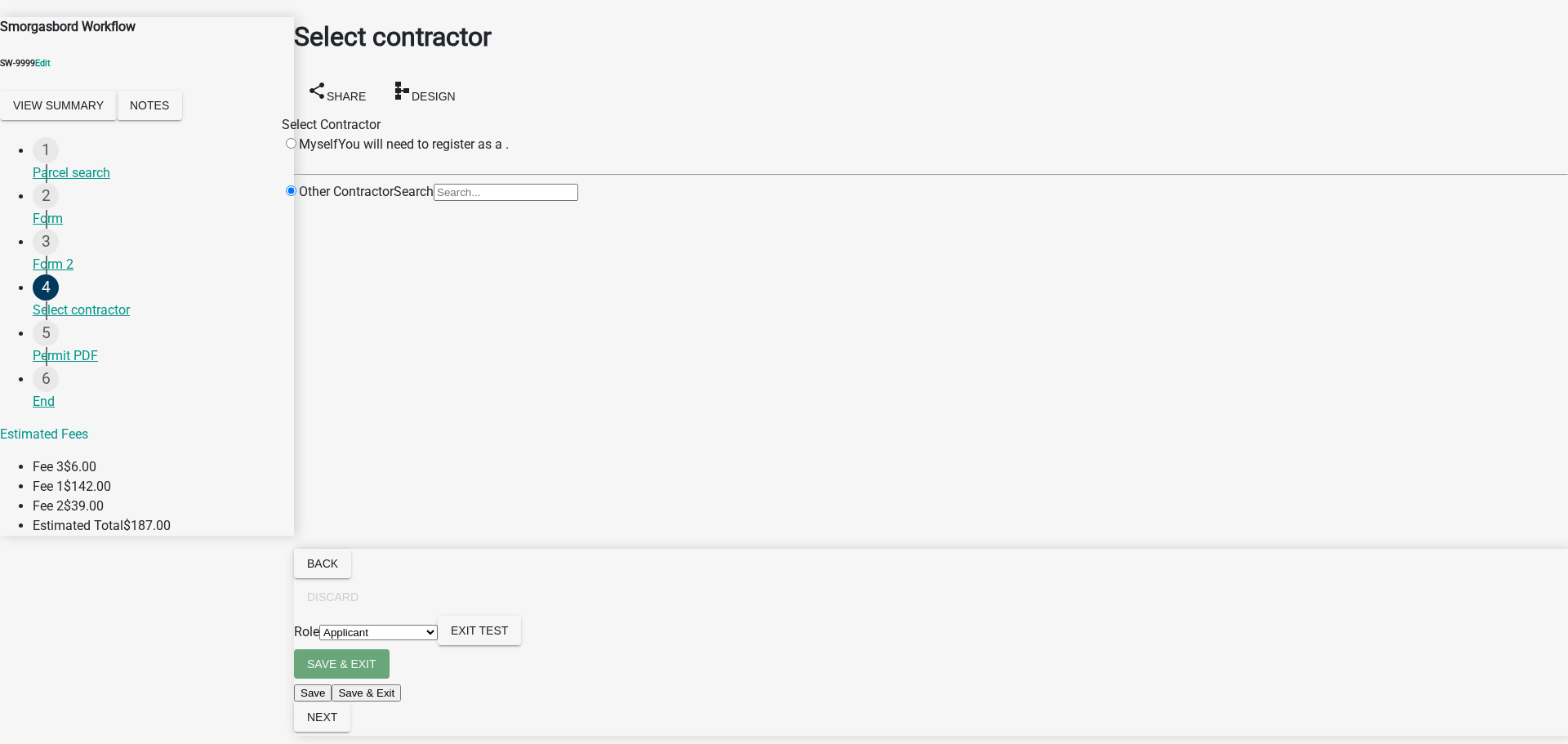
click at [610, 378] on main "Select contractor share Share schema Design Select Contractor Myself You will n…" at bounding box center [931, 347] width 1274 height 695
click at [769, 401] on main "Select contractor share Share schema Design Select Contractor Myself You will n…" at bounding box center [931, 347] width 1274 height 695
click at [757, 454] on main "Select contractor share Share schema Design Select Contractor Myself You will n…" at bounding box center [931, 347] width 1274 height 695
click at [853, 560] on main "Select contractor share Share schema Design Select Contractor Myself You will n…" at bounding box center [931, 347] width 1274 height 695
click at [591, 443] on main "Select contractor share Share schema Design Select Contractor Myself You will n…" at bounding box center [931, 347] width 1274 height 695
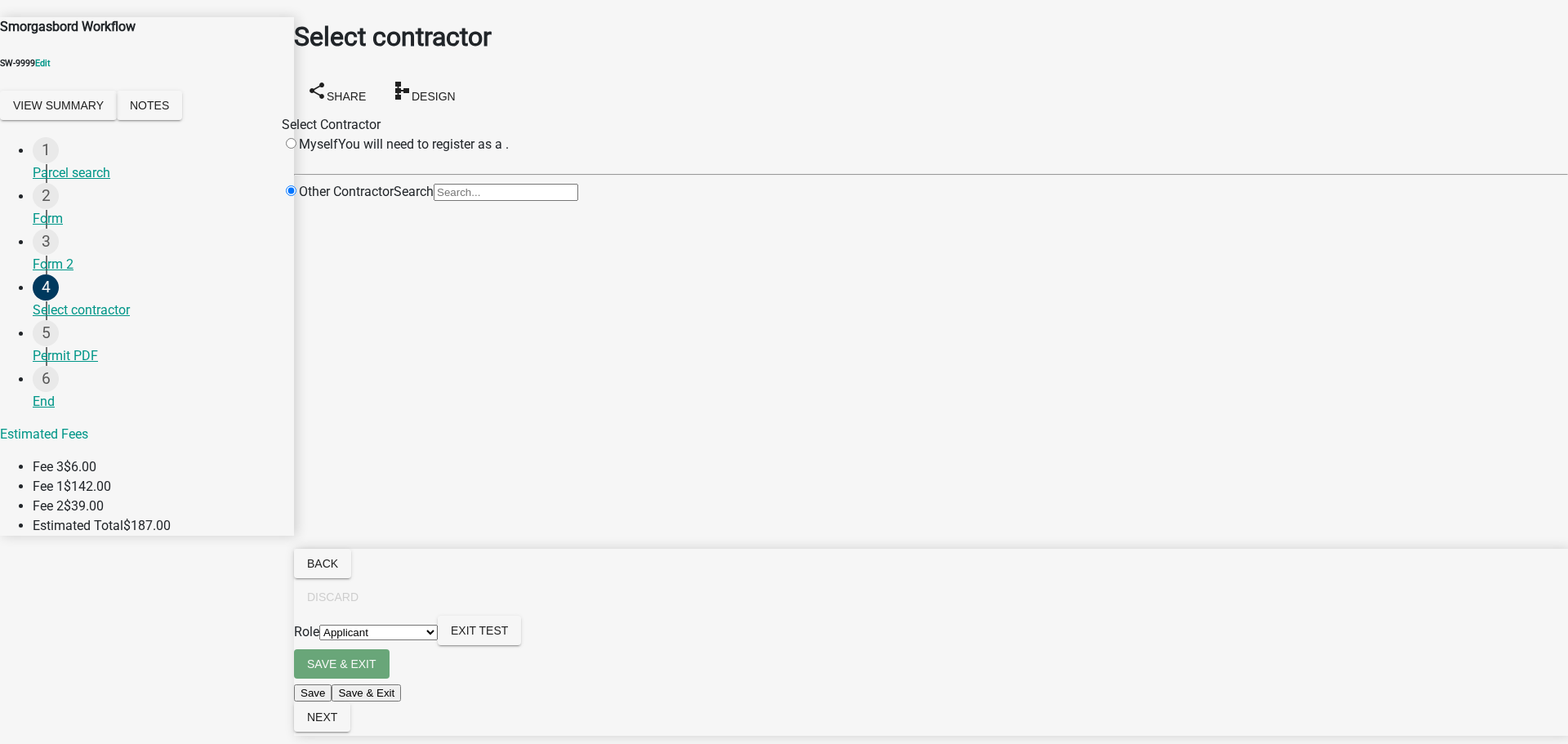
click at [583, 421] on main "Select contractor share Share schema Design Select Contractor Myself You will n…" at bounding box center [931, 347] width 1274 height 695
click at [582, 405] on main "Select contractor share Share schema Design Select Contractor Myself You will n…" at bounding box center [931, 347] width 1274 height 695
click at [69, 255] on div "Form 2" at bounding box center [157, 265] width 249 height 20
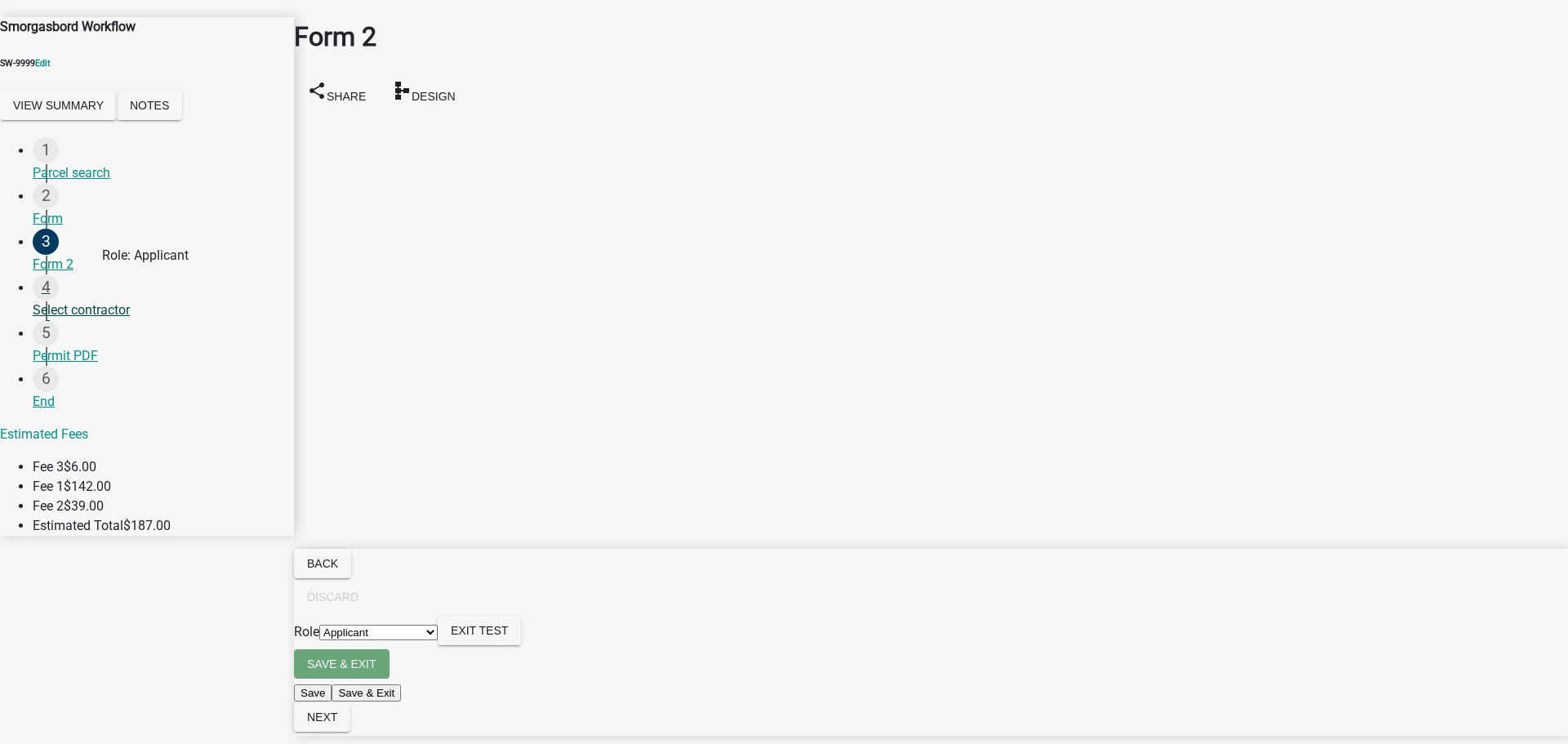
click at [103, 301] on div "Select contractor" at bounding box center [157, 311] width 249 height 20
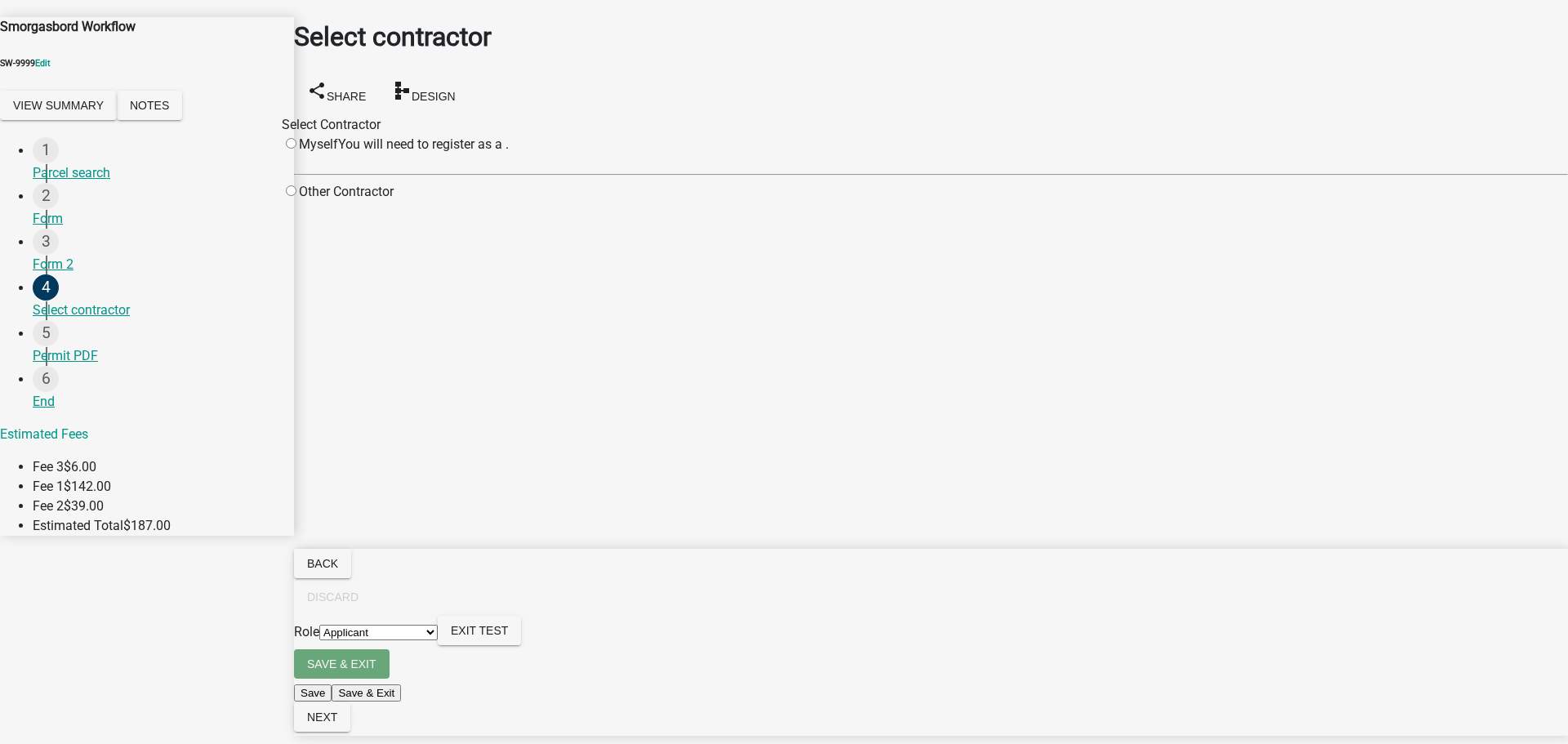
click at [862, 369] on main "Select contractor share Share schema Design Select Contractor Myself You will n…" at bounding box center [931, 347] width 1274 height 695
